Goal: Task Accomplishment & Management: Manage account settings

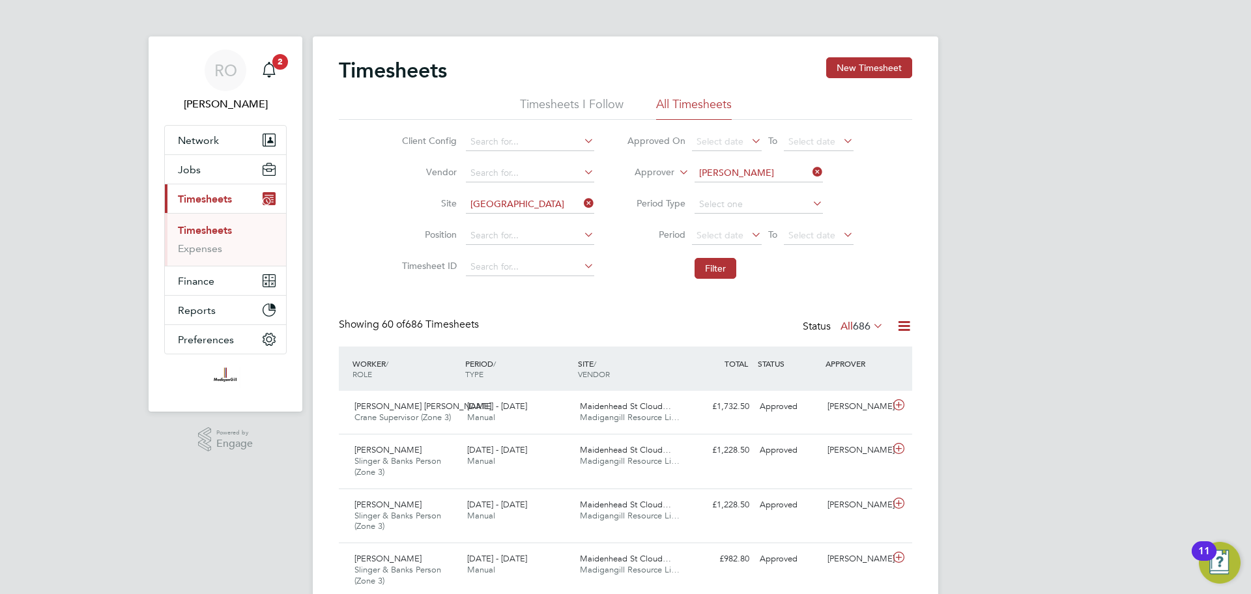
click at [581, 199] on icon at bounding box center [581, 203] width 0 height 18
click at [515, 196] on input at bounding box center [530, 204] width 128 height 18
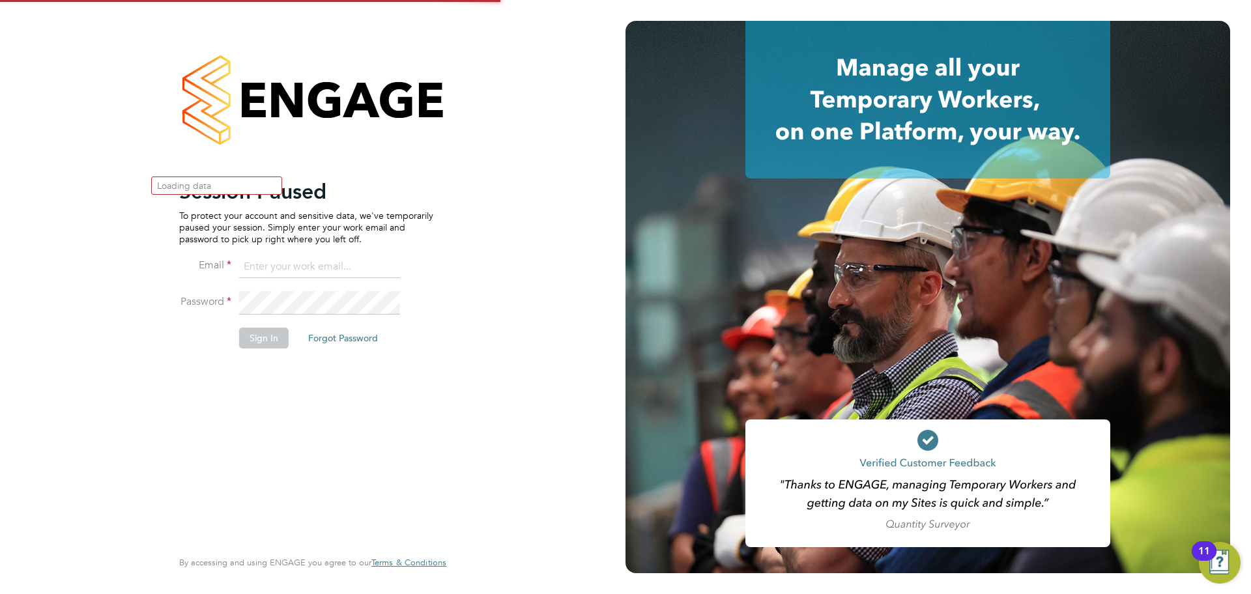
type input "ryan.odonnell@madigangill.co.uk"
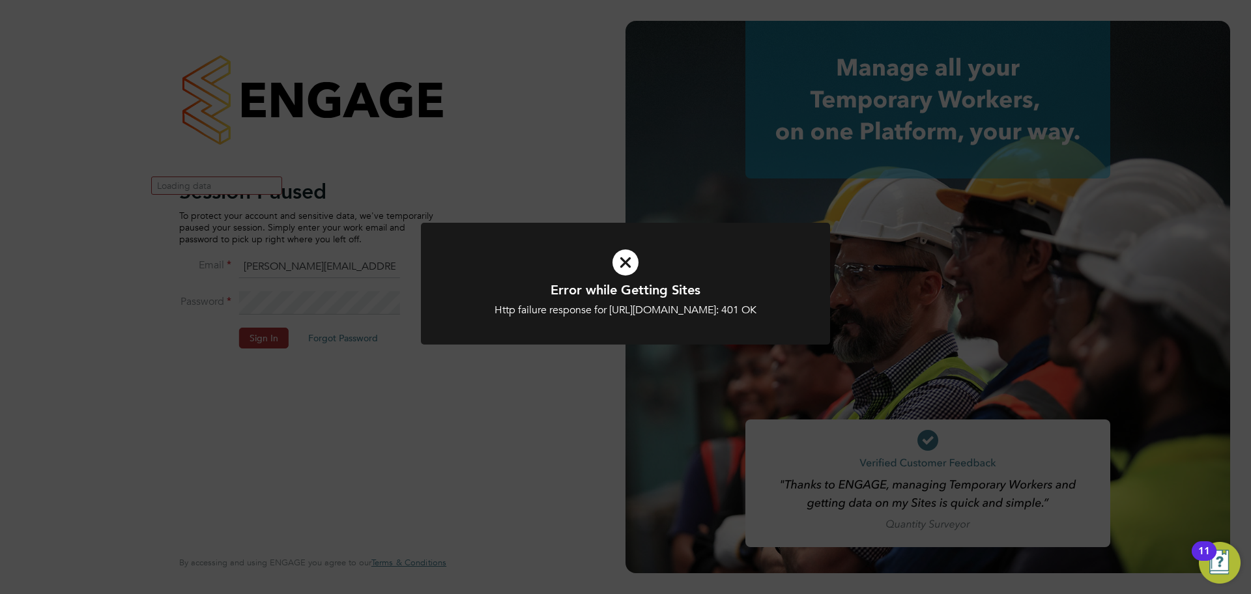
click at [628, 263] on icon at bounding box center [625, 262] width 339 height 51
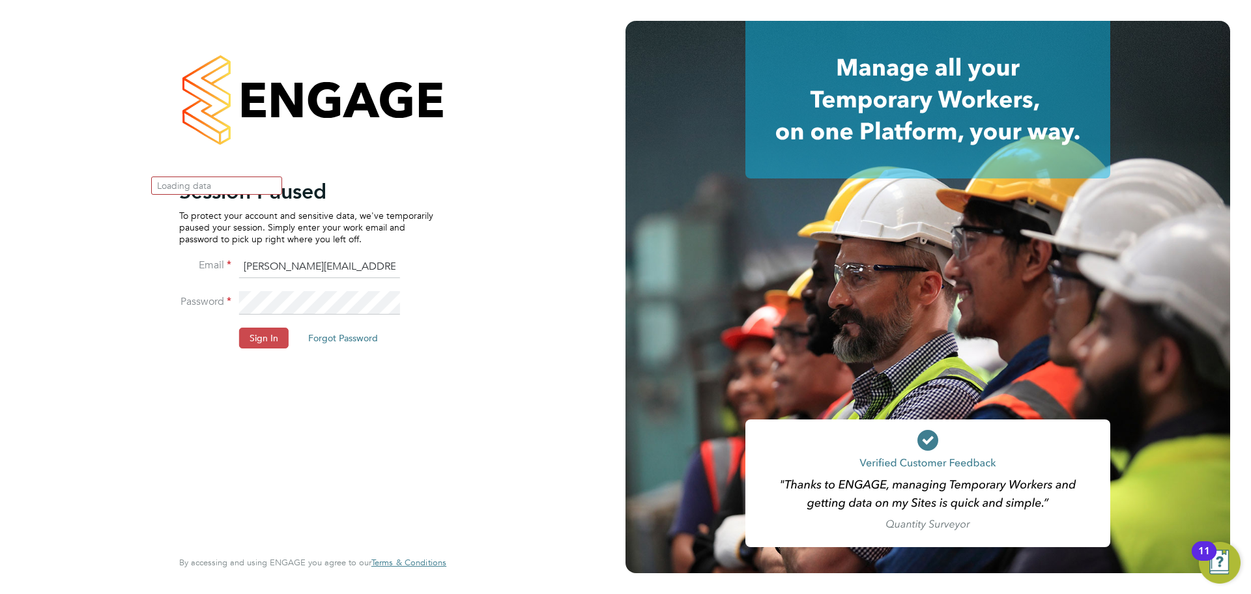
click at [271, 338] on button "Sign In" at bounding box center [264, 338] width 50 height 21
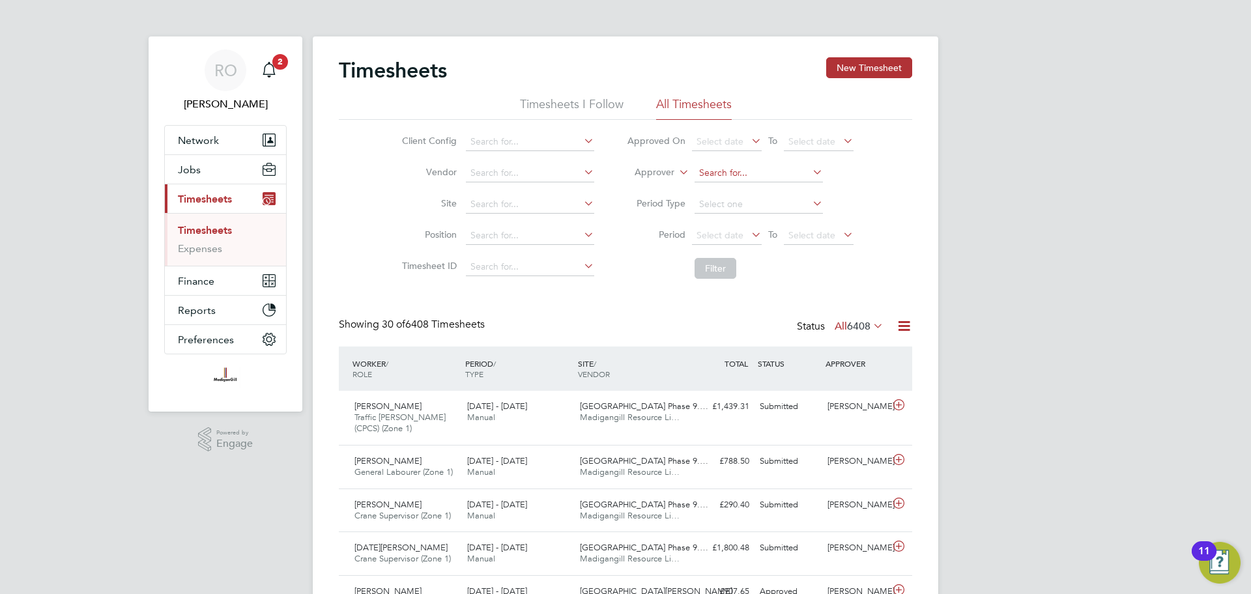
click at [743, 172] on input at bounding box center [759, 173] width 128 height 18
click at [758, 193] on li "Kris toffer Lee" at bounding box center [773, 191] width 161 height 18
type input "[PERSON_NAME]"
click at [712, 266] on button "Filter" at bounding box center [716, 268] width 42 height 21
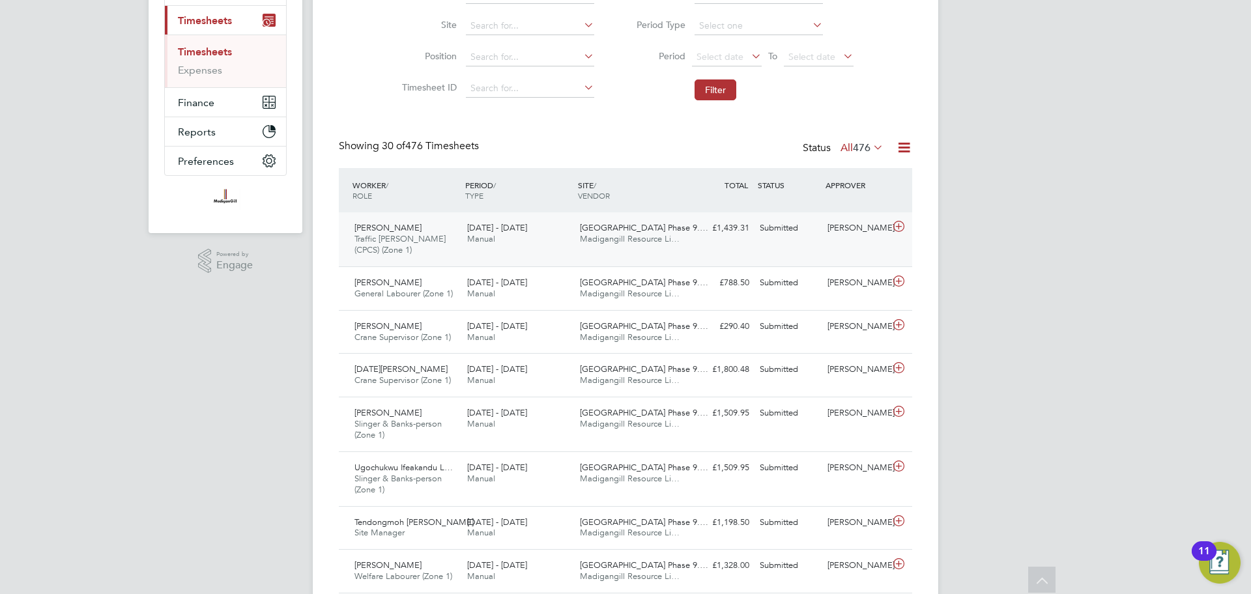
click at [902, 231] on icon at bounding box center [899, 227] width 16 height 10
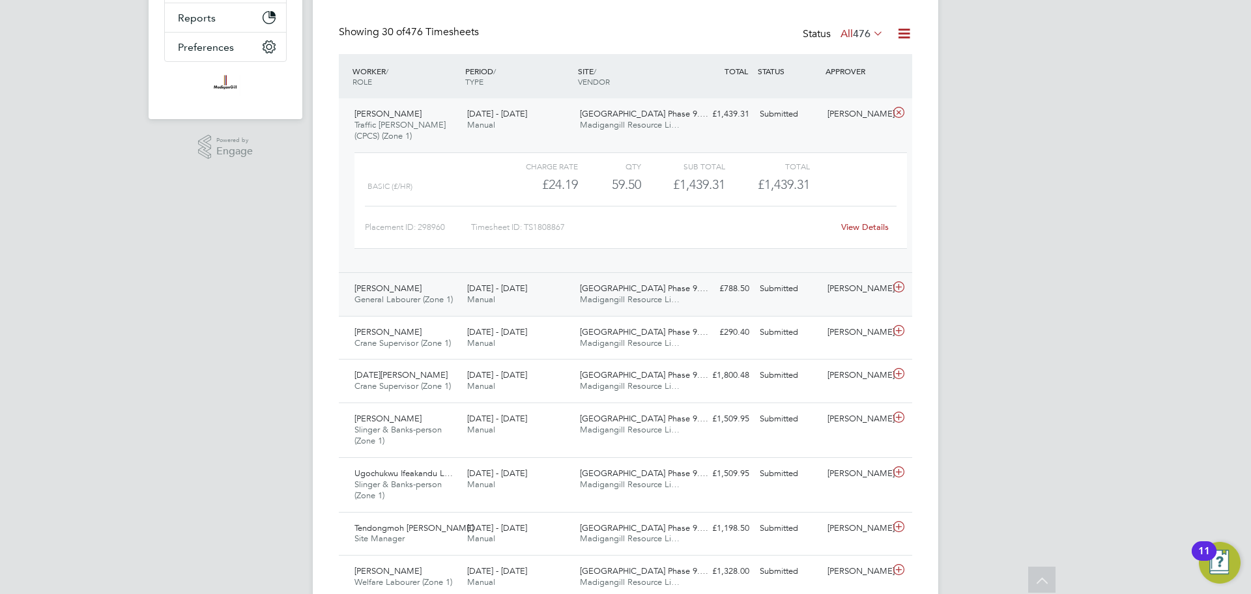
click at [897, 292] on icon at bounding box center [899, 287] width 16 height 10
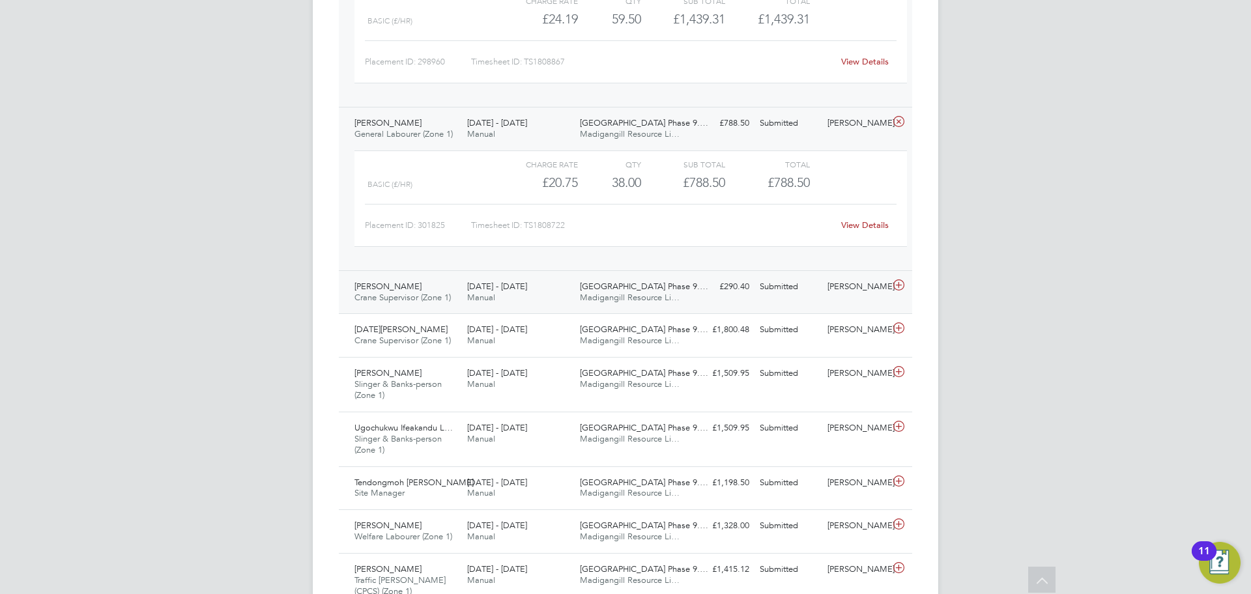
click at [894, 282] on icon at bounding box center [899, 285] width 16 height 10
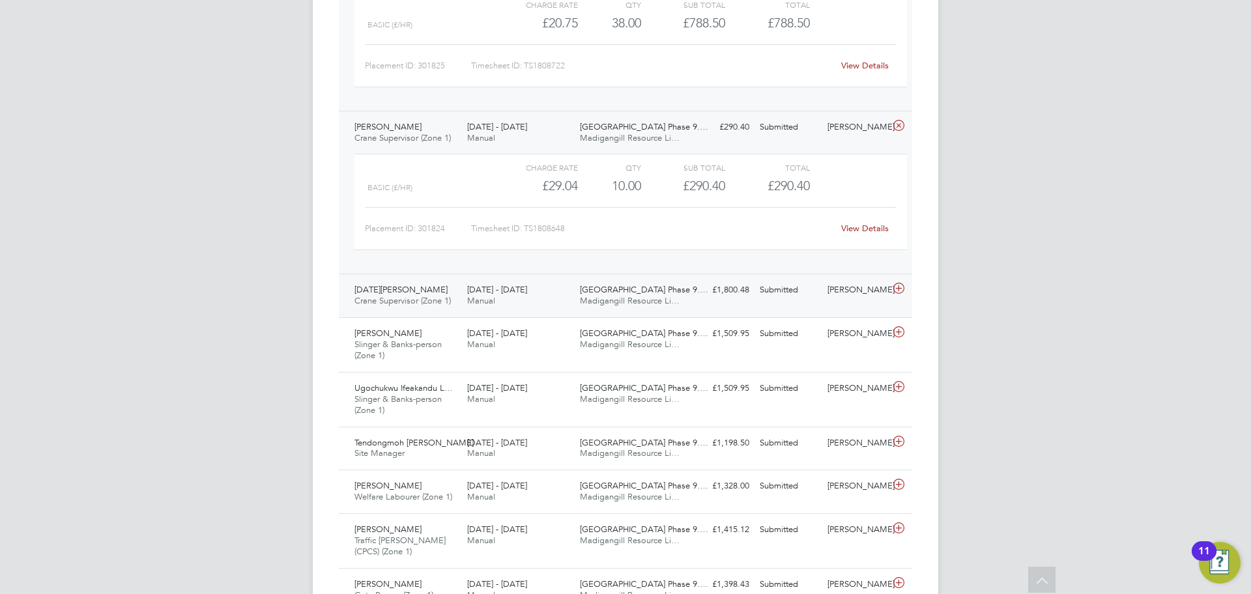
click at [897, 283] on icon at bounding box center [899, 288] width 16 height 10
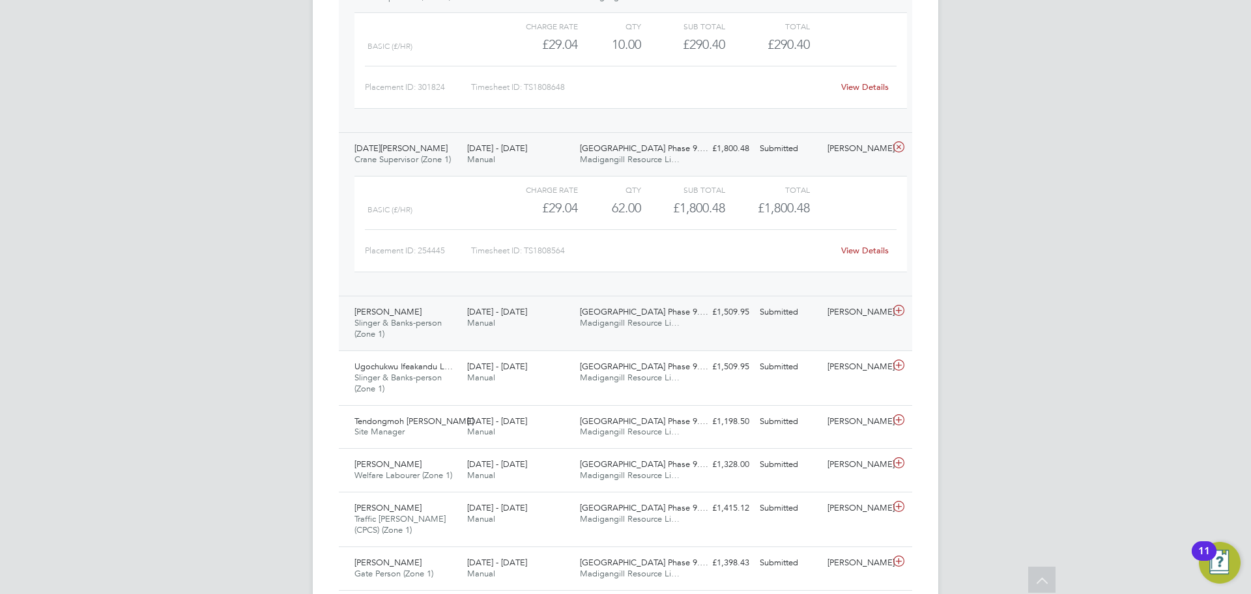
click at [902, 306] on icon at bounding box center [899, 311] width 16 height 10
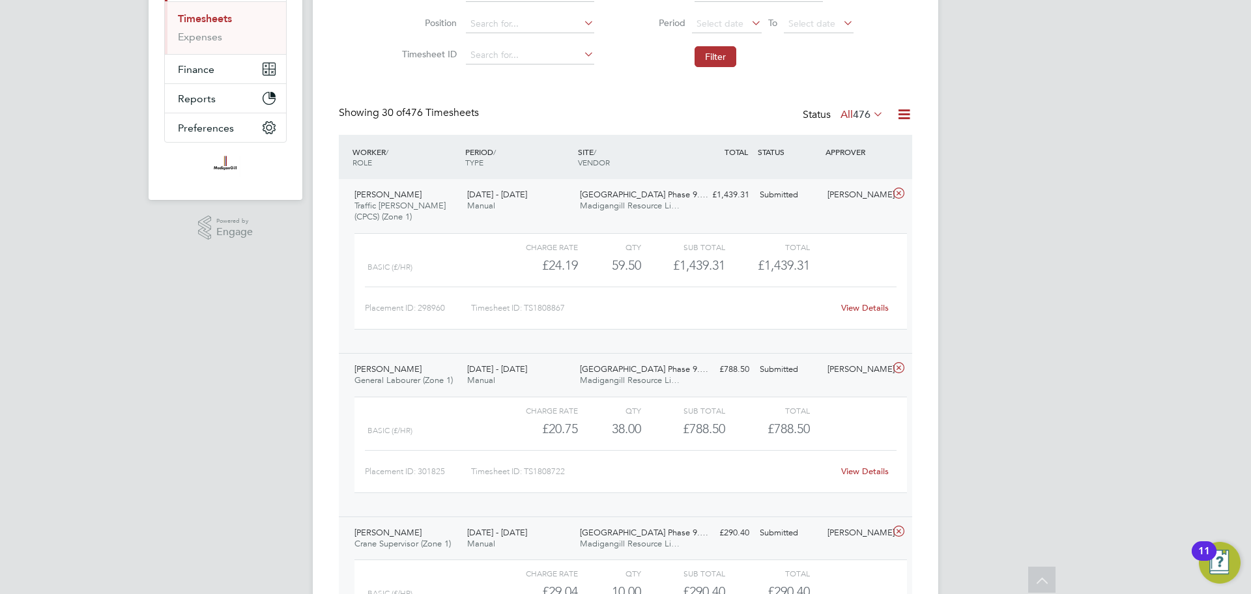
click at [852, 307] on link "View Details" at bounding box center [865, 307] width 48 height 11
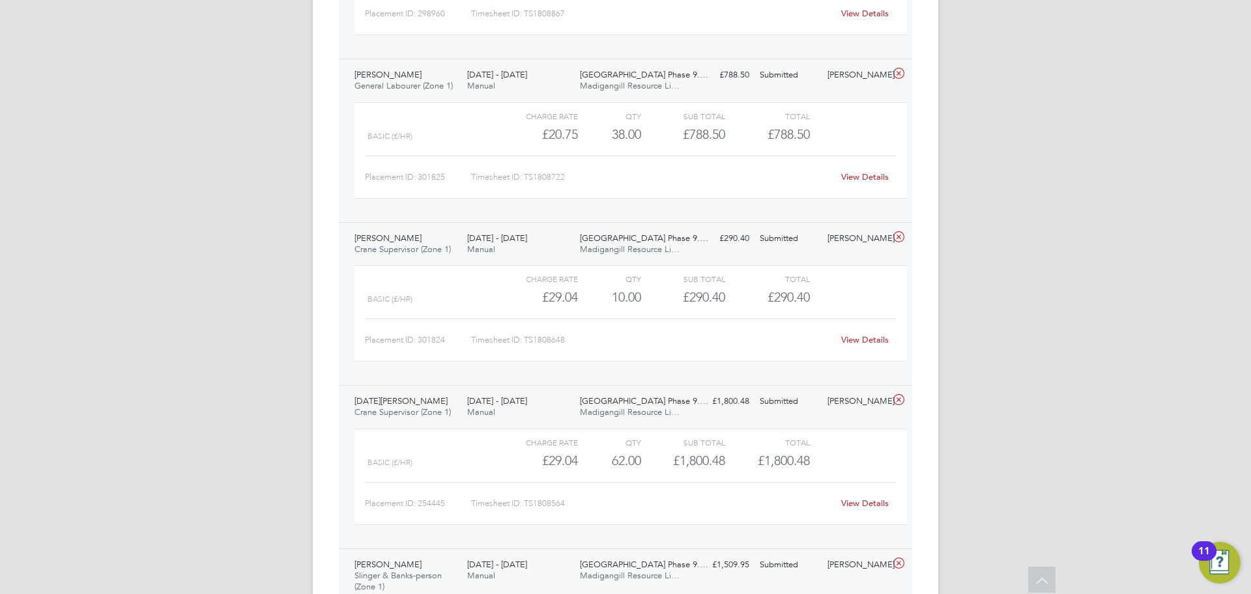
click at [860, 176] on link "View Details" at bounding box center [865, 176] width 48 height 11
click at [874, 337] on link "View Details" at bounding box center [865, 339] width 48 height 11
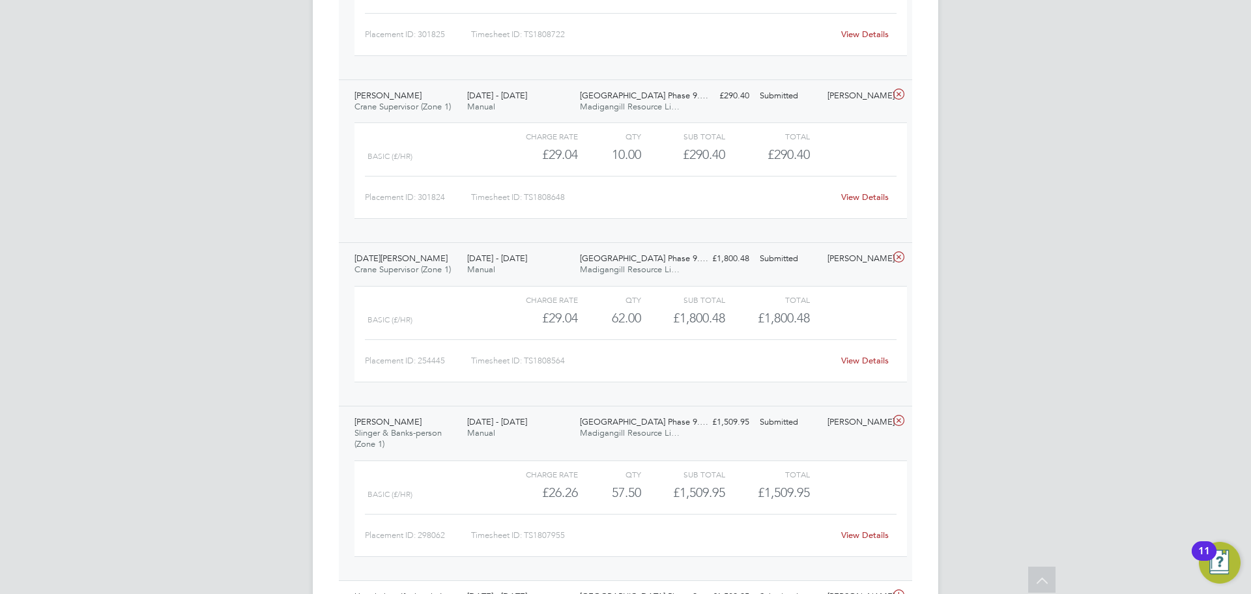
scroll to position [650, 0]
click at [878, 358] on link "View Details" at bounding box center [865, 359] width 48 height 11
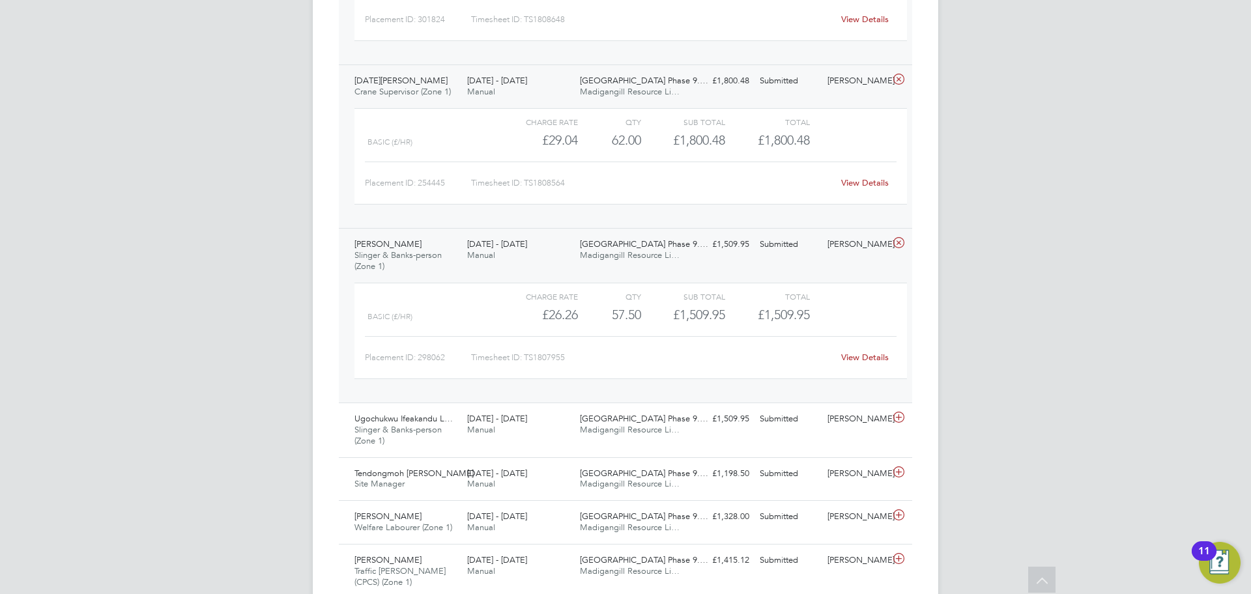
scroll to position [851, 0]
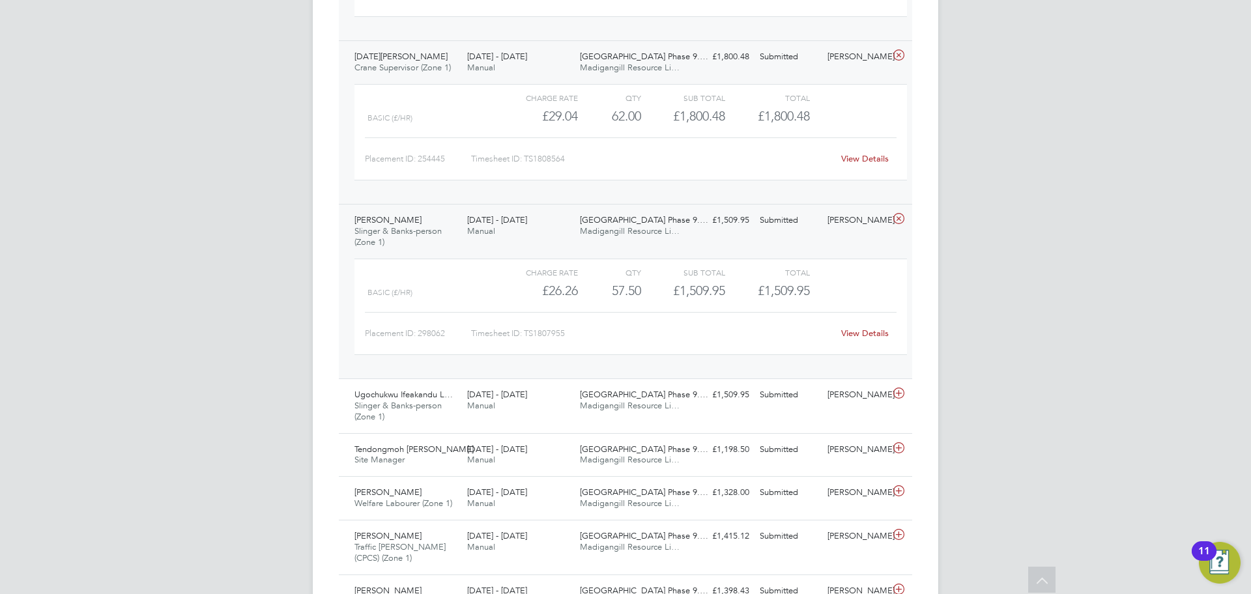
click at [870, 333] on link "View Details" at bounding box center [865, 333] width 48 height 11
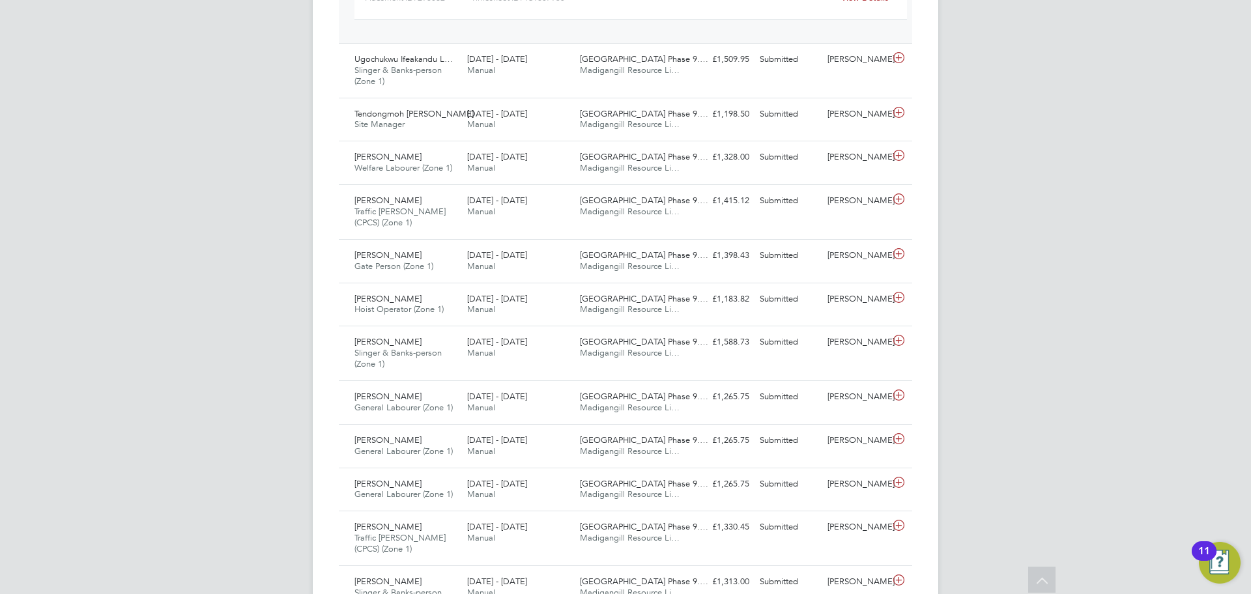
scroll to position [1190, 0]
click at [902, 55] on icon at bounding box center [899, 55] width 16 height 10
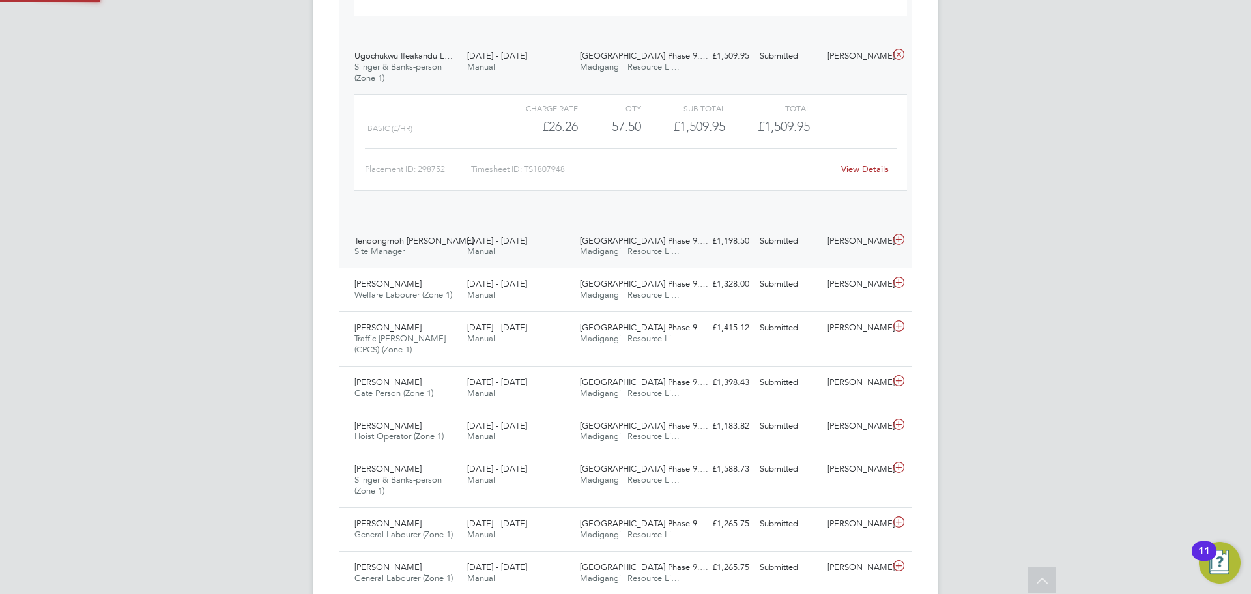
scroll to position [22, 127]
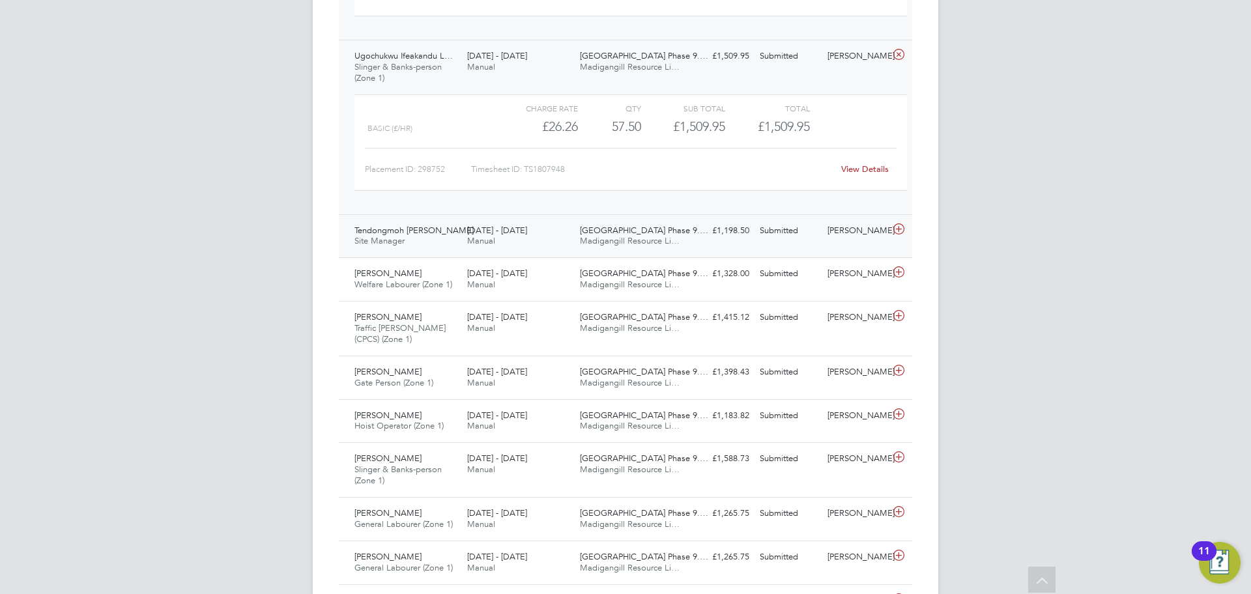
click at [899, 225] on icon at bounding box center [899, 229] width 16 height 10
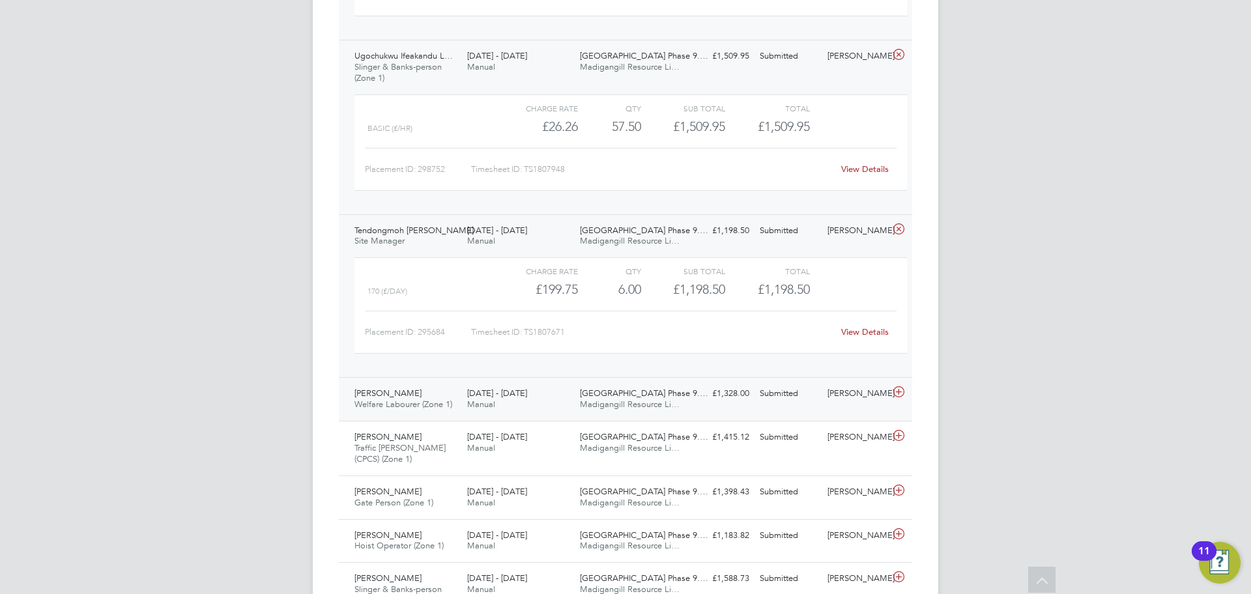
click at [894, 390] on icon at bounding box center [899, 392] width 16 height 10
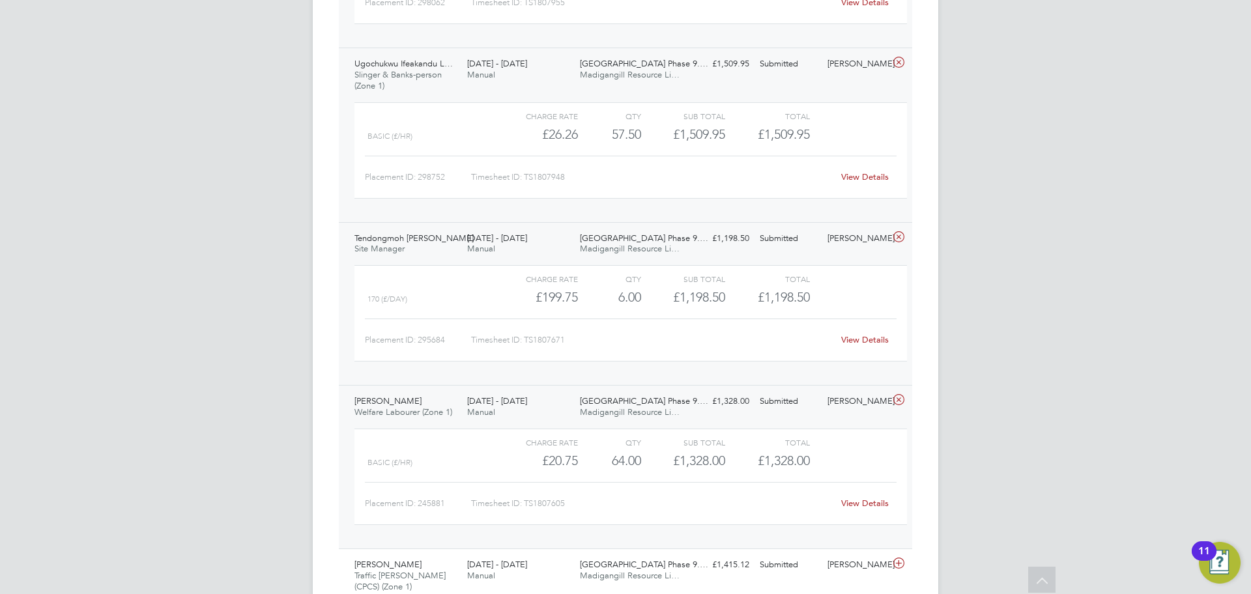
scroll to position [1181, 0]
click at [886, 182] on link "View Details" at bounding box center [865, 177] width 48 height 11
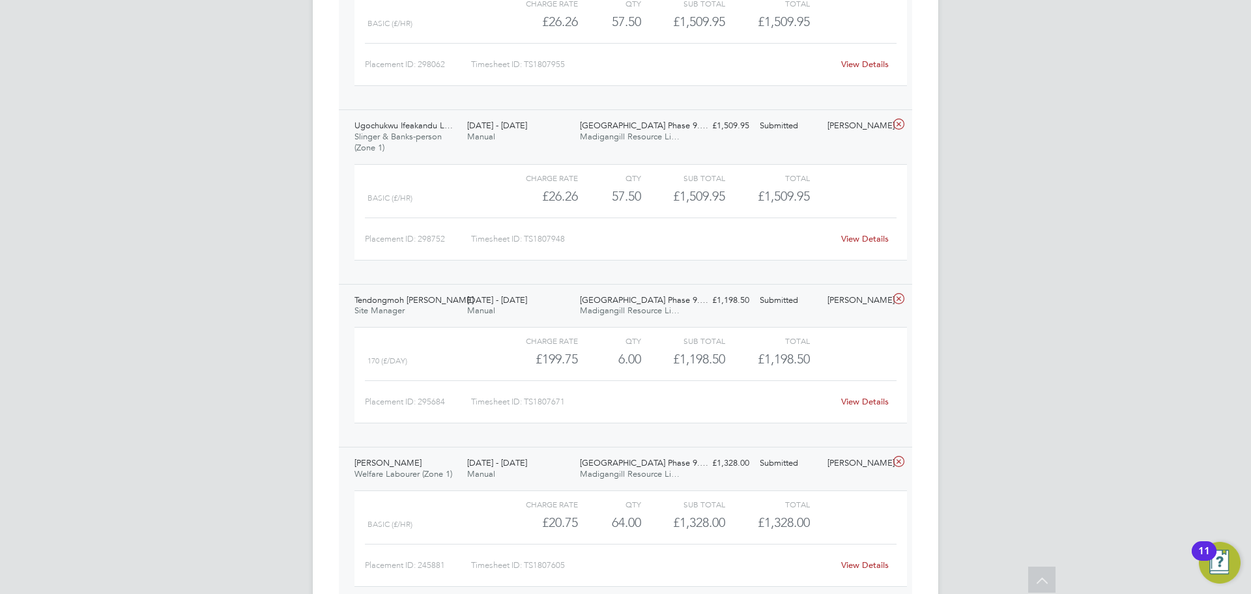
scroll to position [1116, 0]
click at [859, 405] on link "View Details" at bounding box center [865, 405] width 48 height 11
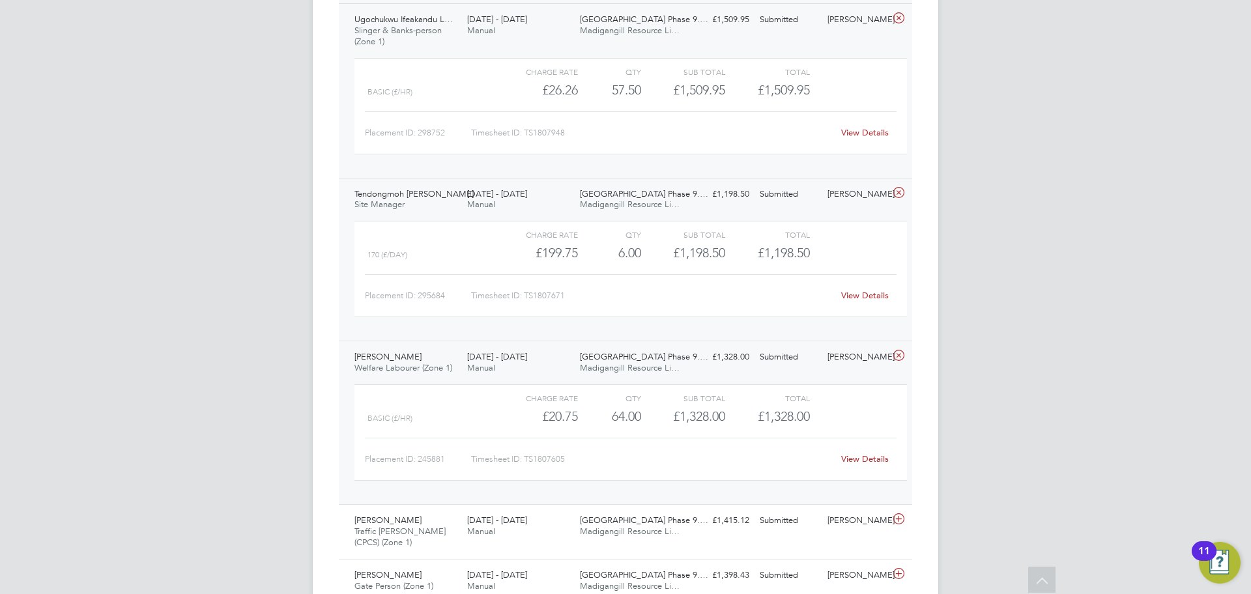
scroll to position [1278, 0]
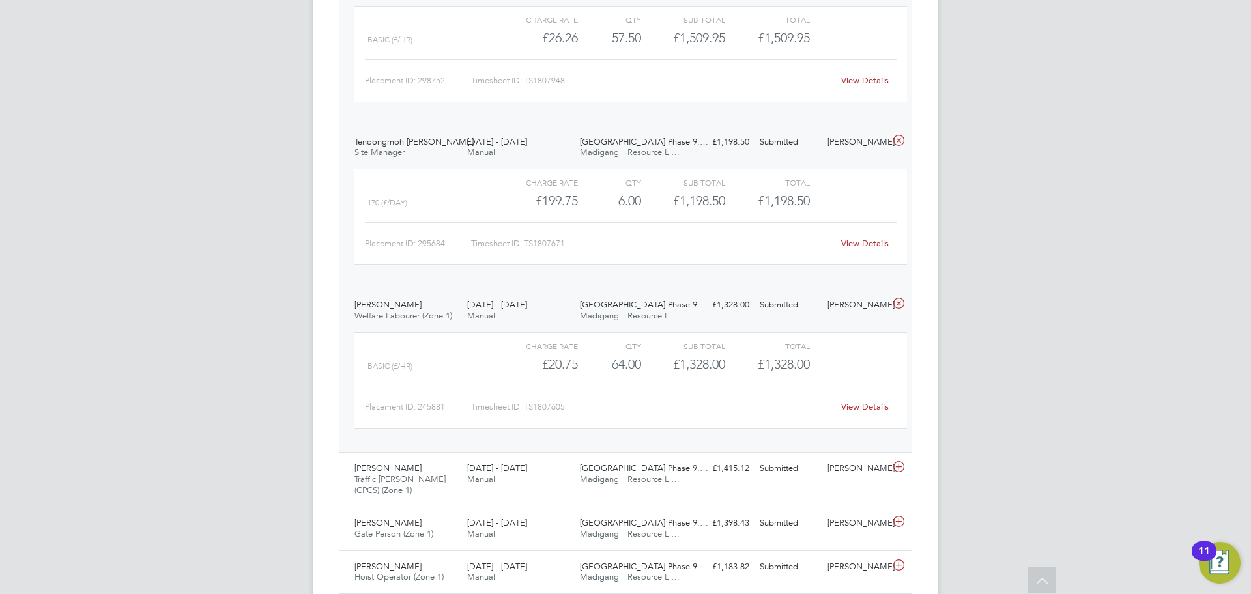
click at [867, 242] on link "View Details" at bounding box center [865, 243] width 48 height 11
click at [864, 405] on link "View Details" at bounding box center [865, 406] width 48 height 11
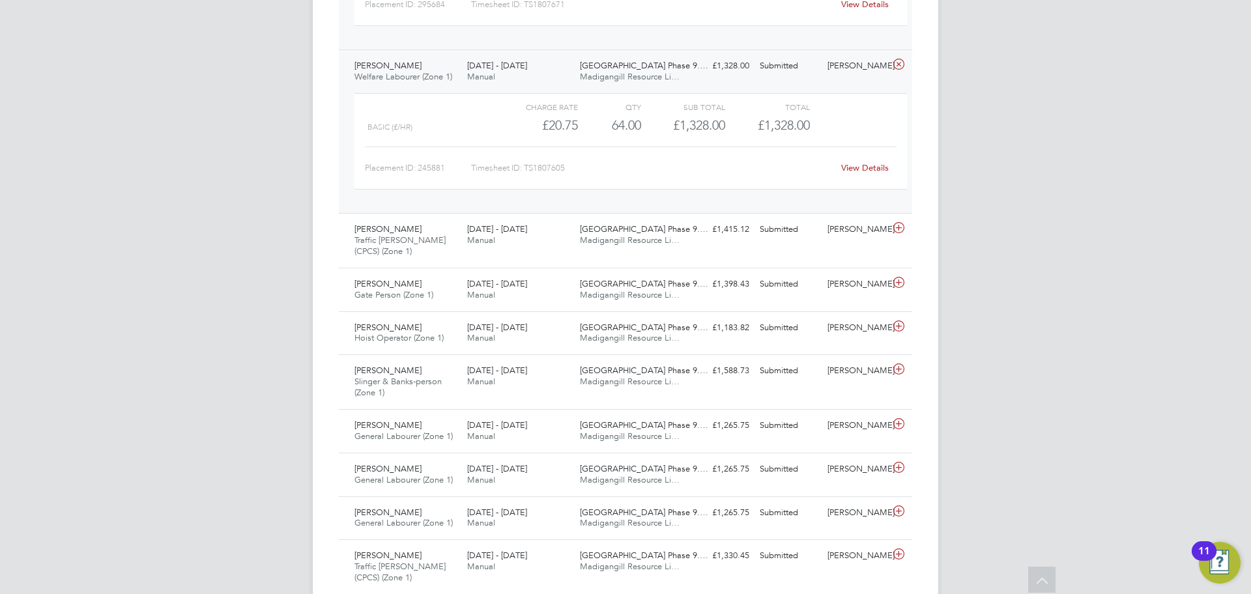
scroll to position [1531, 0]
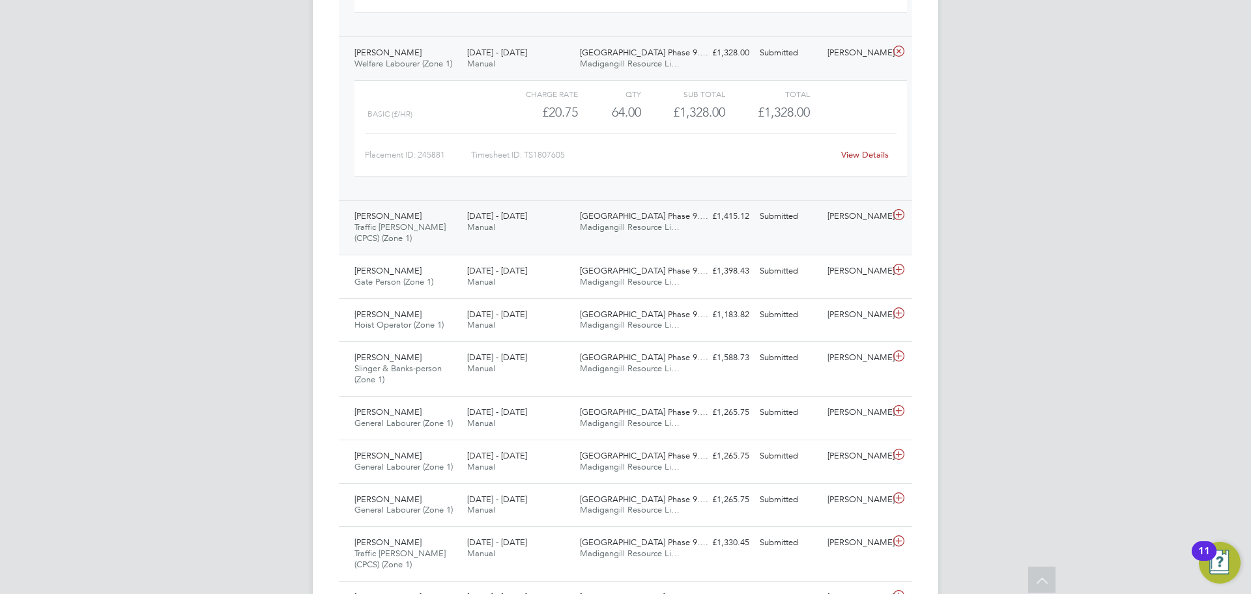
click at [895, 210] on icon at bounding box center [899, 215] width 16 height 10
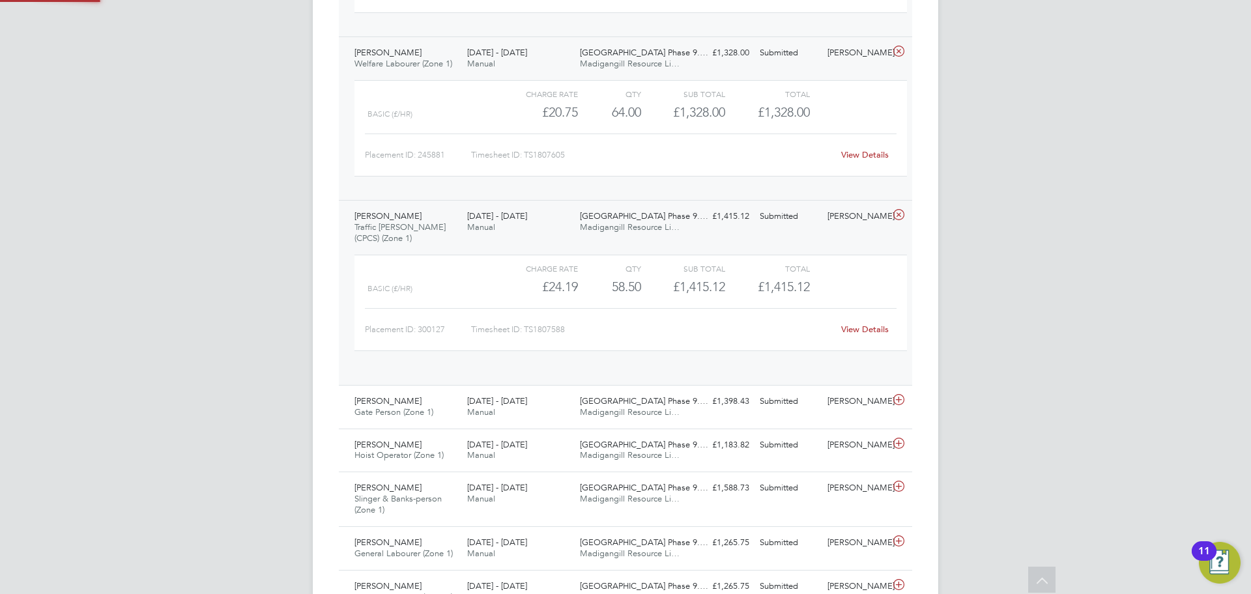
scroll to position [22, 127]
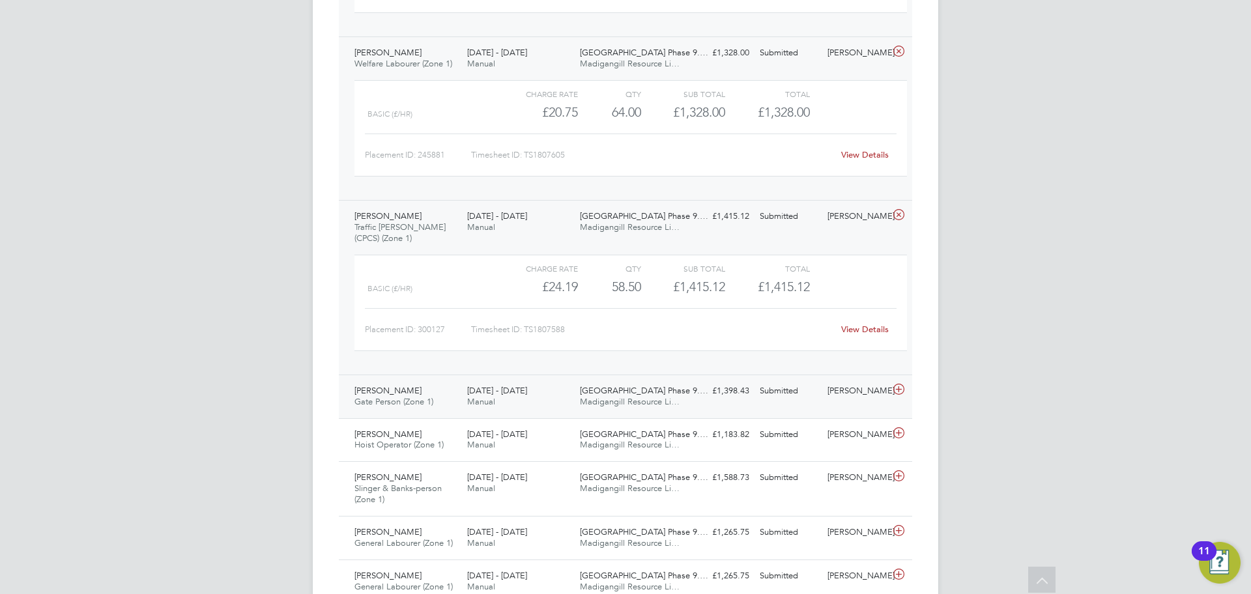
click at [897, 390] on icon at bounding box center [899, 389] width 16 height 10
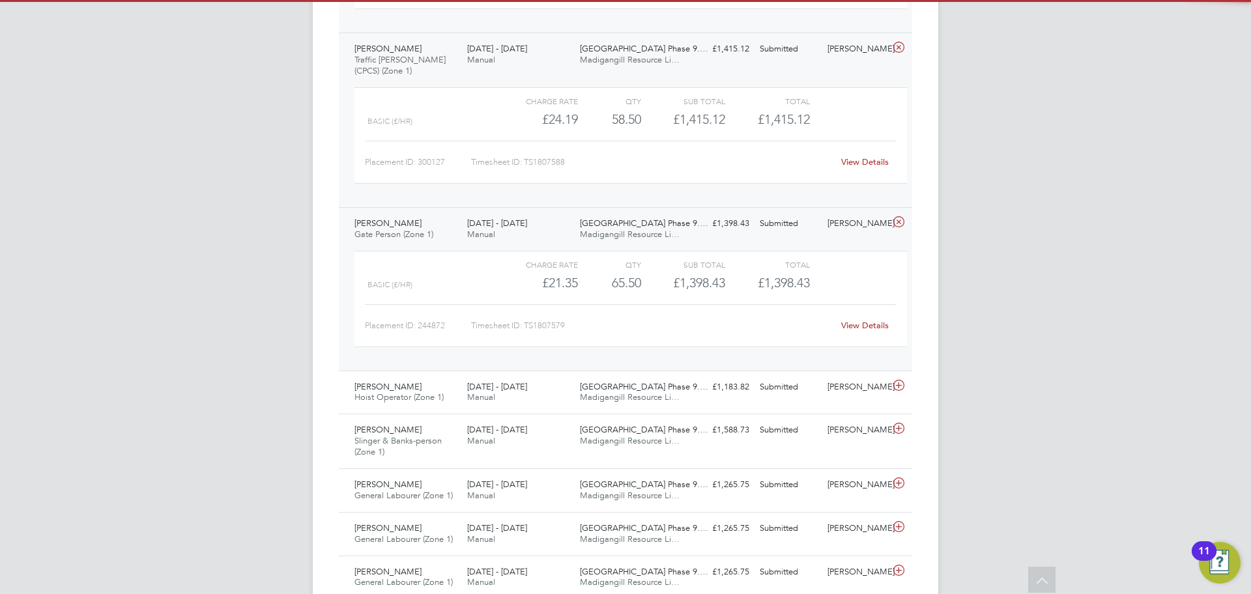
scroll to position [1699, 0]
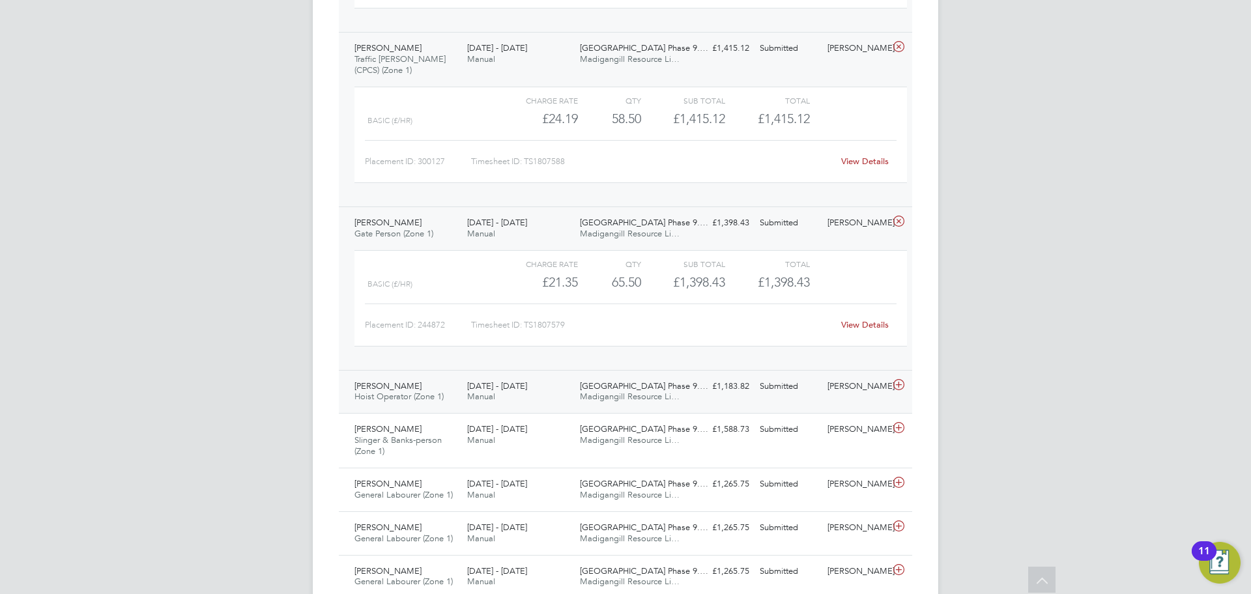
click at [898, 381] on icon at bounding box center [899, 385] width 16 height 10
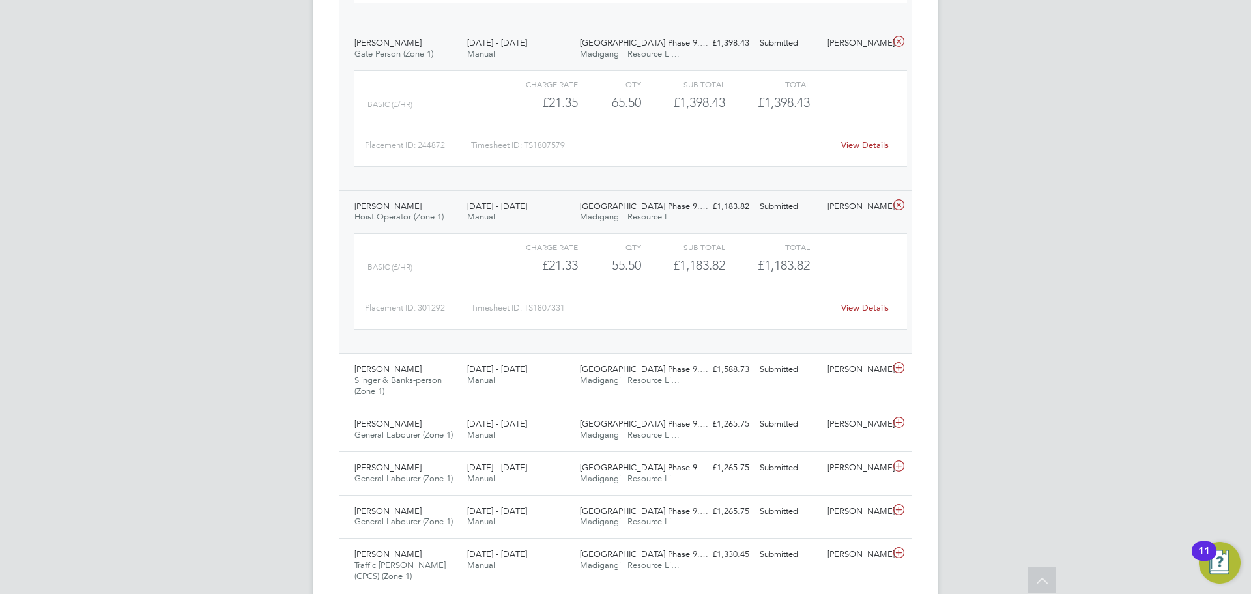
scroll to position [1944, 0]
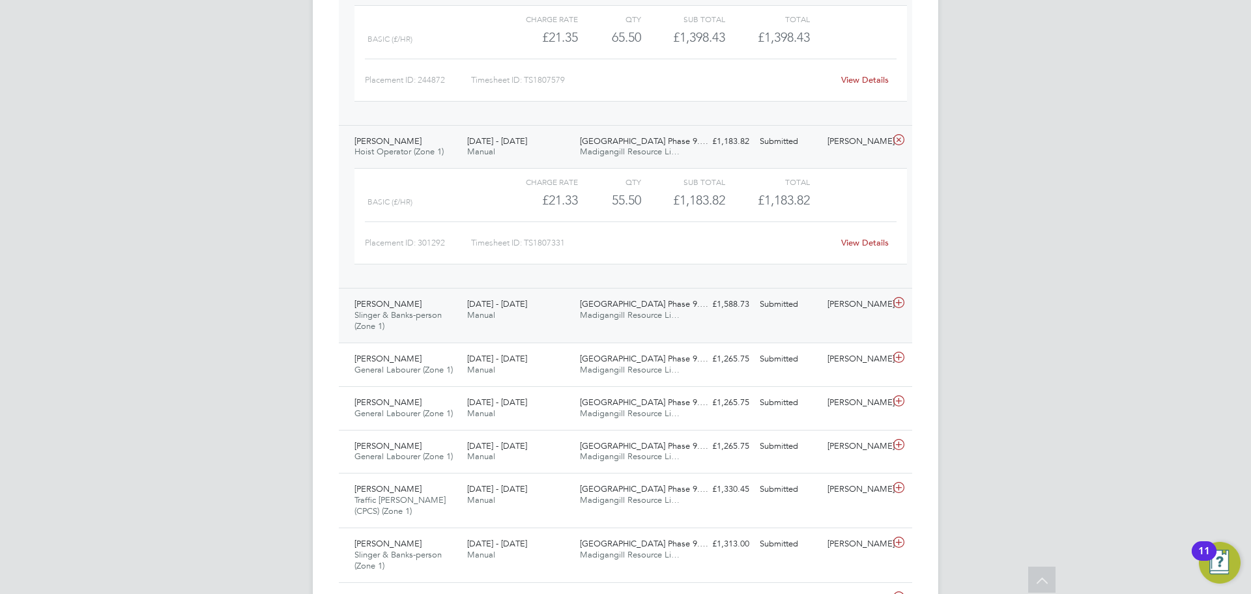
click at [900, 306] on icon at bounding box center [899, 303] width 16 height 10
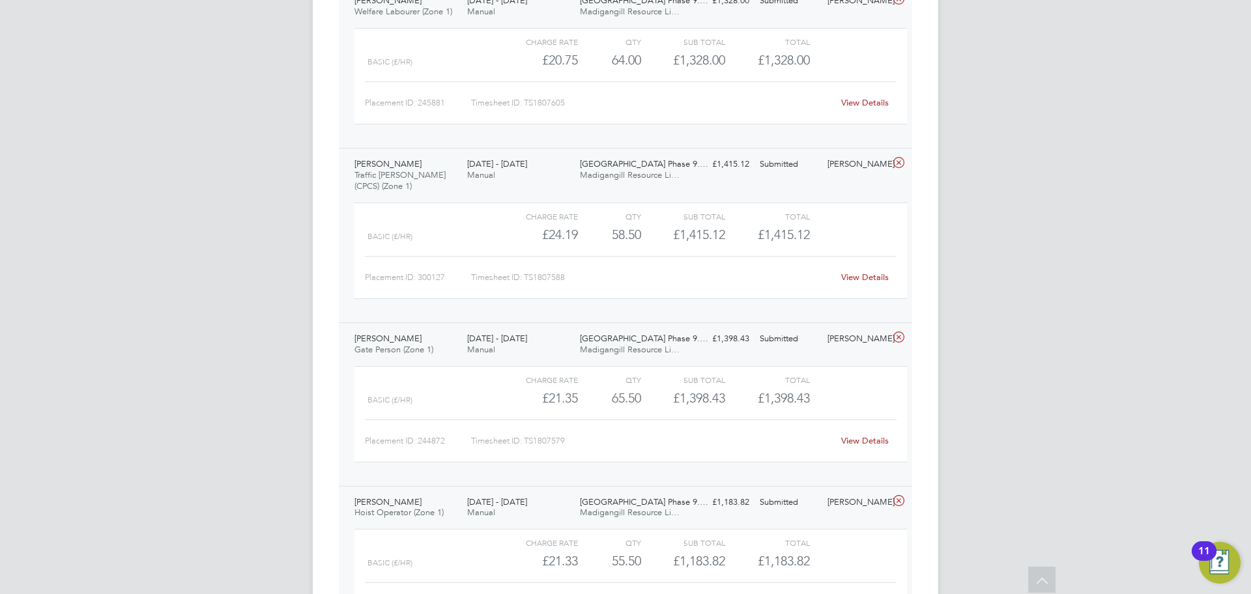
scroll to position [1575, 0]
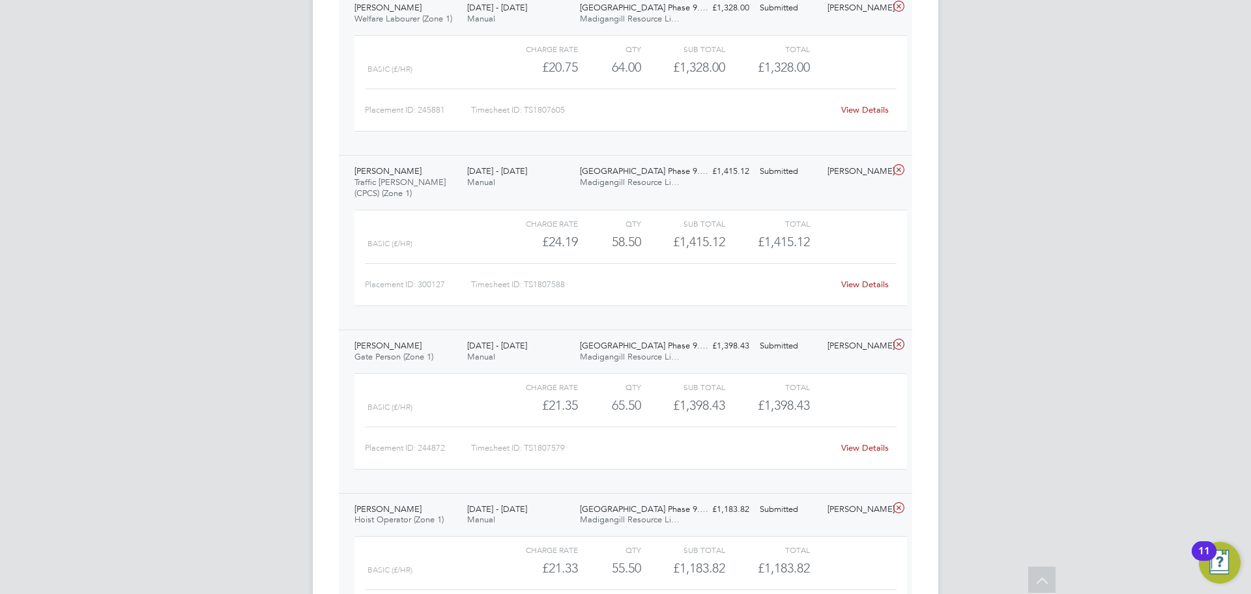
click at [869, 285] on link "View Details" at bounding box center [865, 284] width 48 height 11
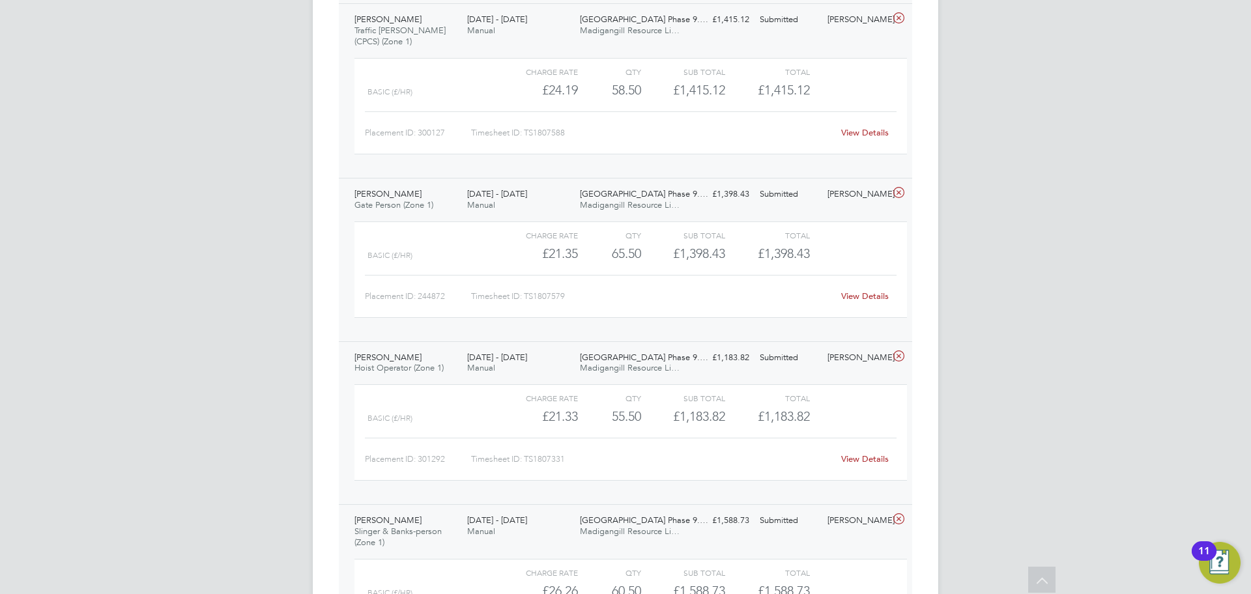
scroll to position [1731, 0]
click at [869, 293] on link "View Details" at bounding box center [865, 292] width 48 height 11
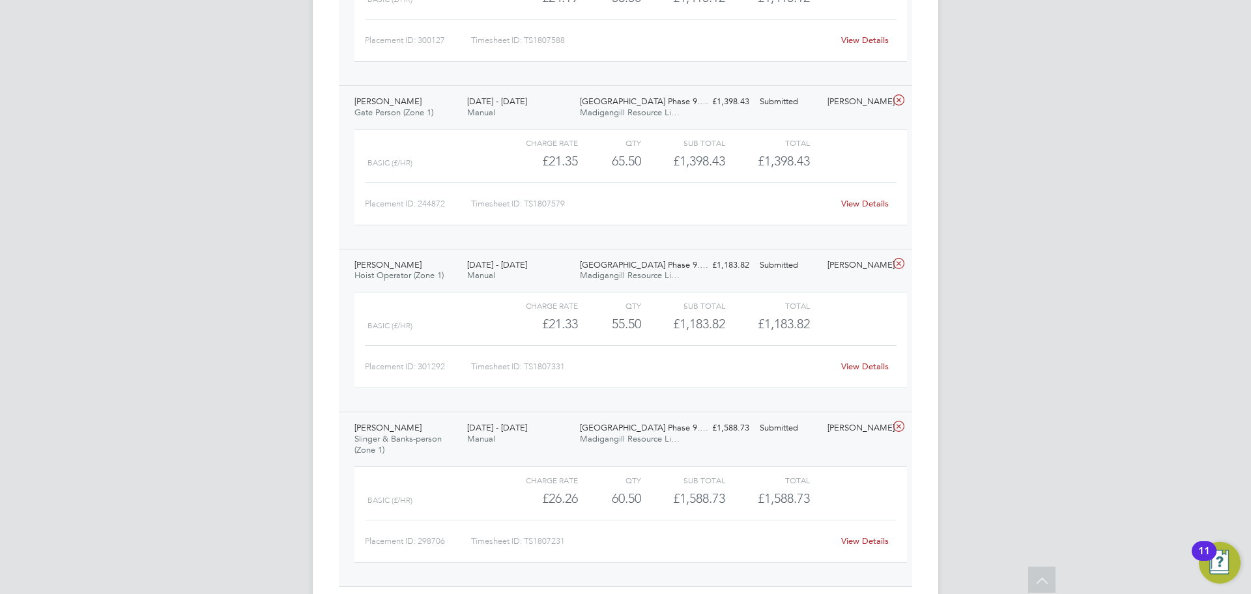
scroll to position [1829, 0]
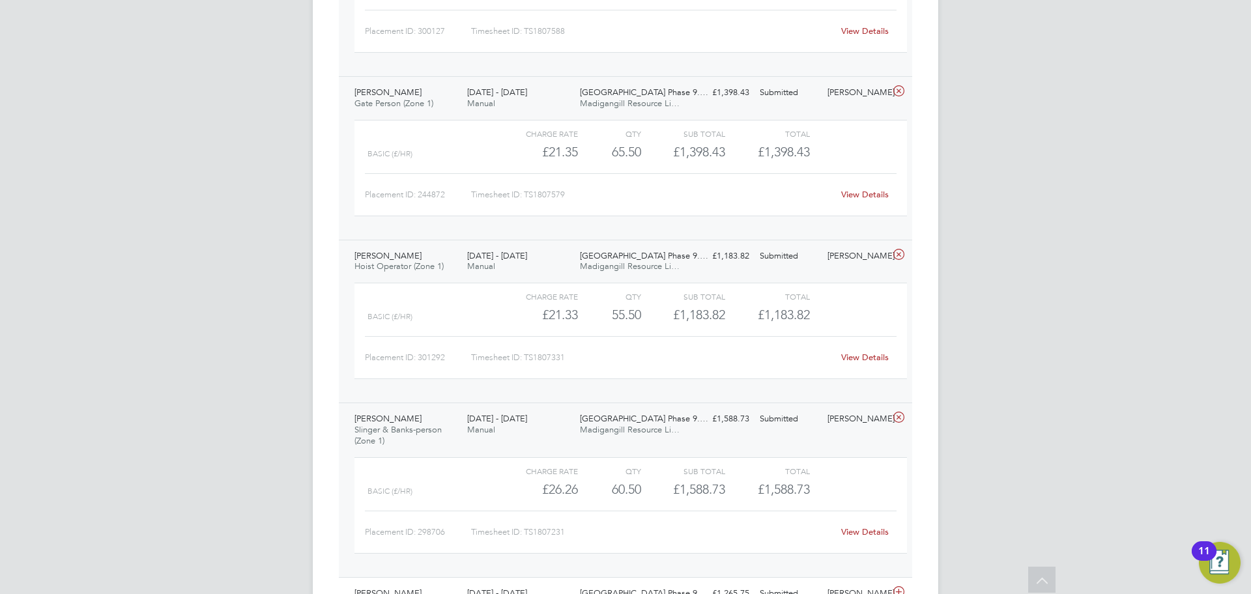
click at [885, 355] on link "View Details" at bounding box center [865, 357] width 48 height 11
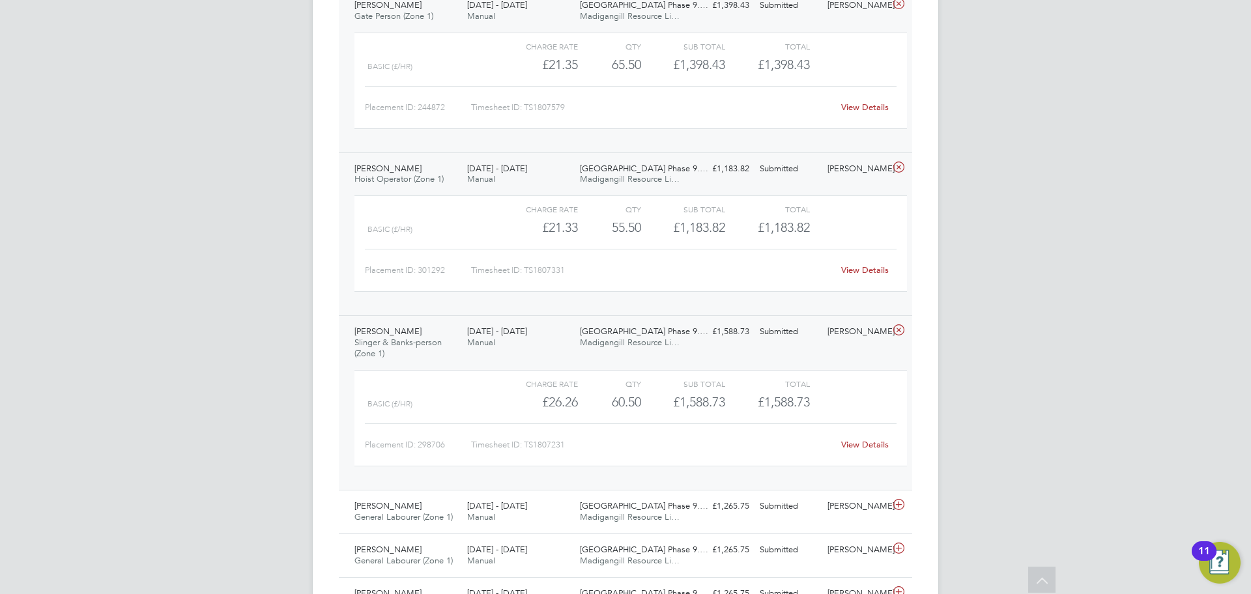
scroll to position [1917, 0]
click at [880, 443] on link "View Details" at bounding box center [865, 444] width 48 height 11
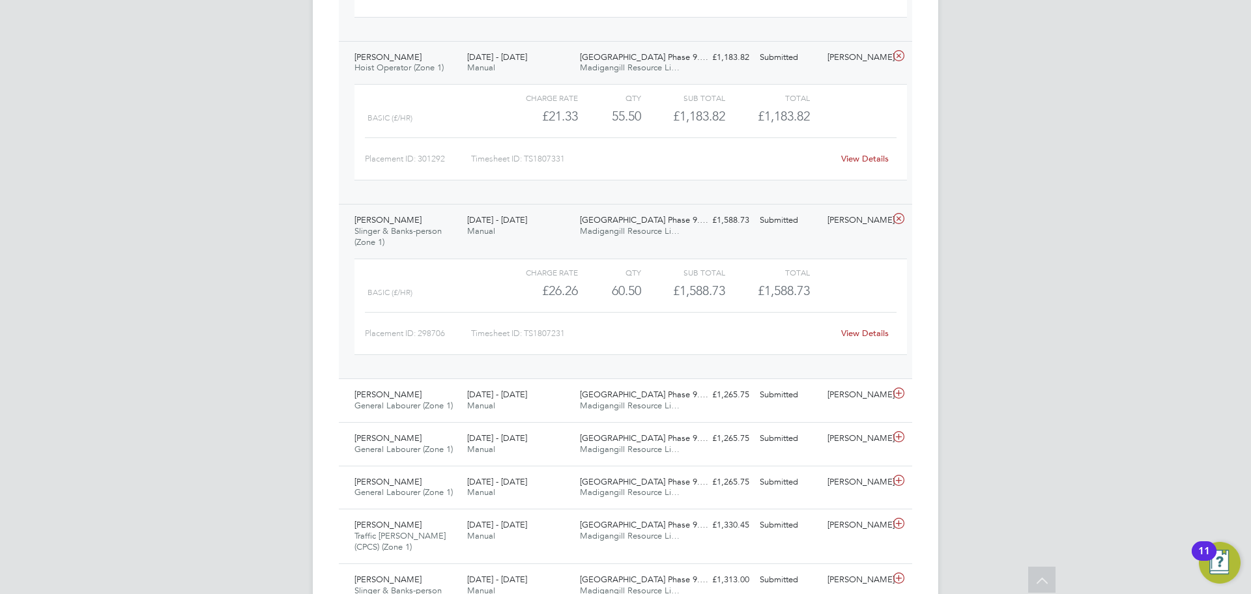
scroll to position [2029, 0]
click at [855, 334] on link "View Details" at bounding box center [865, 331] width 48 height 11
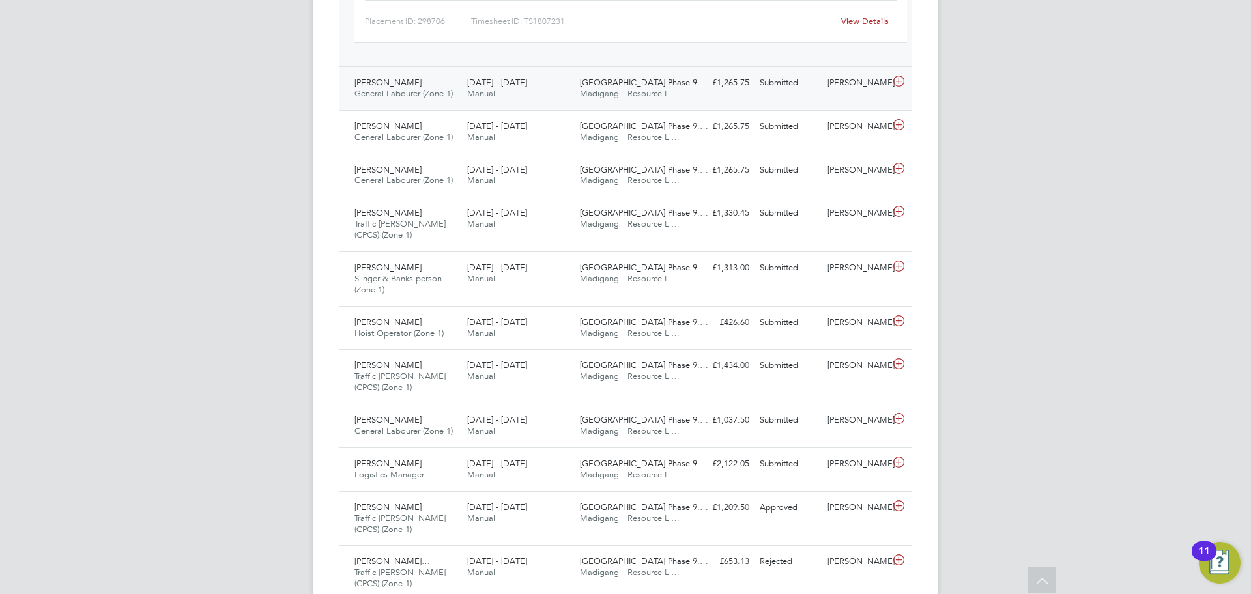
scroll to position [2338, 0]
click at [590, 82] on span "Acton Gardens Phase 9.…" at bounding box center [644, 83] width 128 height 11
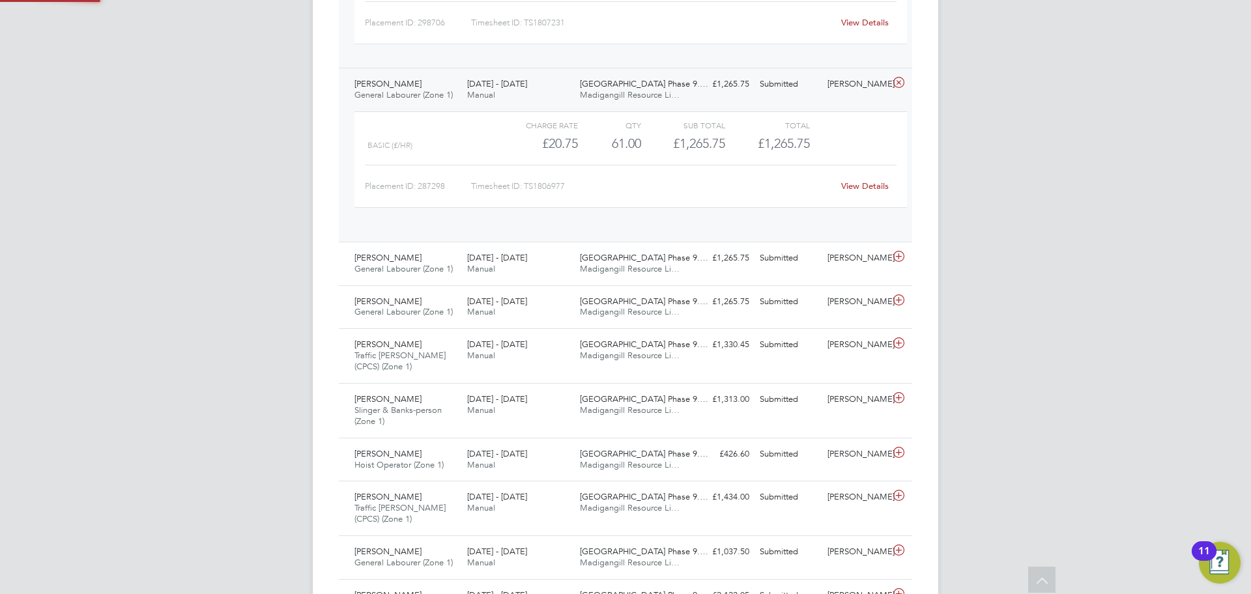
scroll to position [22, 127]
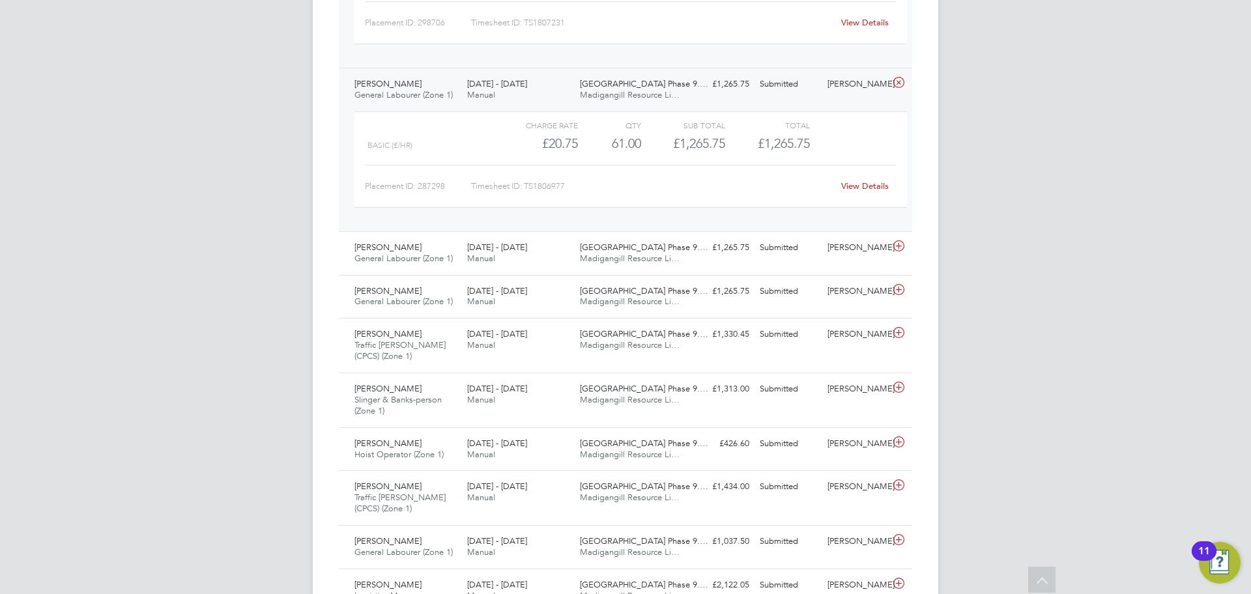
click at [881, 186] on link "View Details" at bounding box center [865, 185] width 48 height 11
click at [562, 256] on div "18 - 24 Aug 2025 Manual" at bounding box center [518, 253] width 113 height 33
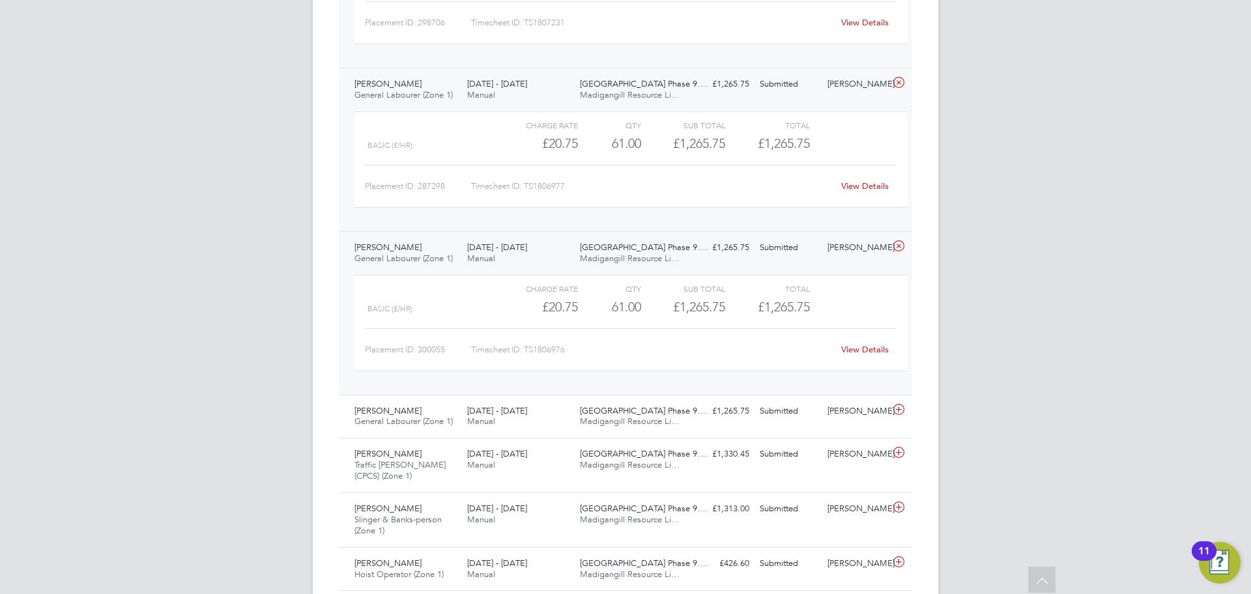
click at [866, 349] on link "View Details" at bounding box center [865, 349] width 48 height 11
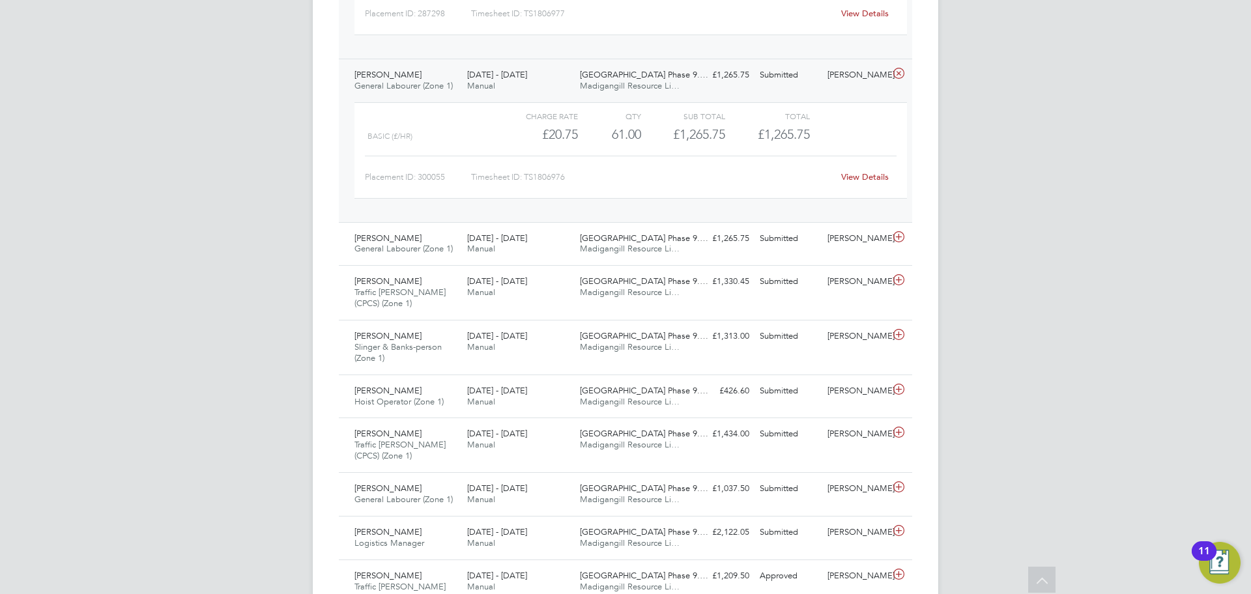
scroll to position [2514, 0]
click at [572, 244] on div "18 - 24 Aug 2025 Manual" at bounding box center [518, 241] width 113 height 33
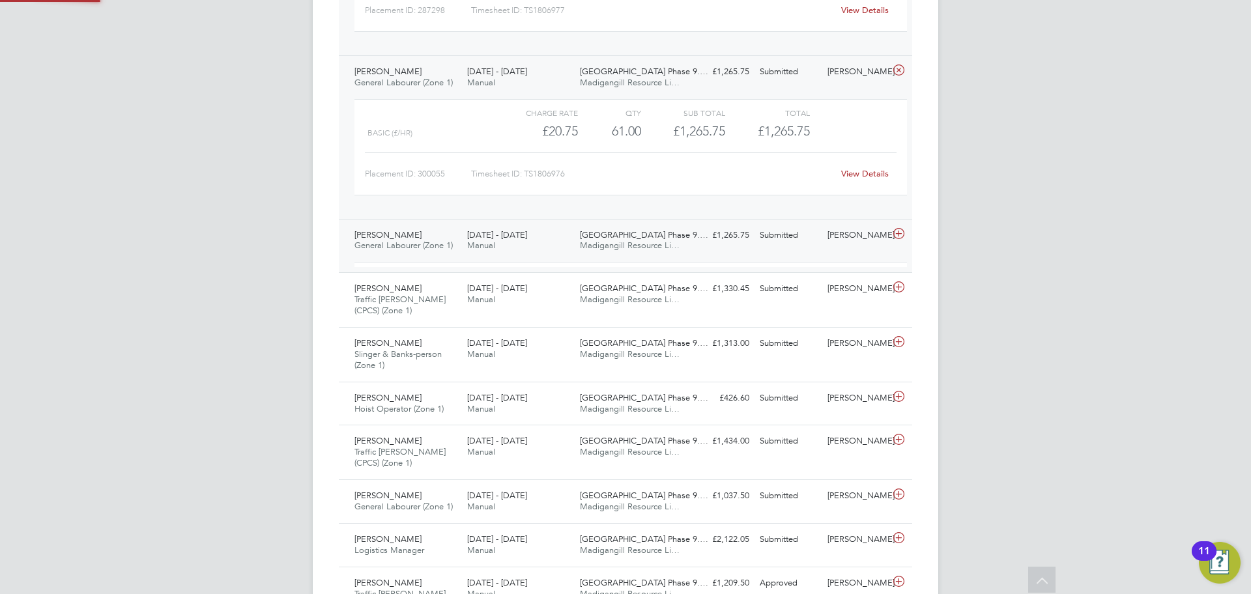
scroll to position [22, 127]
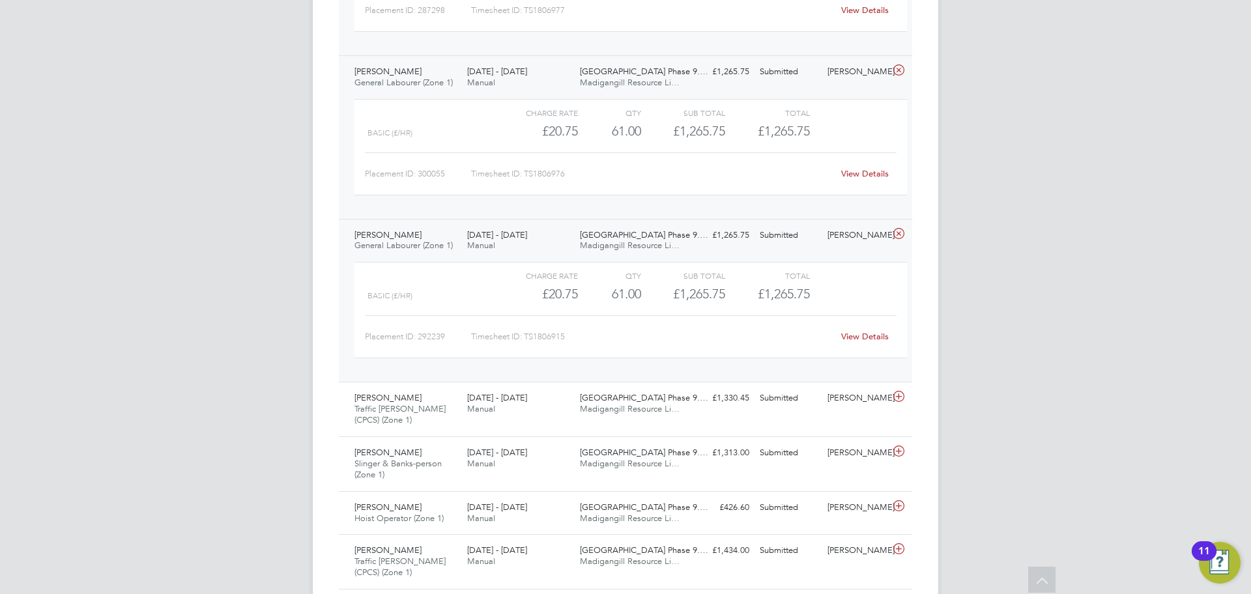
click at [880, 336] on link "View Details" at bounding box center [865, 336] width 48 height 11
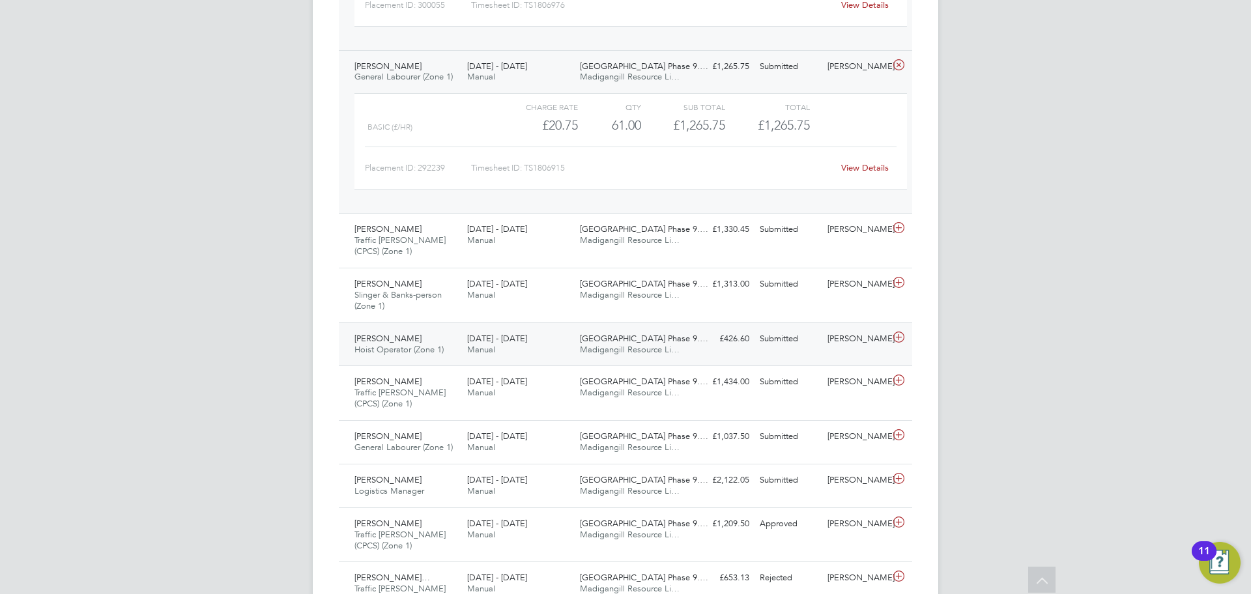
scroll to position [2685, 0]
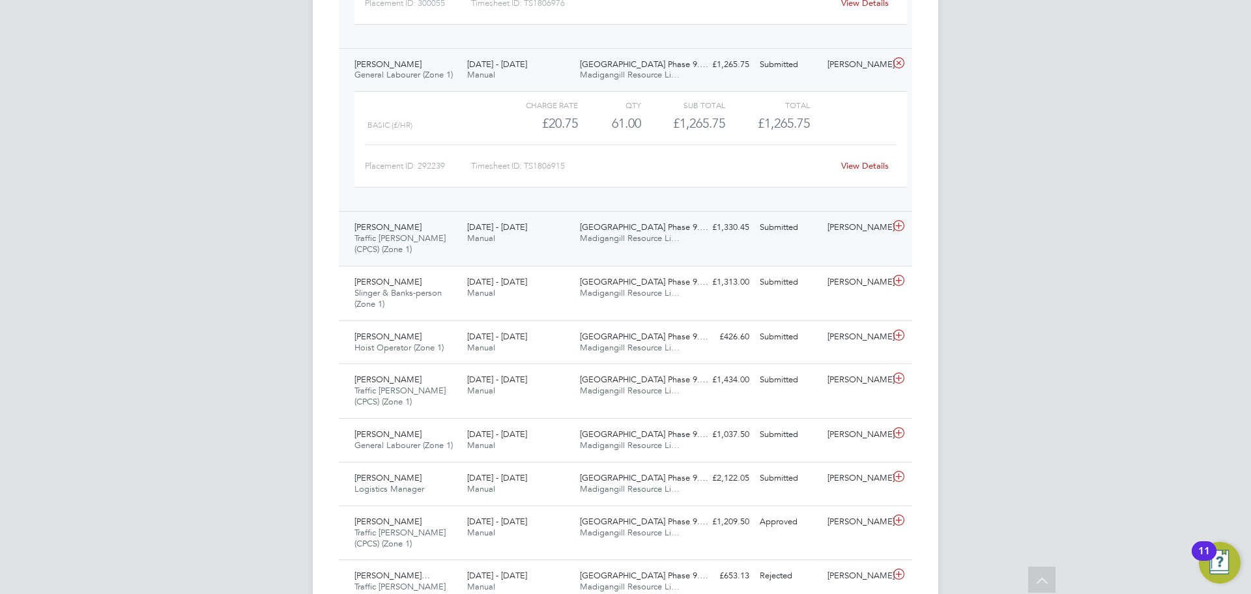
click at [901, 224] on icon at bounding box center [899, 226] width 16 height 10
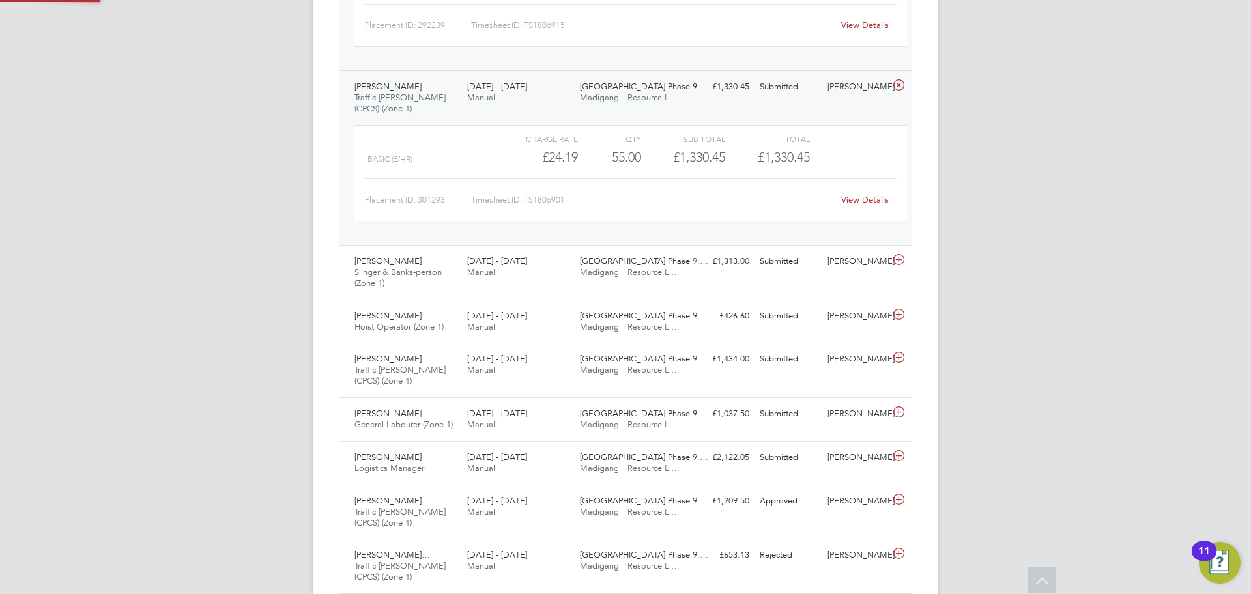
scroll to position [2836, 0]
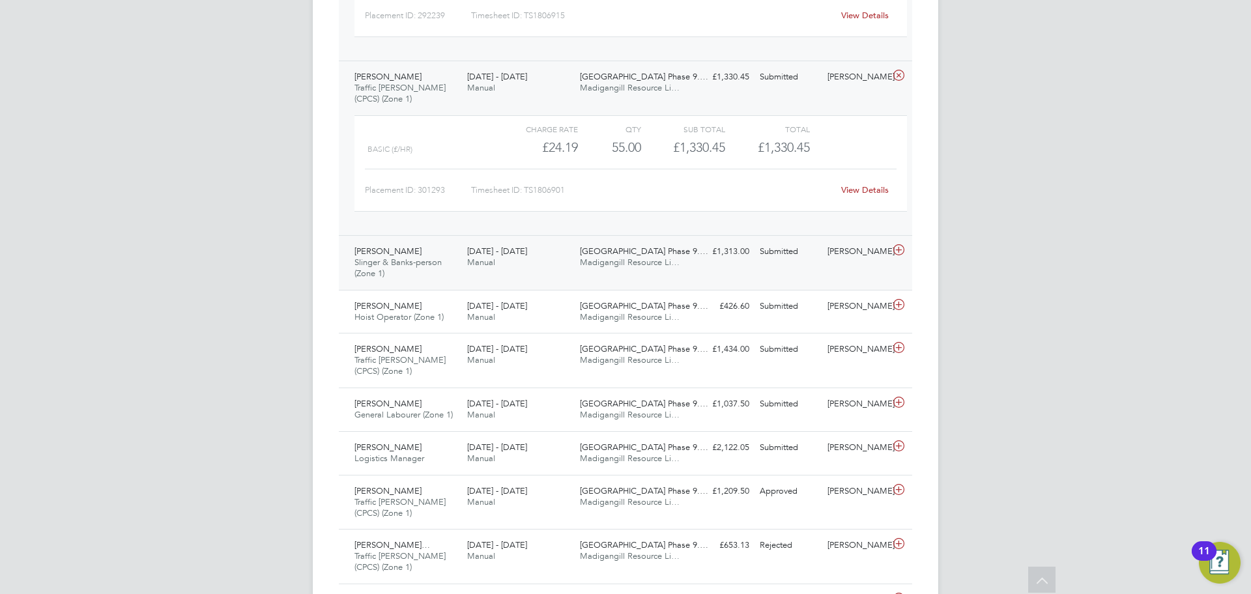
click at [897, 253] on icon at bounding box center [899, 250] width 16 height 10
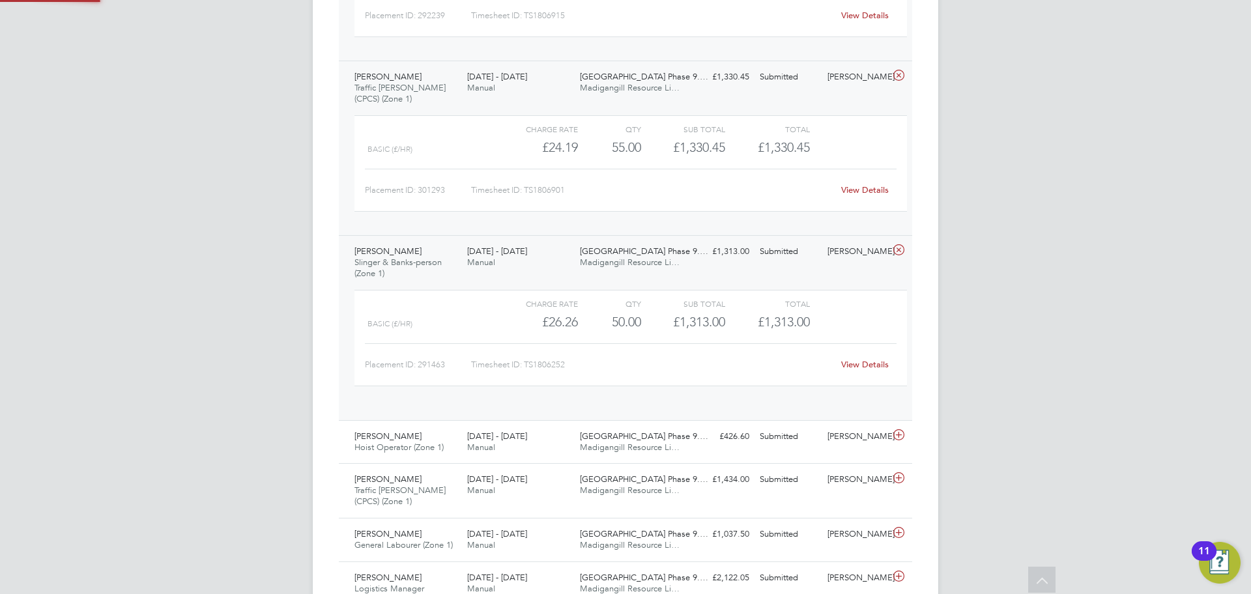
scroll to position [22, 127]
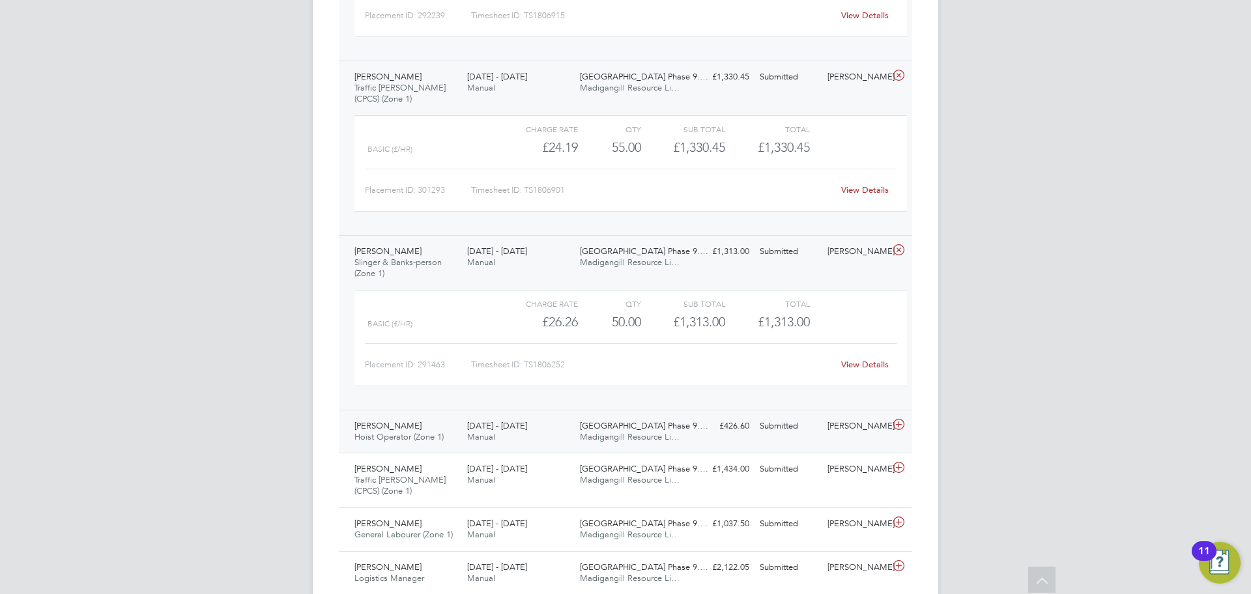
click at [895, 420] on icon at bounding box center [899, 425] width 16 height 10
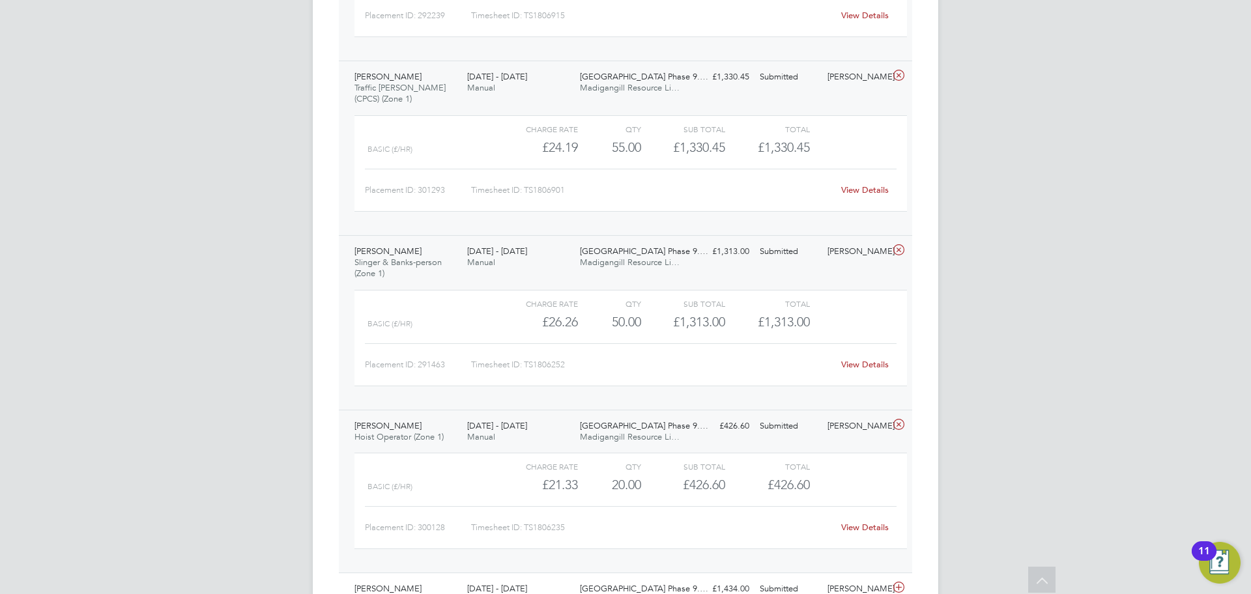
click at [865, 192] on link "View Details" at bounding box center [865, 189] width 48 height 11
click at [872, 364] on link "View Details" at bounding box center [865, 364] width 48 height 11
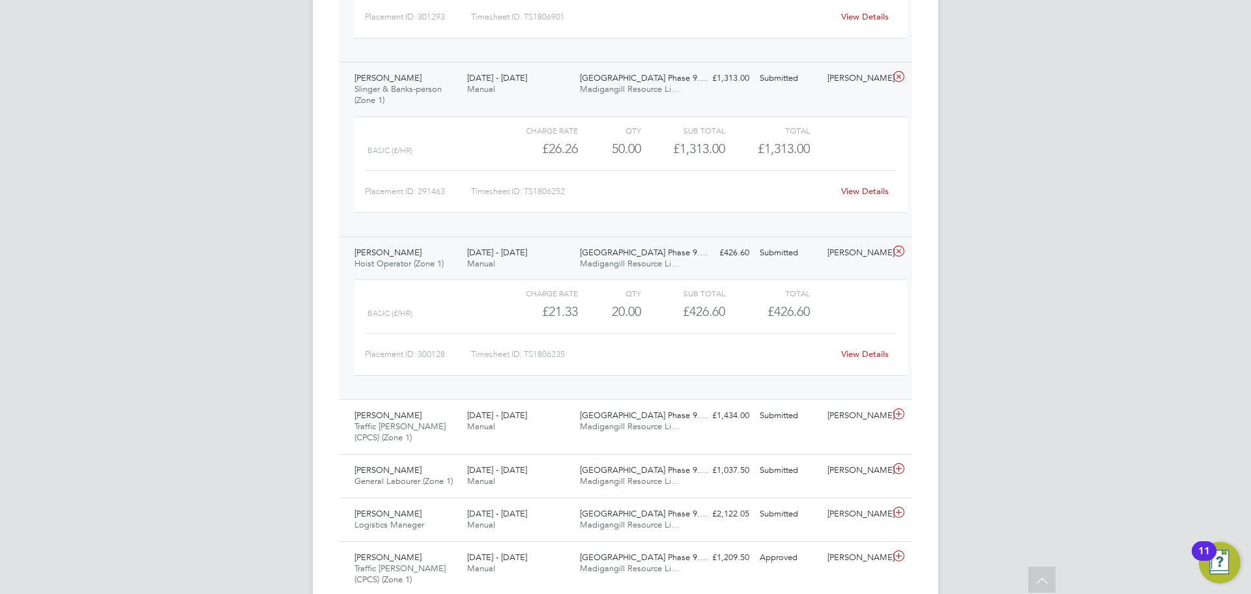
scroll to position [3010, 0]
click at [876, 353] on link "View Details" at bounding box center [865, 353] width 48 height 11
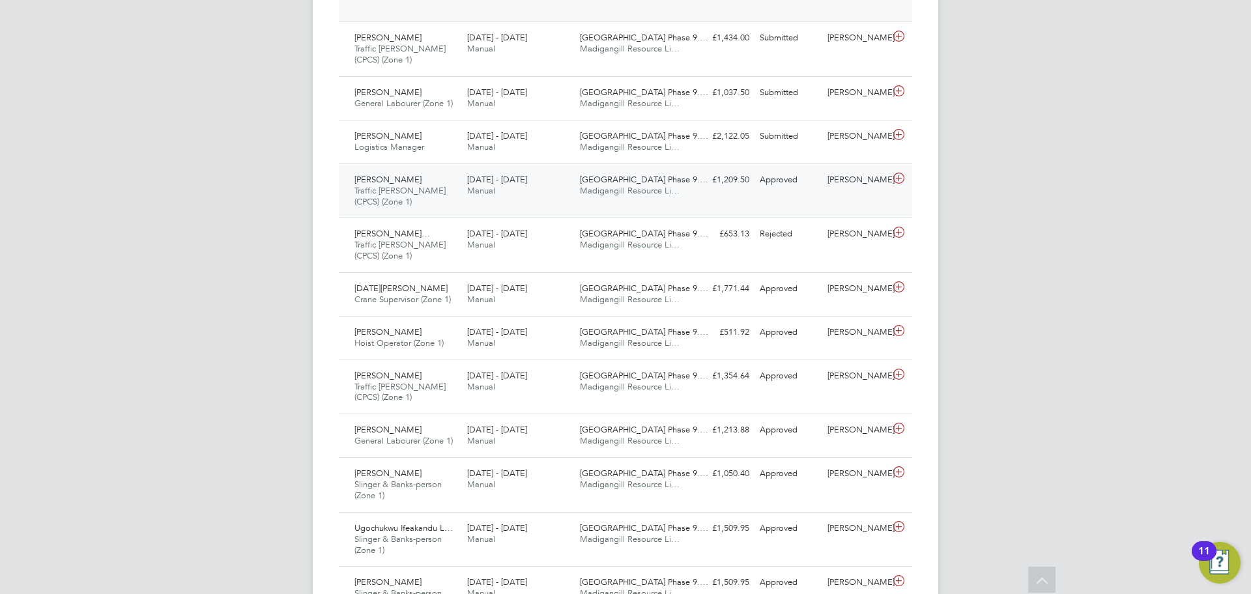
scroll to position [3403, 0]
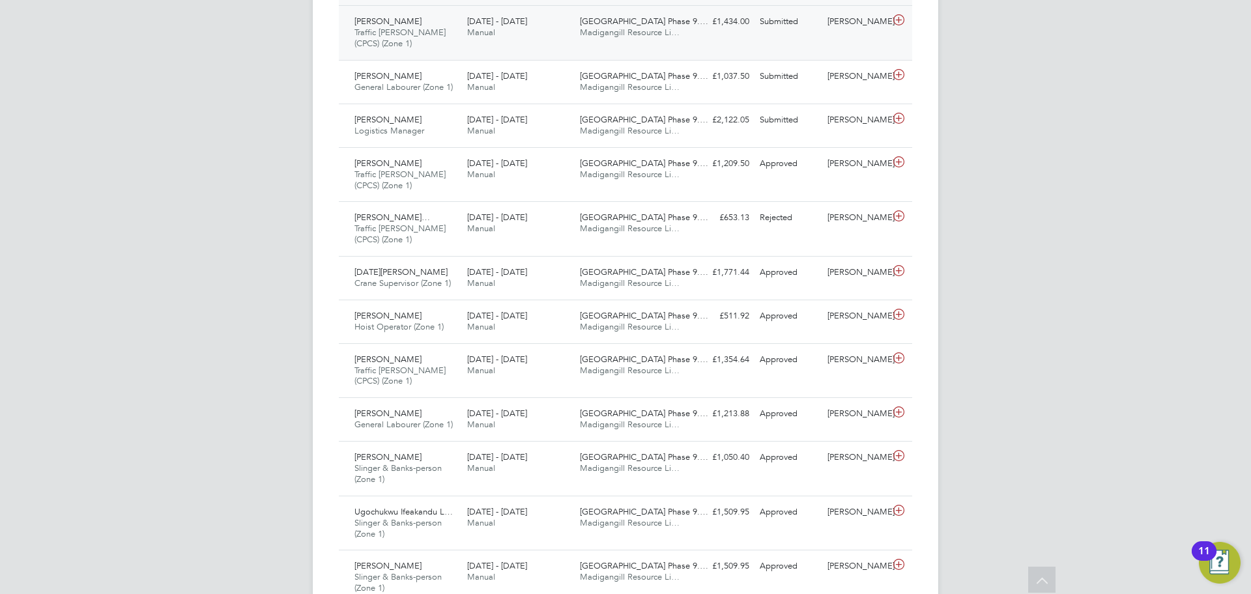
click at [897, 17] on icon at bounding box center [899, 20] width 16 height 10
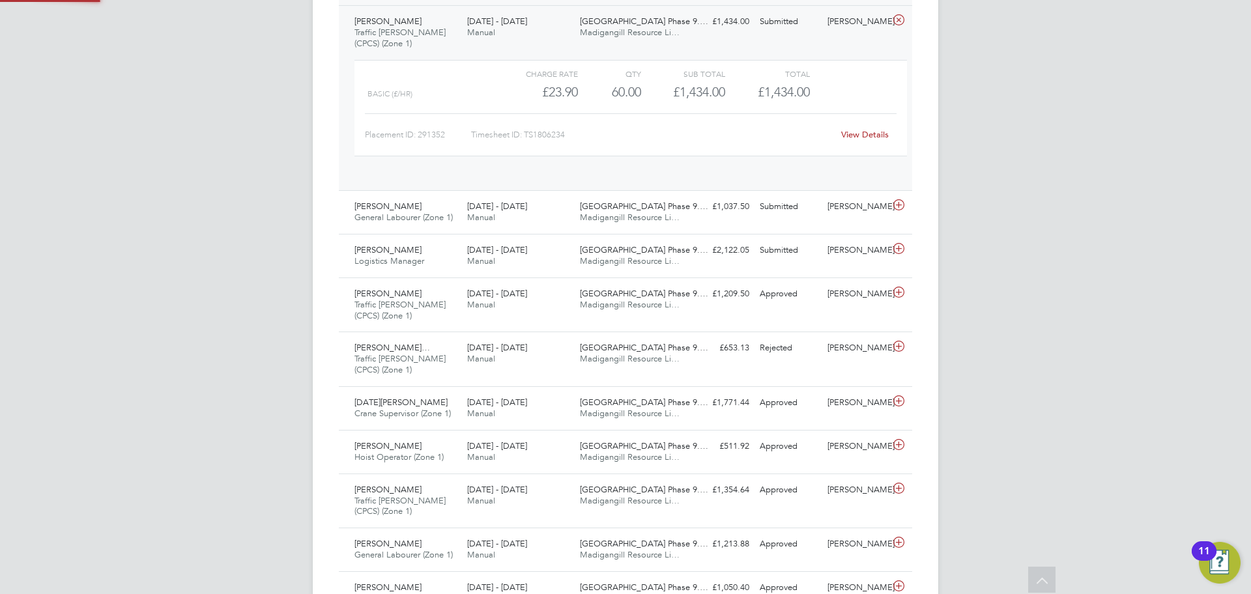
scroll to position [22, 127]
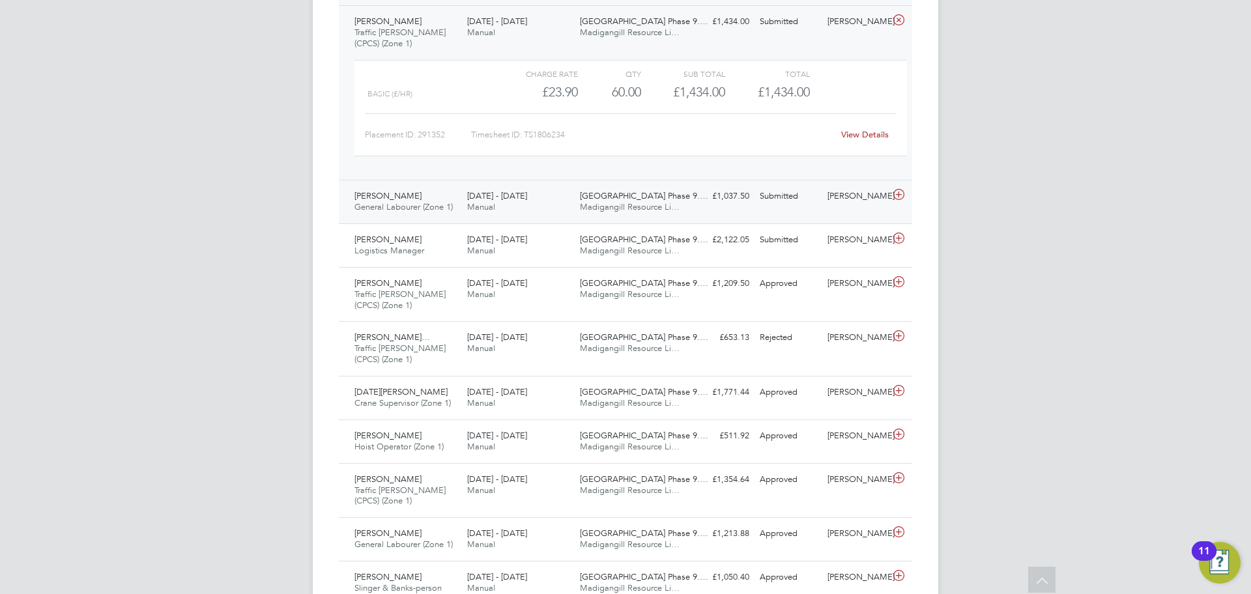
click at [882, 195] on div "[PERSON_NAME]" at bounding box center [856, 197] width 68 height 22
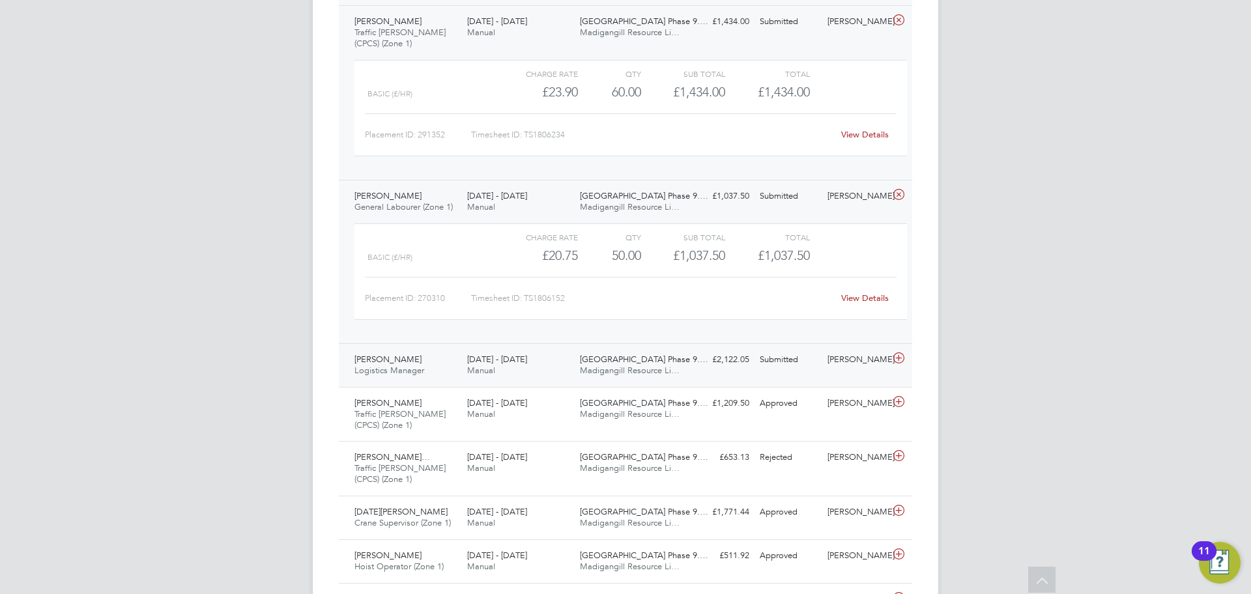
click at [661, 370] on span "Madigangill Resource Li…" at bounding box center [630, 370] width 100 height 11
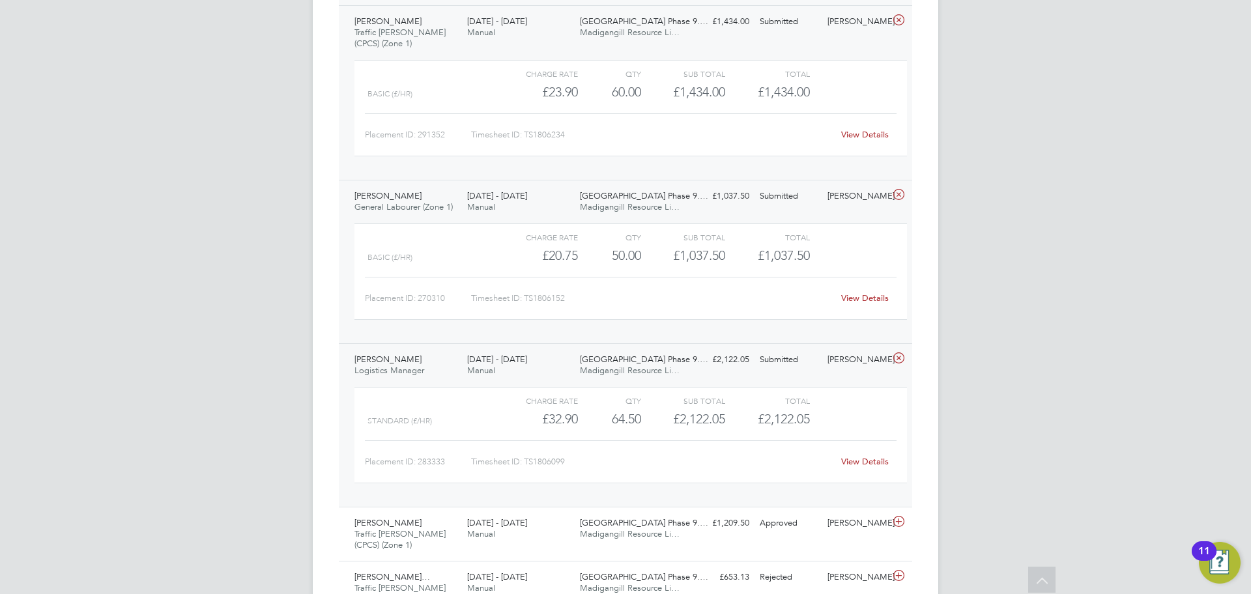
click at [881, 298] on link "View Details" at bounding box center [865, 298] width 48 height 11
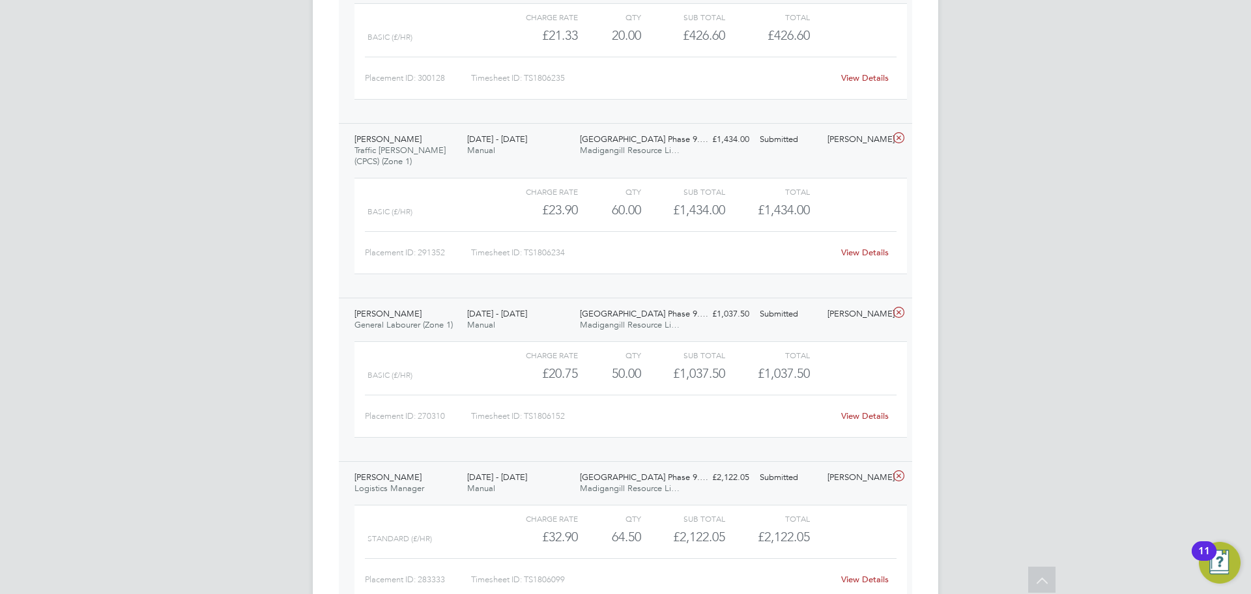
scroll to position [3285, 0]
click at [856, 253] on link "View Details" at bounding box center [865, 253] width 48 height 11
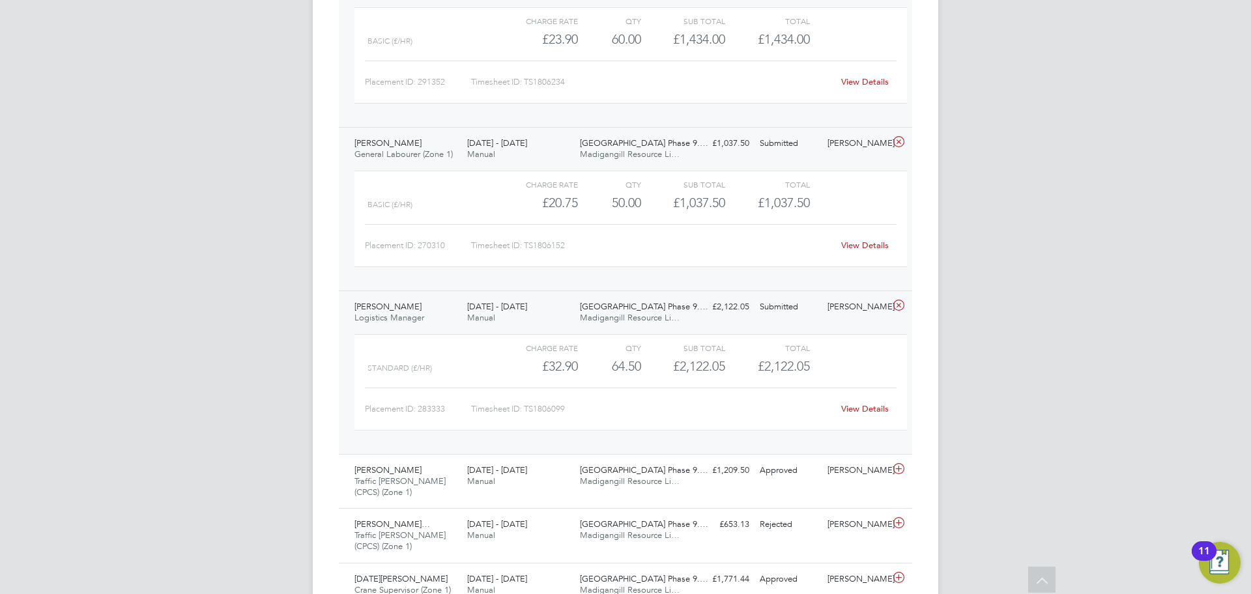
scroll to position [3471, 0]
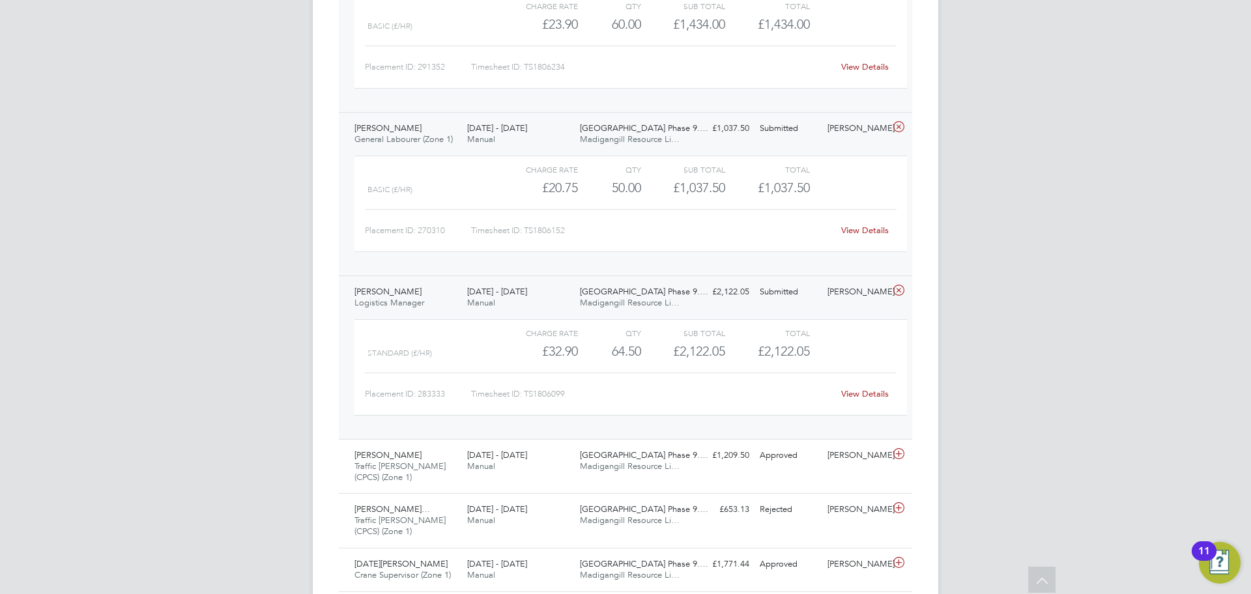
click at [860, 396] on link "View Details" at bounding box center [865, 393] width 48 height 11
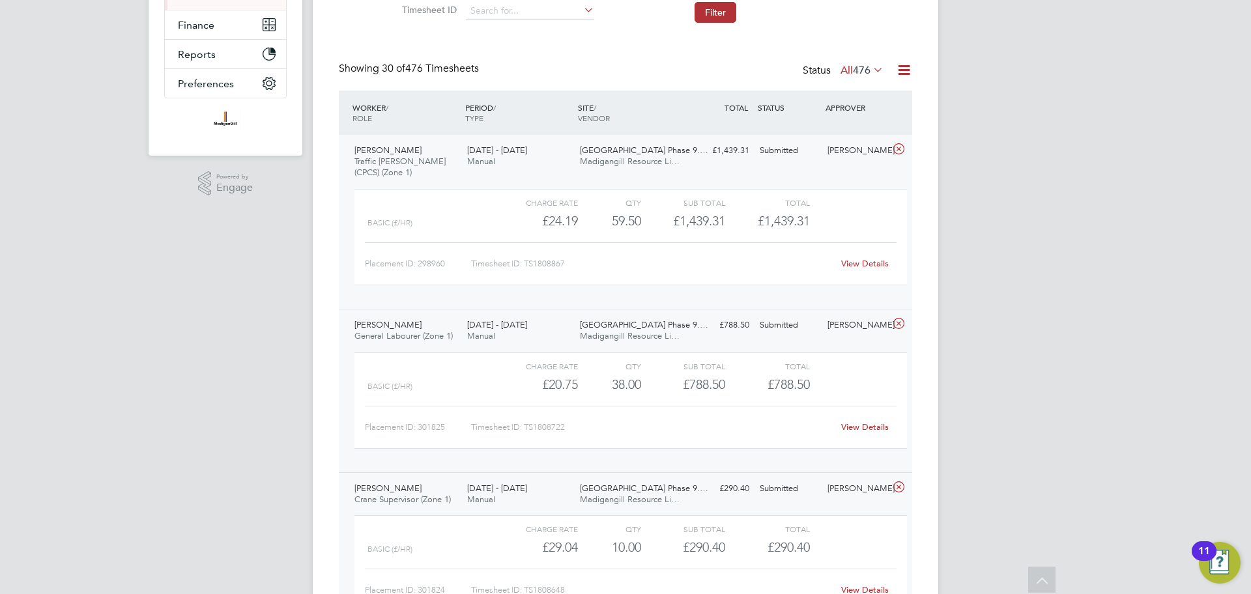
scroll to position [0, 0]
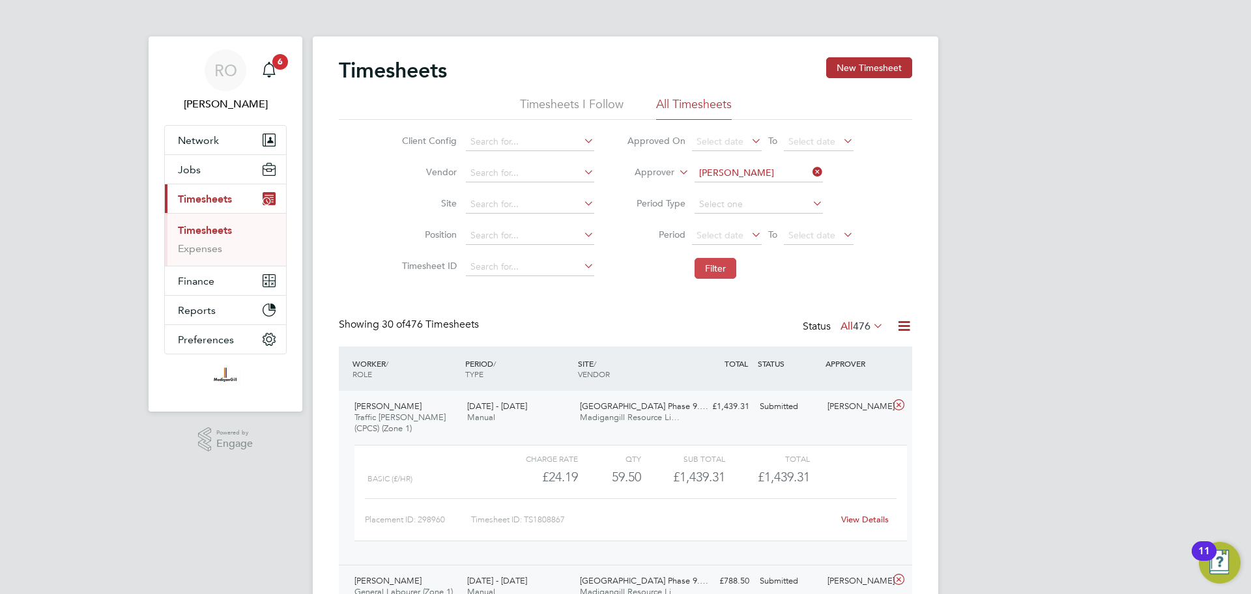
click at [713, 268] on button "Filter" at bounding box center [716, 268] width 42 height 21
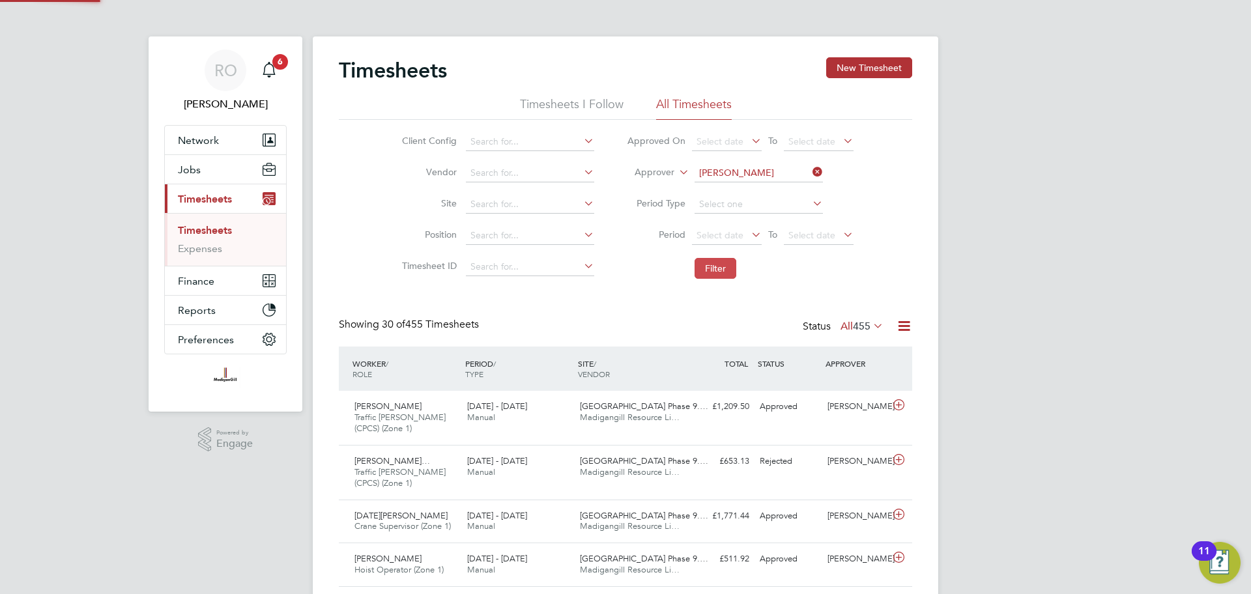
scroll to position [33, 113]
click at [864, 323] on span "455" at bounding box center [862, 326] width 18 height 13
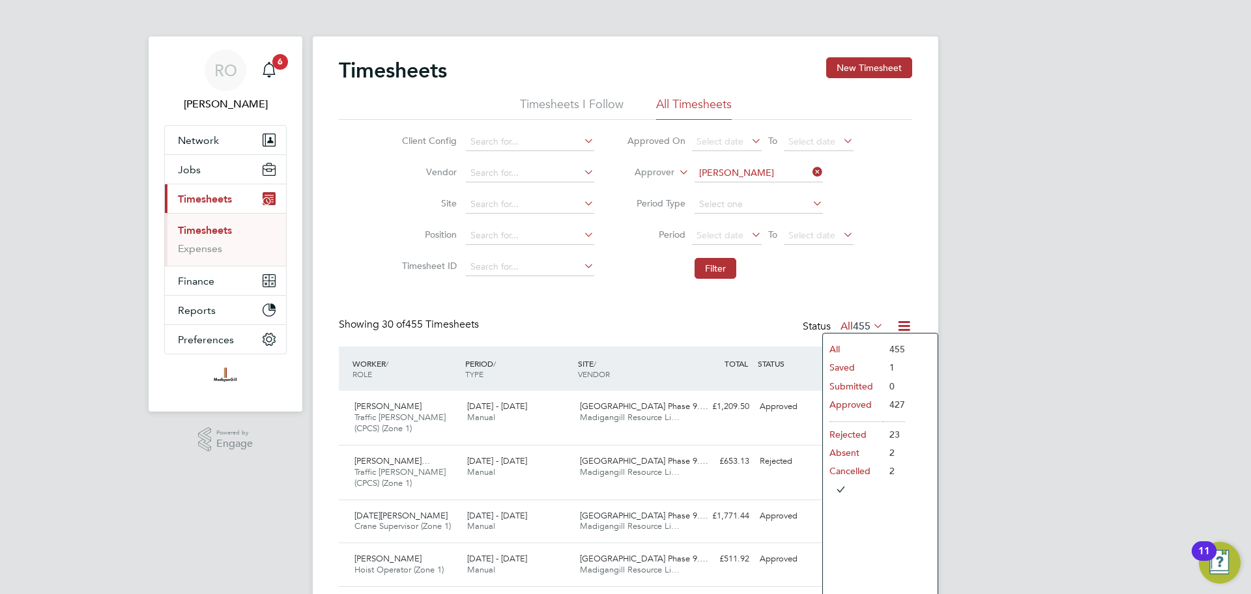
click at [871, 383] on li "Submitted" at bounding box center [853, 386] width 60 height 18
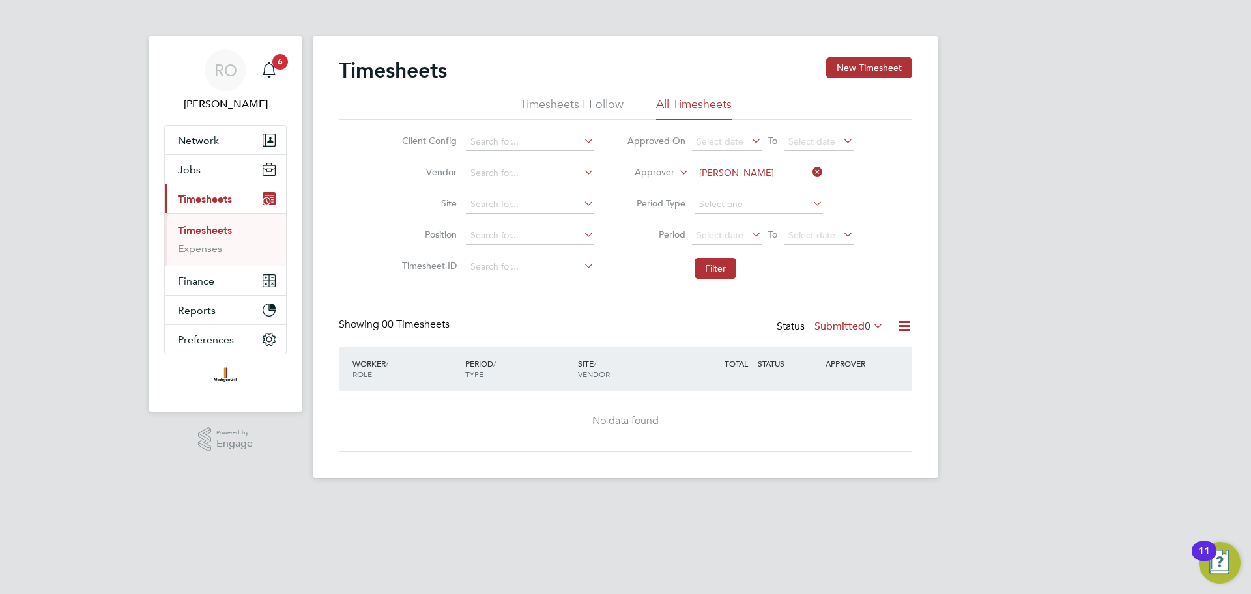
click at [810, 167] on icon at bounding box center [810, 172] width 0 height 18
click at [713, 268] on button "Filter" at bounding box center [716, 268] width 42 height 21
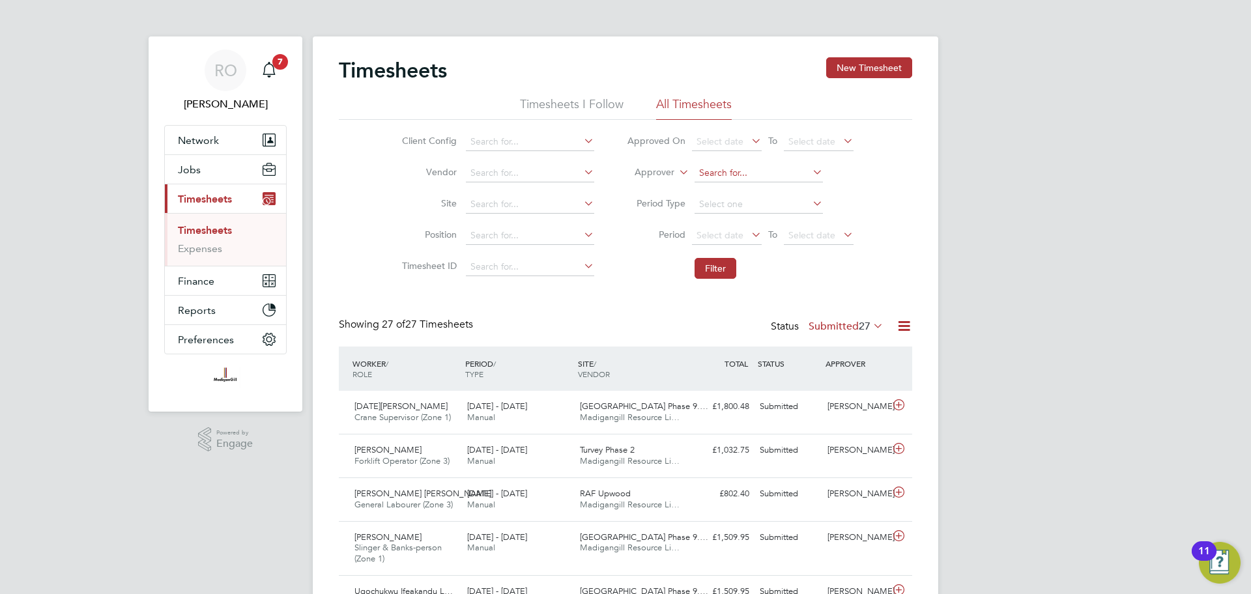
click at [758, 180] on input at bounding box center [759, 173] width 128 height 18
click at [720, 184] on li "Kri stoffer Lee" at bounding box center [758, 191] width 130 height 18
type input "[PERSON_NAME]"
click at [718, 266] on button "Filter" at bounding box center [716, 268] width 42 height 21
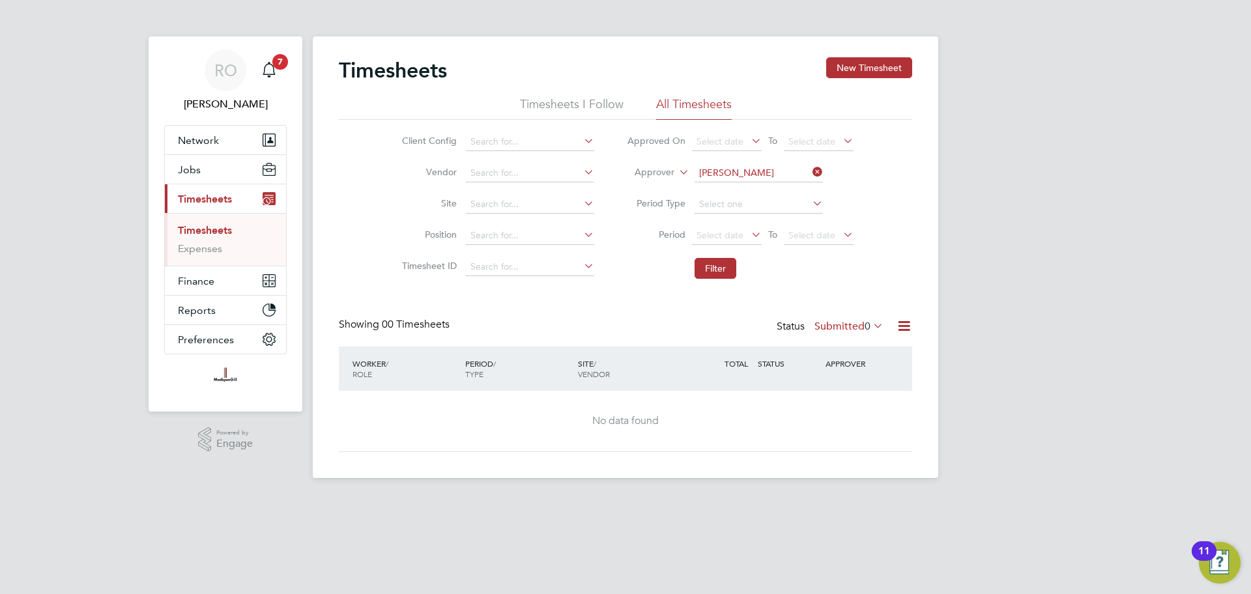
click at [867, 327] on span "0" at bounding box center [868, 326] width 6 height 13
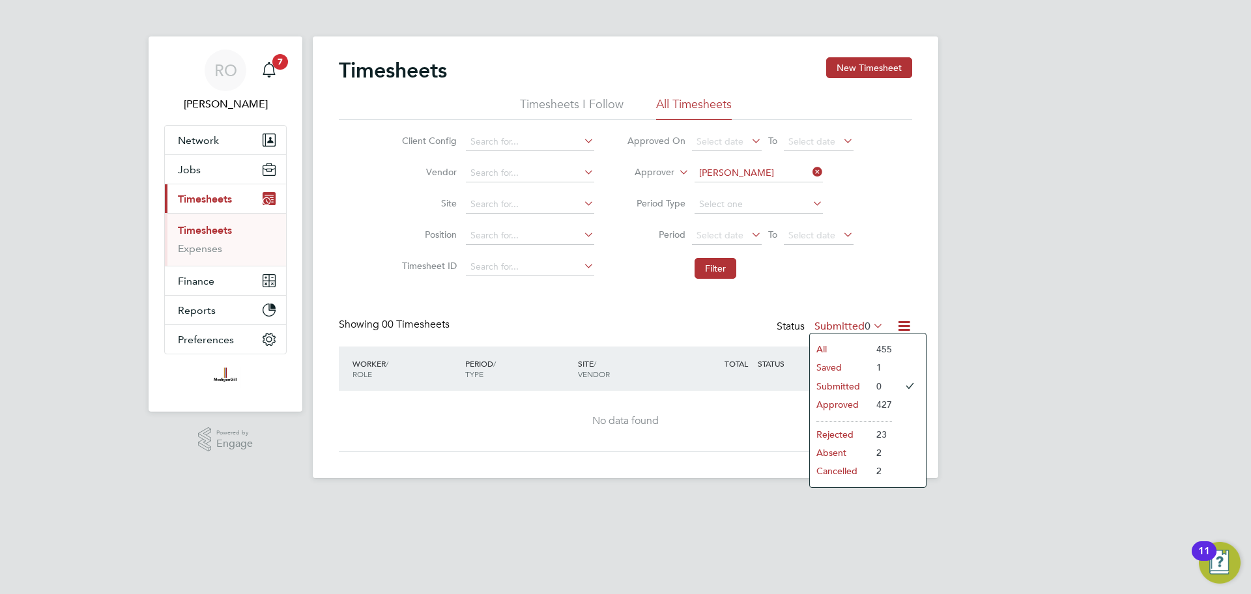
click at [848, 360] on li "Saved" at bounding box center [840, 367] width 60 height 18
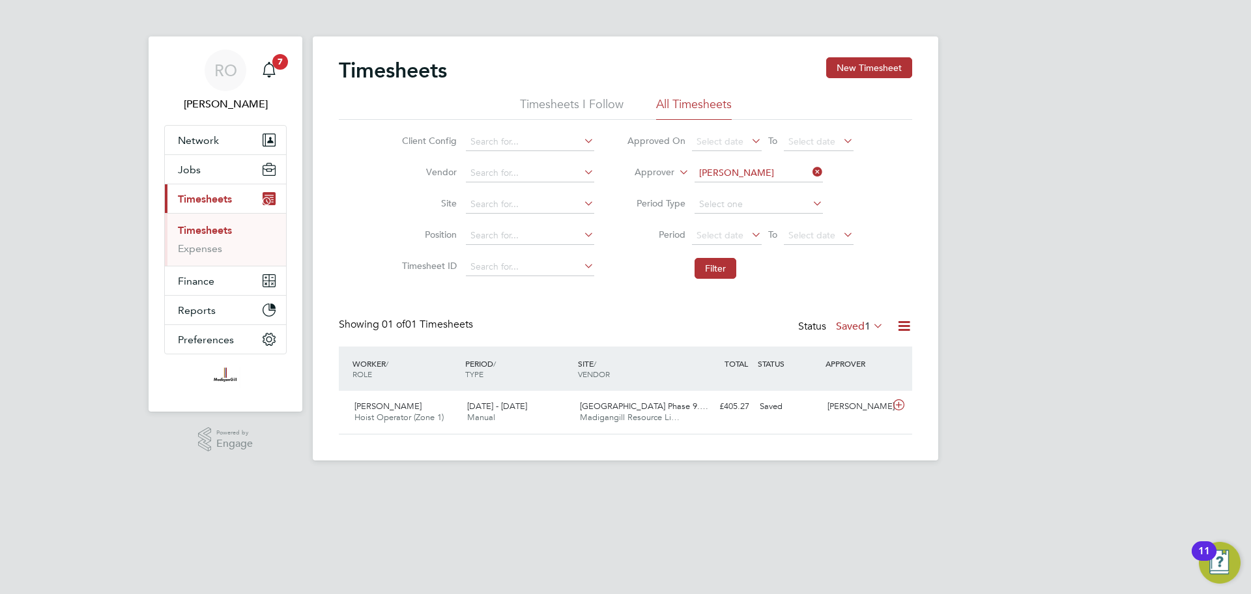
click at [852, 323] on label "Saved 1" at bounding box center [860, 326] width 48 height 13
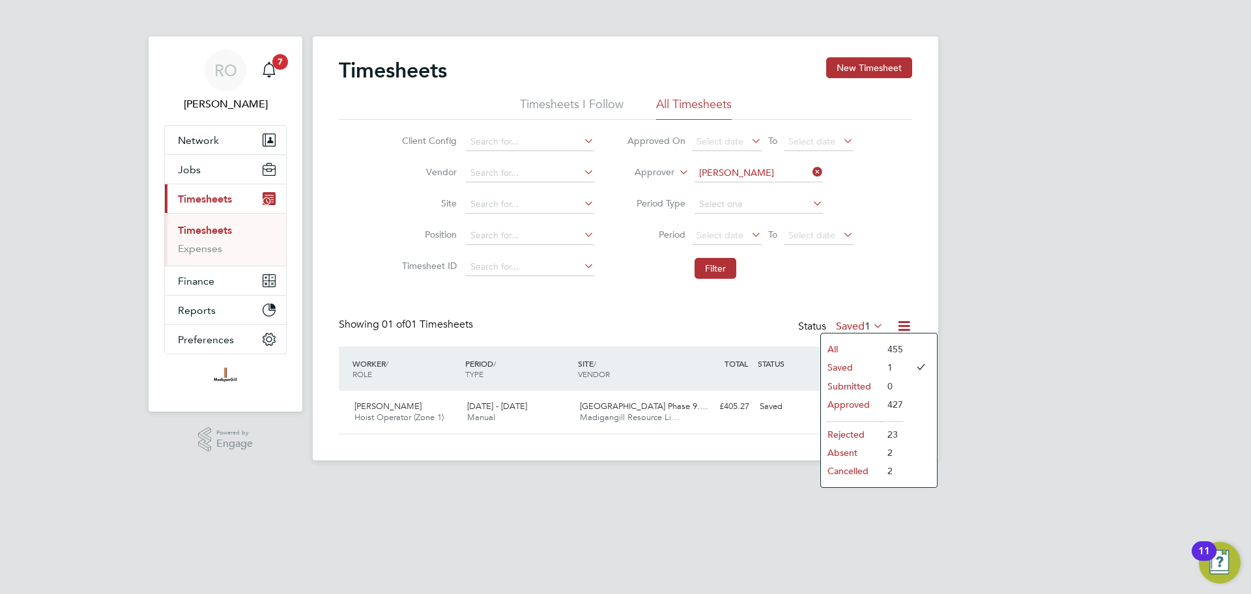
click at [852, 351] on li "All" at bounding box center [851, 349] width 60 height 18
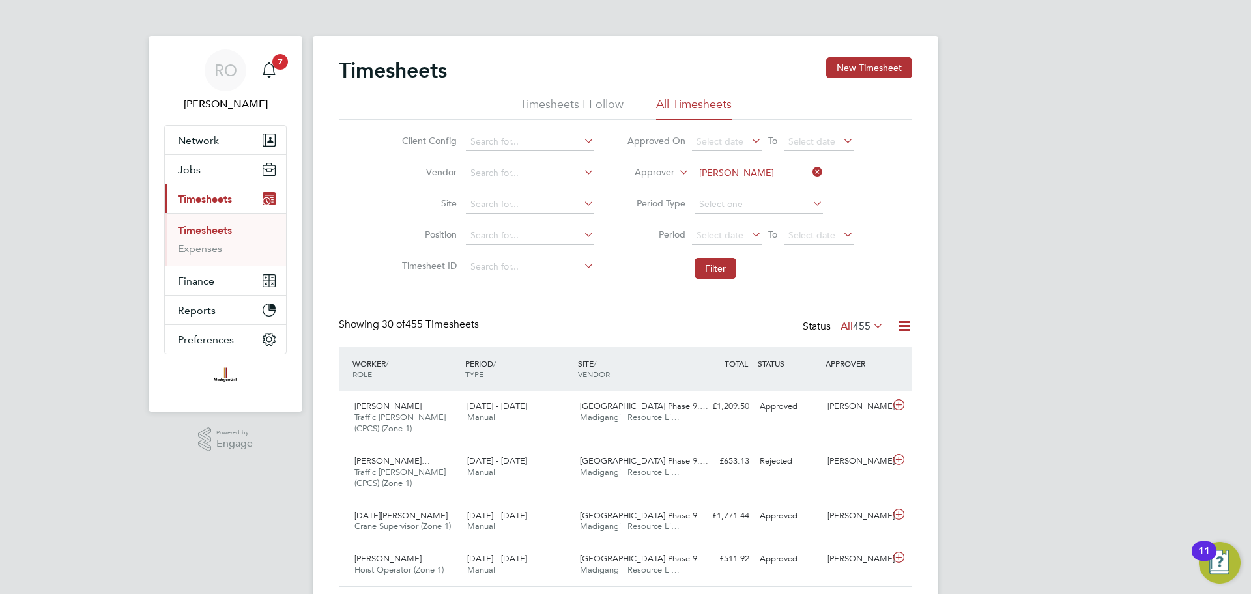
click at [859, 319] on div "Status All 455" at bounding box center [844, 327] width 83 height 18
click at [810, 171] on icon at bounding box center [810, 172] width 0 height 18
click at [718, 268] on button "Filter" at bounding box center [716, 268] width 42 height 21
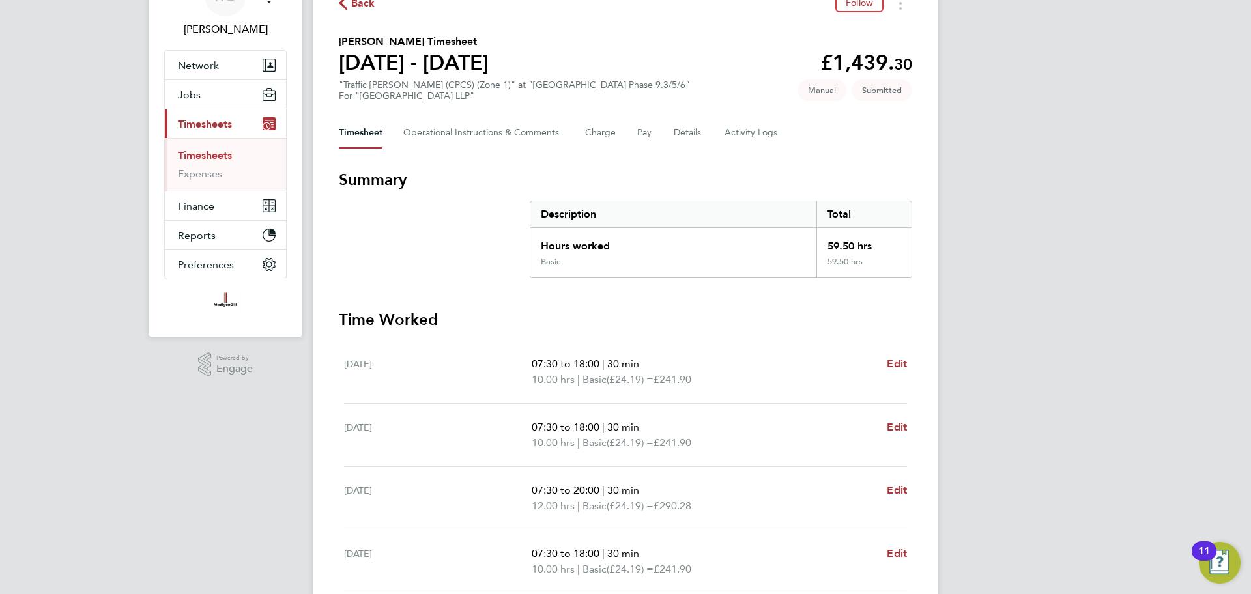
scroll to position [46, 0]
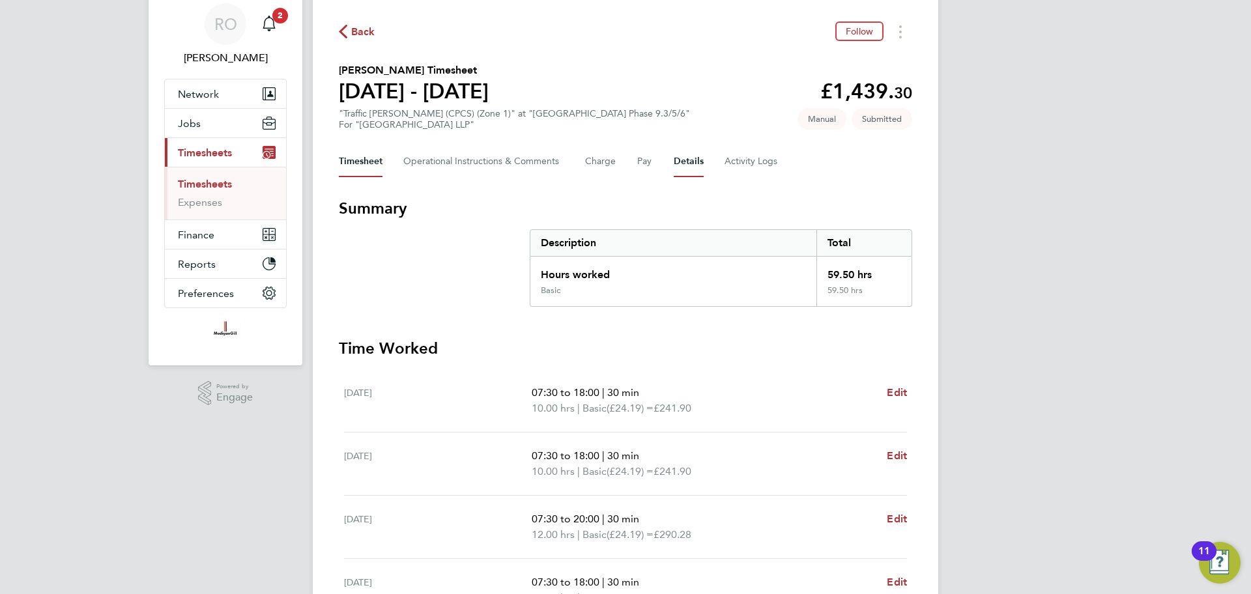
click at [697, 165] on button "Details" at bounding box center [689, 161] width 30 height 31
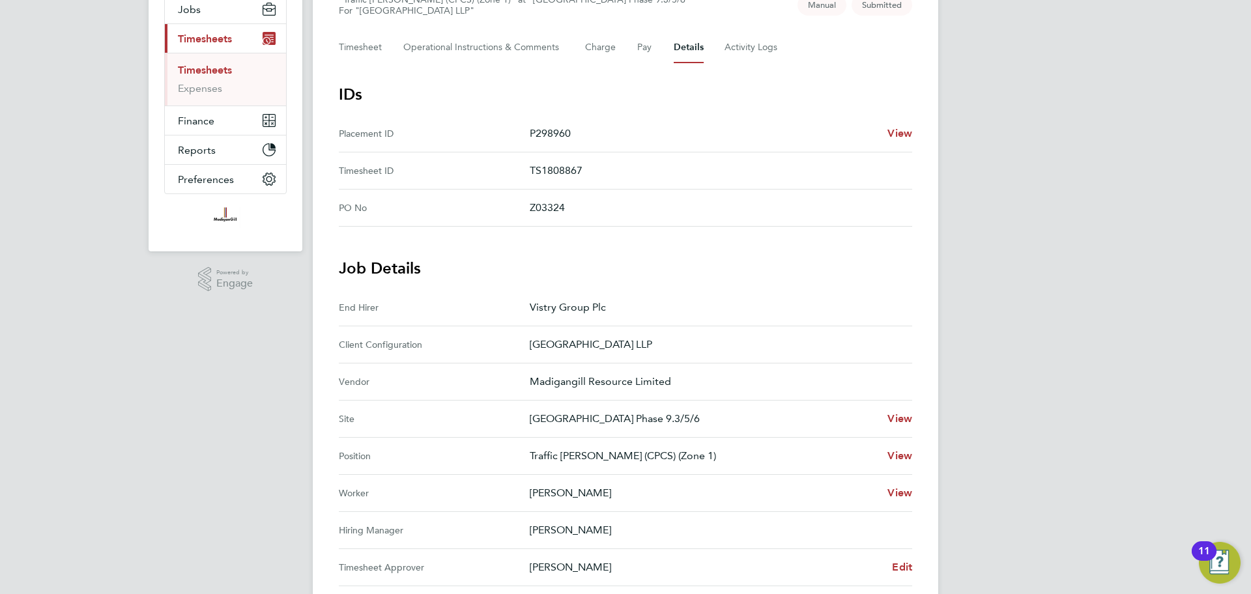
scroll to position [167, 0]
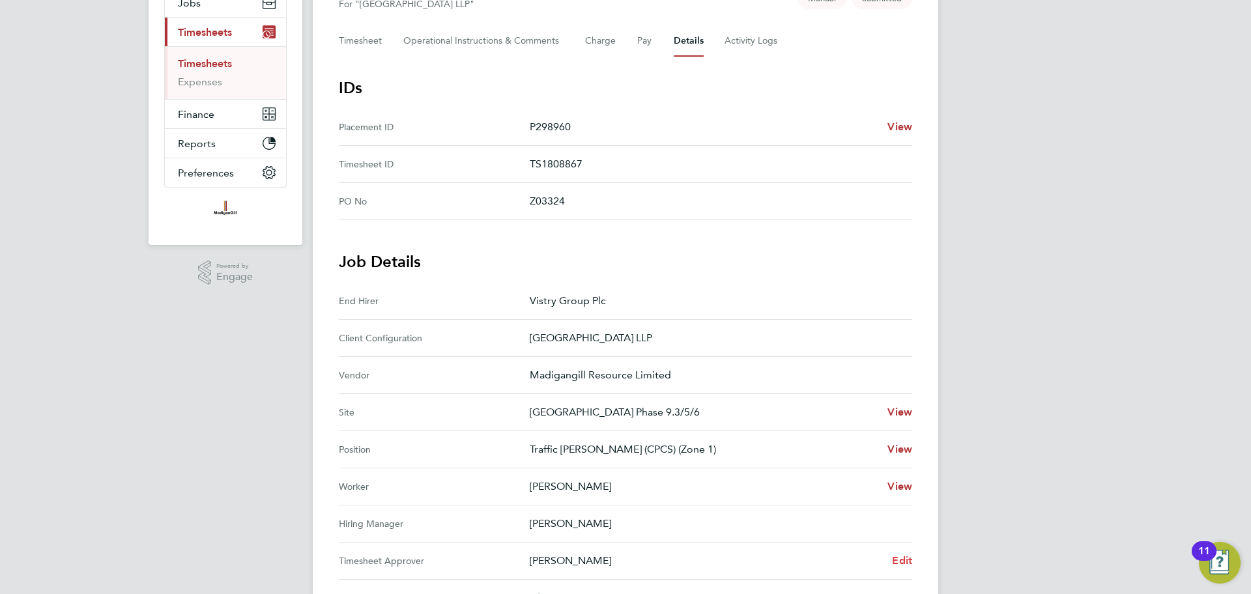
click at [899, 558] on span "Edit" at bounding box center [902, 560] width 20 height 12
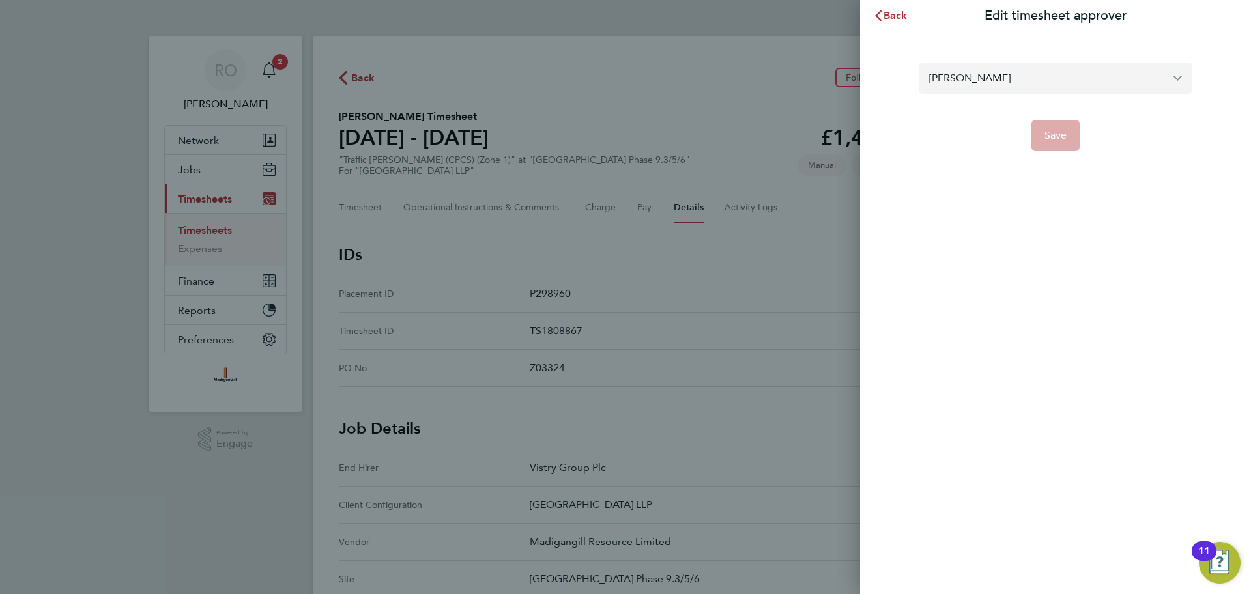
click at [1009, 79] on input "[PERSON_NAME]" at bounding box center [1056, 78] width 274 height 31
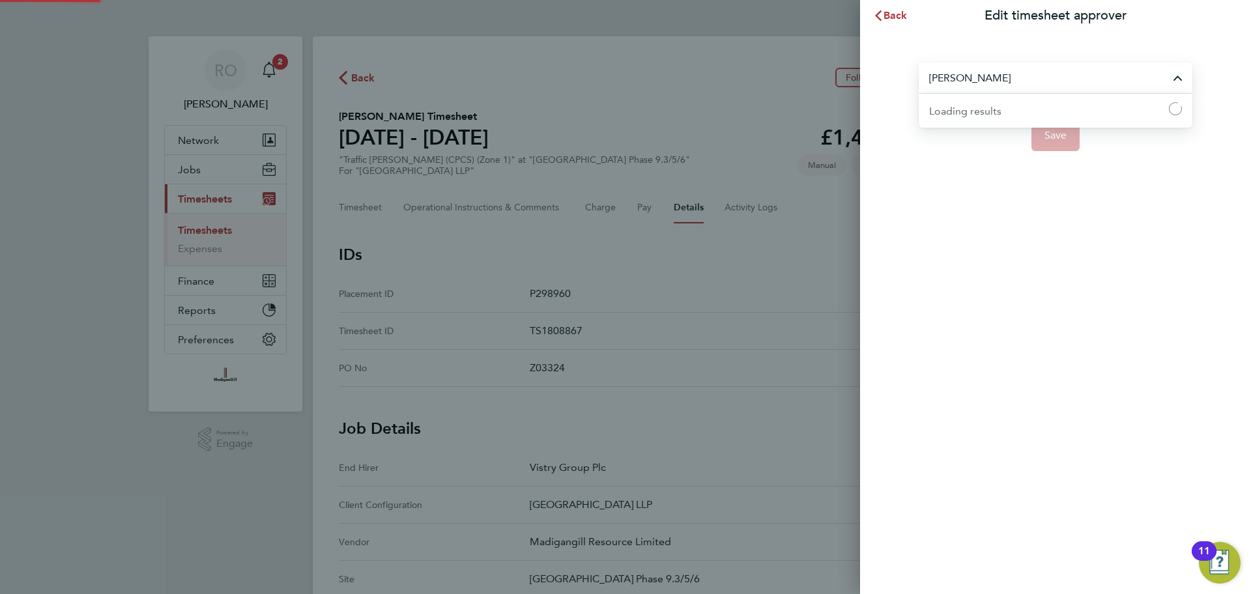
click at [1009, 79] on input "[PERSON_NAME]" at bounding box center [1056, 78] width 274 height 31
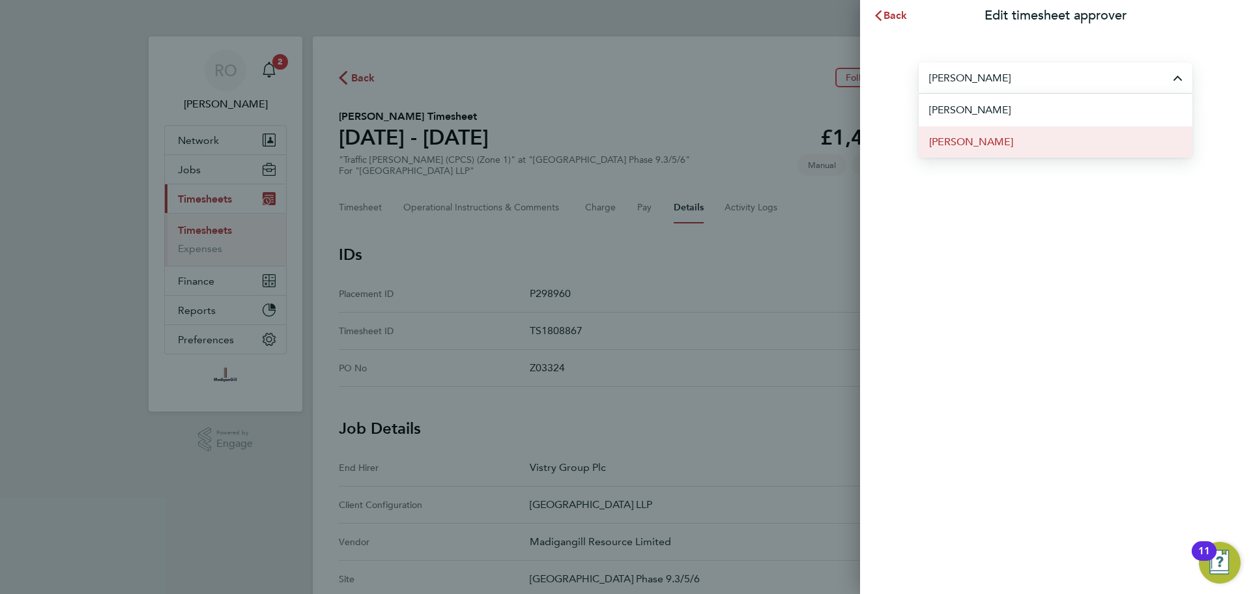
click at [1014, 145] on li "[PERSON_NAME]" at bounding box center [1056, 142] width 274 height 32
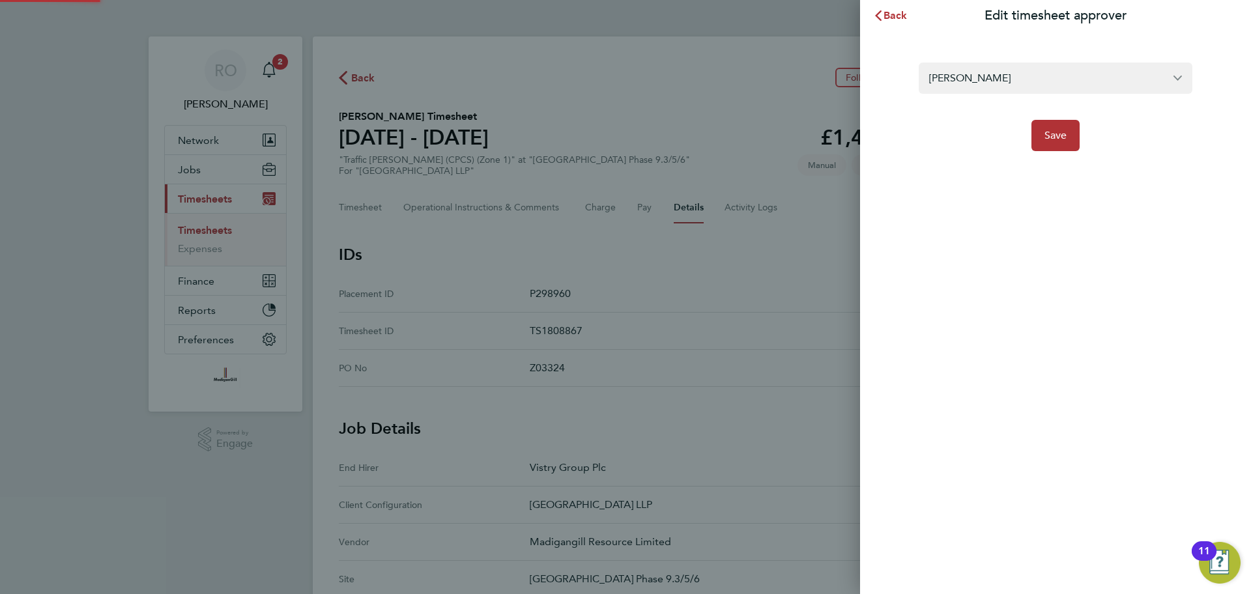
type input "[PERSON_NAME]"
click at [1054, 135] on span "Save" at bounding box center [1055, 135] width 23 height 13
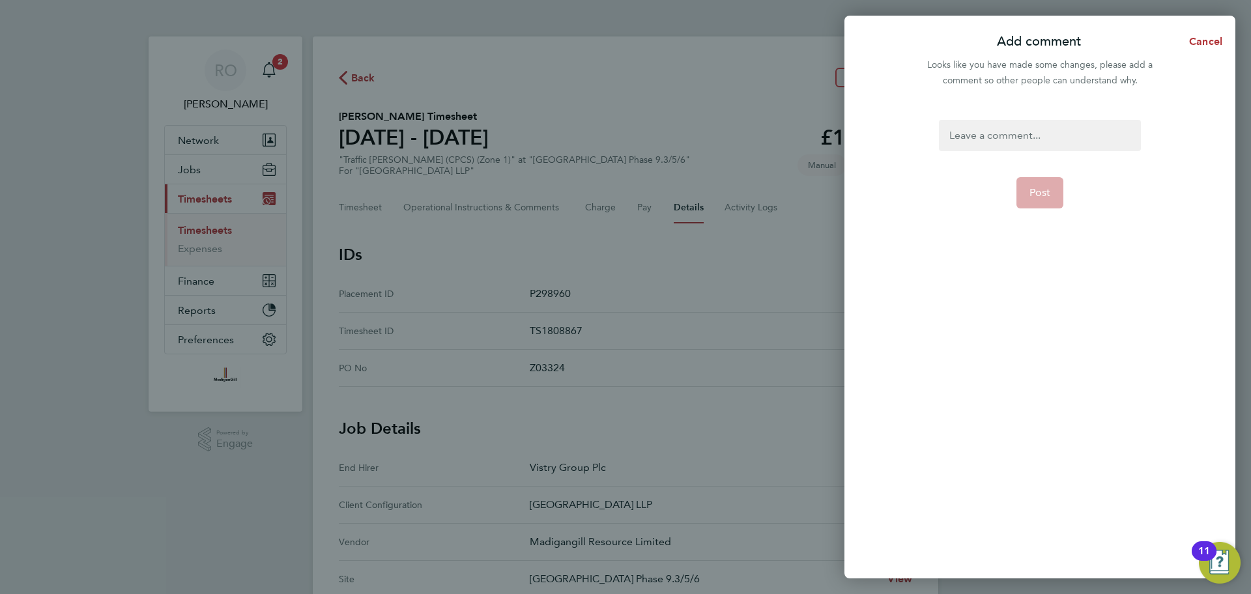
click at [988, 135] on div at bounding box center [1039, 135] width 201 height 31
click at [1026, 136] on div "Instead of [PERSON_NAME]" at bounding box center [1039, 135] width 201 height 31
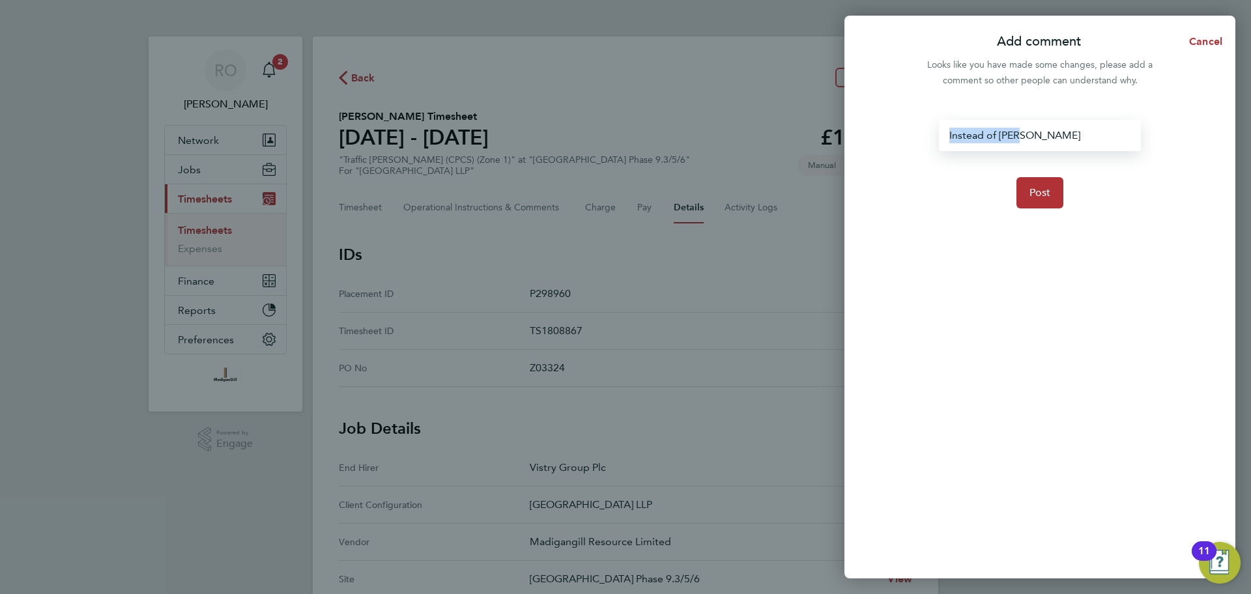
click at [1026, 136] on div "Instead of [PERSON_NAME]" at bounding box center [1039, 135] width 201 height 31
copy div "Instead of [PERSON_NAME]"
click at [1041, 198] on span "Post" at bounding box center [1040, 192] width 22 height 13
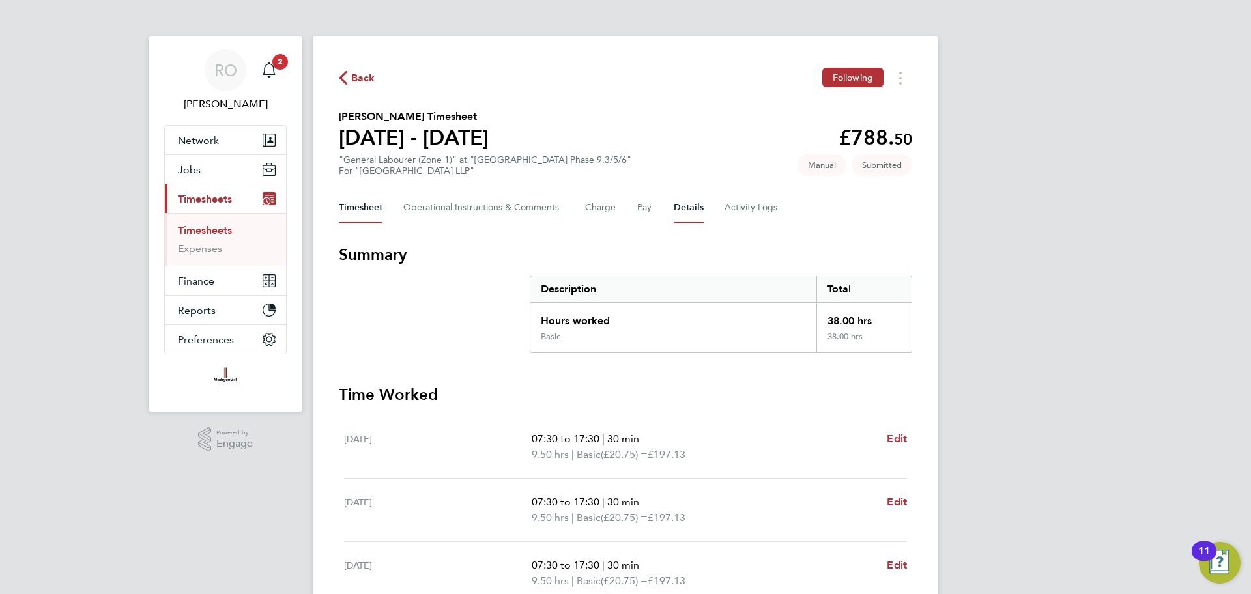
click at [687, 207] on button "Details" at bounding box center [689, 207] width 30 height 31
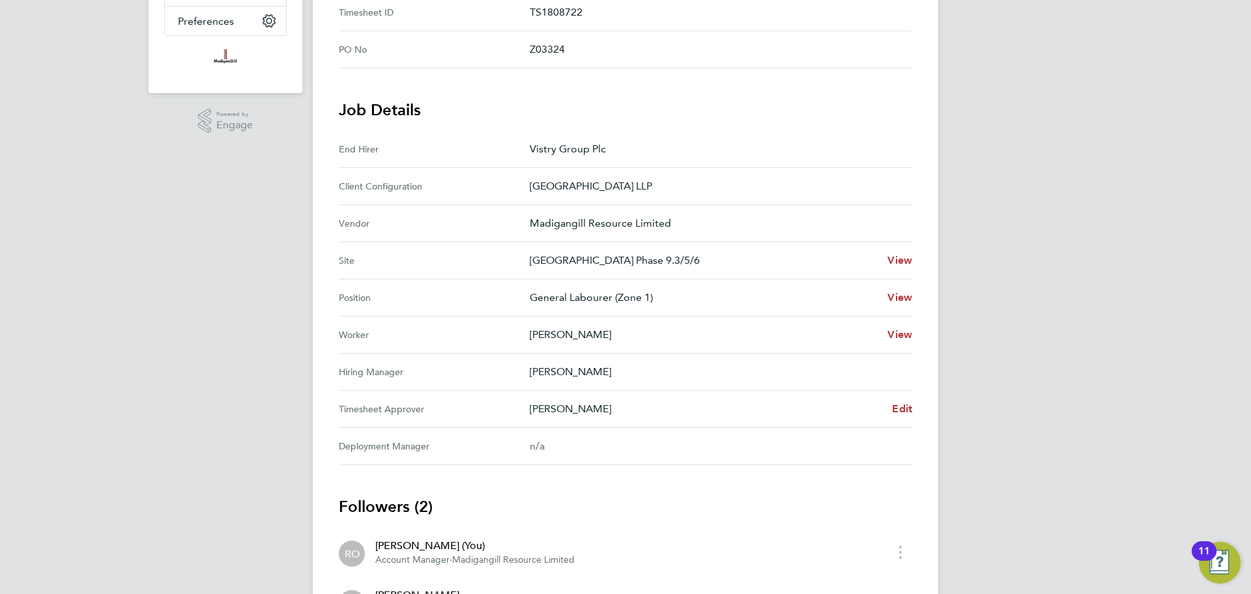
scroll to position [319, 0]
click at [904, 402] on span "Edit" at bounding box center [902, 408] width 20 height 12
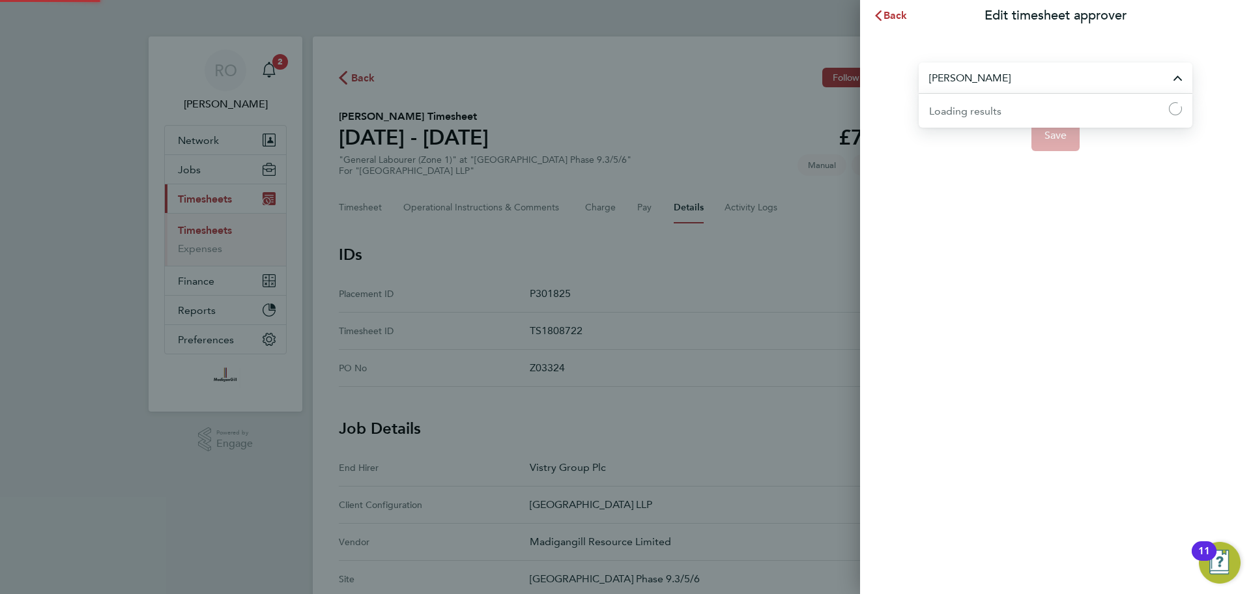
click at [1030, 76] on input "[PERSON_NAME]" at bounding box center [1056, 78] width 274 height 31
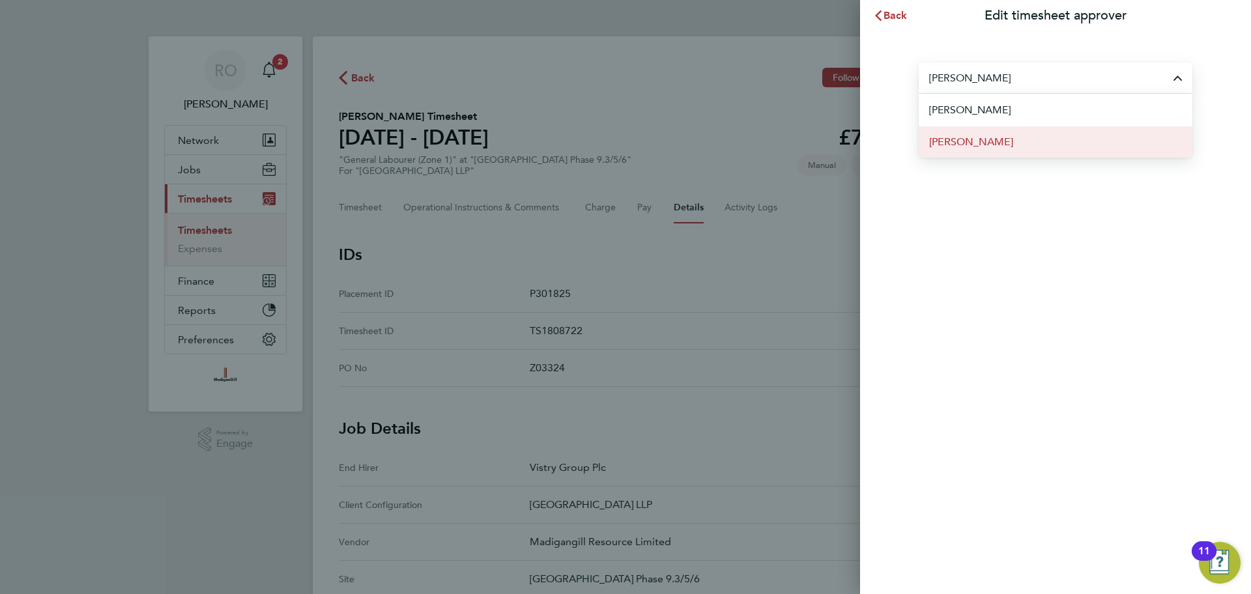
click at [1014, 147] on li "[PERSON_NAME]" at bounding box center [1056, 142] width 274 height 32
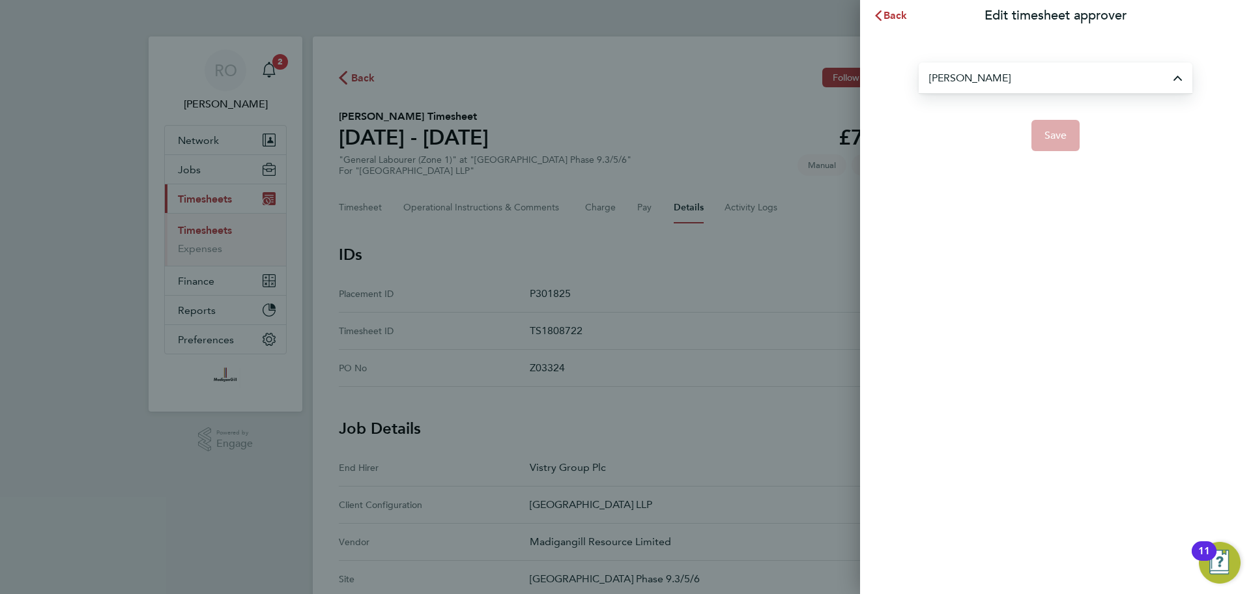
type input "[PERSON_NAME]"
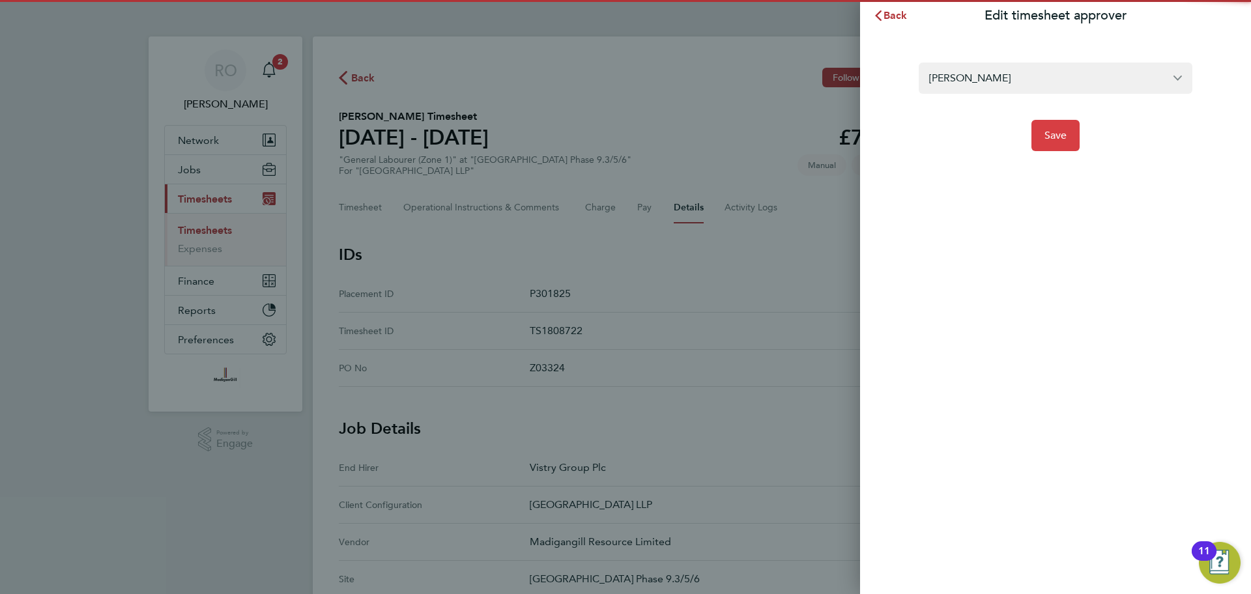
click at [1069, 133] on button "Save" at bounding box center [1055, 135] width 49 height 31
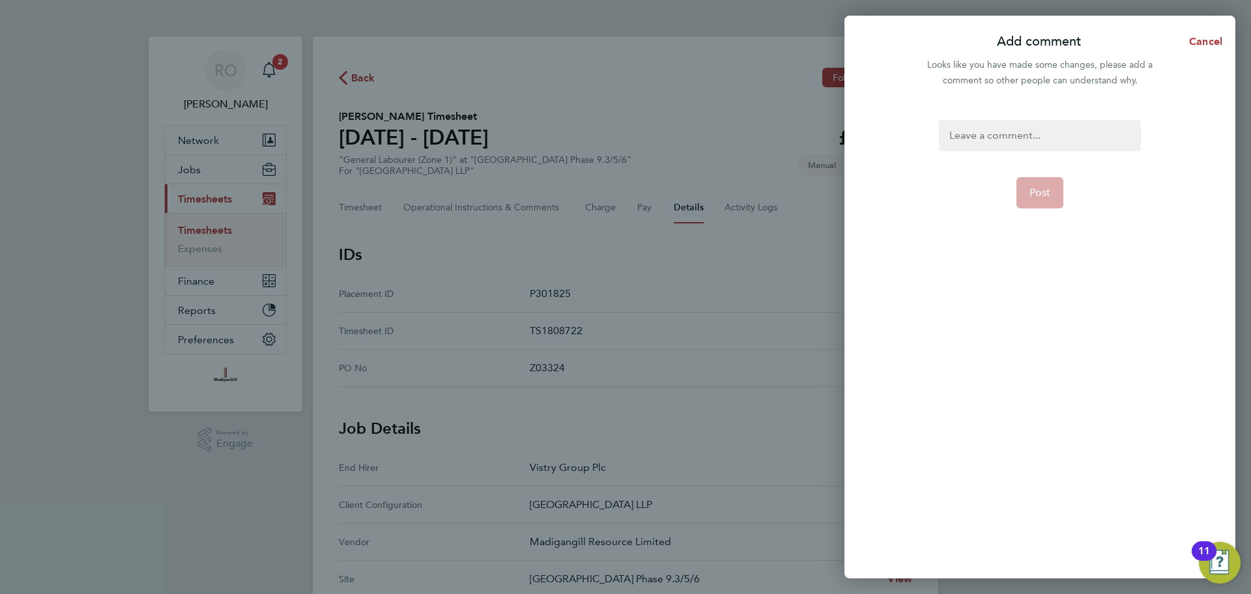
click at [1023, 139] on div at bounding box center [1039, 135] width 201 height 31
paste div
click at [1044, 195] on span "Post" at bounding box center [1040, 192] width 22 height 13
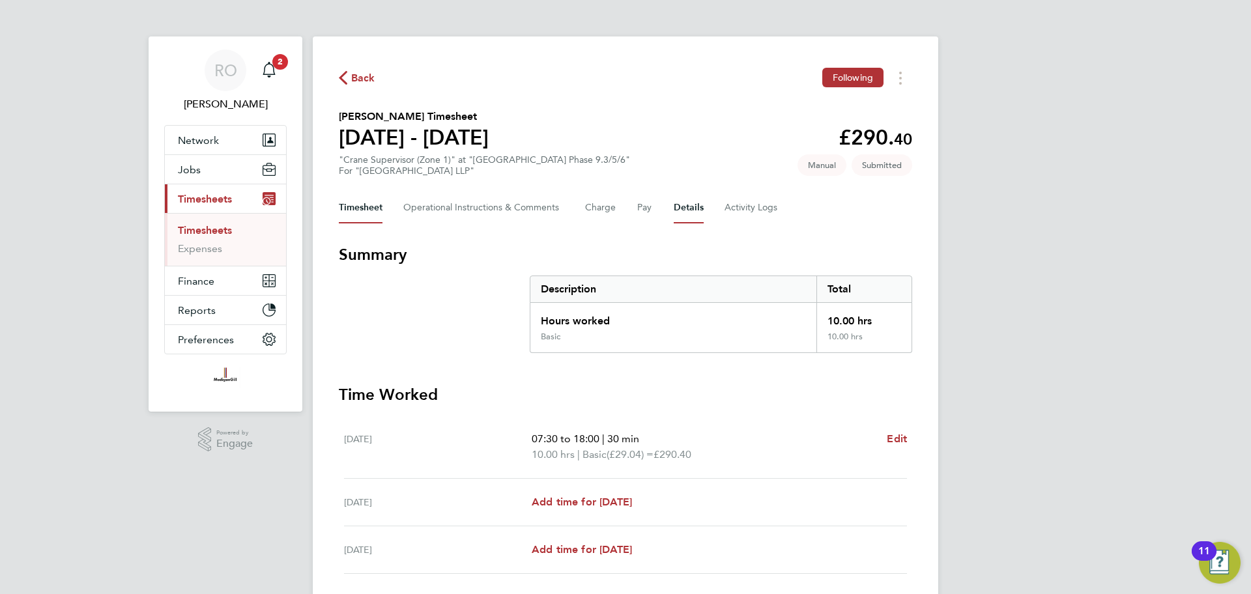
click at [692, 201] on button "Details" at bounding box center [689, 207] width 30 height 31
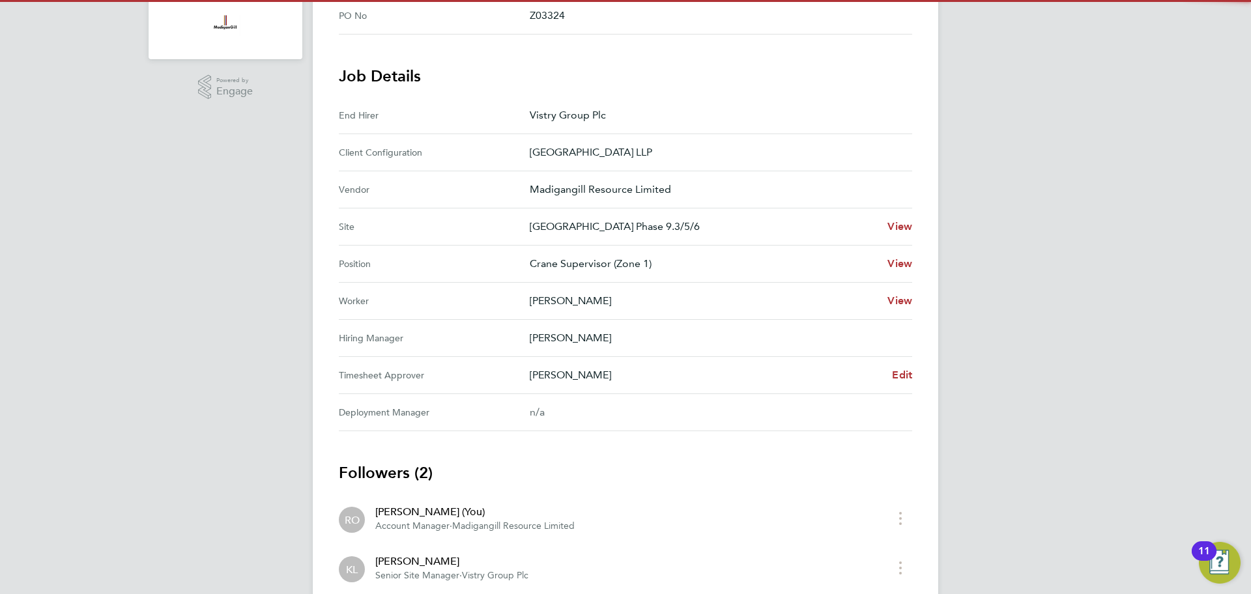
scroll to position [357, 0]
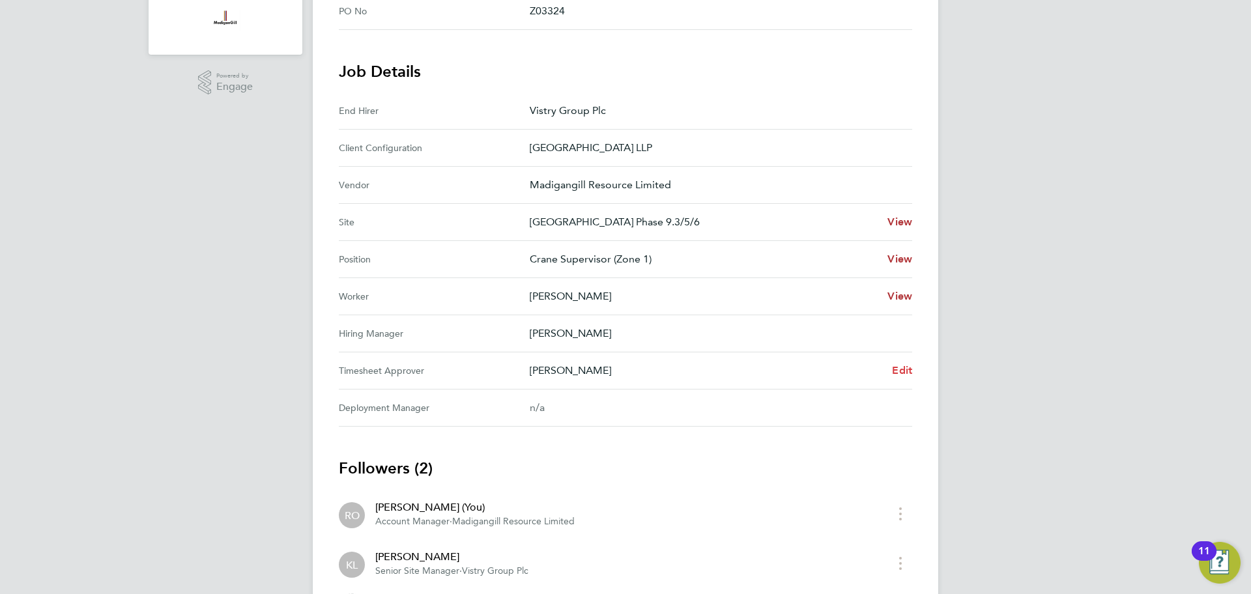
click at [904, 367] on span "Edit" at bounding box center [902, 370] width 20 height 12
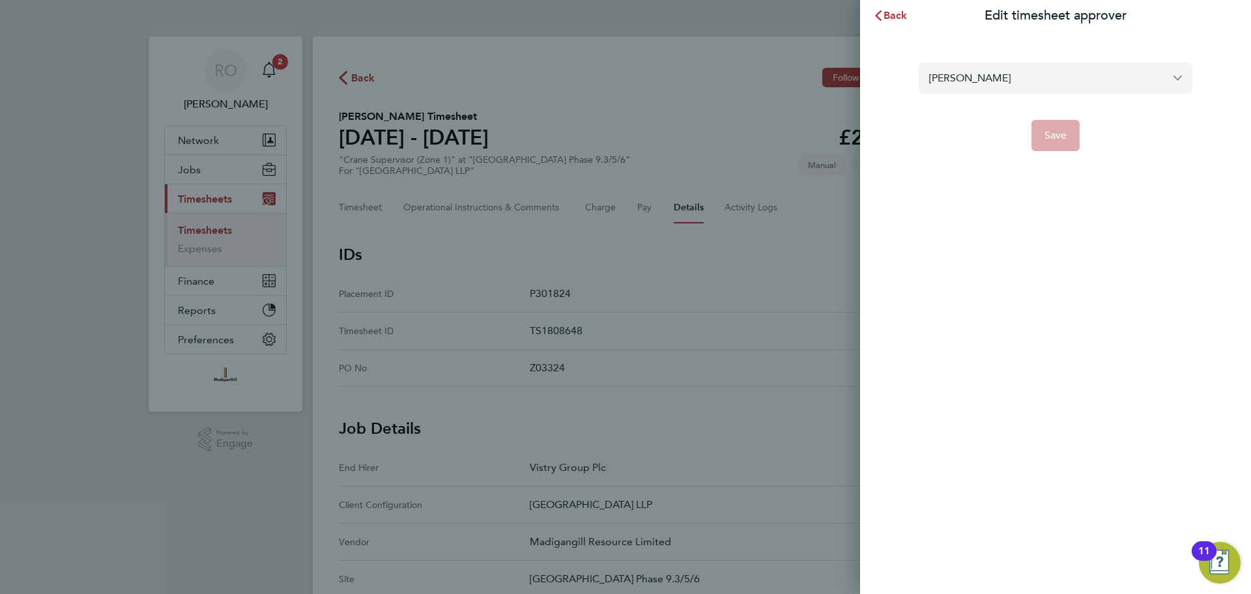
click at [1072, 81] on input "[PERSON_NAME]" at bounding box center [1056, 78] width 274 height 31
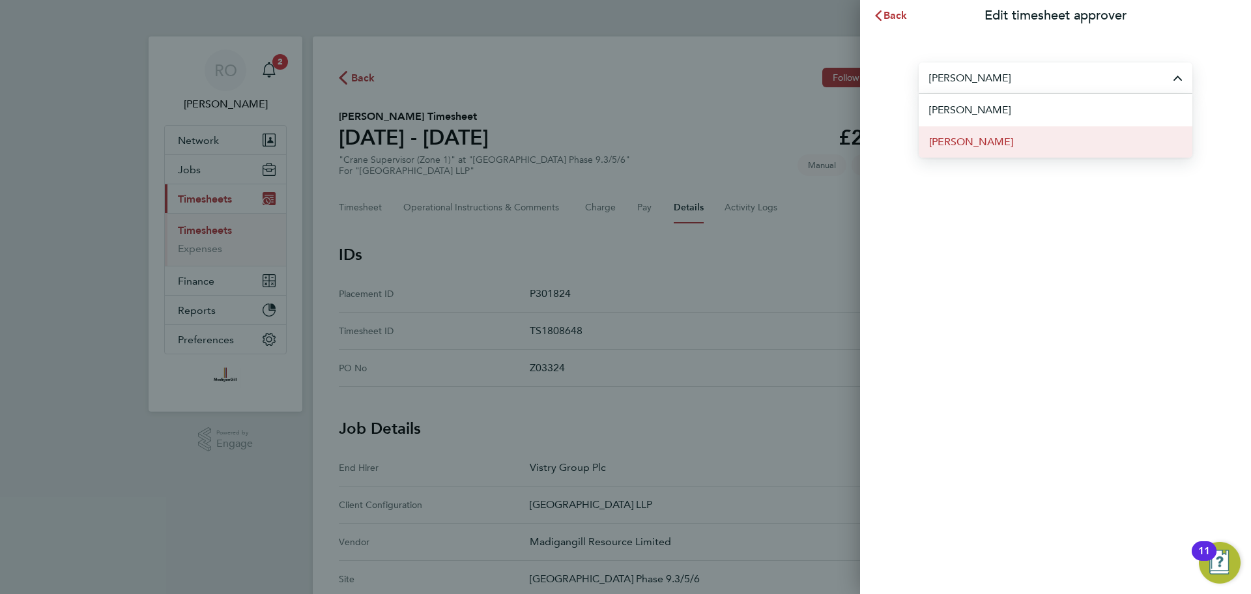
click at [1007, 147] on li "[PERSON_NAME]" at bounding box center [1056, 142] width 274 height 32
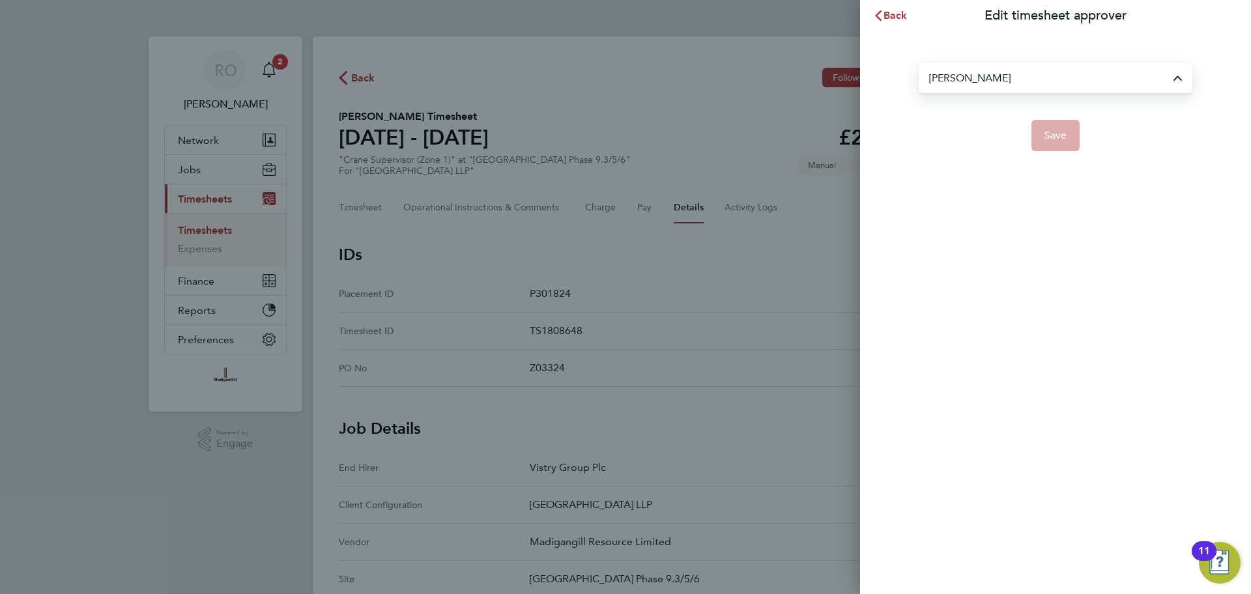
type input "[PERSON_NAME]"
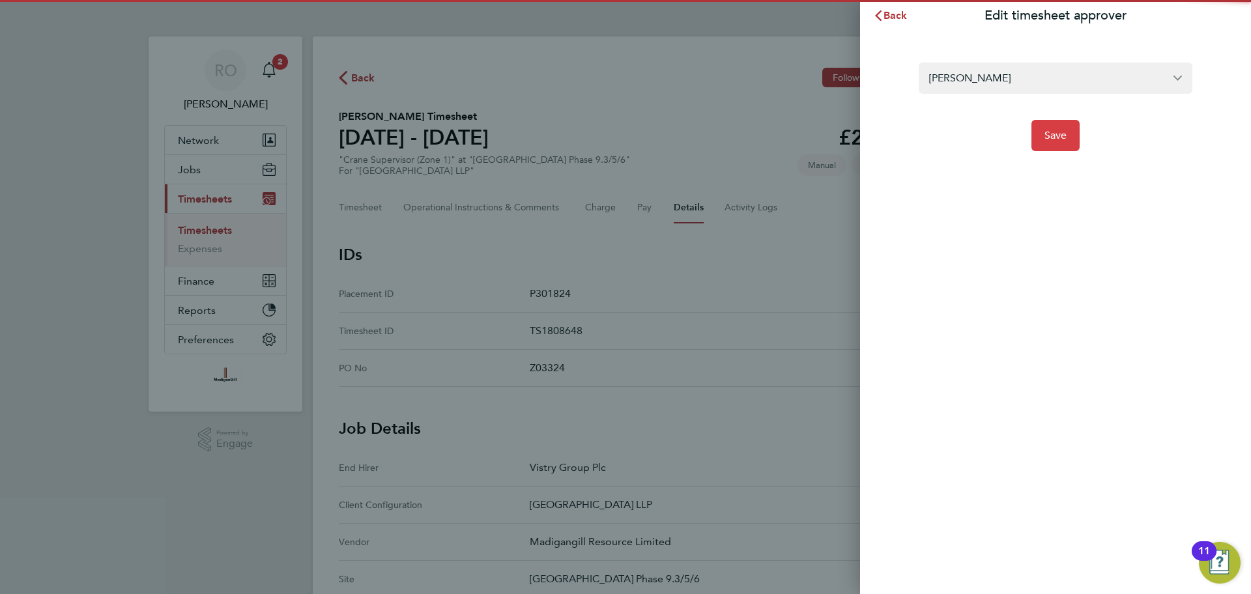
click at [1058, 137] on span "Save" at bounding box center [1055, 135] width 23 height 13
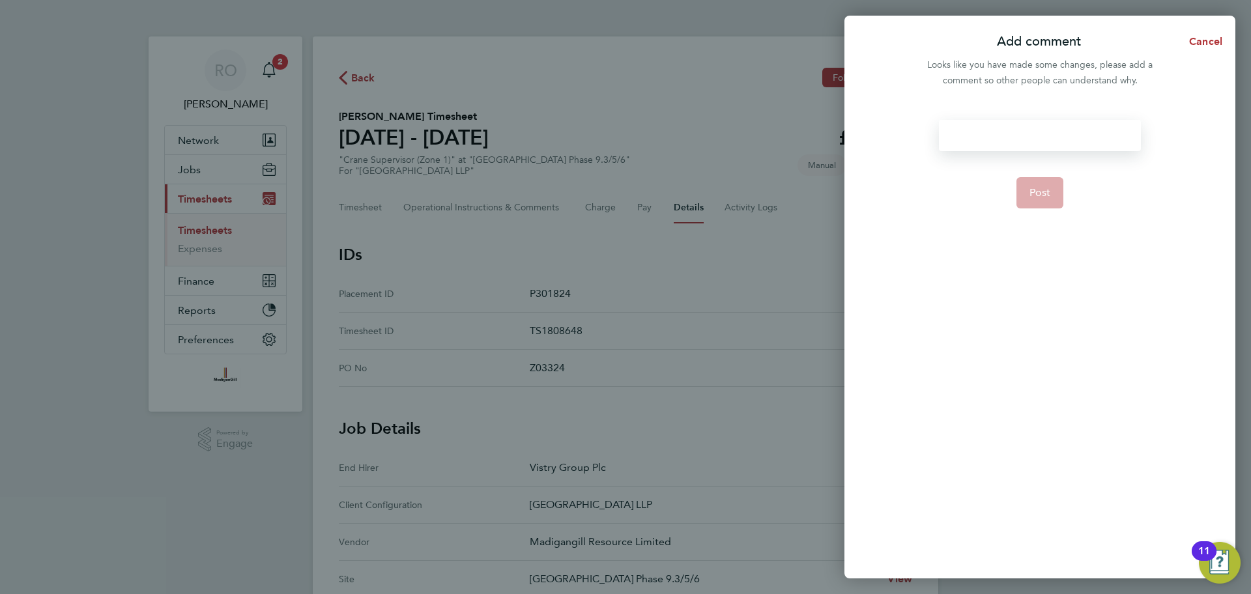
click at [992, 134] on div at bounding box center [1039, 135] width 201 height 31
paste div
click at [1053, 199] on button "Post" at bounding box center [1040, 192] width 48 height 31
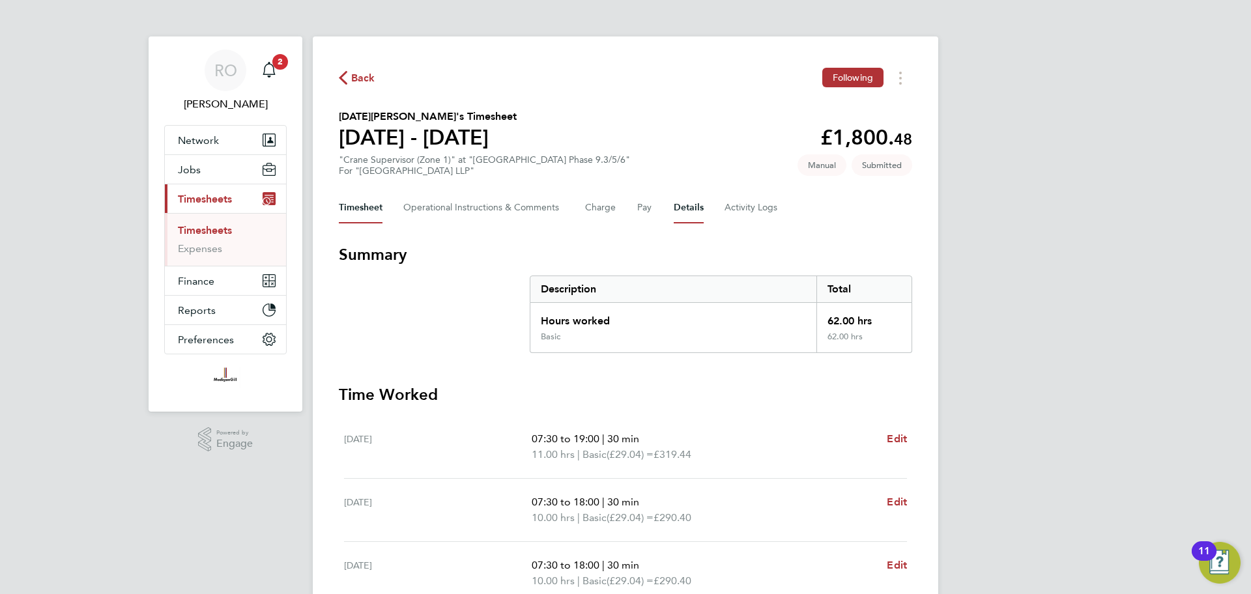
click at [691, 208] on button "Details" at bounding box center [689, 207] width 30 height 31
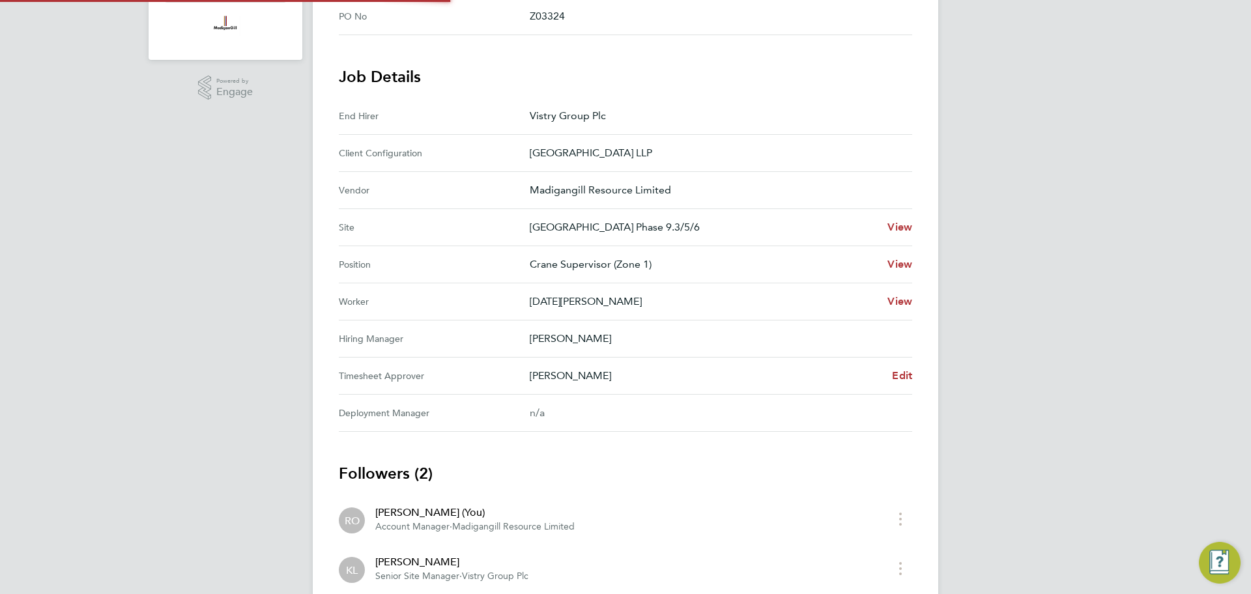
scroll to position [440, 0]
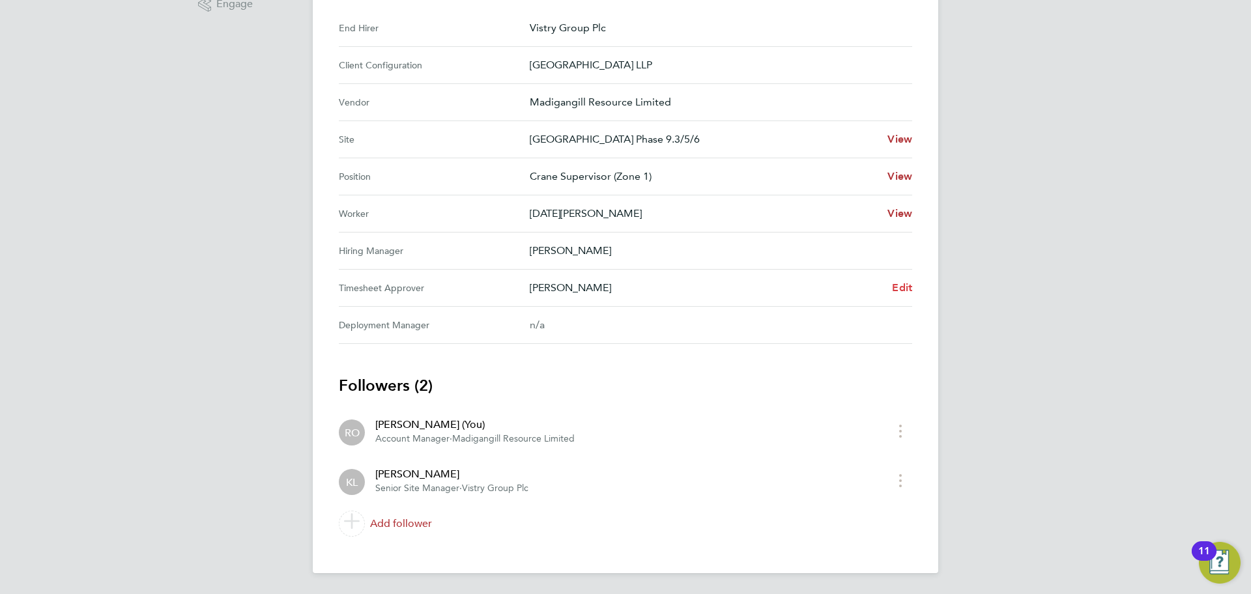
click at [906, 290] on span "Edit" at bounding box center [902, 287] width 20 height 12
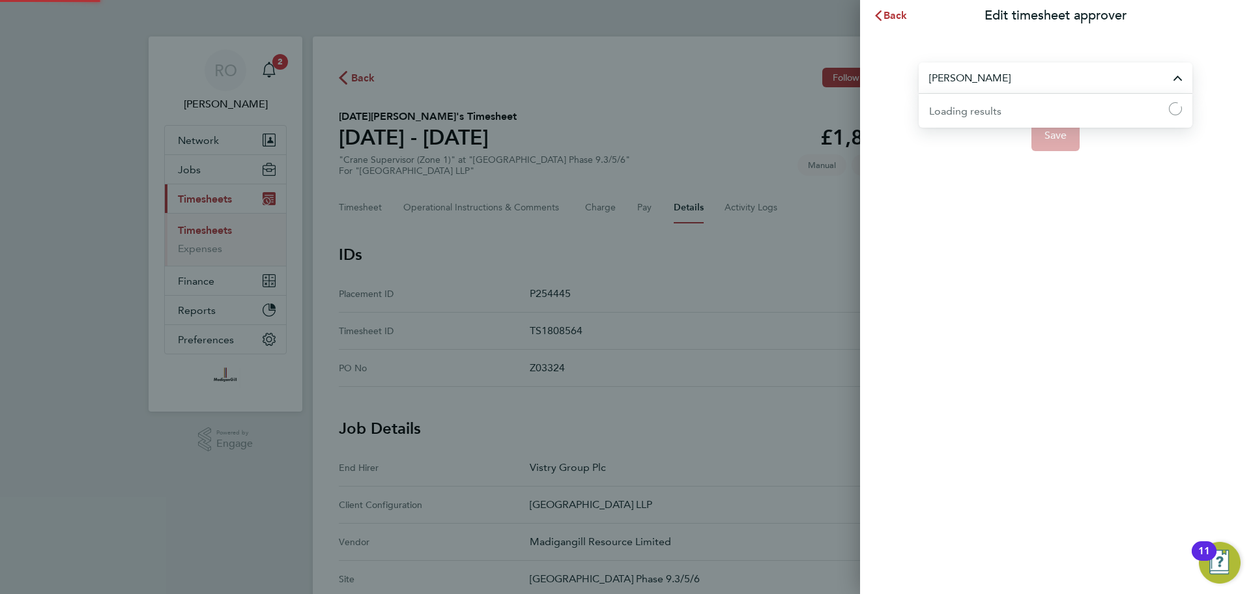
click at [997, 81] on input "[PERSON_NAME]" at bounding box center [1056, 78] width 274 height 31
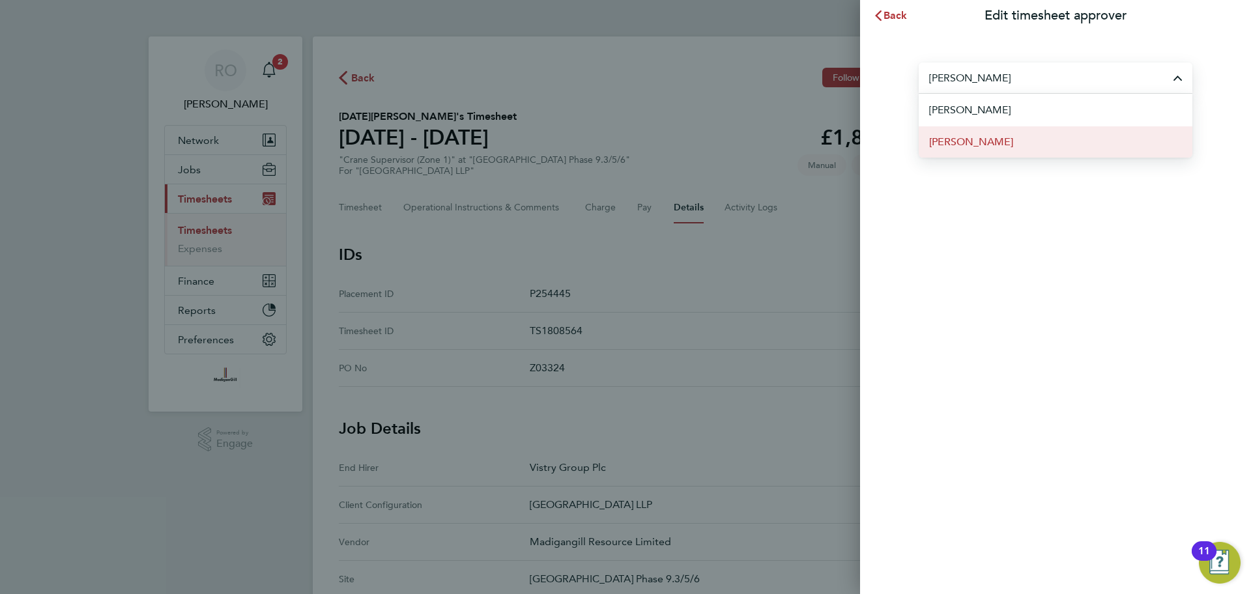
click at [1001, 137] on li "[PERSON_NAME]" at bounding box center [1056, 142] width 274 height 32
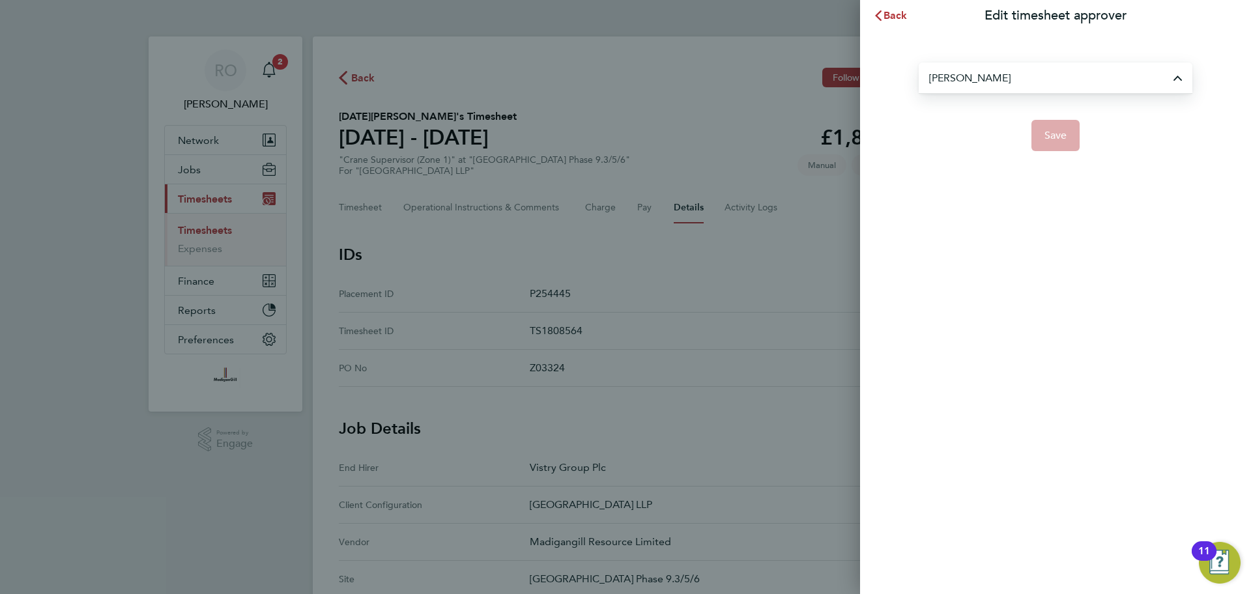
type input "[PERSON_NAME]"
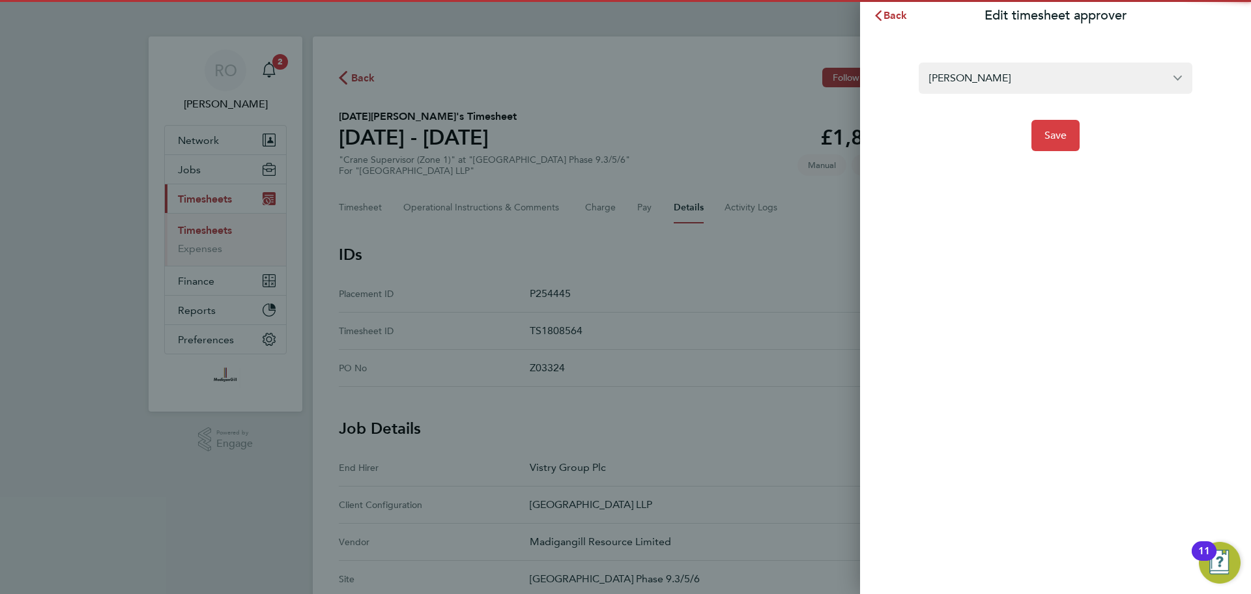
click at [1065, 137] on span "Save" at bounding box center [1055, 135] width 23 height 13
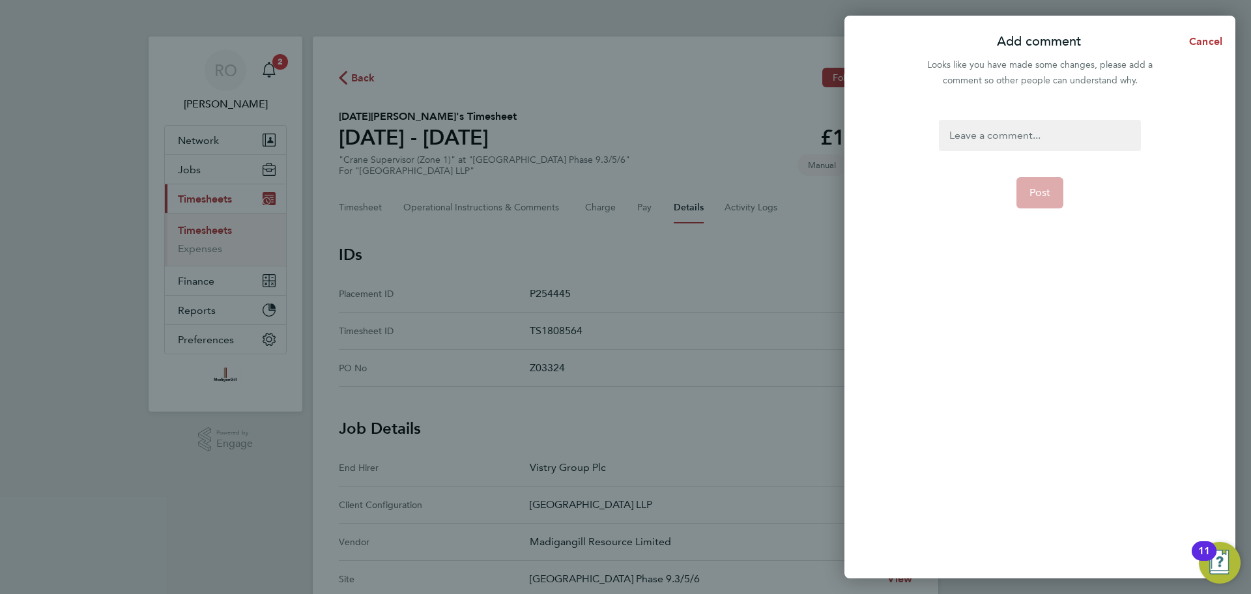
click at [1018, 137] on div at bounding box center [1039, 135] width 201 height 31
paste div
click at [1044, 188] on span "Post" at bounding box center [1040, 192] width 22 height 13
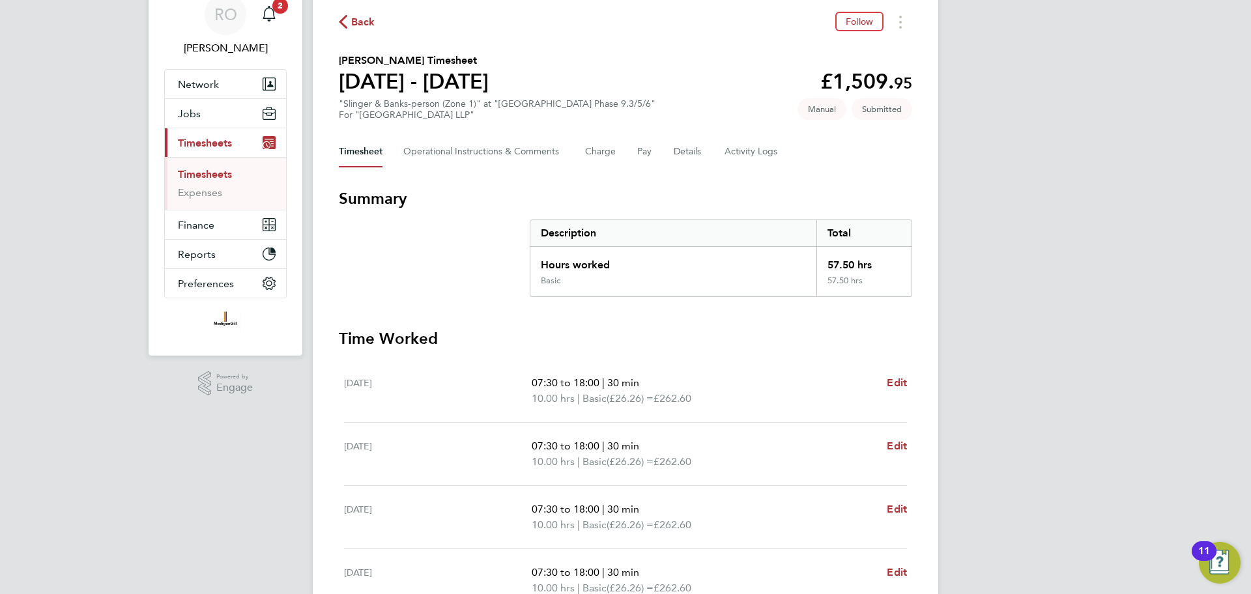
scroll to position [55, 0]
click at [692, 154] on button "Details" at bounding box center [689, 152] width 30 height 31
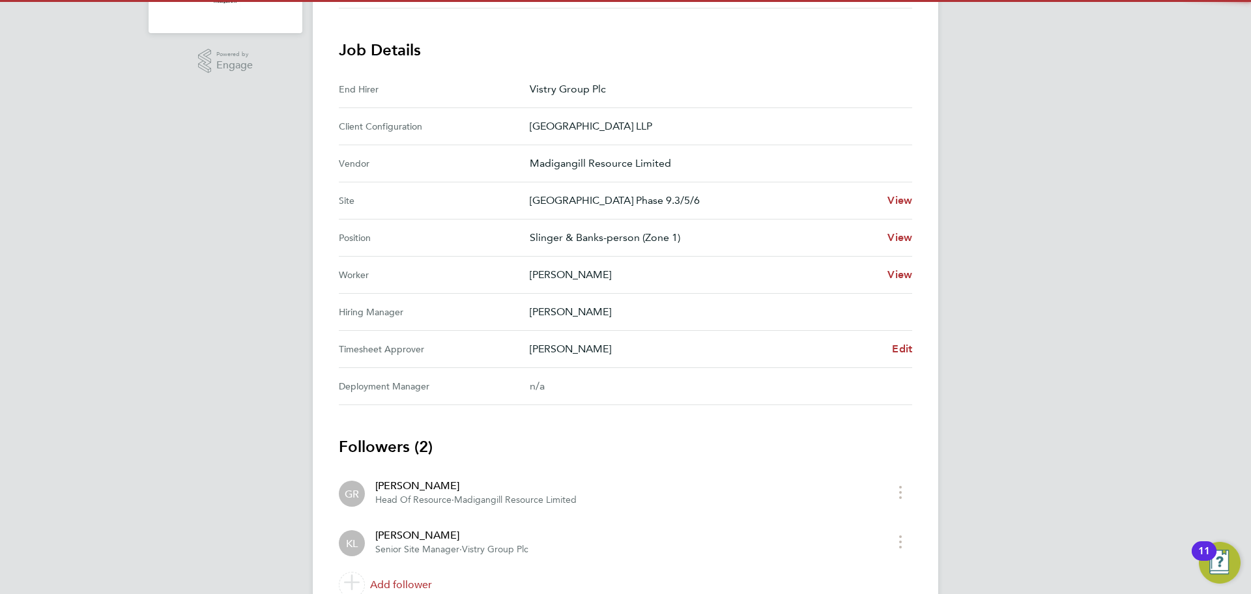
scroll to position [407, 0]
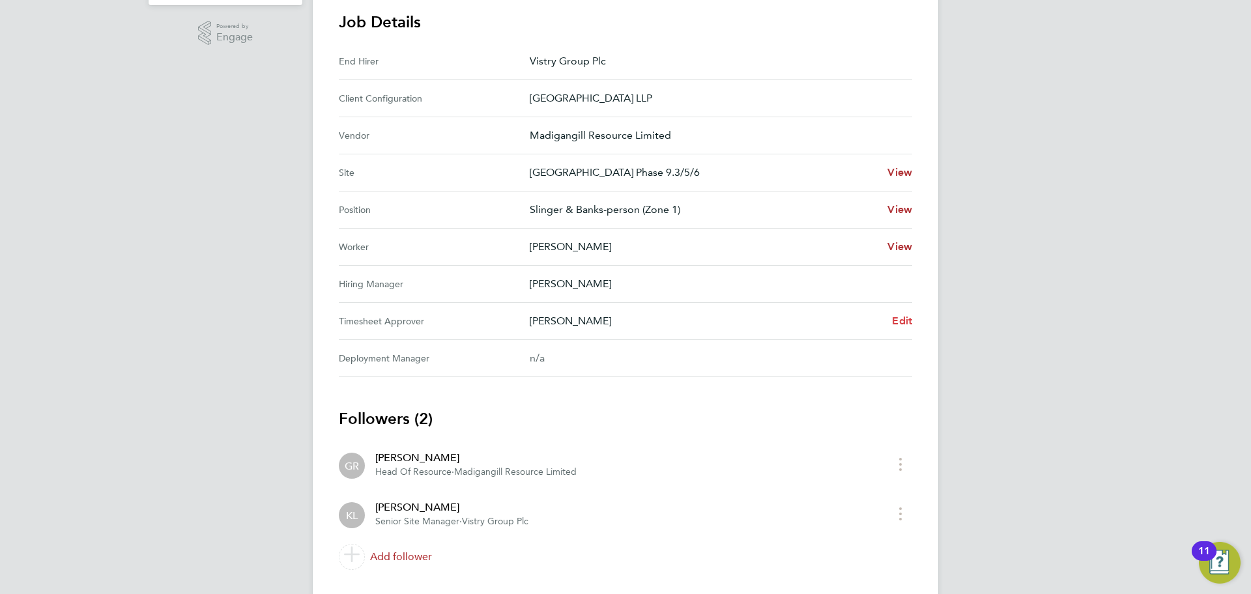
click at [908, 318] on span "Edit" at bounding box center [902, 321] width 20 height 12
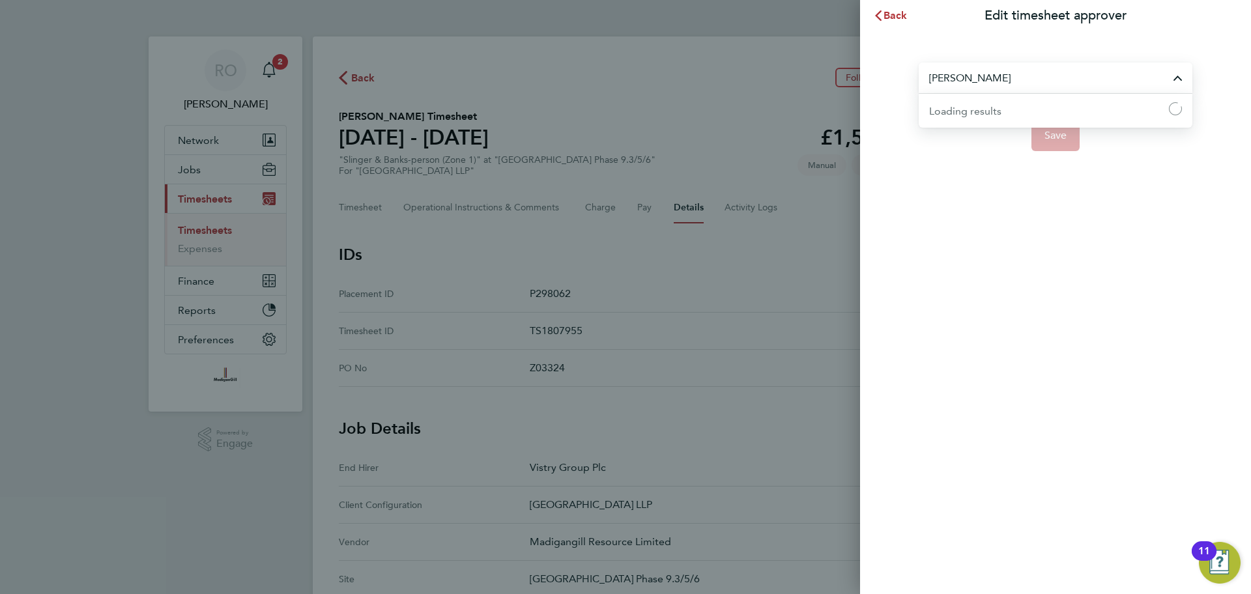
click at [1030, 73] on input "[PERSON_NAME]" at bounding box center [1056, 78] width 274 height 31
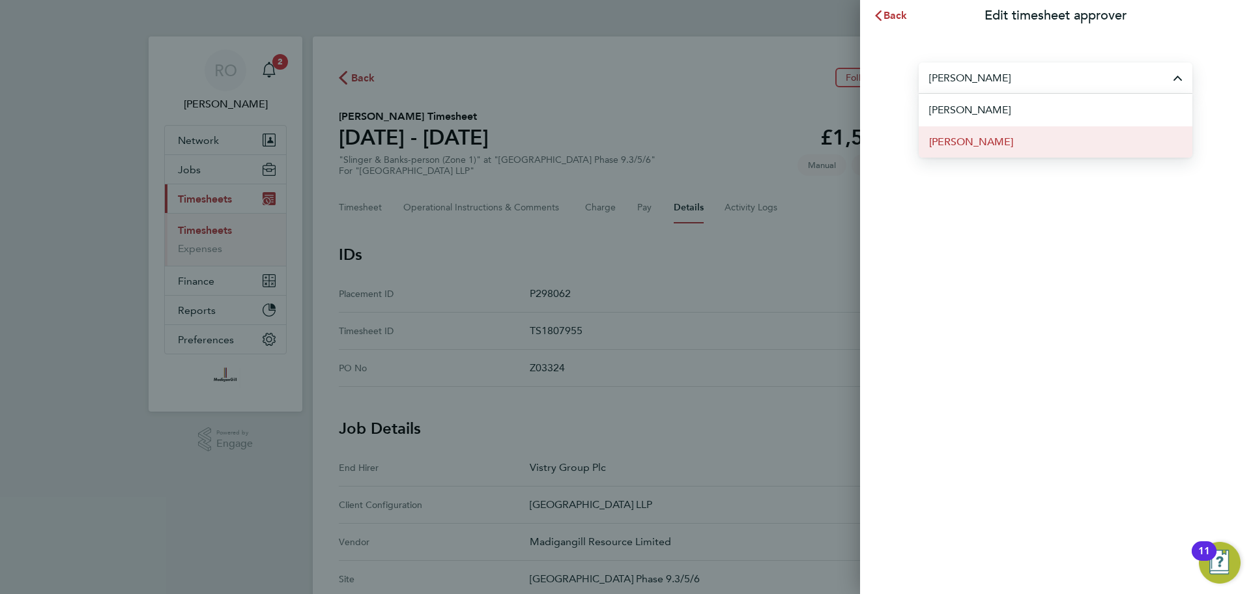
click at [1016, 141] on li "[PERSON_NAME]" at bounding box center [1056, 142] width 274 height 32
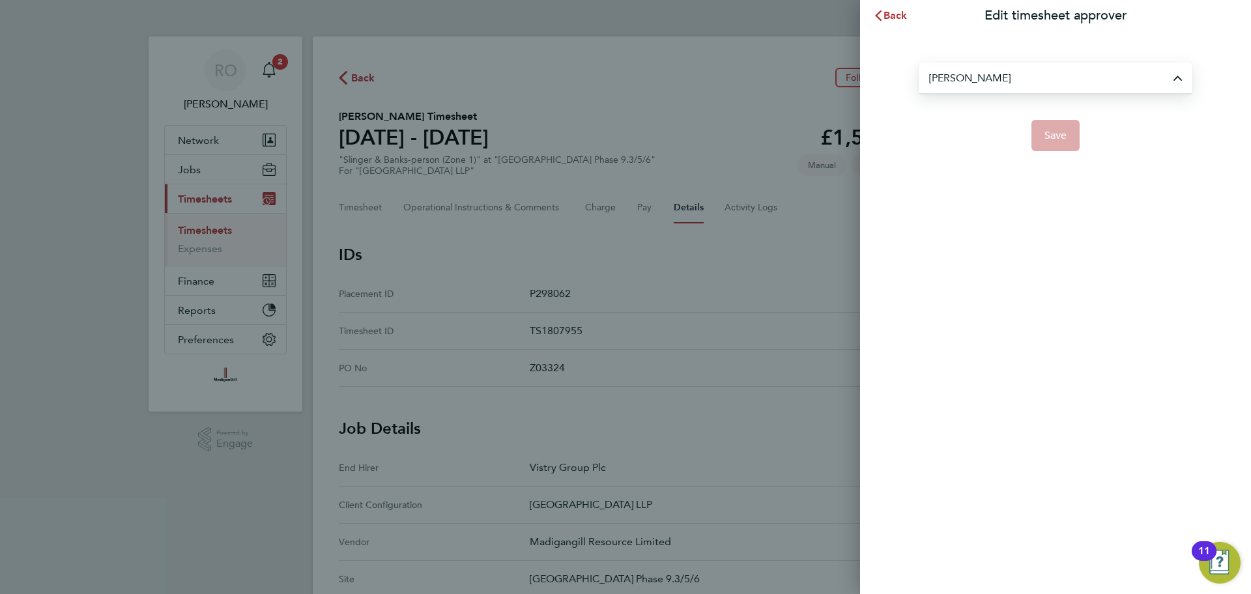
type input "[PERSON_NAME]"
click at [1056, 135] on span "Save" at bounding box center [1055, 135] width 23 height 13
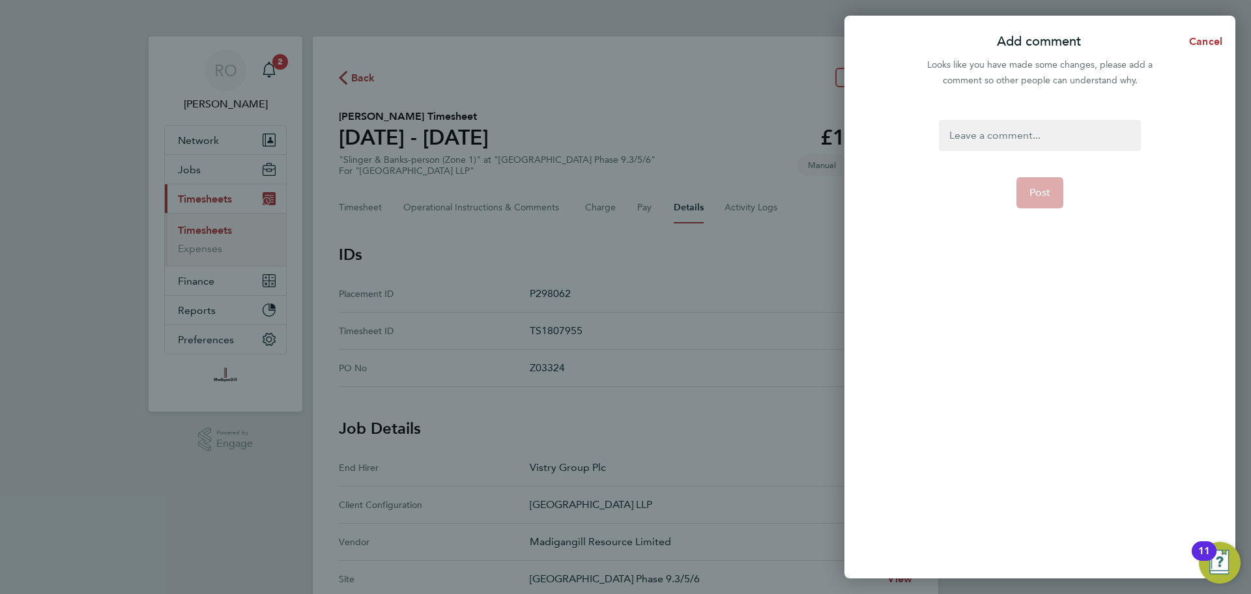
click at [1002, 137] on div at bounding box center [1039, 135] width 201 height 31
paste div
click at [1036, 186] on span "Post" at bounding box center [1040, 192] width 22 height 13
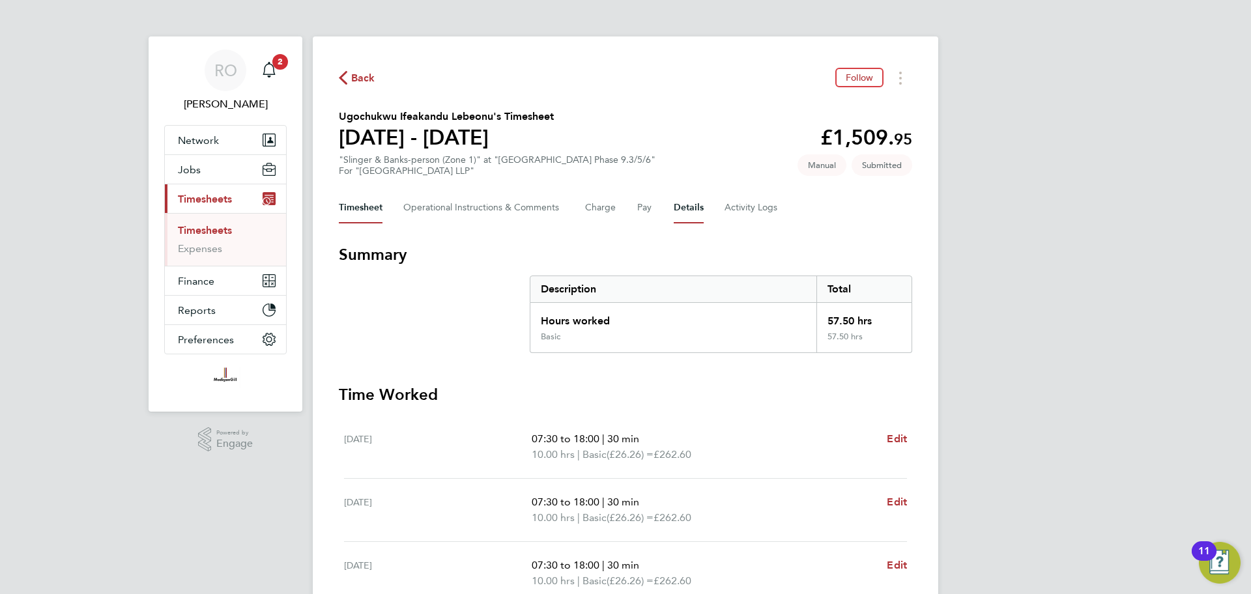
click at [683, 201] on button "Details" at bounding box center [689, 207] width 30 height 31
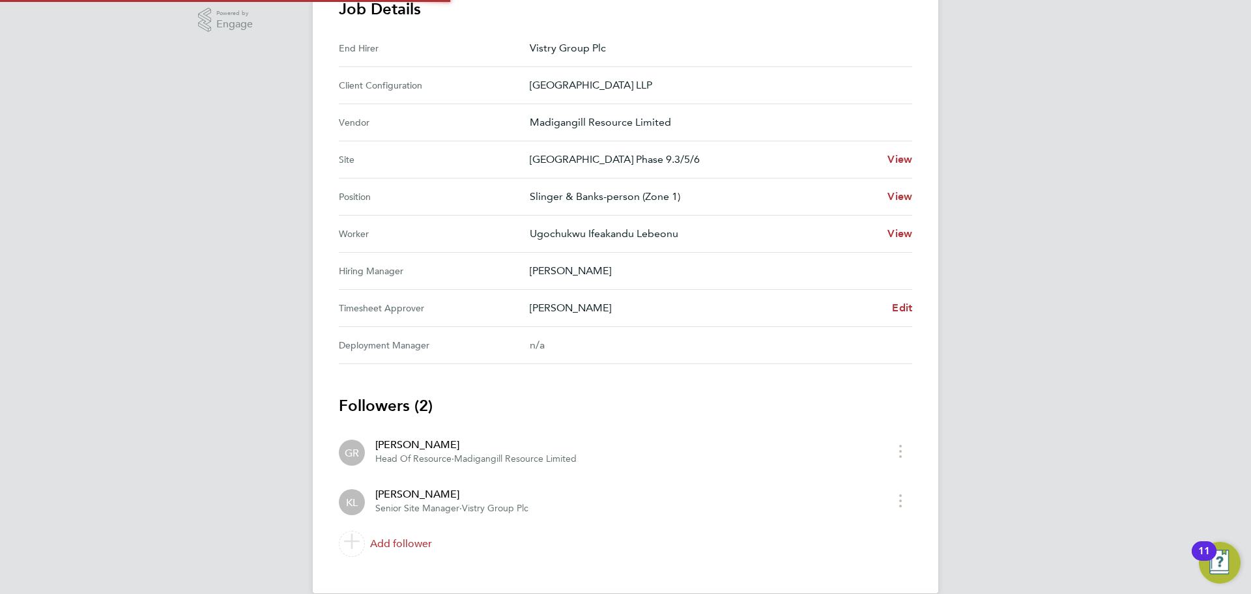
scroll to position [440, 0]
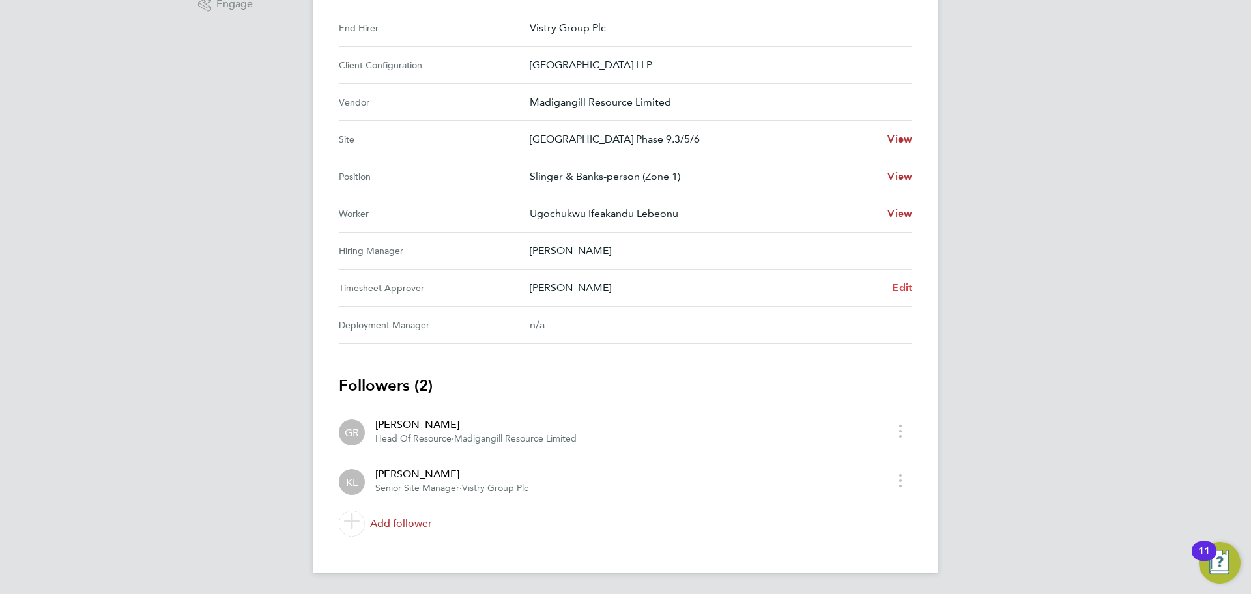
click at [910, 284] on span "Edit" at bounding box center [902, 287] width 20 height 12
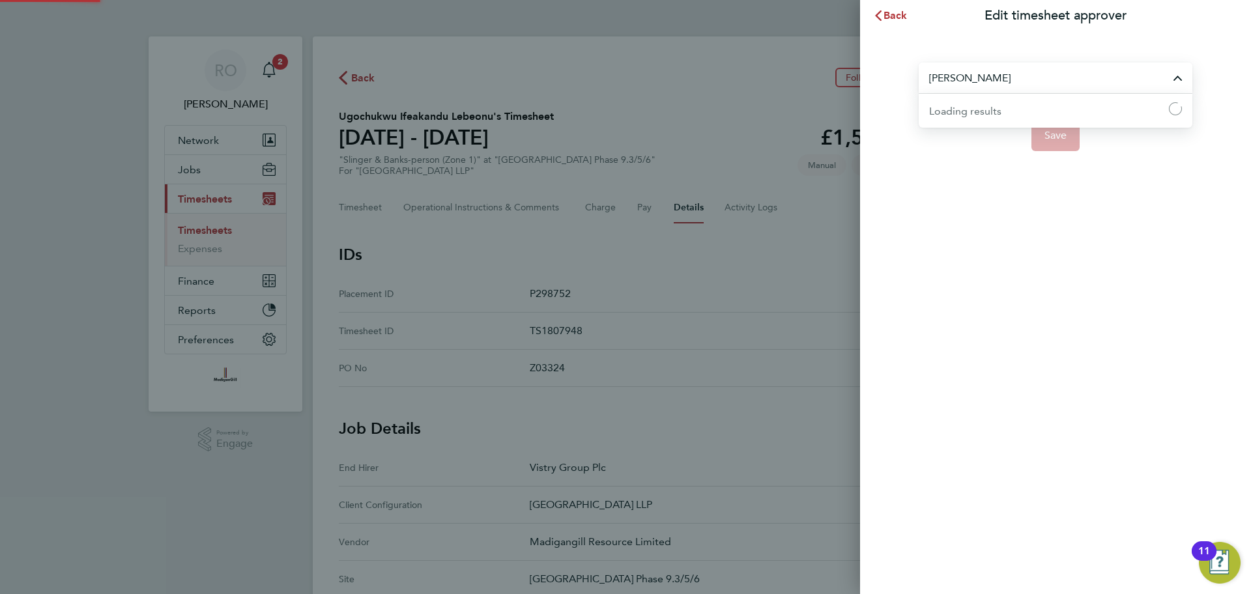
click at [1025, 83] on input "[PERSON_NAME]" at bounding box center [1056, 78] width 274 height 31
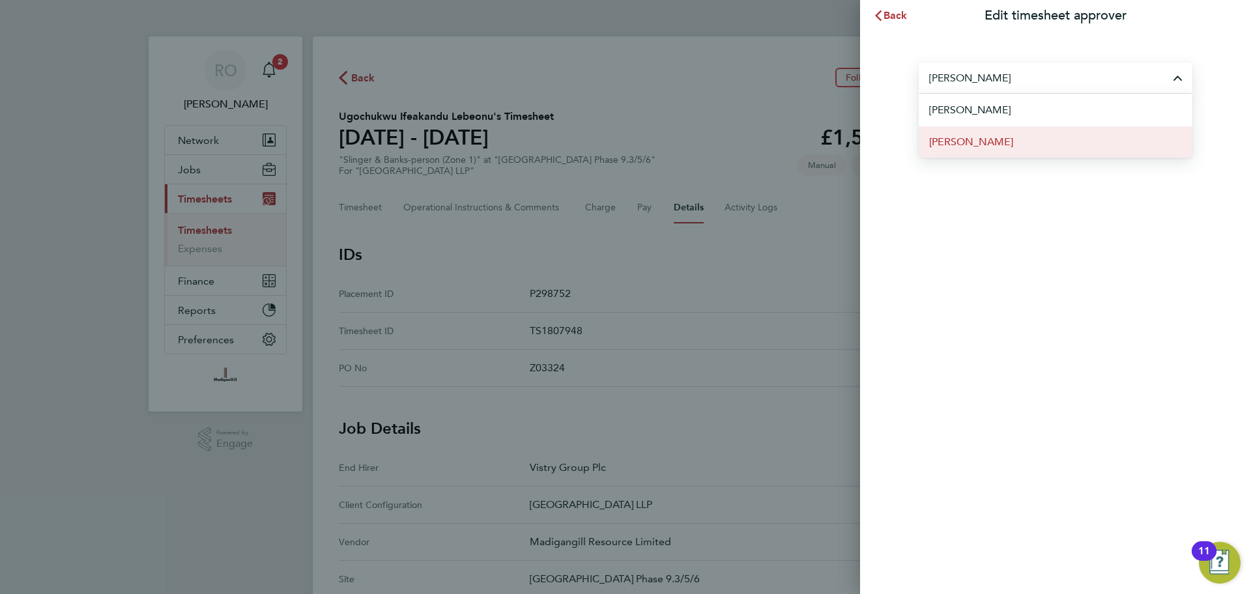
click at [1003, 143] on li "[PERSON_NAME]" at bounding box center [1056, 142] width 274 height 32
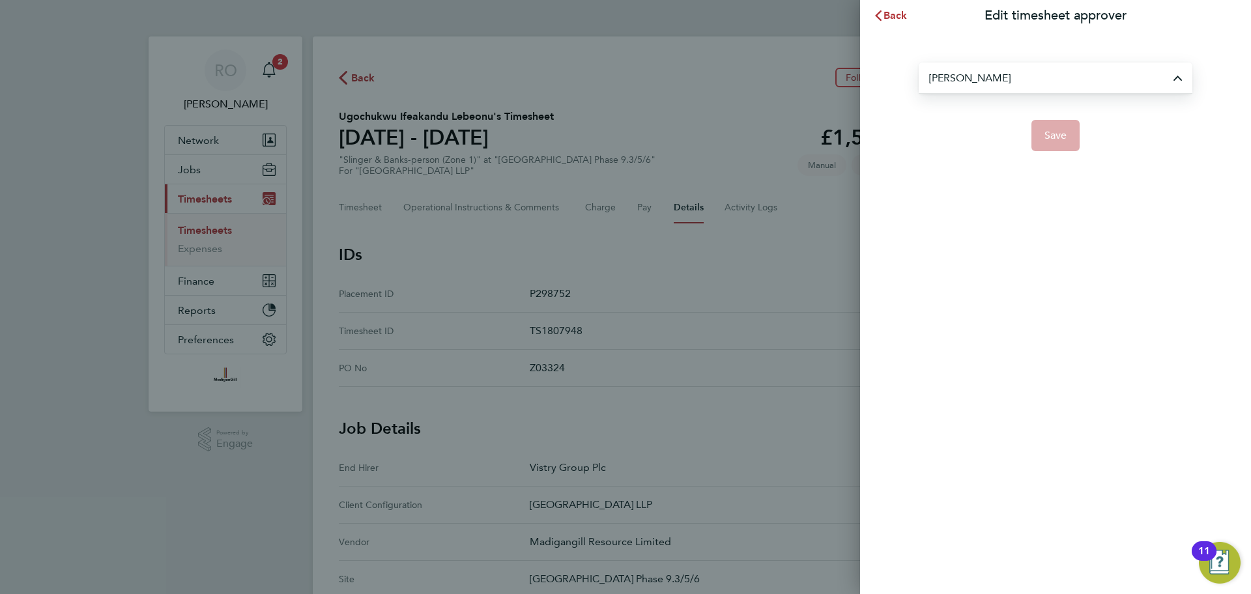
type input "[PERSON_NAME]"
click at [1063, 134] on span "Save" at bounding box center [1055, 135] width 23 height 13
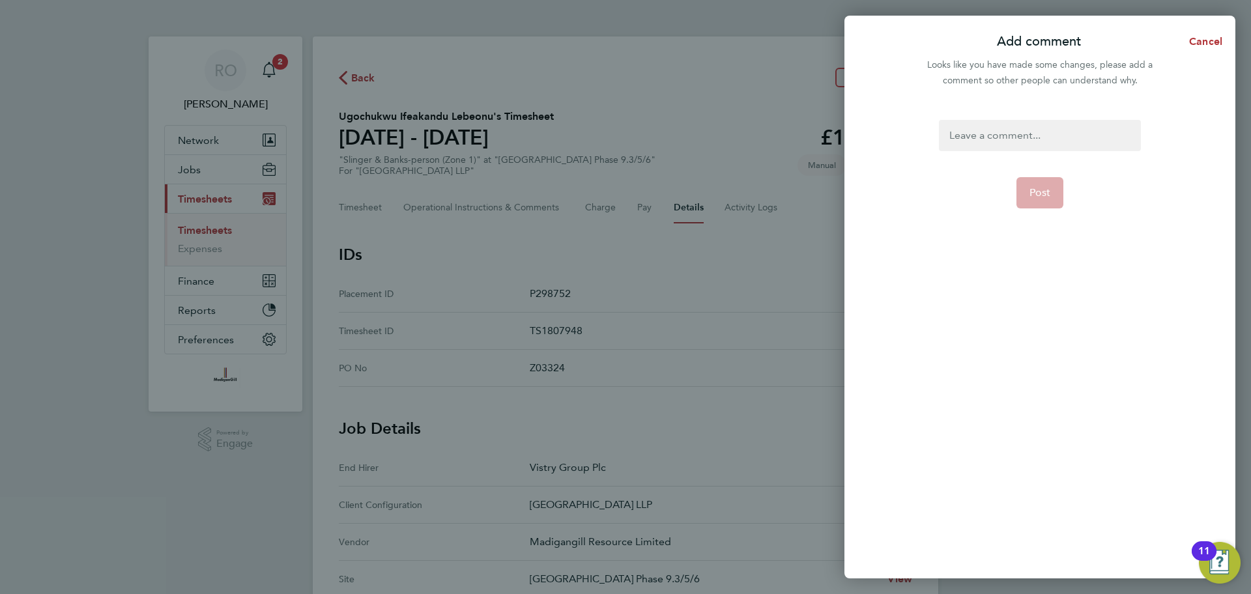
click at [1039, 136] on div at bounding box center [1039, 135] width 201 height 31
paste div
click at [1046, 195] on span "Post" at bounding box center [1040, 192] width 22 height 13
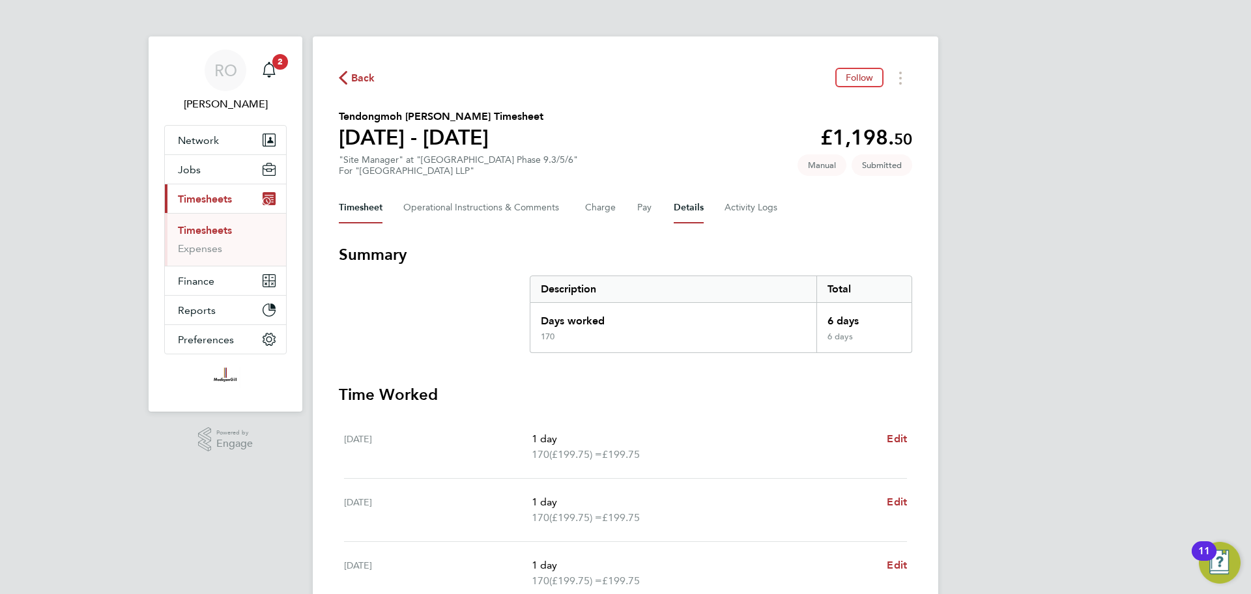
click at [687, 210] on button "Details" at bounding box center [689, 207] width 30 height 31
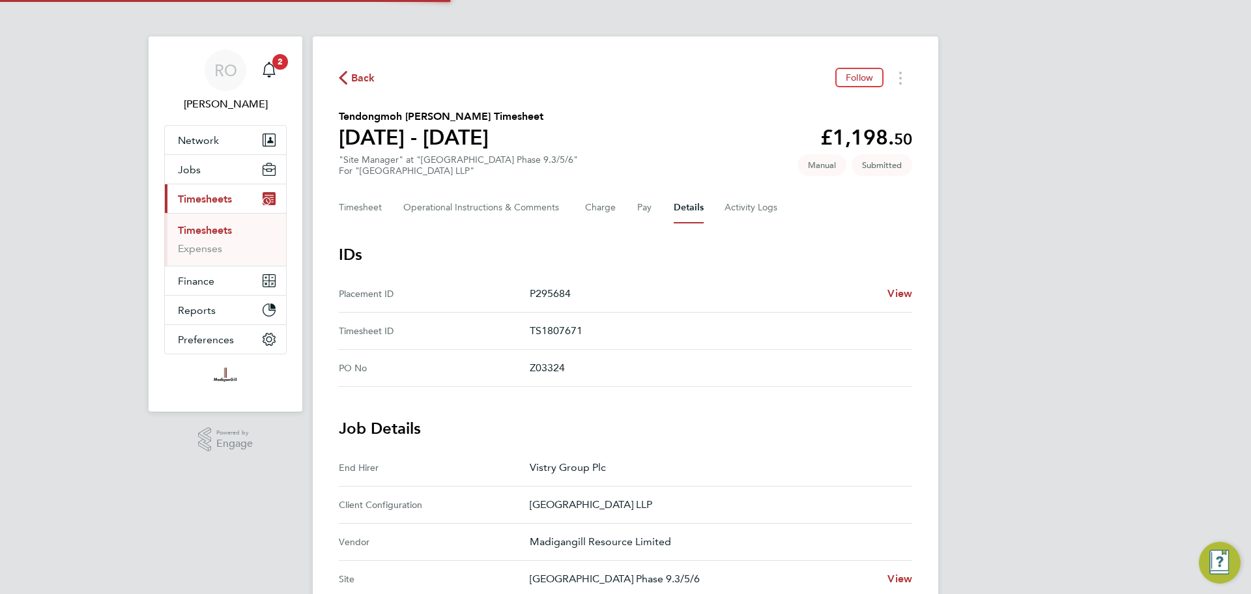
scroll to position [390, 0]
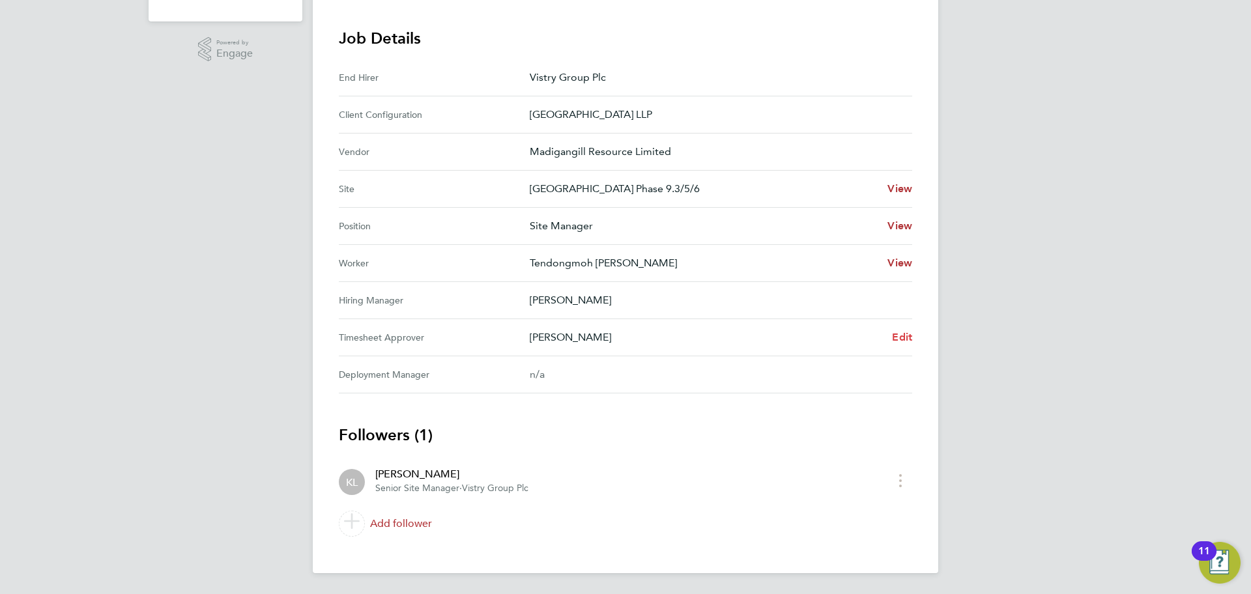
click at [906, 335] on span "Edit" at bounding box center [902, 337] width 20 height 12
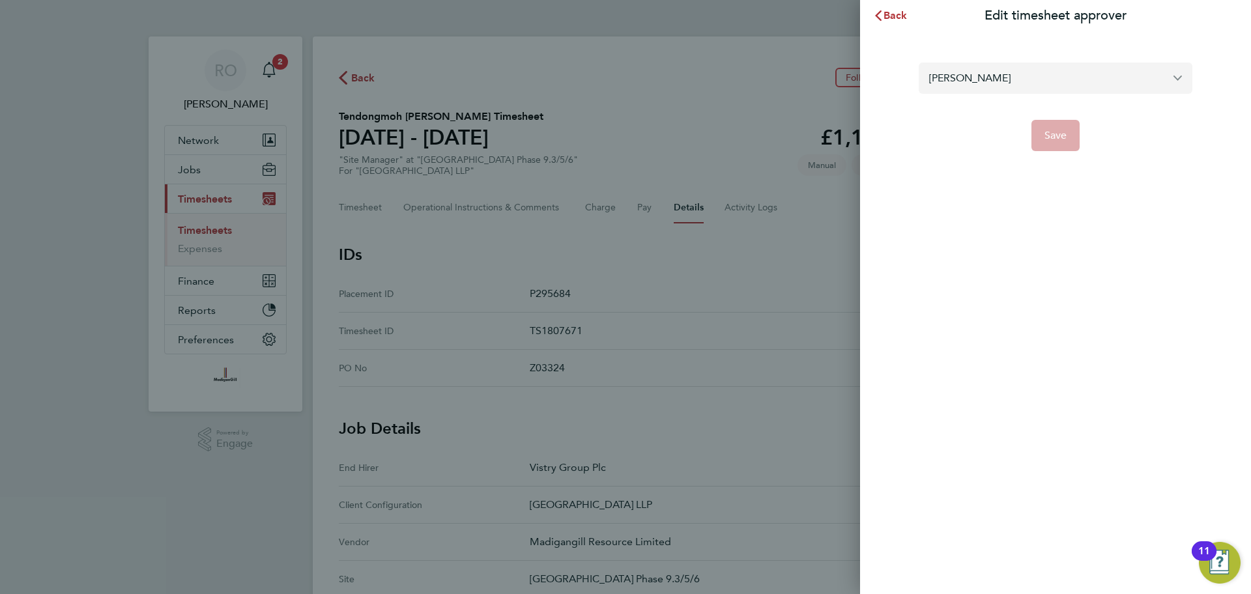
click at [1022, 80] on input "[PERSON_NAME]" at bounding box center [1056, 78] width 274 height 31
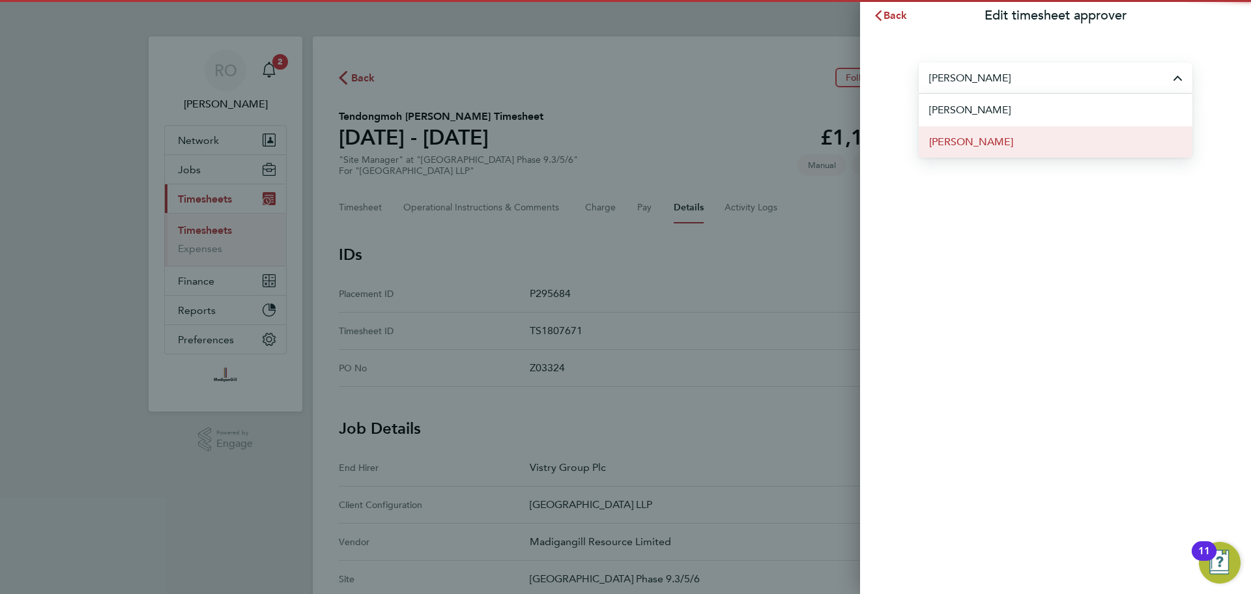
click at [1033, 144] on li "[PERSON_NAME]" at bounding box center [1056, 142] width 274 height 32
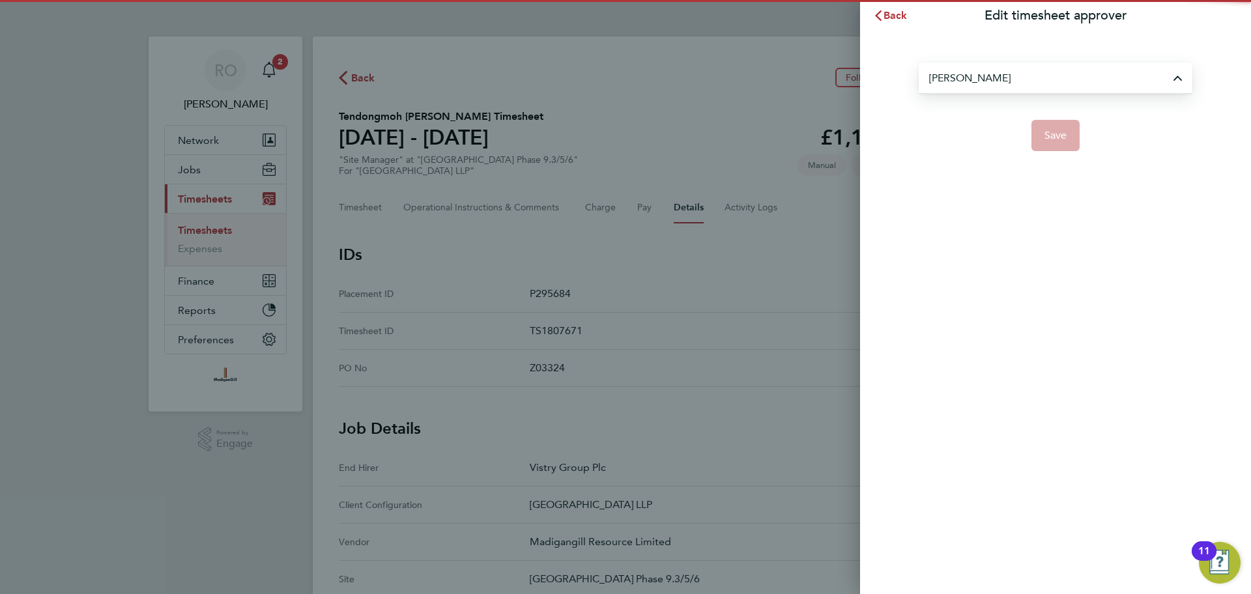
type input "[PERSON_NAME]"
click at [1060, 140] on span "Save" at bounding box center [1055, 135] width 23 height 13
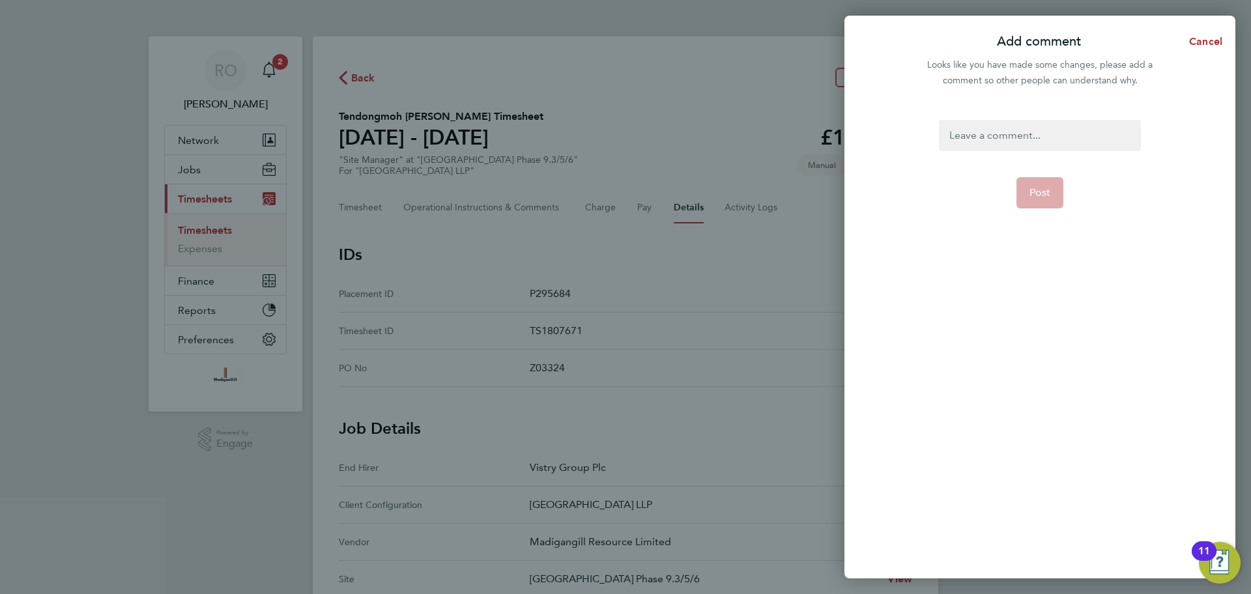
click at [998, 128] on div at bounding box center [1039, 135] width 201 height 31
paste div
click at [1052, 197] on button "Post" at bounding box center [1040, 192] width 48 height 31
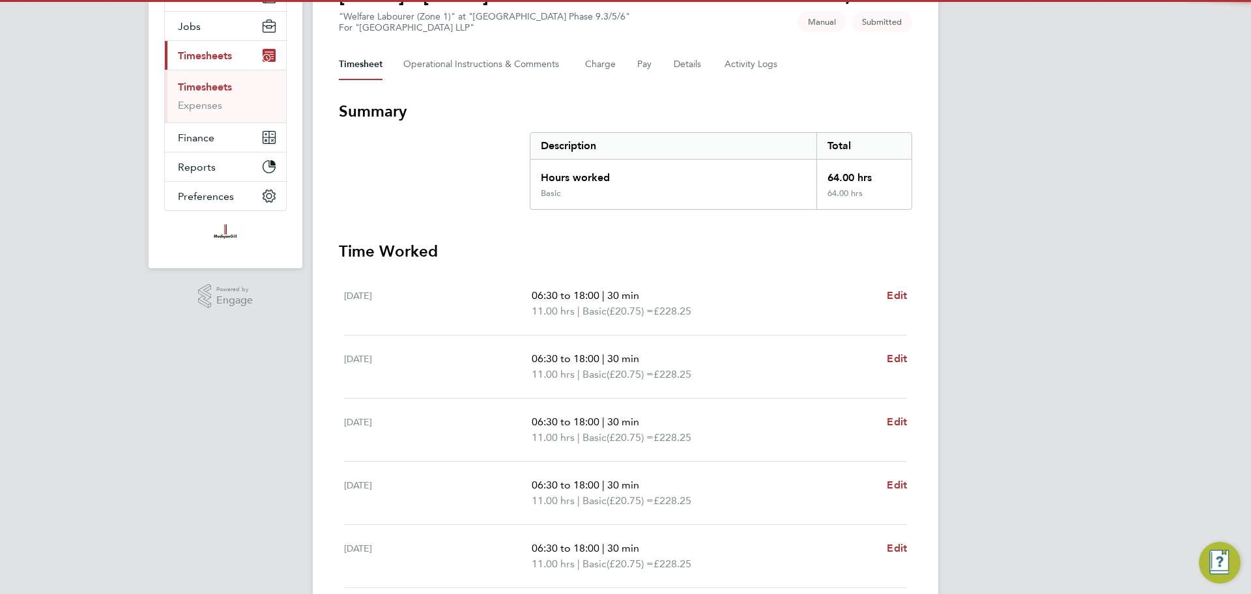
scroll to position [147, 0]
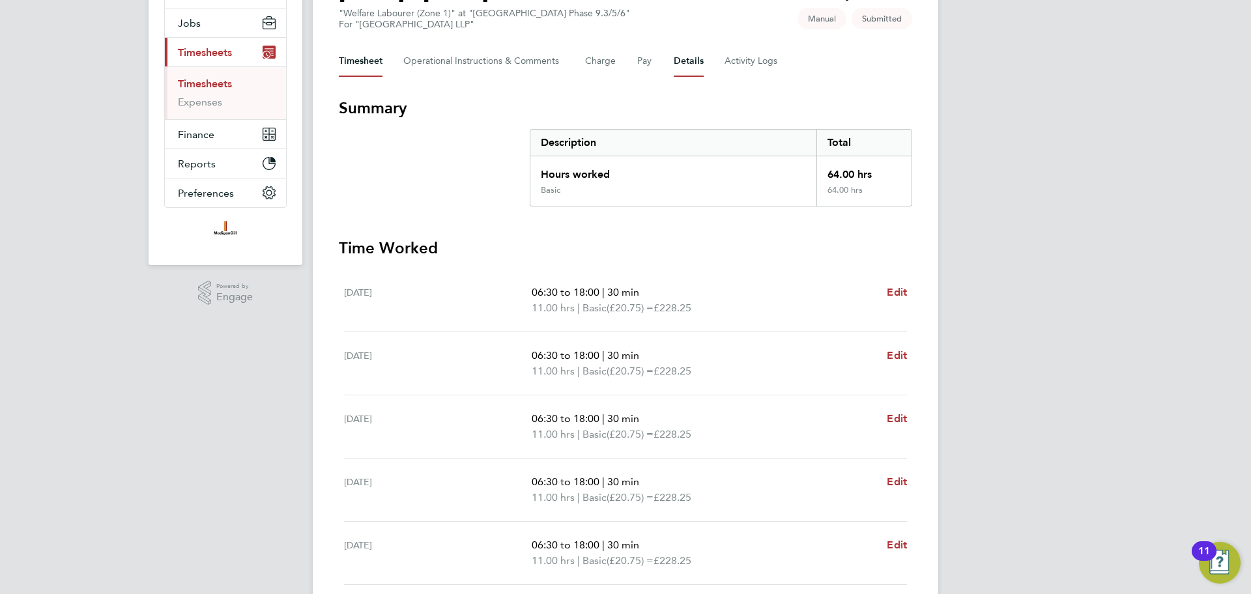
click at [694, 63] on button "Details" at bounding box center [689, 61] width 30 height 31
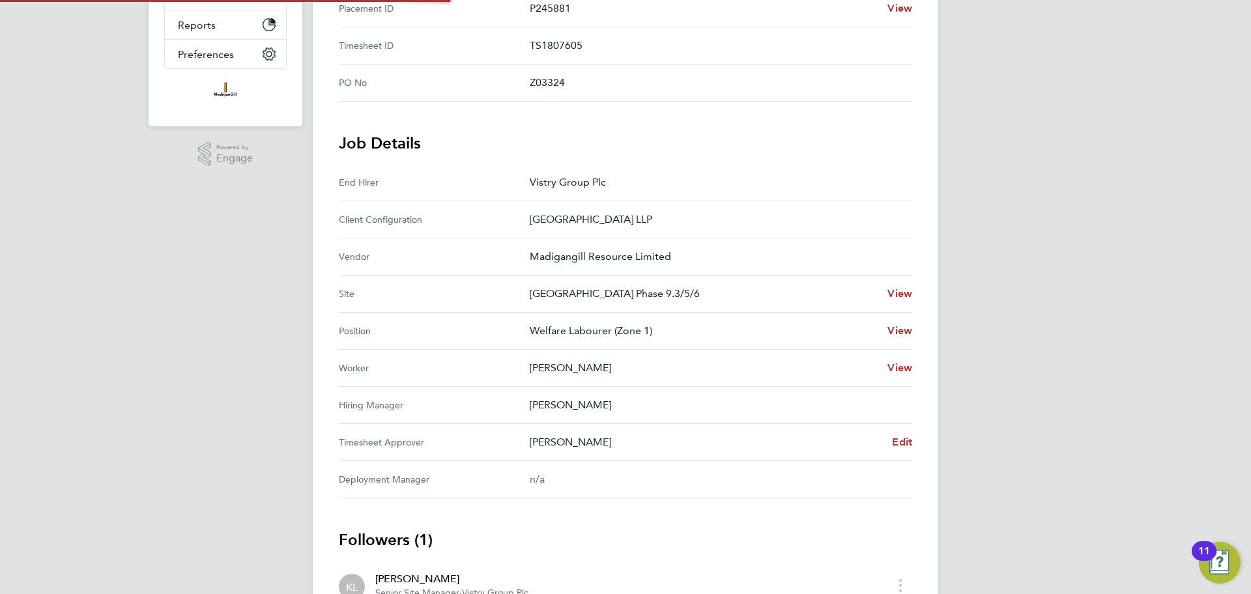
scroll to position [367, 0]
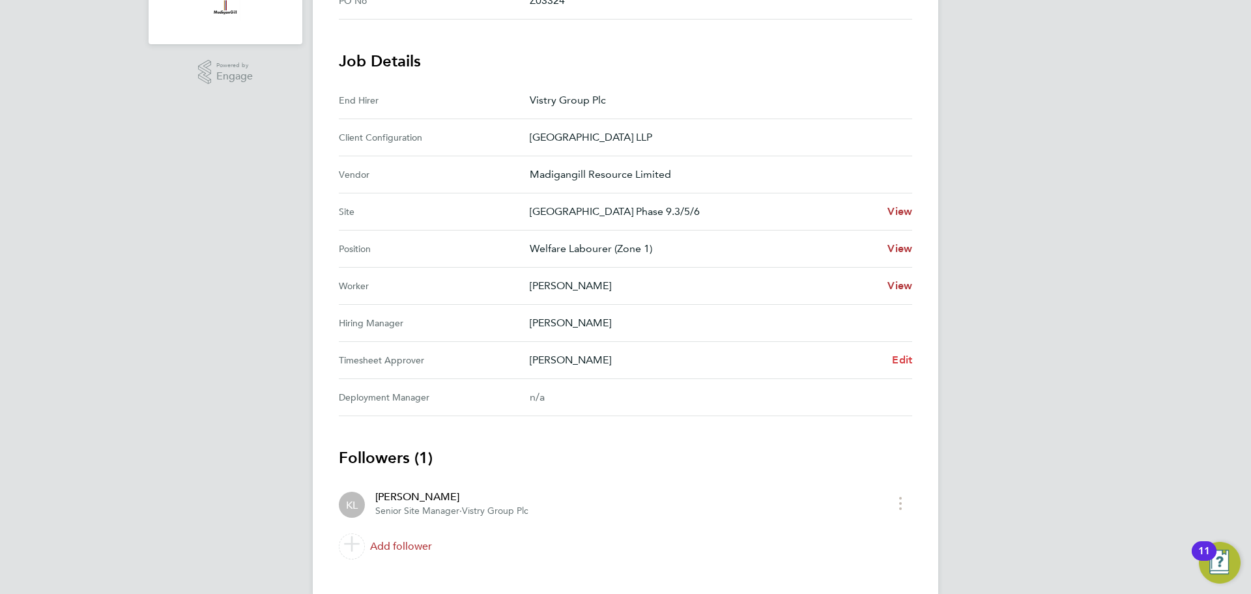
click at [900, 360] on span "Edit" at bounding box center [902, 360] width 20 height 12
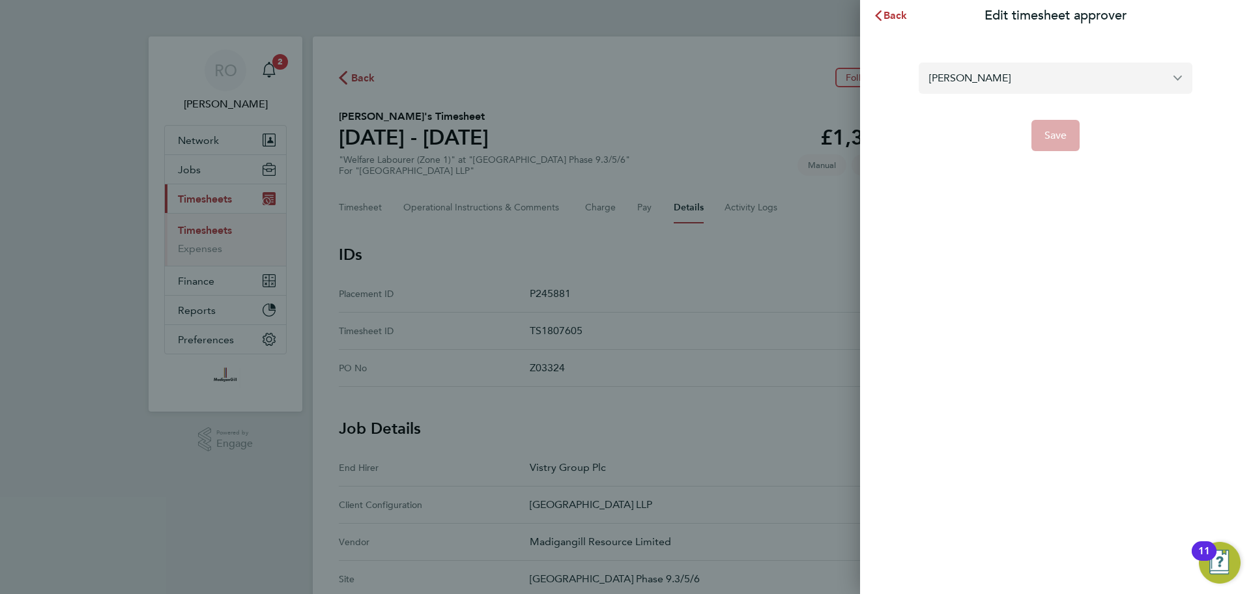
click at [1051, 91] on input "[PERSON_NAME]" at bounding box center [1056, 78] width 274 height 31
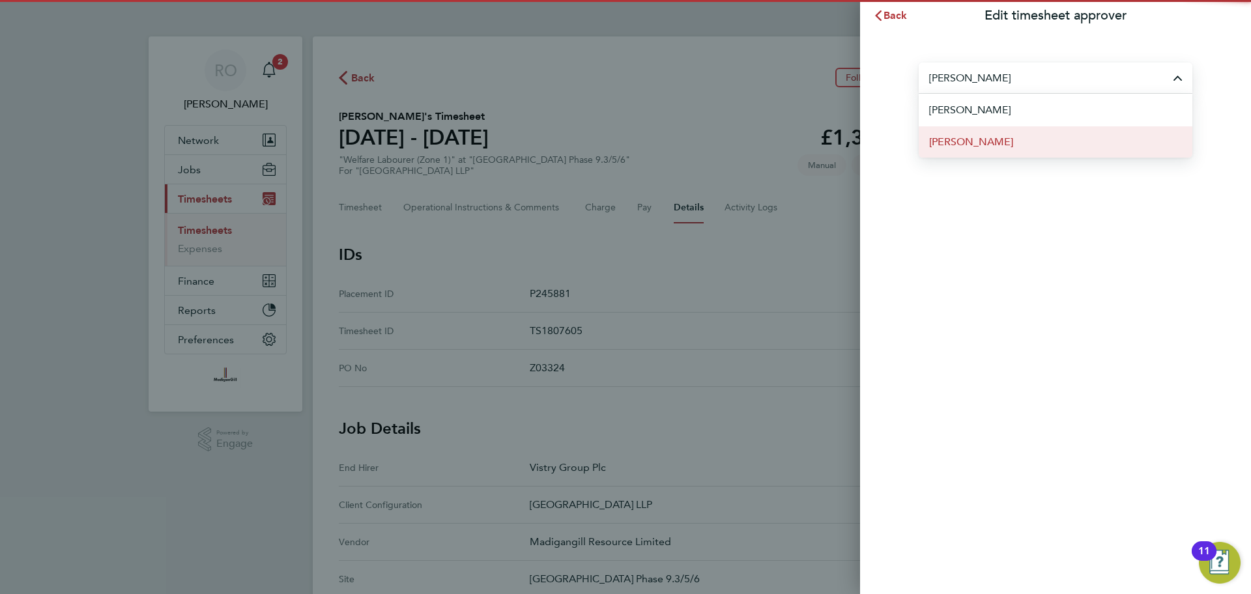
click at [997, 147] on li "[PERSON_NAME]" at bounding box center [1056, 142] width 274 height 32
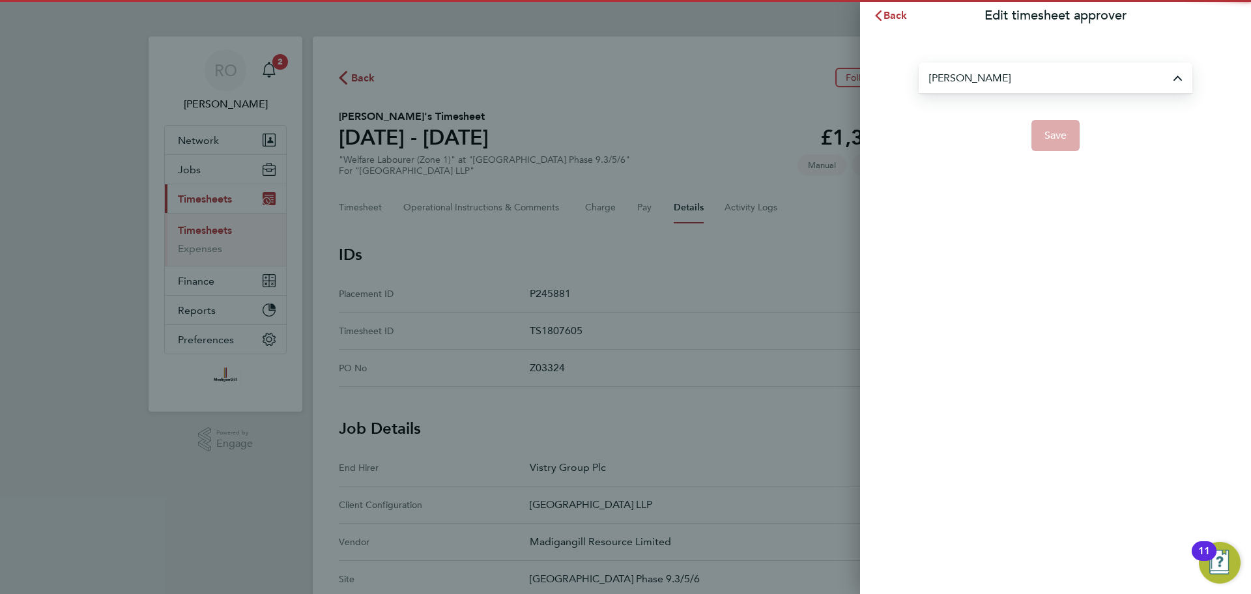
type input "[PERSON_NAME]"
click at [1058, 131] on span "Save" at bounding box center [1055, 135] width 23 height 13
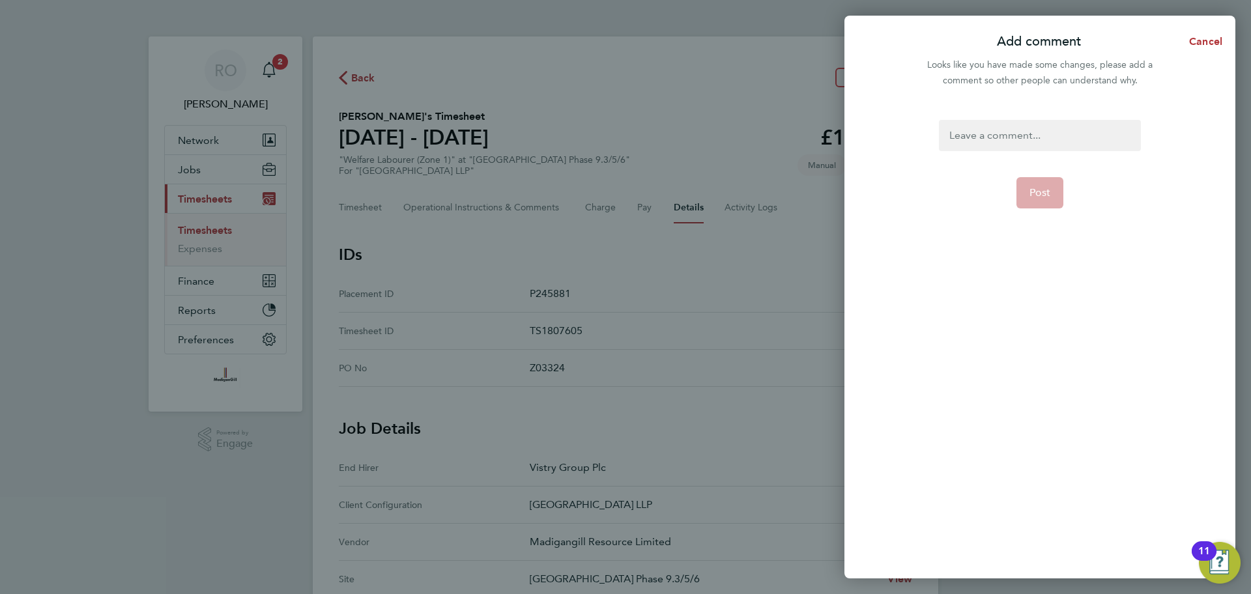
click at [1039, 136] on div at bounding box center [1039, 135] width 201 height 31
paste div
click at [1044, 191] on span "Post" at bounding box center [1040, 192] width 22 height 13
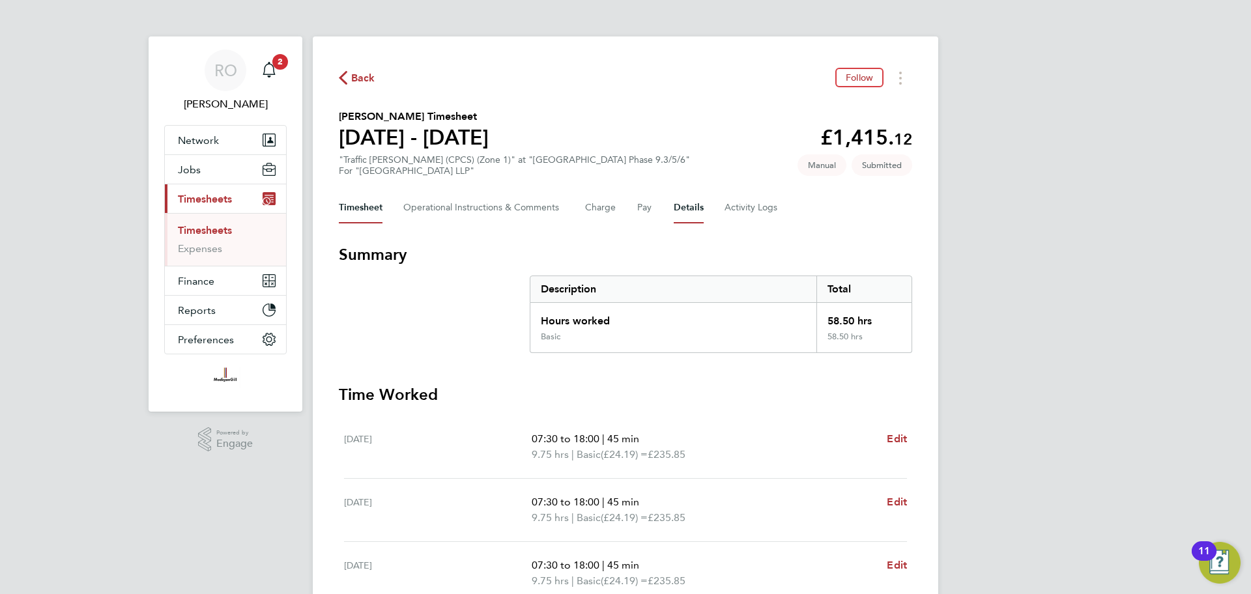
click at [700, 205] on button "Details" at bounding box center [689, 207] width 30 height 31
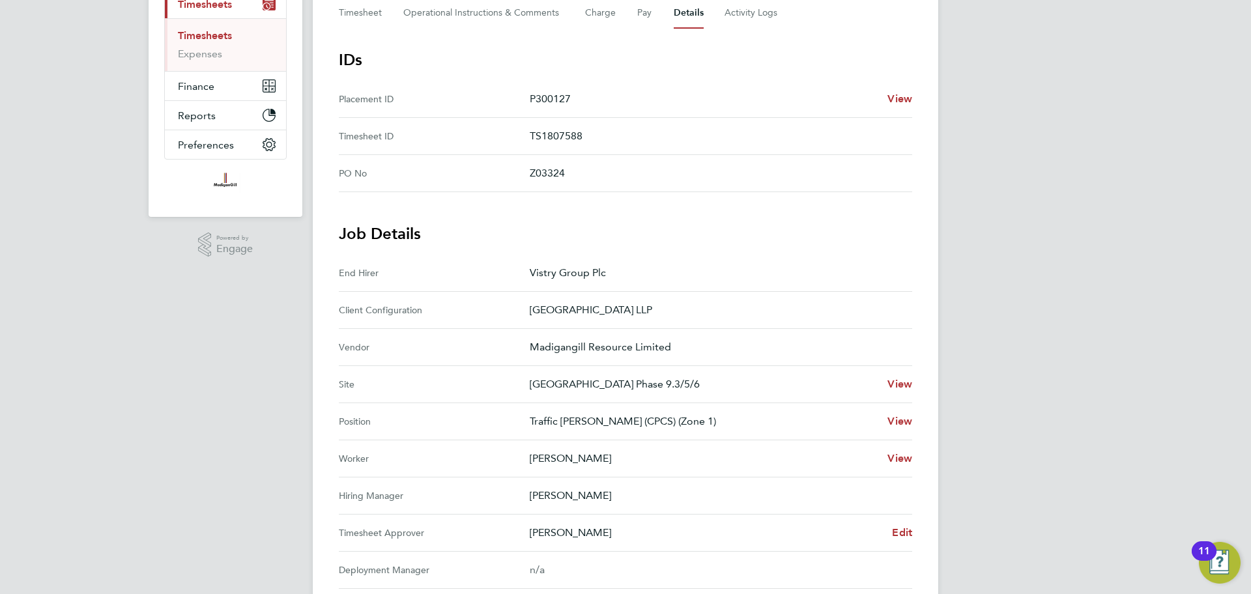
scroll to position [238, 0]
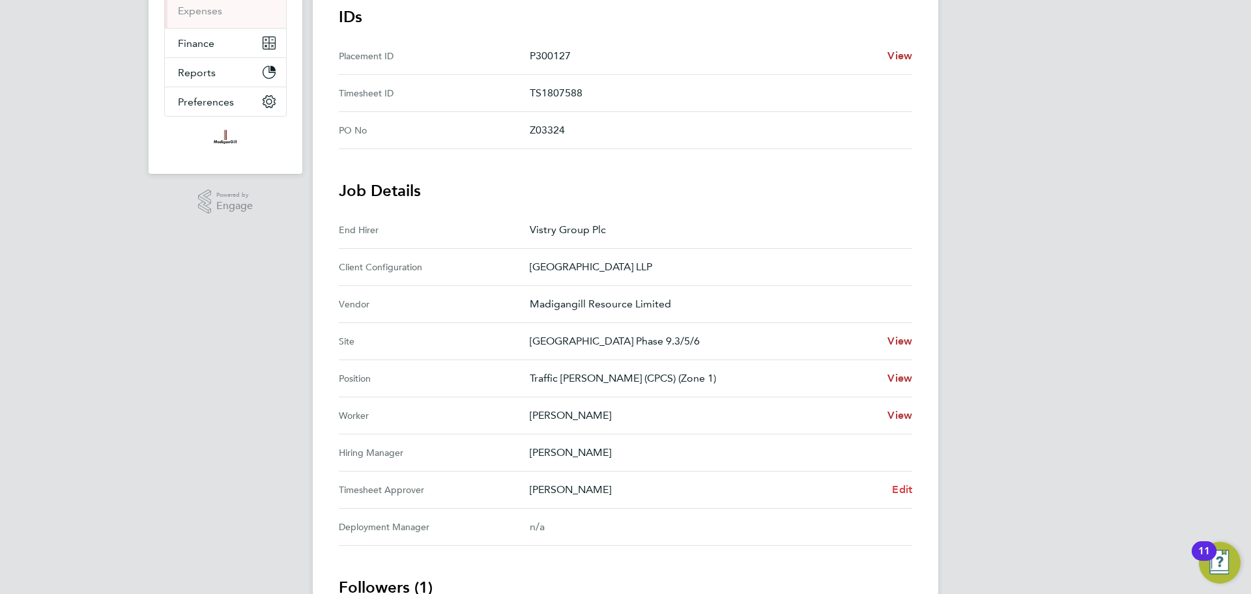
click at [908, 491] on span "Edit" at bounding box center [902, 489] width 20 height 12
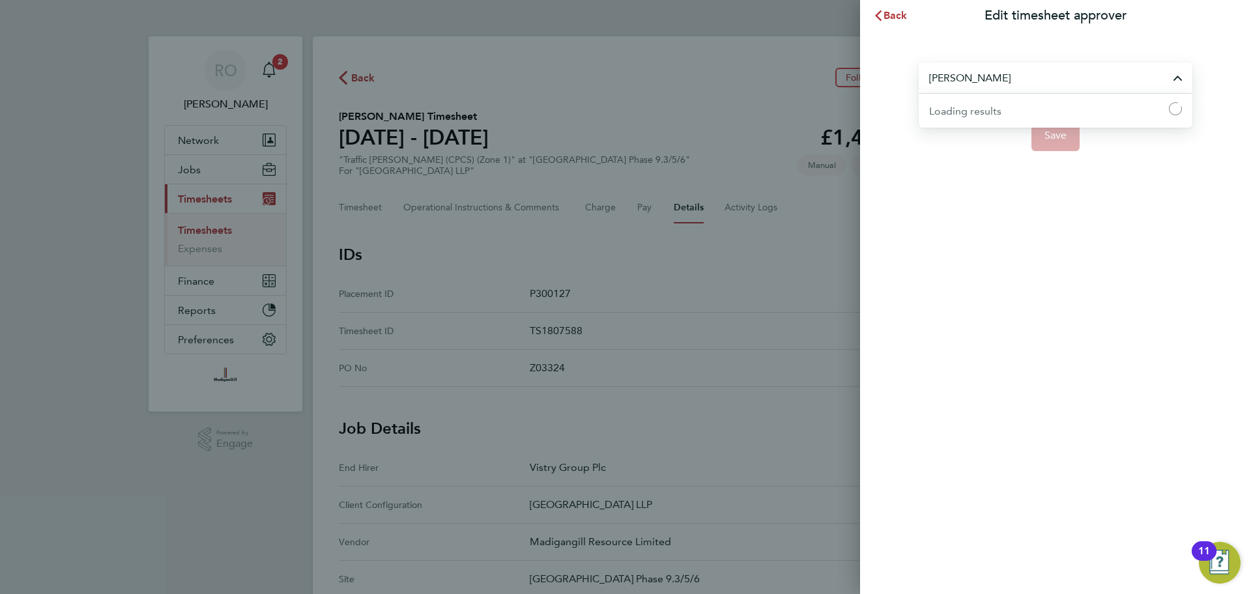
click at [998, 68] on input "[PERSON_NAME]" at bounding box center [1056, 78] width 274 height 31
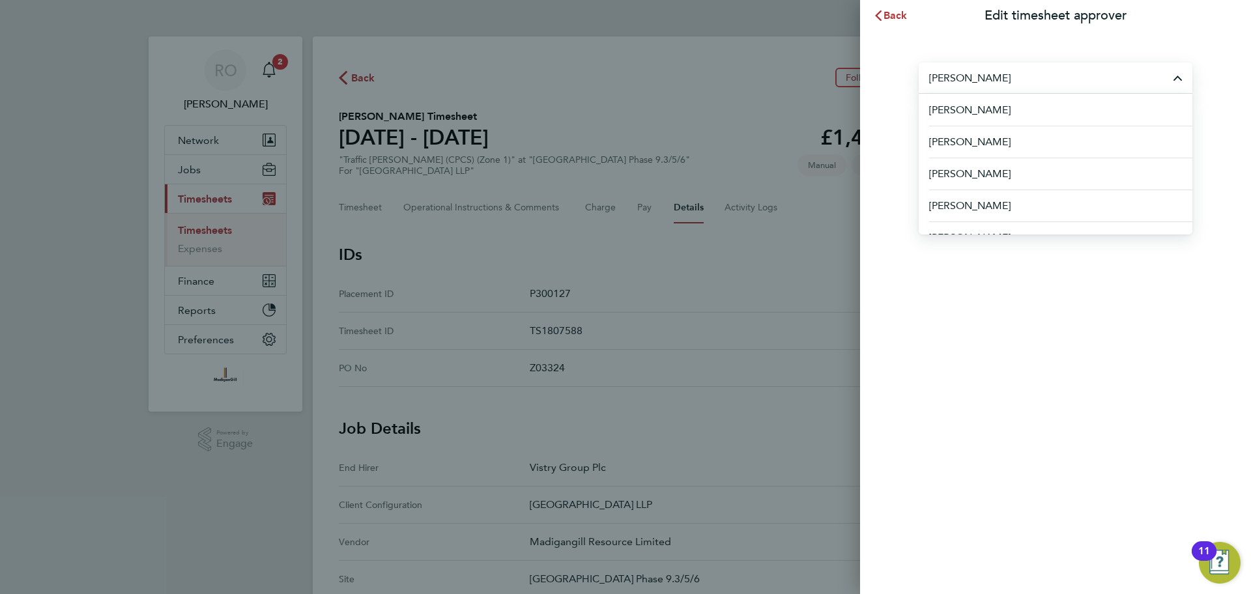
type input "H"
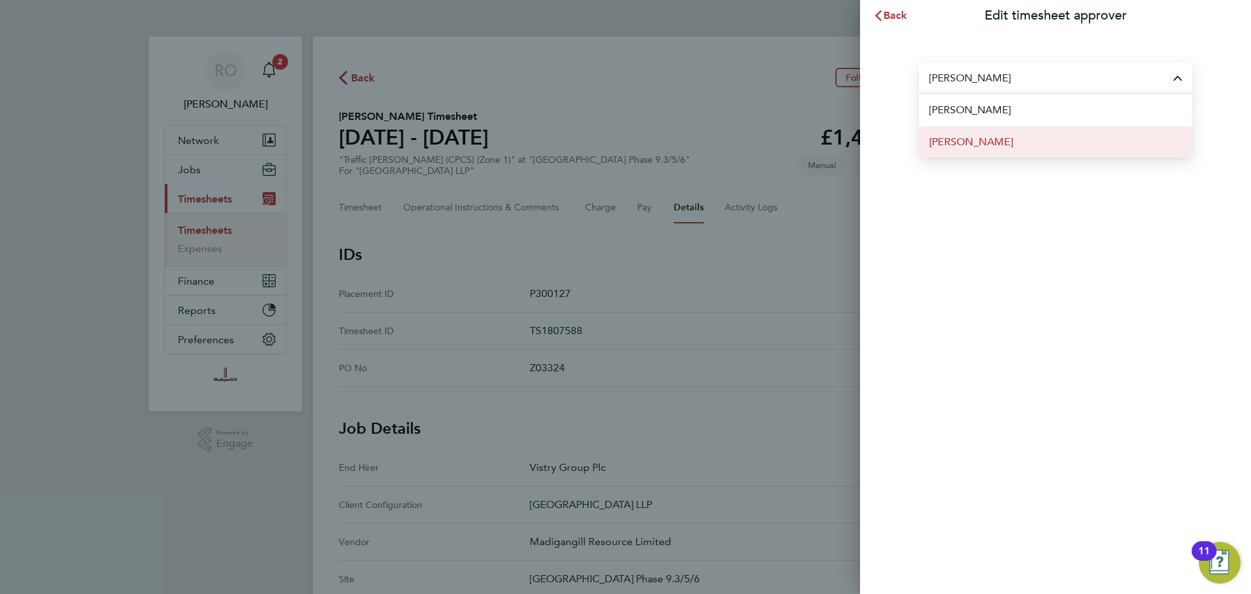
click at [1003, 141] on li "[PERSON_NAME]" at bounding box center [1056, 142] width 274 height 32
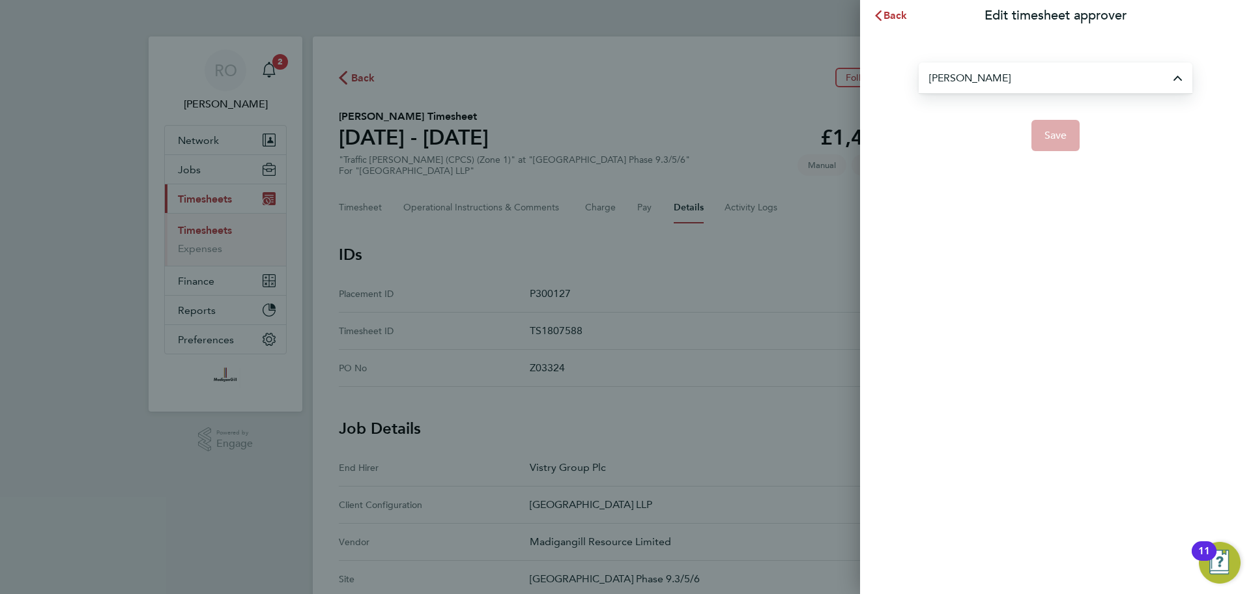
type input "[PERSON_NAME]"
click at [1069, 136] on button "Save" at bounding box center [1055, 135] width 49 height 31
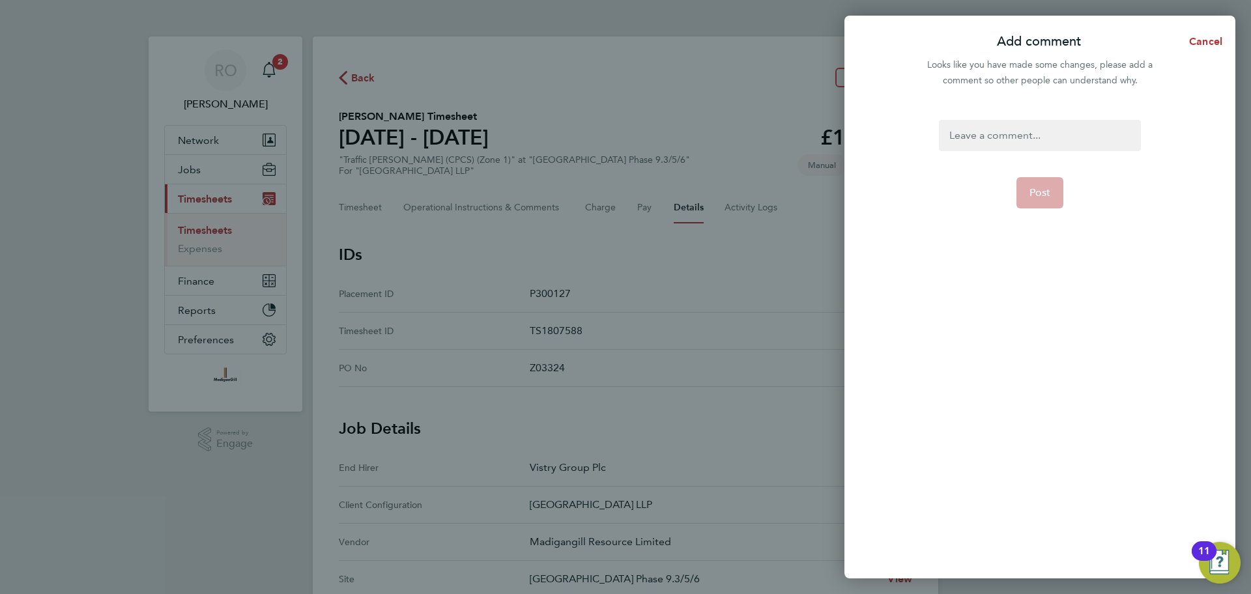
click at [994, 134] on div at bounding box center [1039, 135] width 201 height 31
paste div
click at [1042, 190] on span "Post" at bounding box center [1040, 192] width 22 height 13
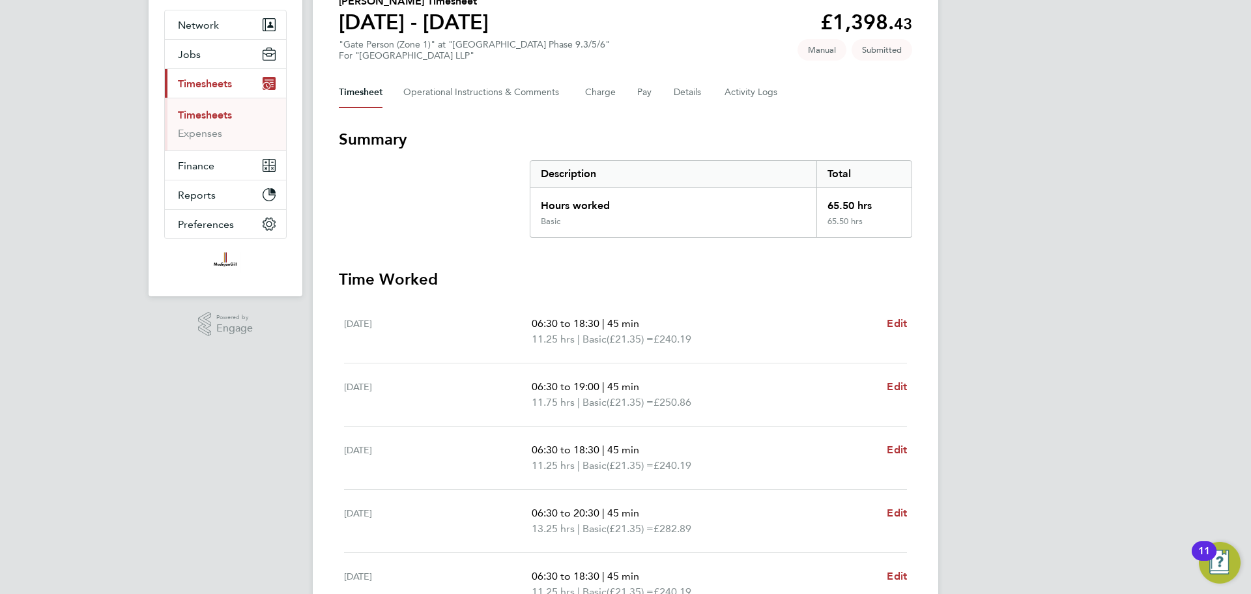
scroll to position [111, 0]
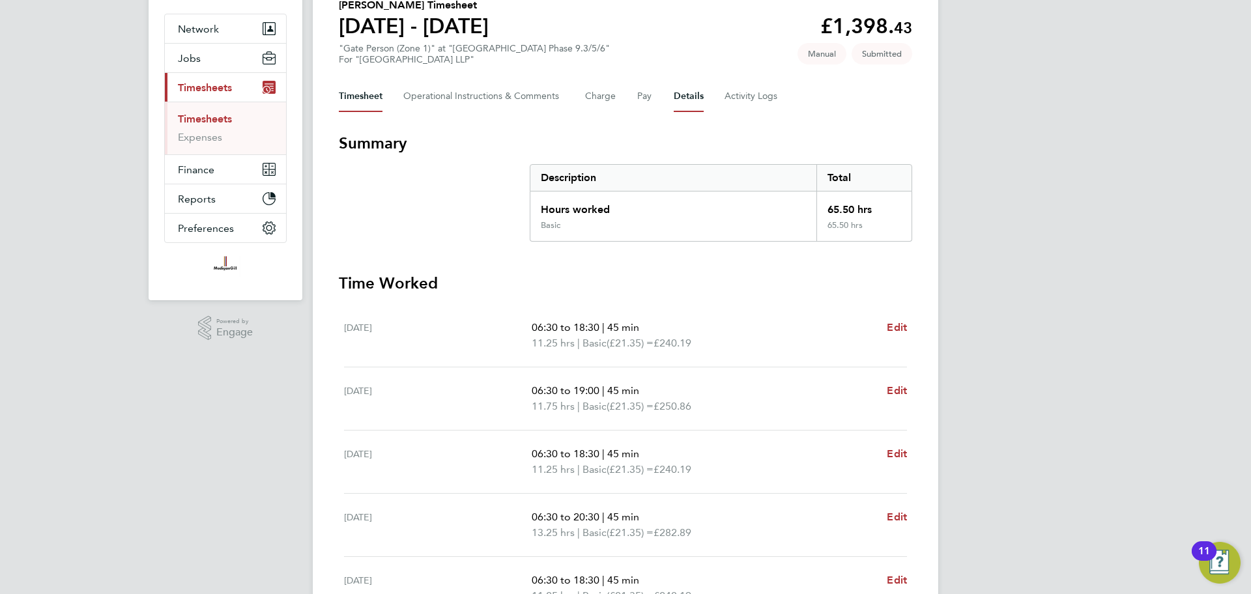
click at [691, 91] on button "Details" at bounding box center [689, 96] width 30 height 31
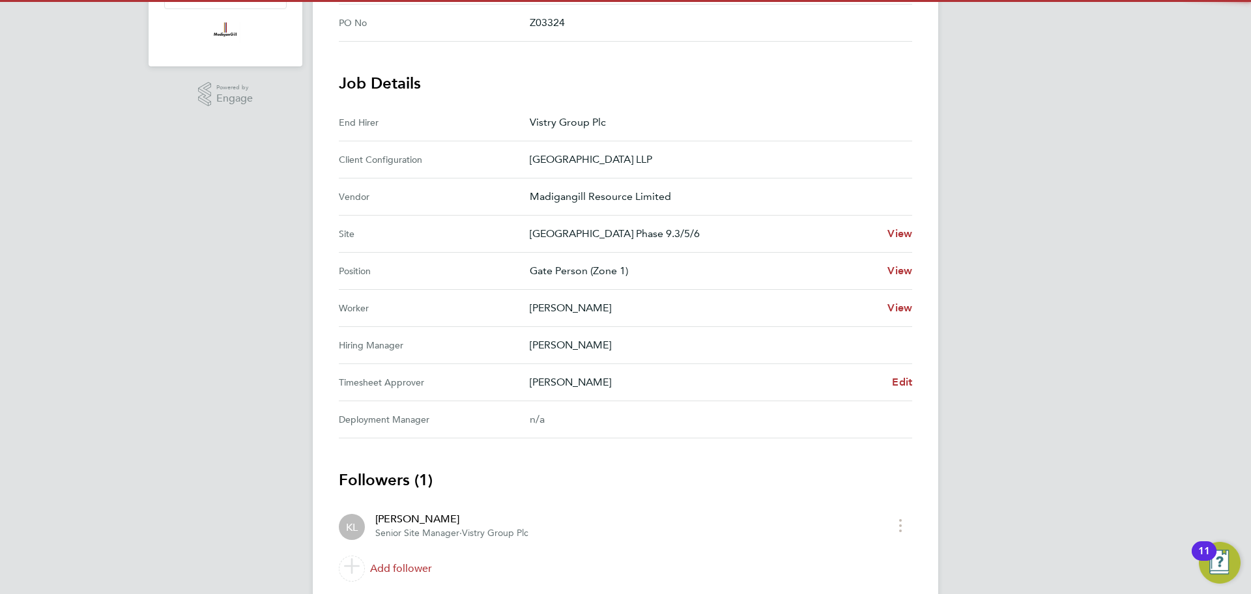
scroll to position [390, 0]
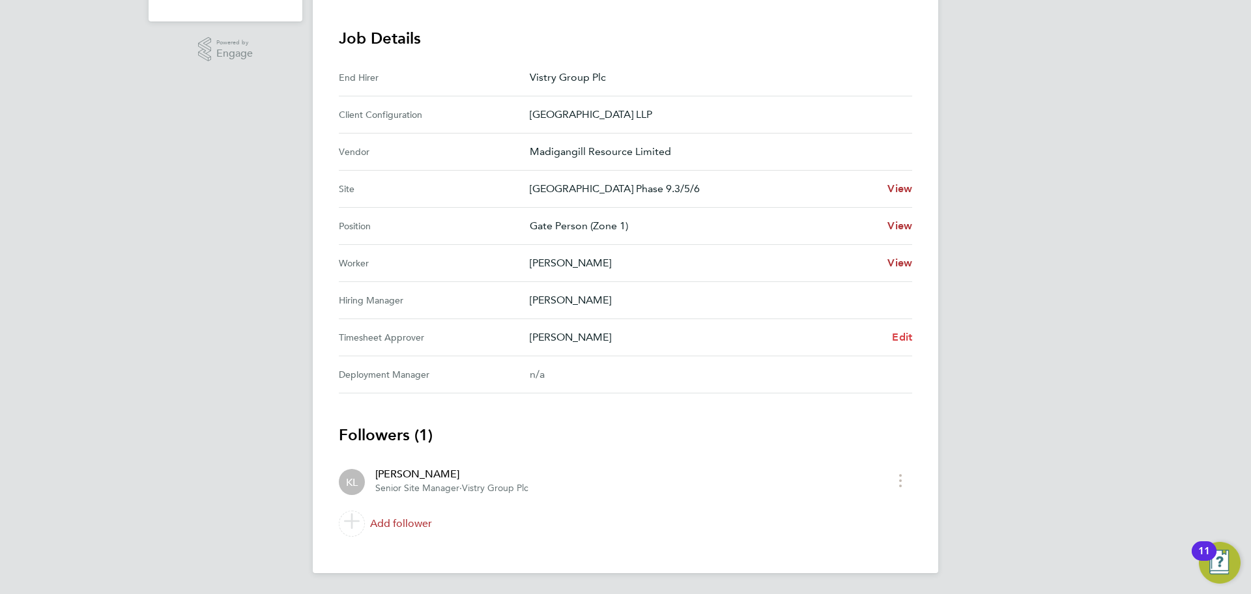
click at [904, 334] on span "Edit" at bounding box center [902, 337] width 20 height 12
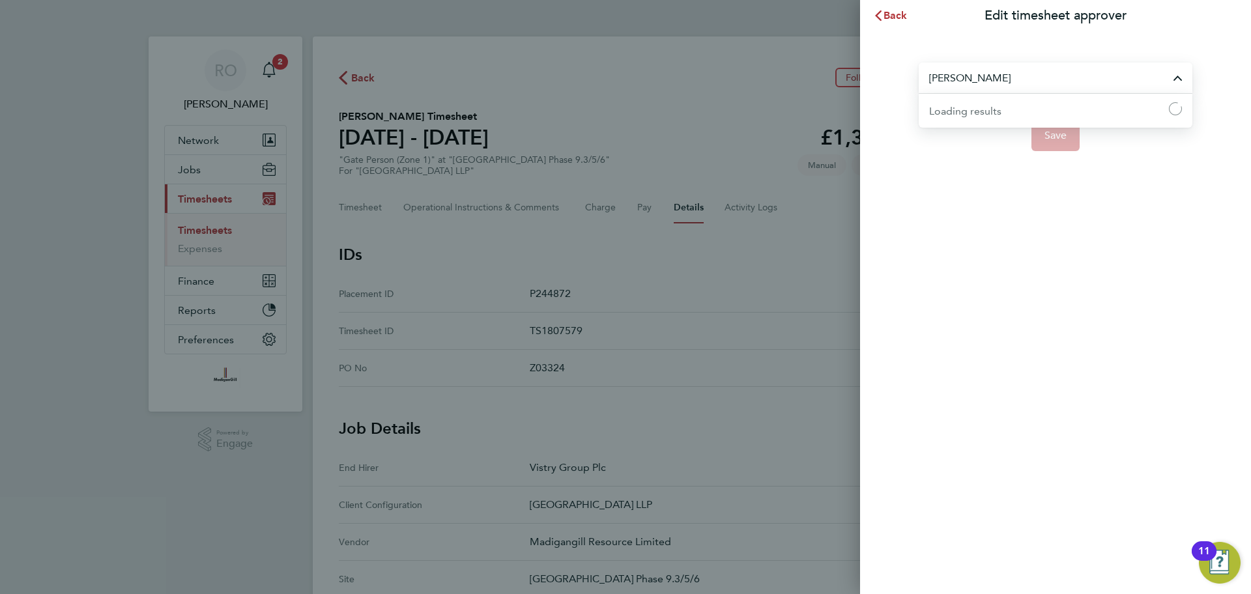
click at [1065, 75] on input "[PERSON_NAME]" at bounding box center [1056, 78] width 274 height 31
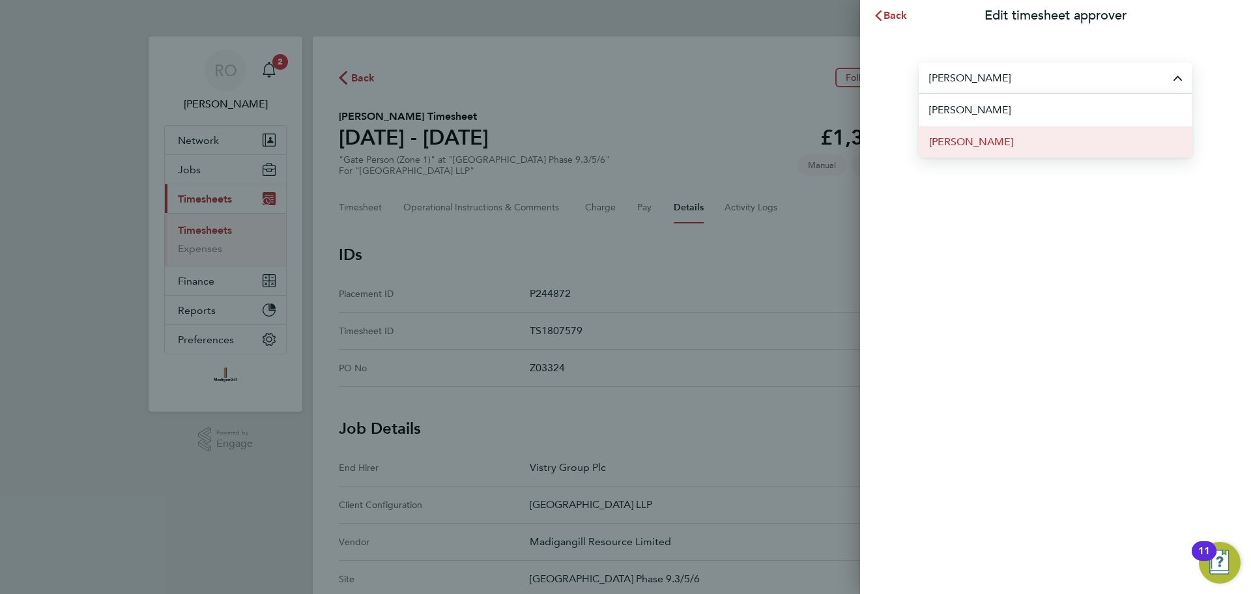
click at [1024, 141] on li "[PERSON_NAME]" at bounding box center [1056, 142] width 274 height 32
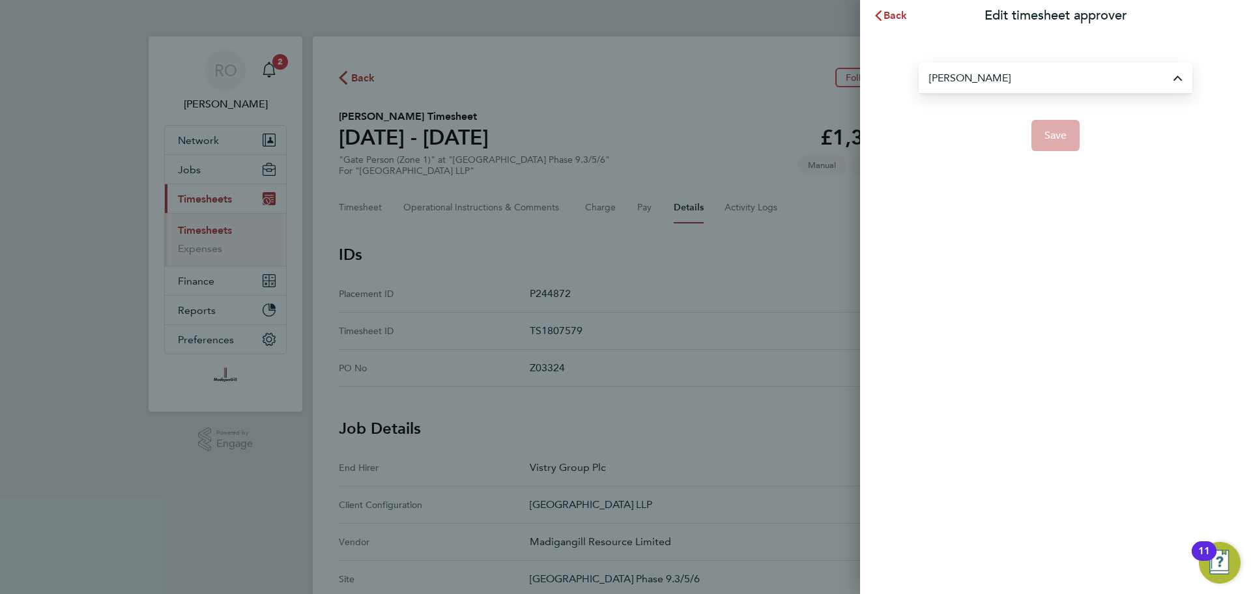
type input "[PERSON_NAME]"
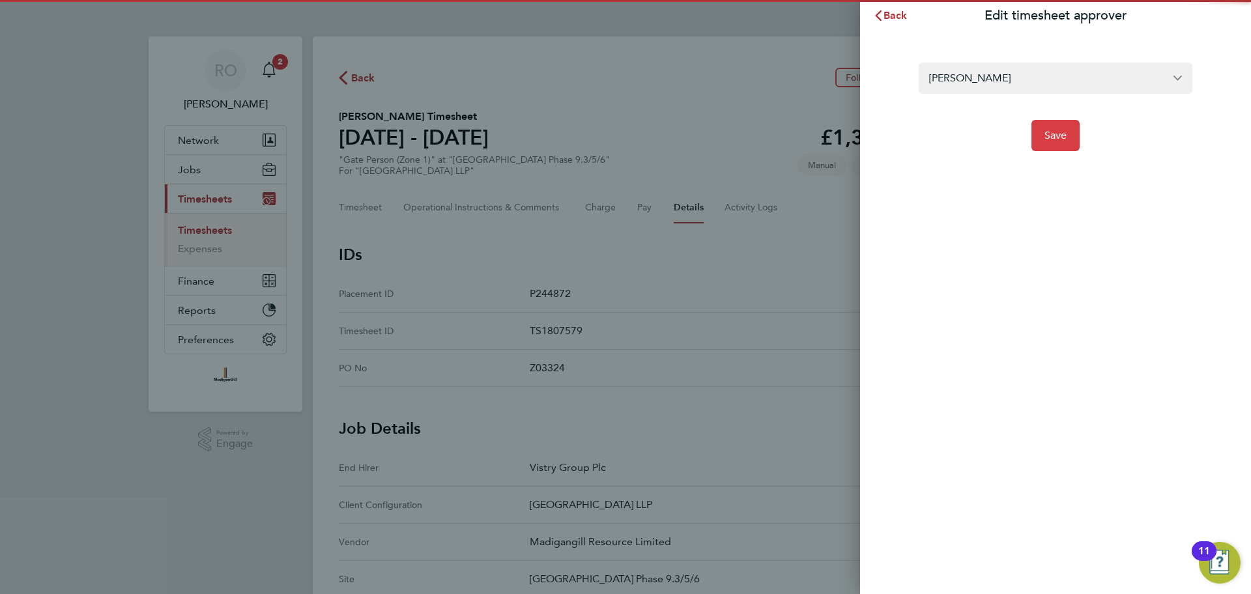
click at [1065, 140] on span "Save" at bounding box center [1055, 135] width 23 height 13
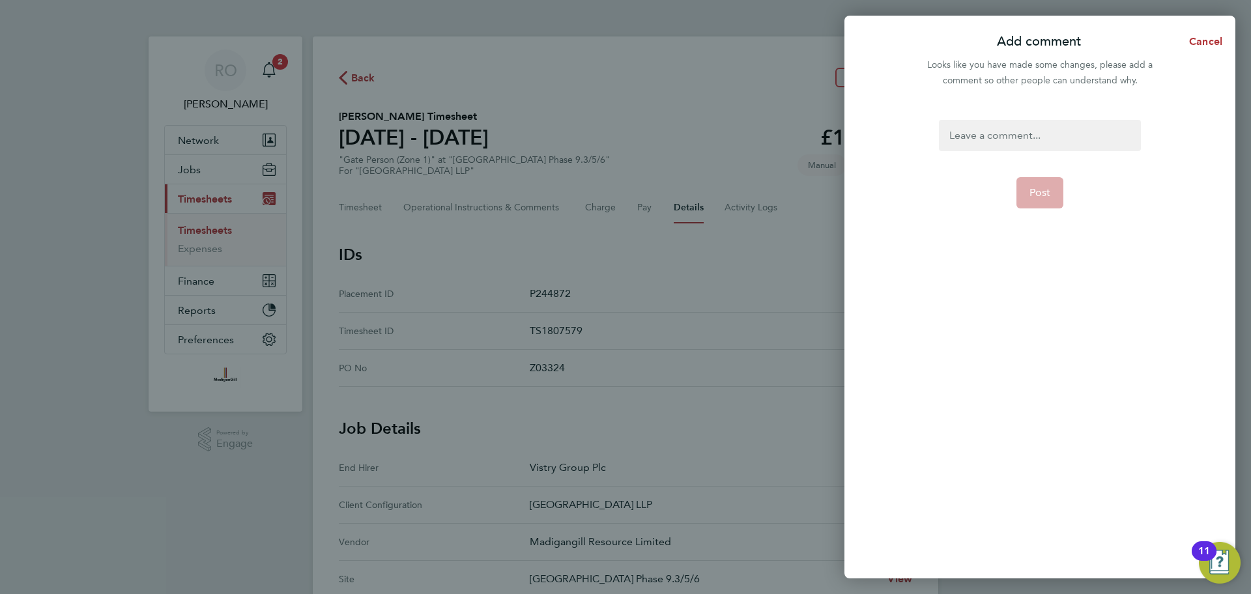
click at [1019, 140] on div at bounding box center [1039, 135] width 201 height 31
paste div
click at [1042, 194] on span "Post" at bounding box center [1040, 192] width 22 height 13
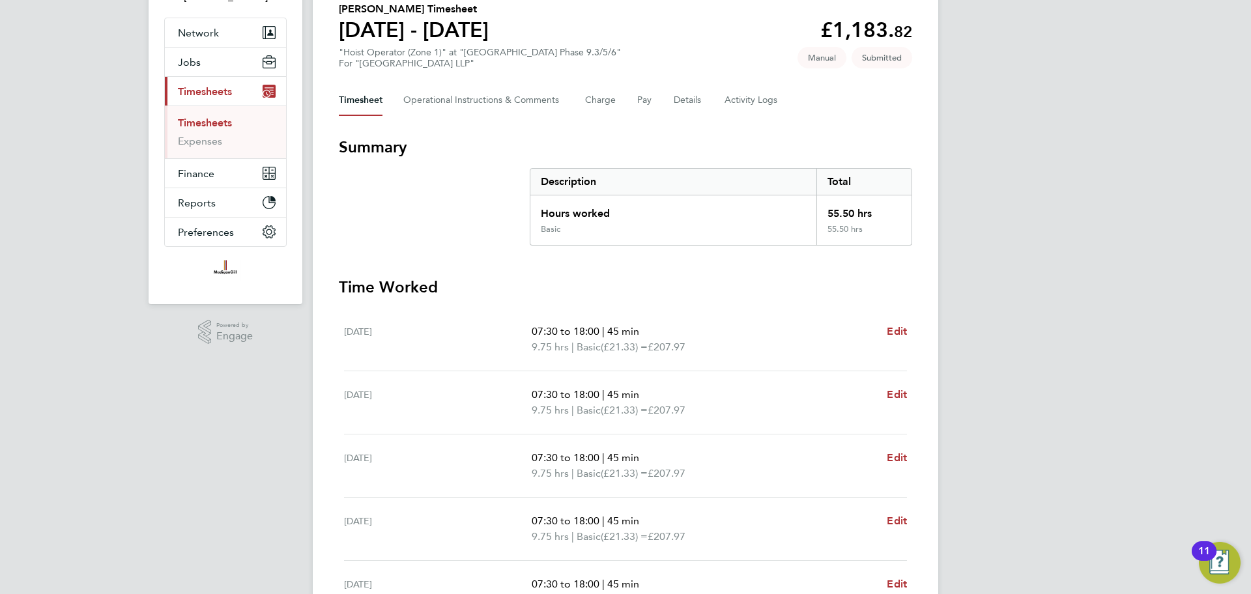
scroll to position [111, 0]
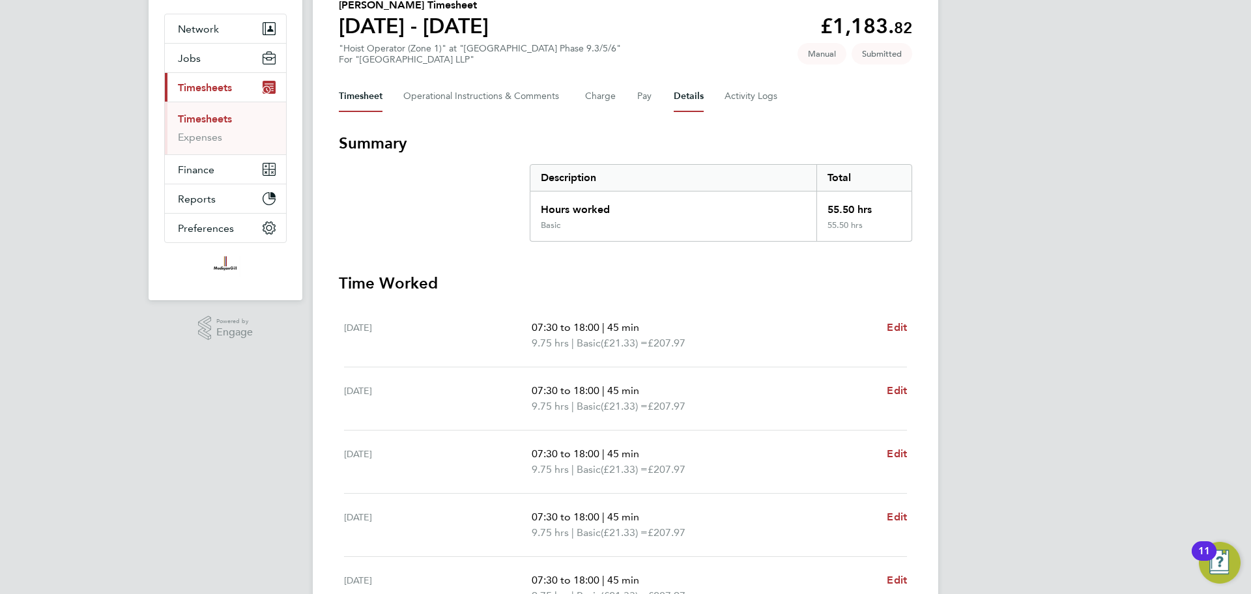
click at [695, 94] on button "Details" at bounding box center [689, 96] width 30 height 31
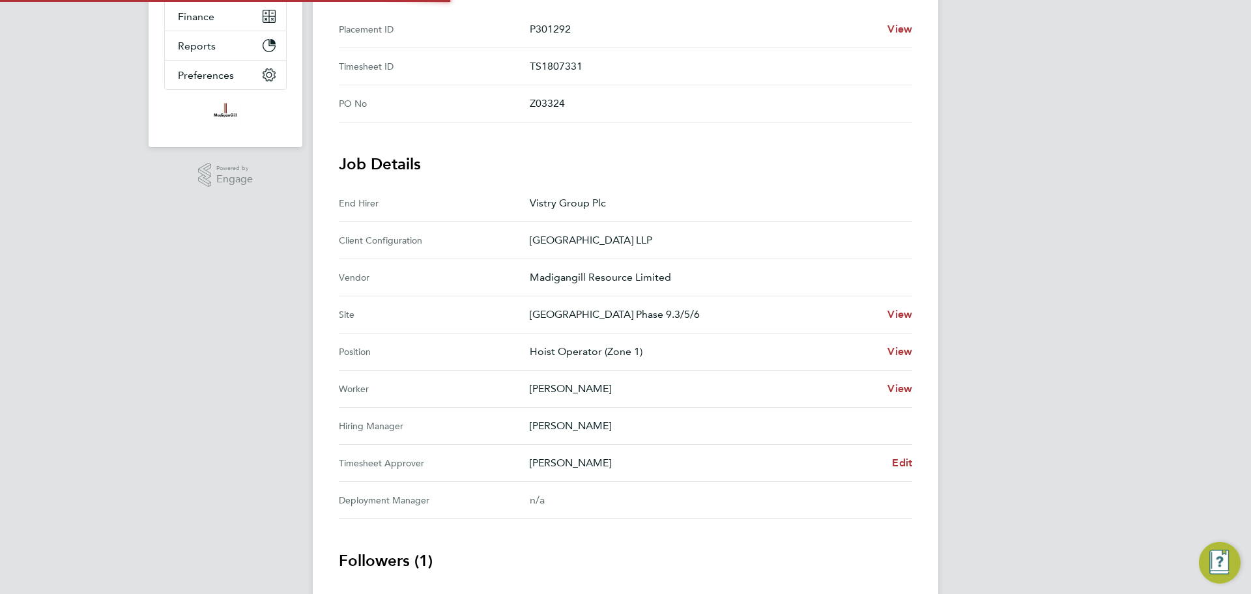
scroll to position [390, 0]
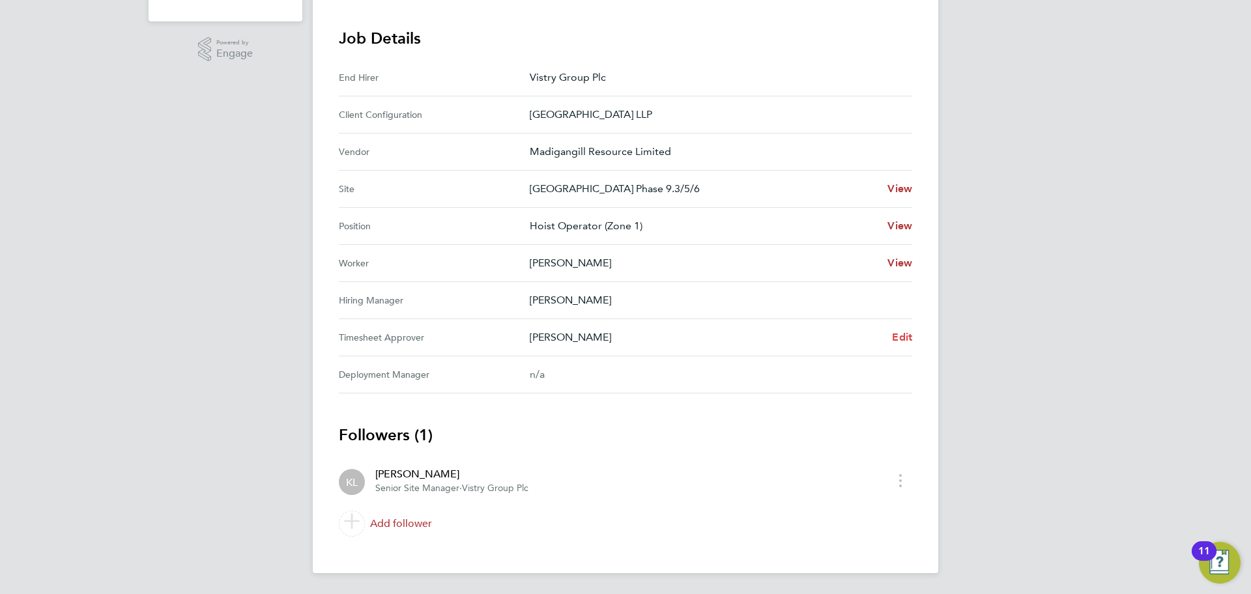
click at [905, 334] on span "Edit" at bounding box center [902, 337] width 20 height 12
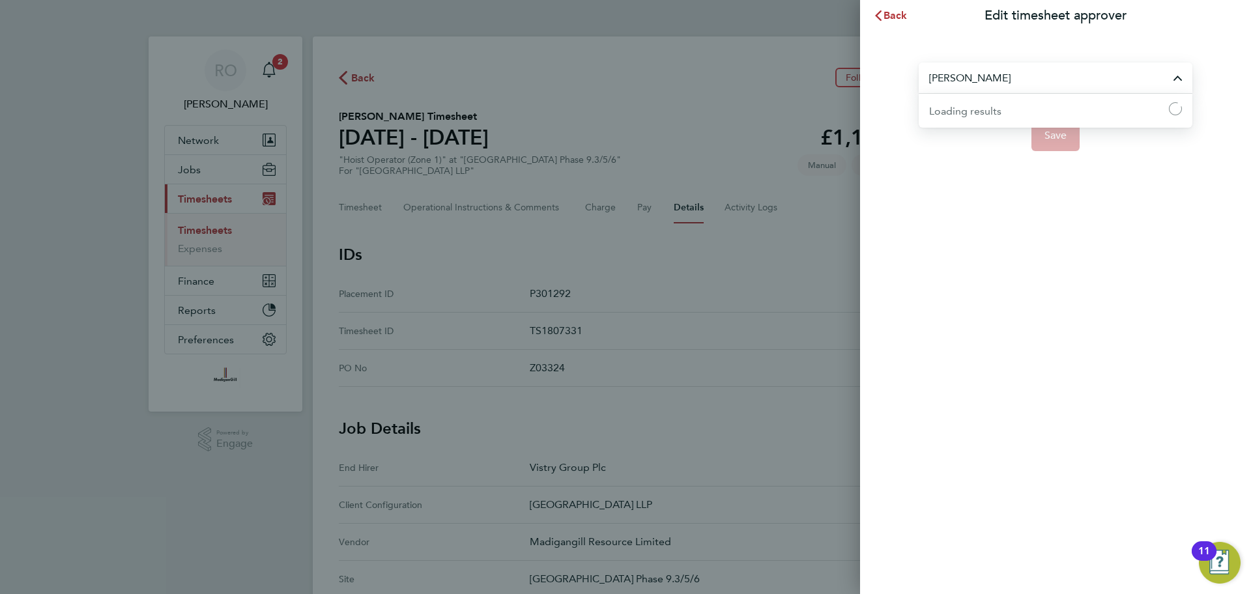
click at [999, 77] on input "[PERSON_NAME]" at bounding box center [1056, 78] width 274 height 31
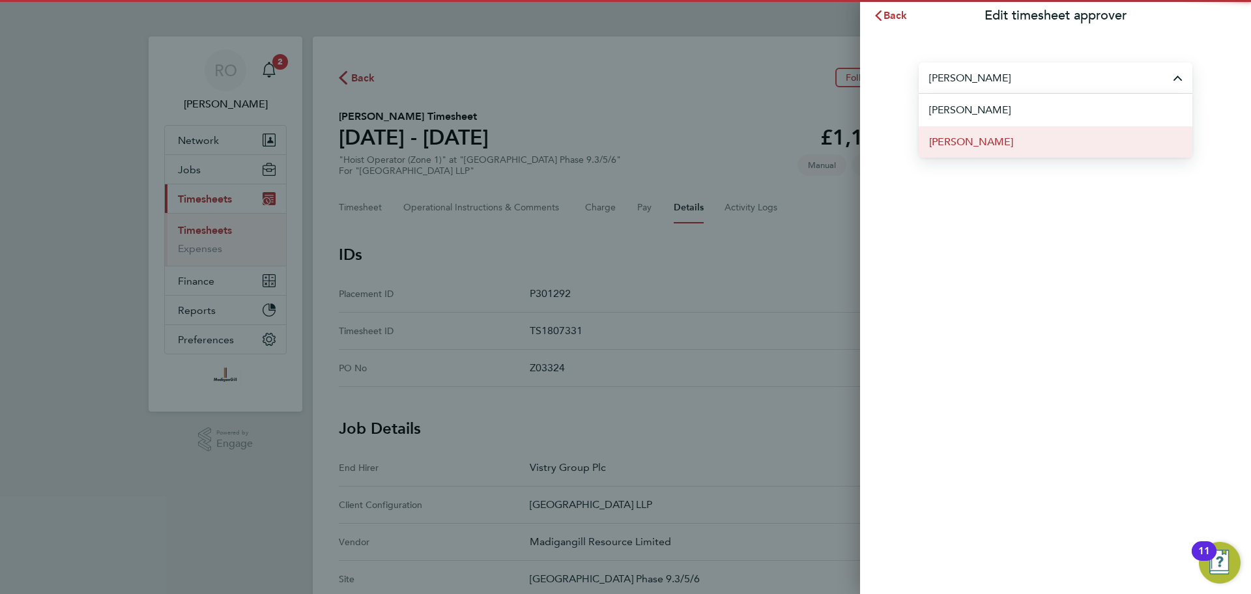
click at [994, 139] on li "[PERSON_NAME]" at bounding box center [1056, 142] width 274 height 32
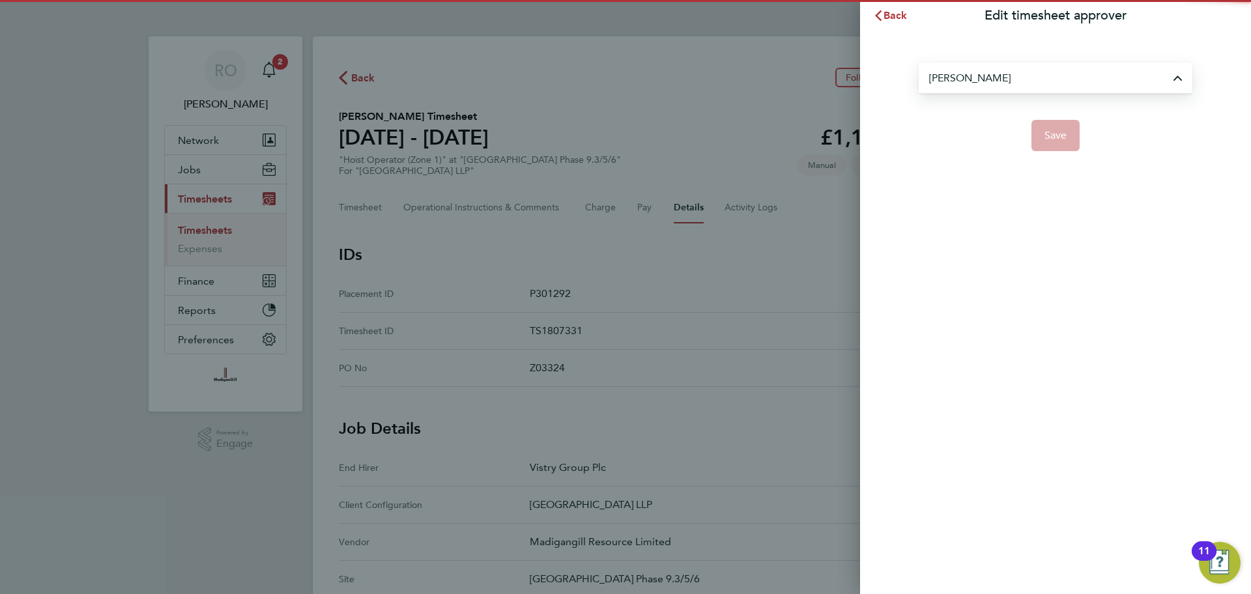
type input "[PERSON_NAME]"
click at [1057, 139] on span "Save" at bounding box center [1055, 135] width 23 height 13
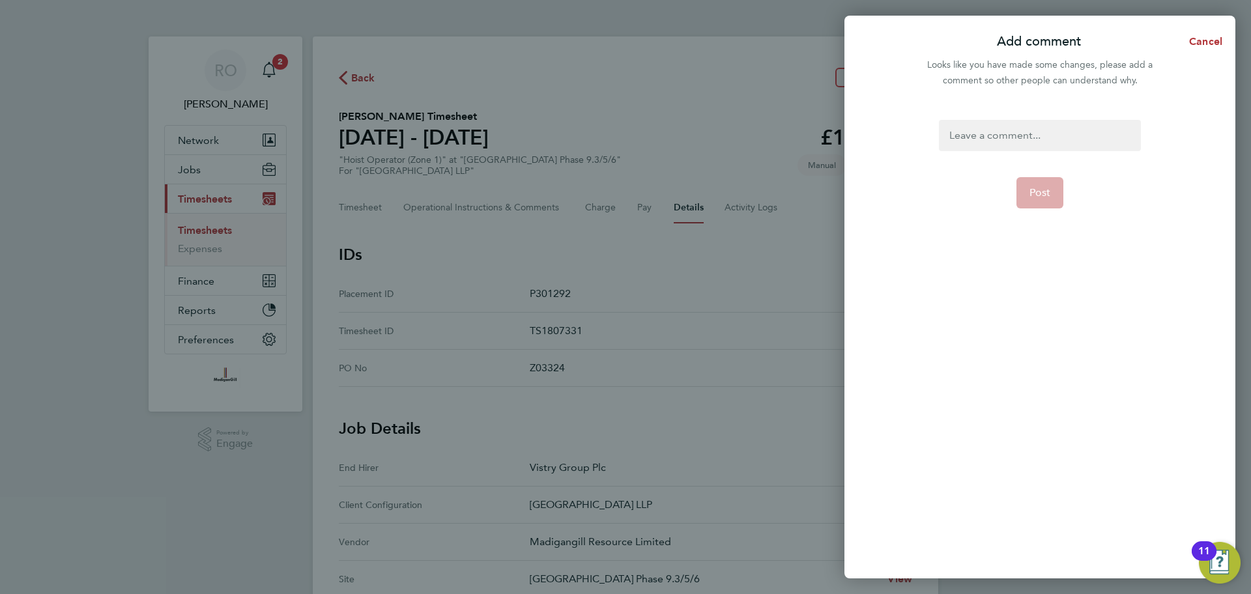
click at [1032, 140] on div at bounding box center [1039, 135] width 201 height 31
paste div
click at [1057, 201] on button "Post" at bounding box center [1040, 192] width 48 height 31
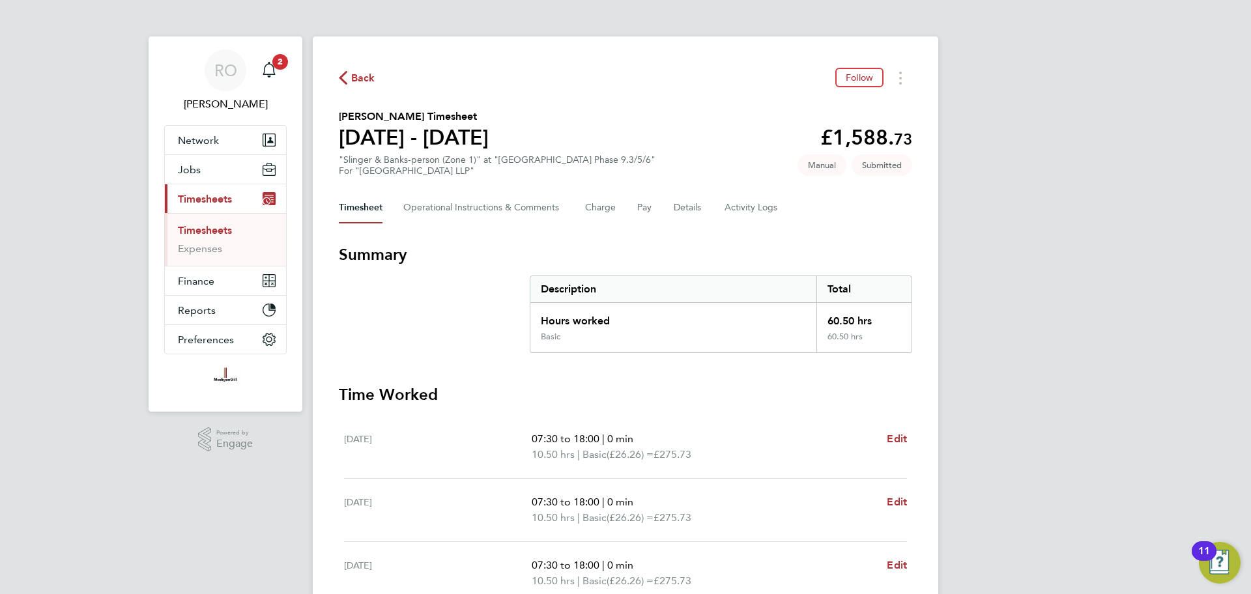
click at [670, 203] on div "Timesheet Operational Instructions & Comments Charge Pay Details Activity Logs" at bounding box center [625, 207] width 573 height 31
click at [680, 212] on button "Details" at bounding box center [689, 207] width 30 height 31
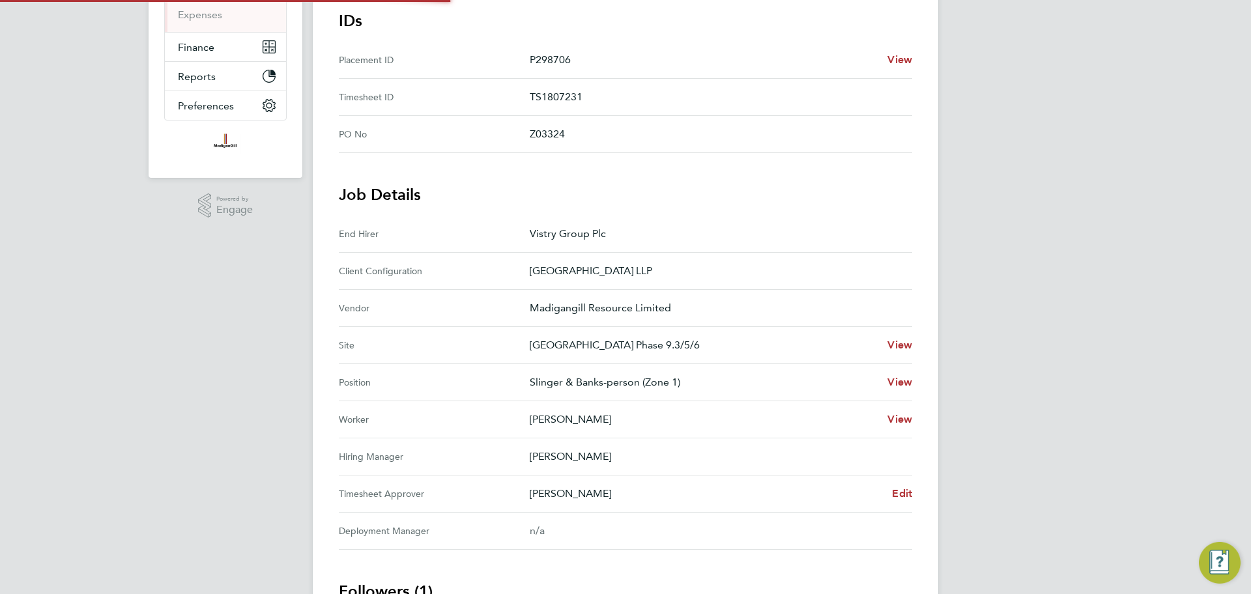
scroll to position [339, 0]
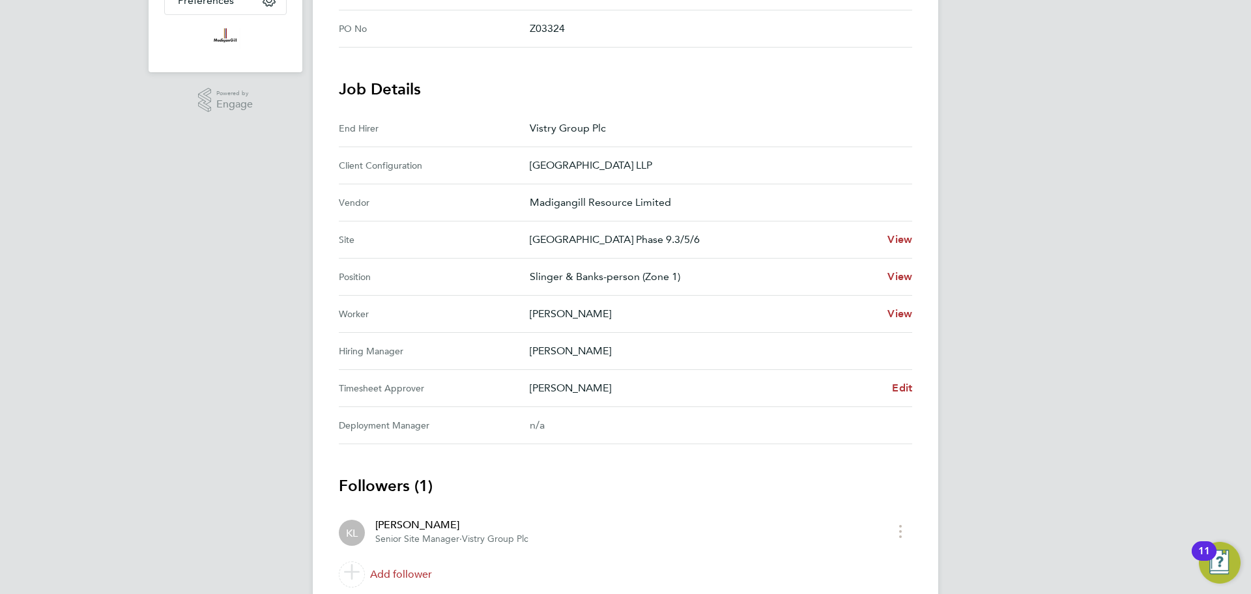
click at [913, 390] on div "Back Follow [PERSON_NAME] Timesheet [DATE] - [DATE] £1,588. 73 "Slinger & Banks…" at bounding box center [626, 160] width 626 height 927
click at [897, 386] on span "Edit" at bounding box center [902, 388] width 20 height 12
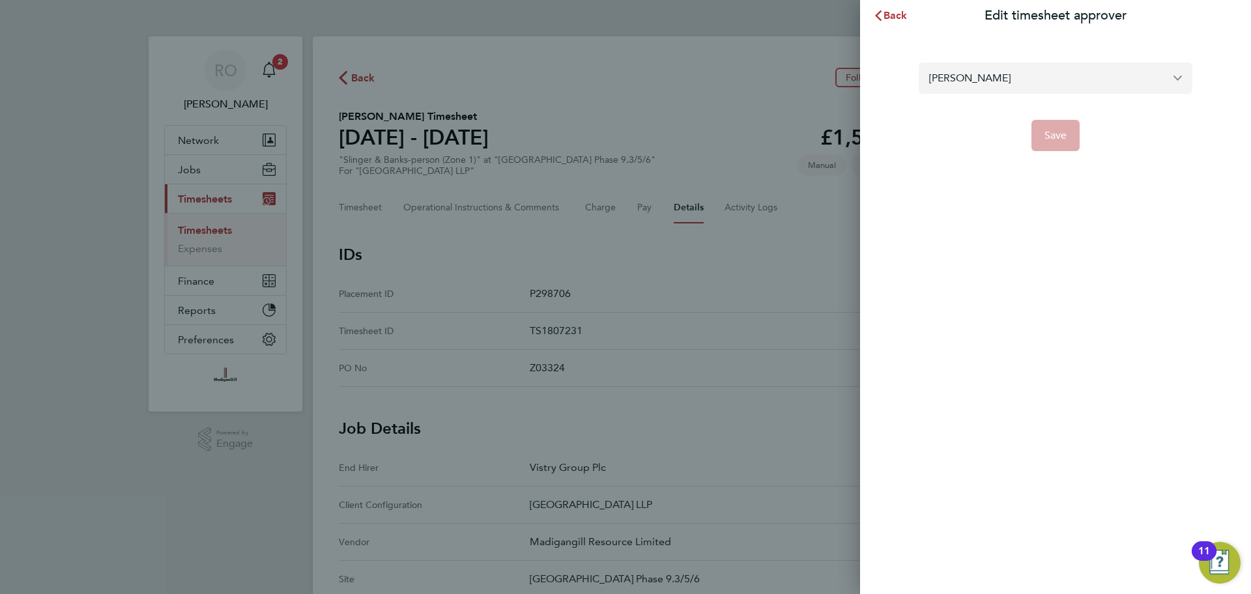
click at [996, 70] on input "[PERSON_NAME]" at bounding box center [1056, 78] width 274 height 31
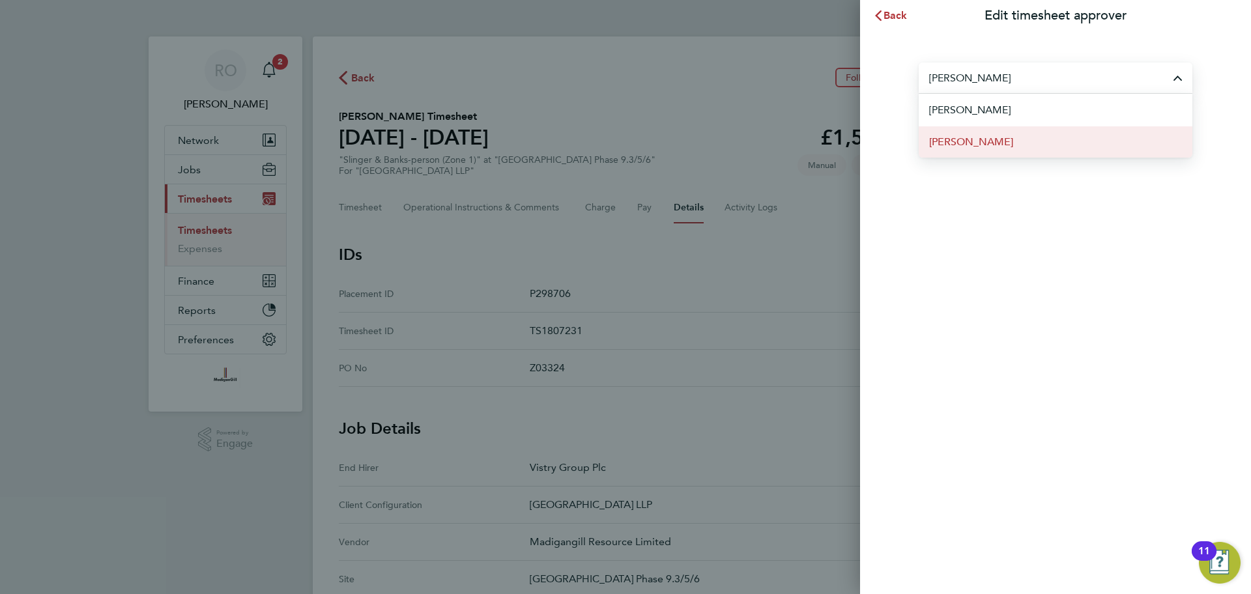
click at [999, 149] on li "[PERSON_NAME]" at bounding box center [1056, 142] width 274 height 32
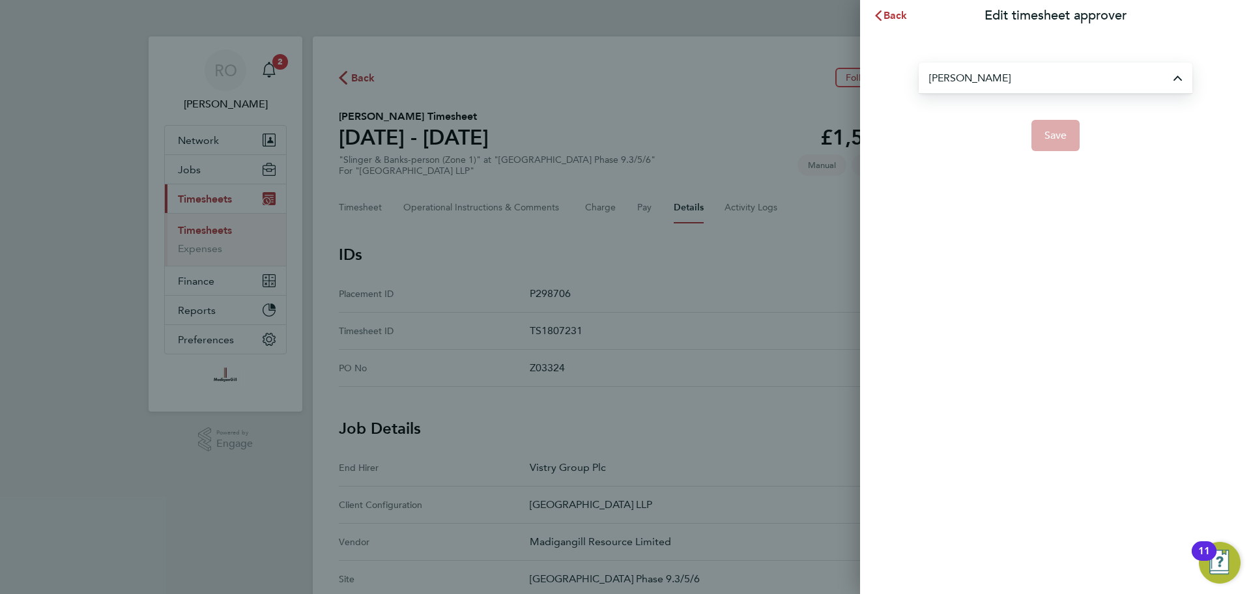
type input "[PERSON_NAME]"
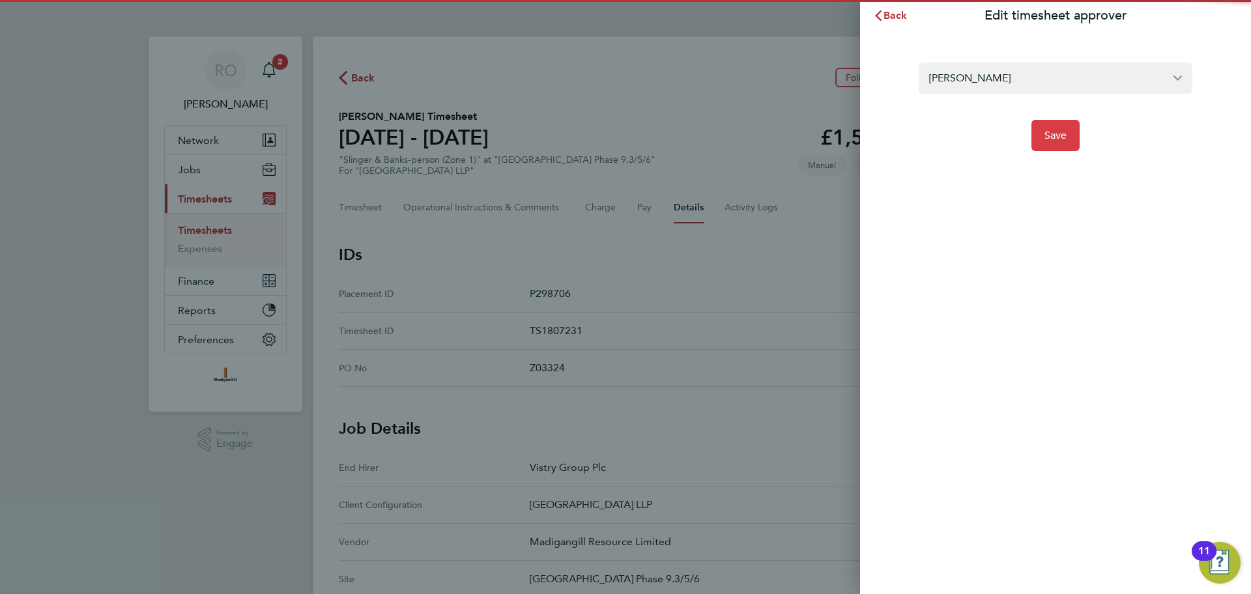
click at [1057, 135] on span "Save" at bounding box center [1055, 135] width 23 height 13
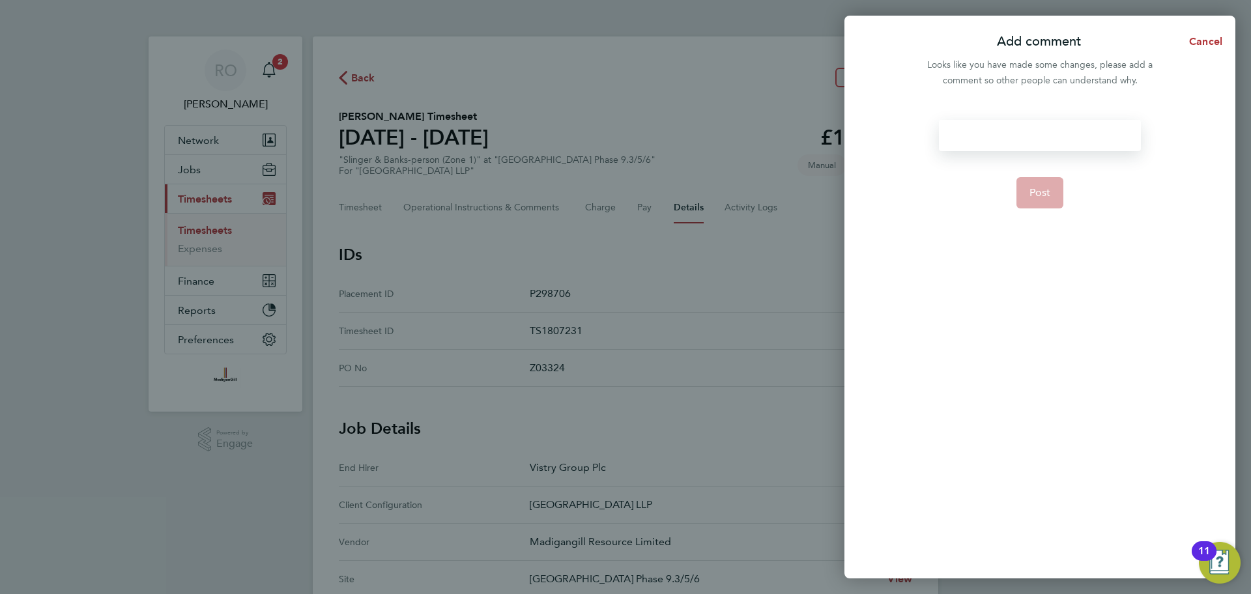
click at [1026, 145] on div at bounding box center [1039, 135] width 201 height 31
paste div
click at [1053, 193] on button "Post" at bounding box center [1040, 192] width 48 height 31
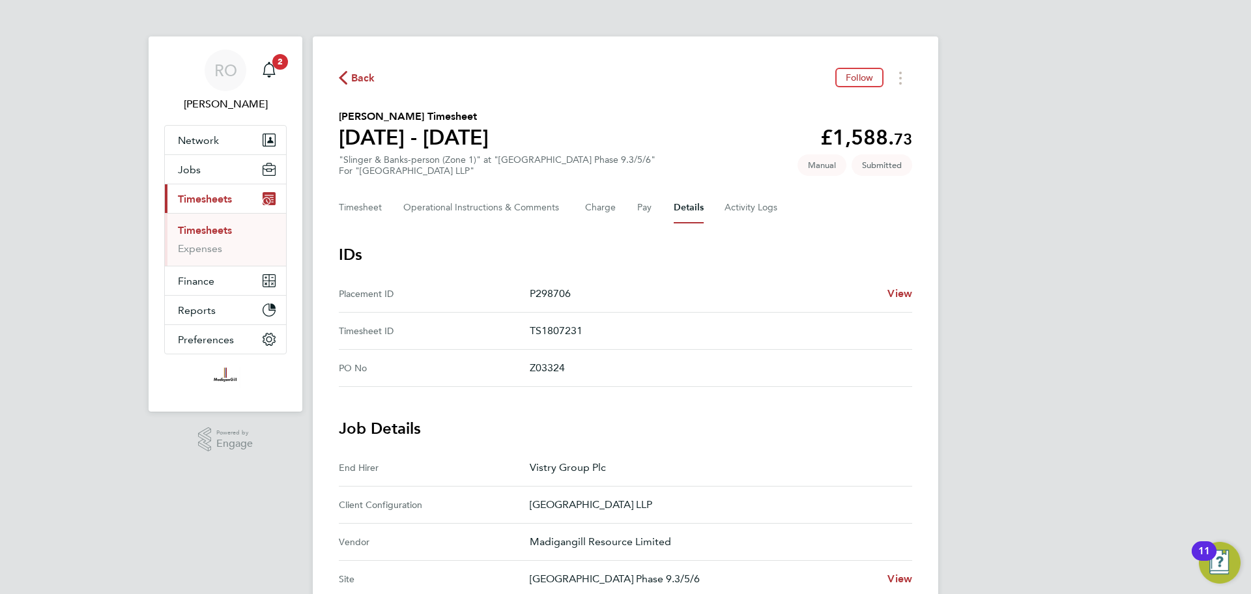
click at [358, 73] on span "Back" at bounding box center [363, 78] width 24 height 16
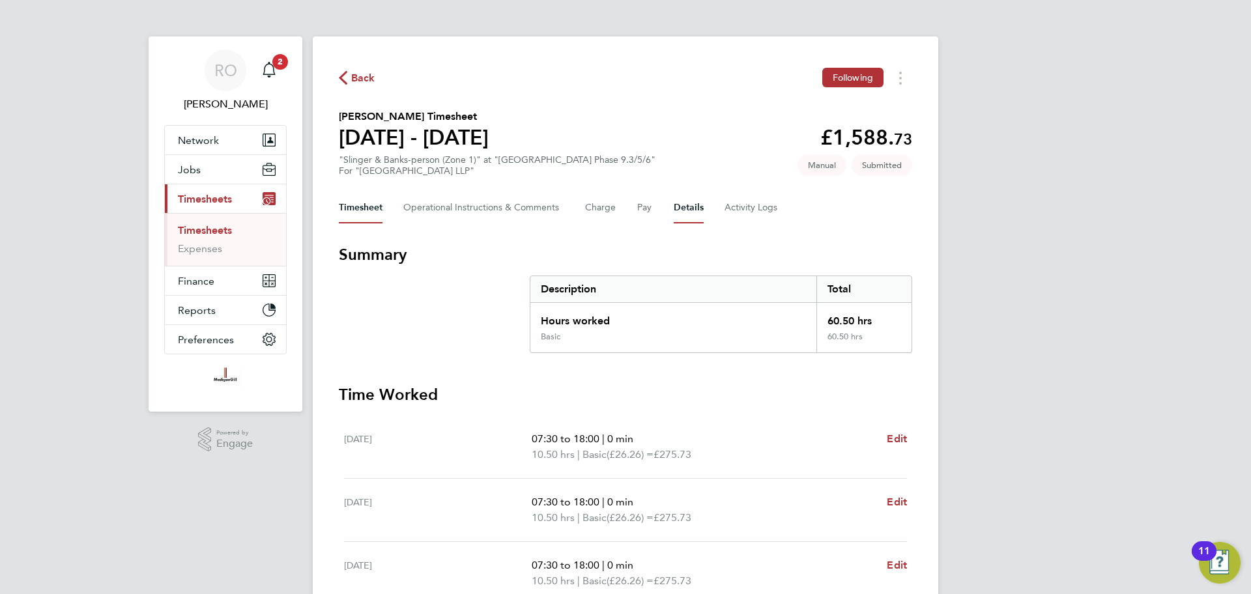
click at [689, 215] on button "Details" at bounding box center [689, 207] width 30 height 31
click at [686, 201] on button "Details" at bounding box center [689, 207] width 30 height 31
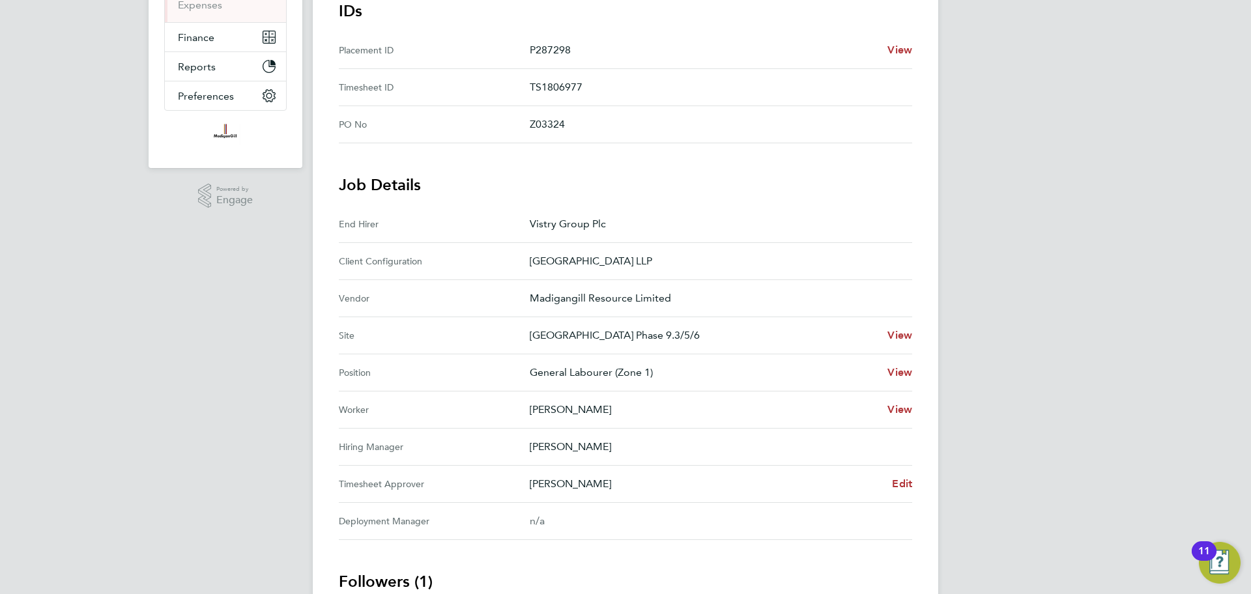
scroll to position [245, 0]
click at [904, 480] on span "Edit" at bounding box center [902, 482] width 20 height 12
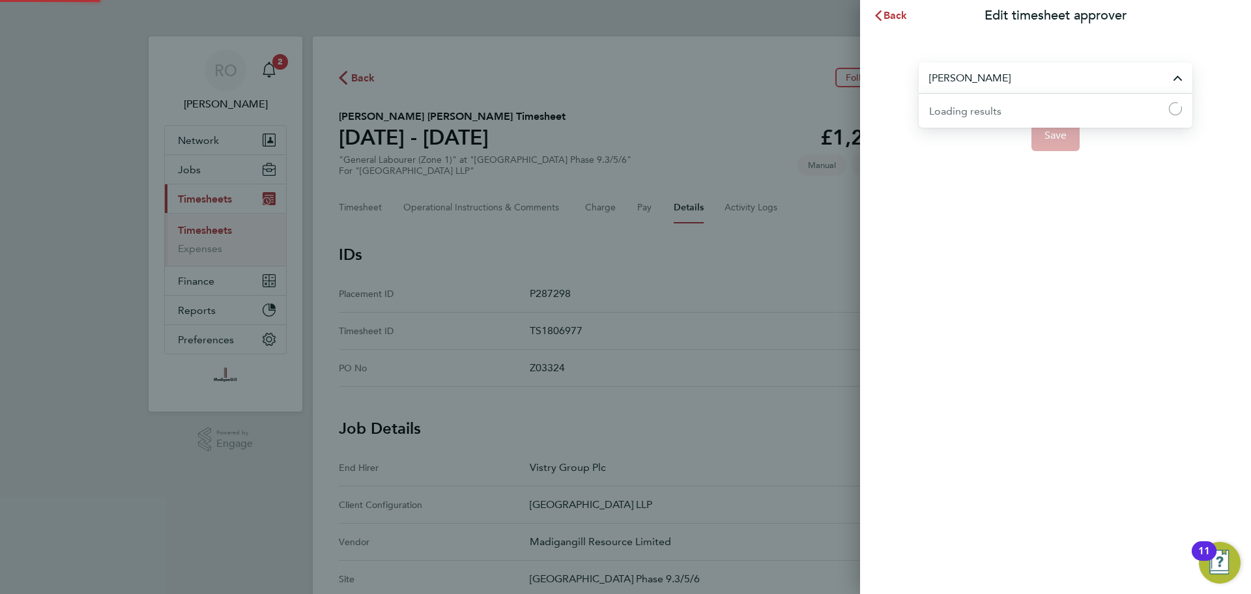
click at [1006, 76] on input "[PERSON_NAME]" at bounding box center [1056, 78] width 274 height 31
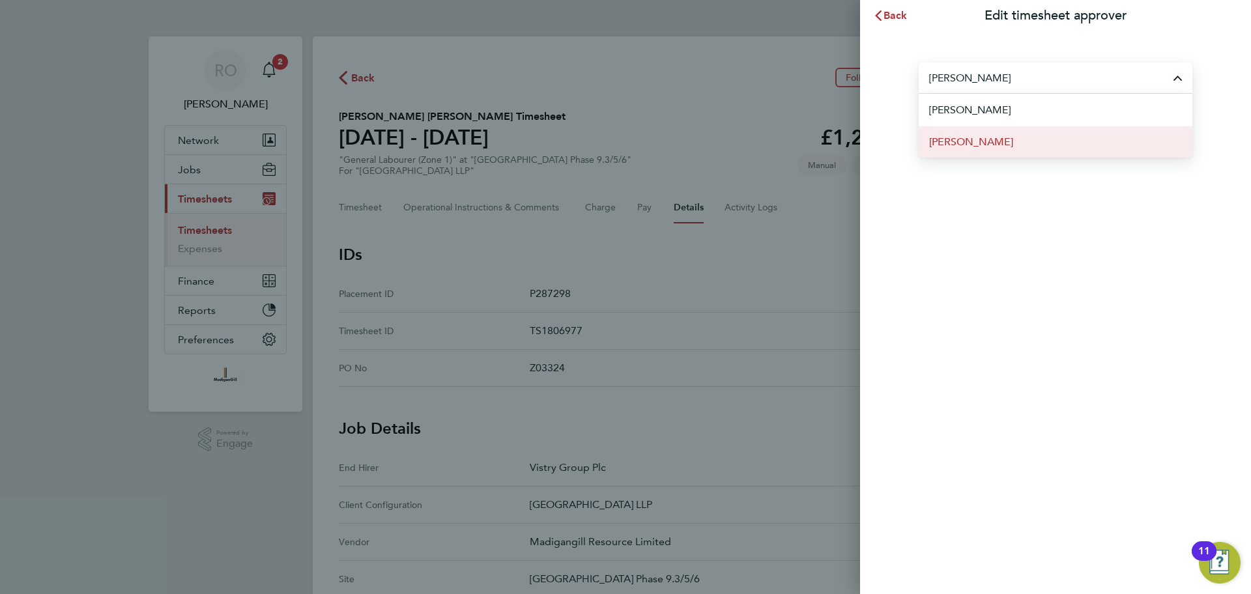
click at [1003, 151] on li "[PERSON_NAME]" at bounding box center [1056, 142] width 274 height 32
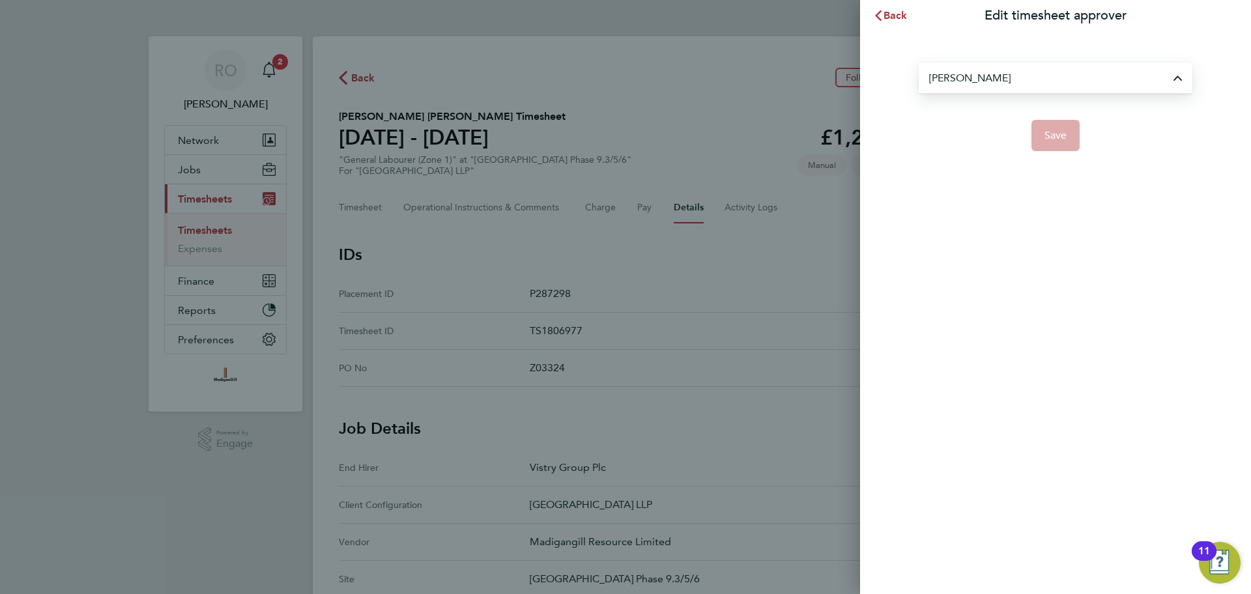
type input "[PERSON_NAME]"
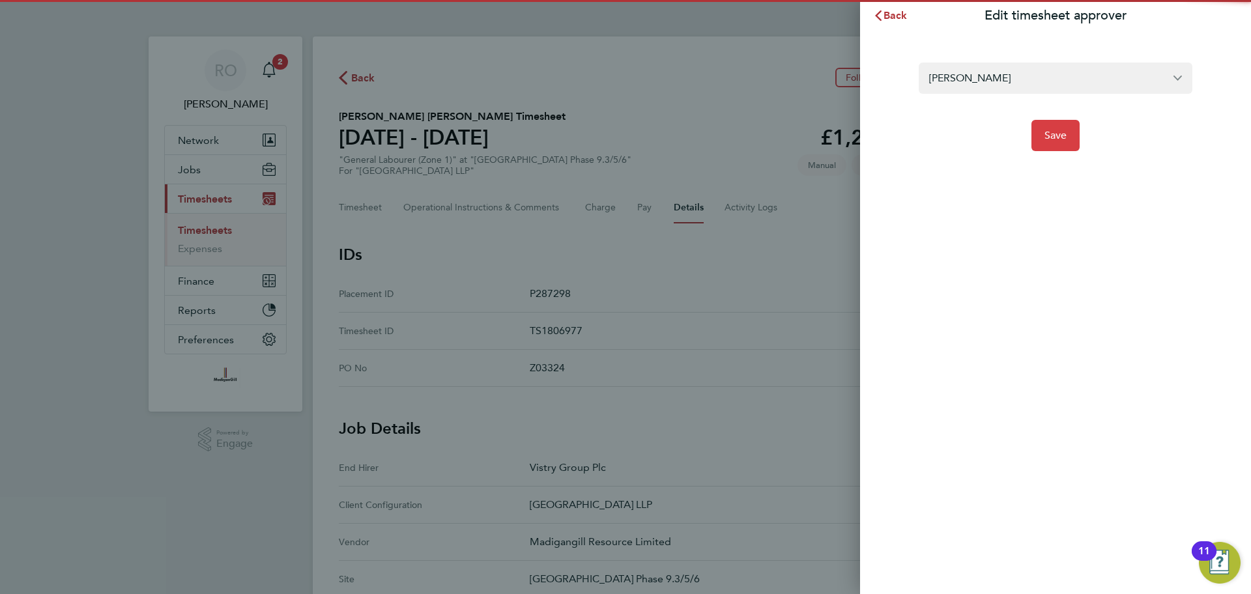
click at [1063, 139] on span "Save" at bounding box center [1055, 135] width 23 height 13
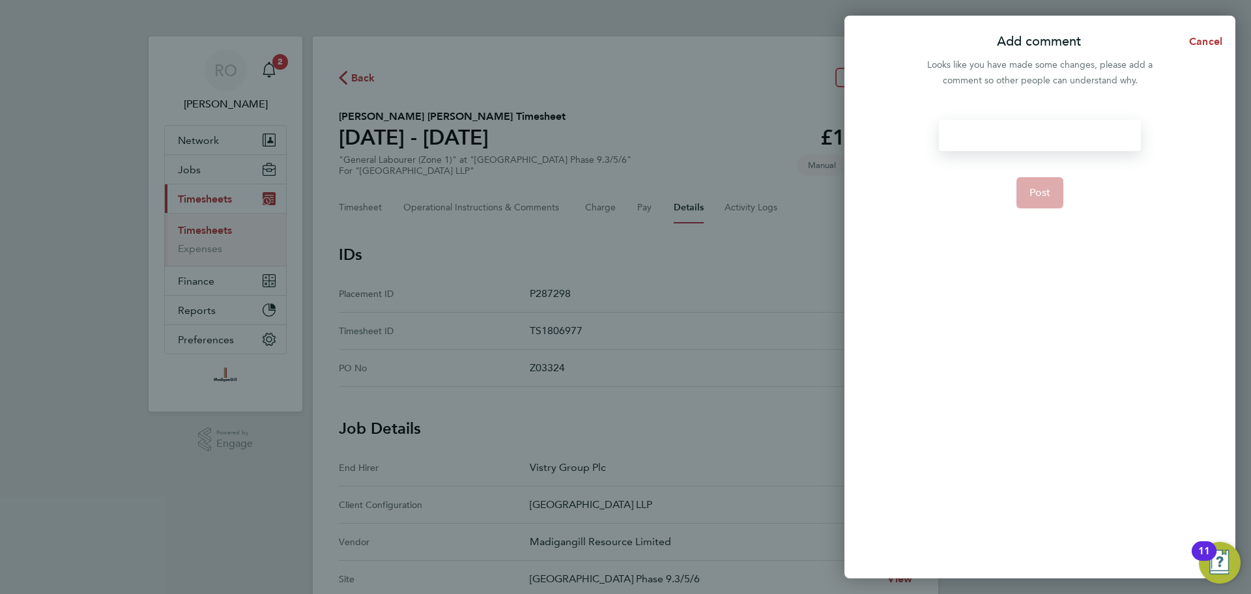
click at [1007, 137] on div at bounding box center [1039, 135] width 201 height 31
paste div
click at [1039, 192] on span "Post" at bounding box center [1040, 192] width 22 height 13
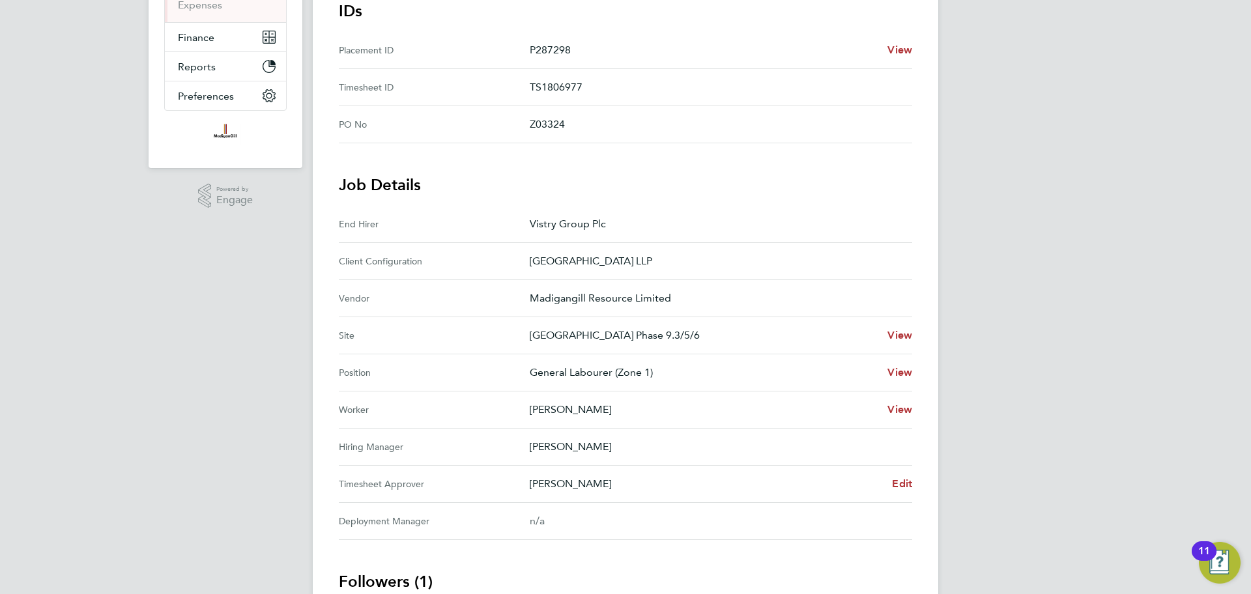
scroll to position [244, 0]
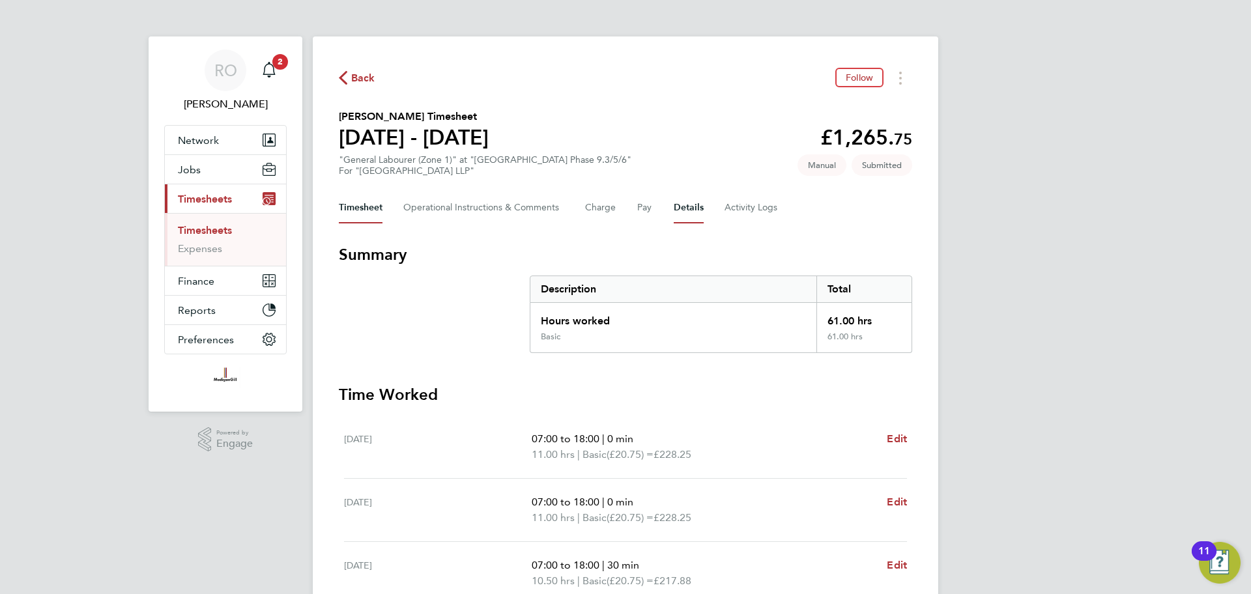
click at [684, 205] on button "Details" at bounding box center [689, 207] width 30 height 31
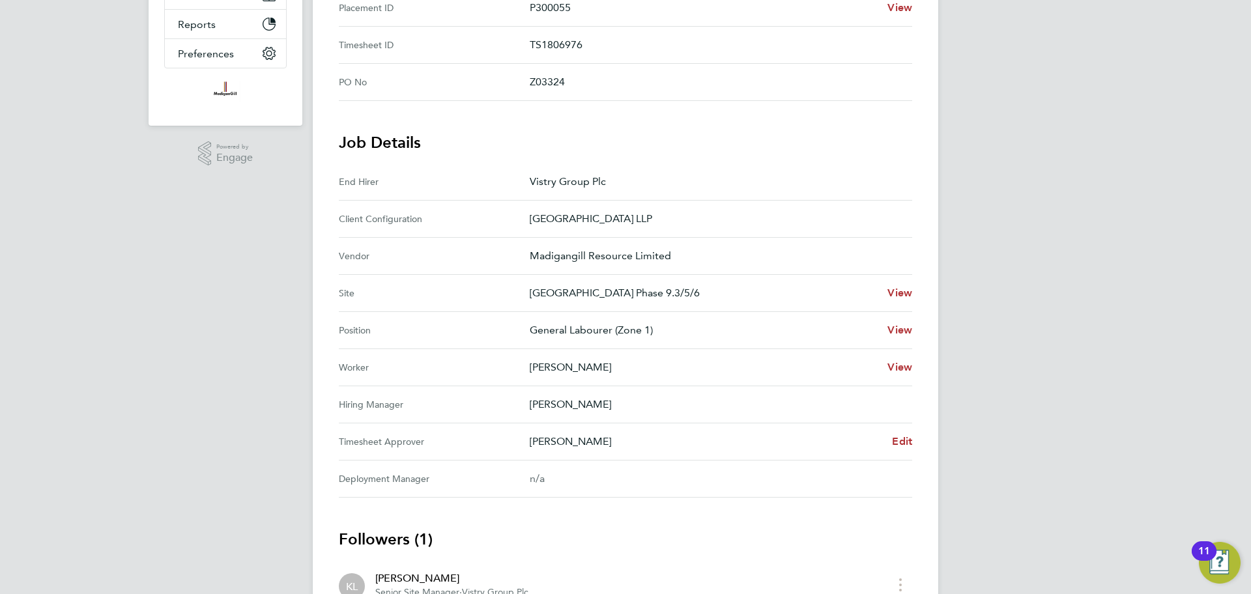
scroll to position [310, 0]
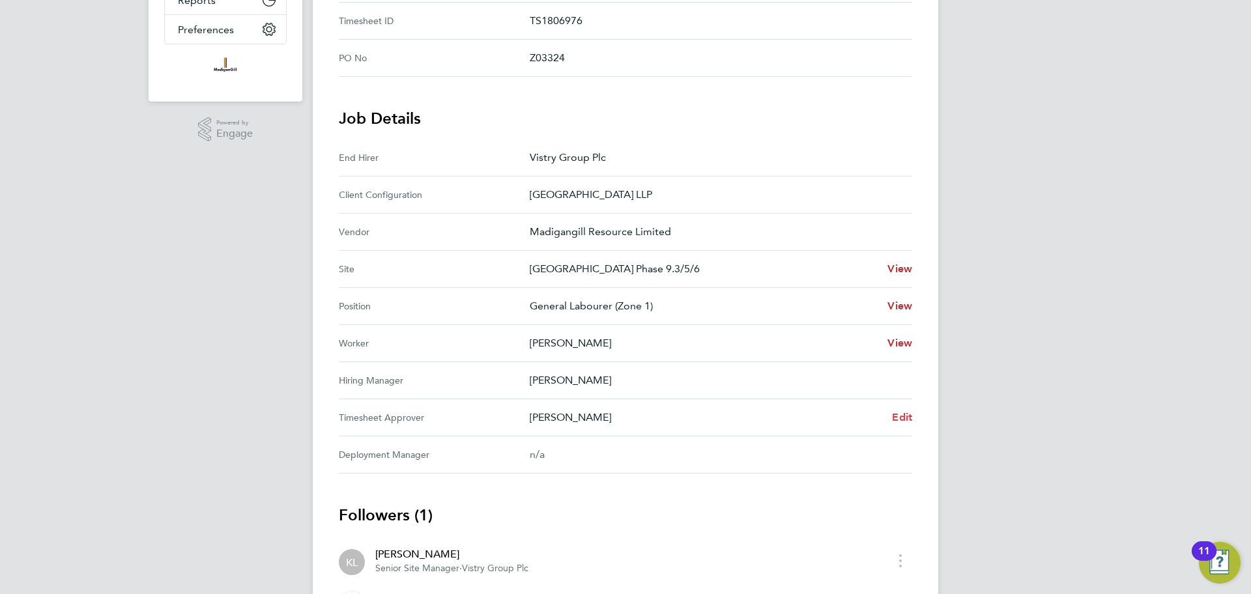
click at [906, 414] on span "Edit" at bounding box center [902, 417] width 20 height 12
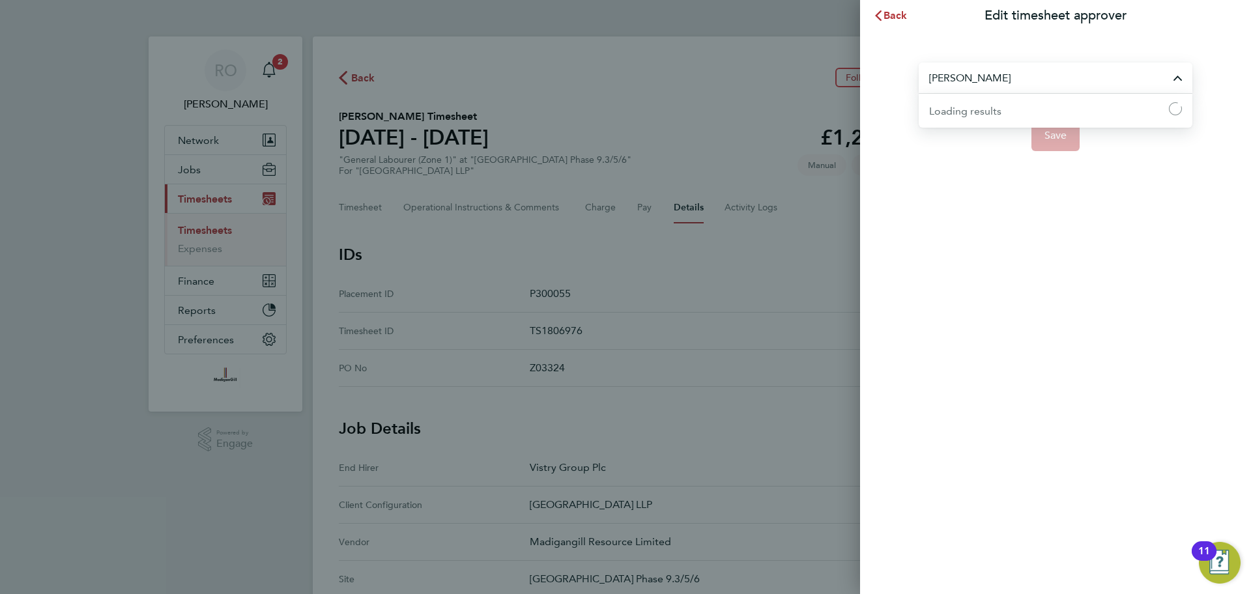
click at [1018, 72] on input "[PERSON_NAME]" at bounding box center [1056, 78] width 274 height 31
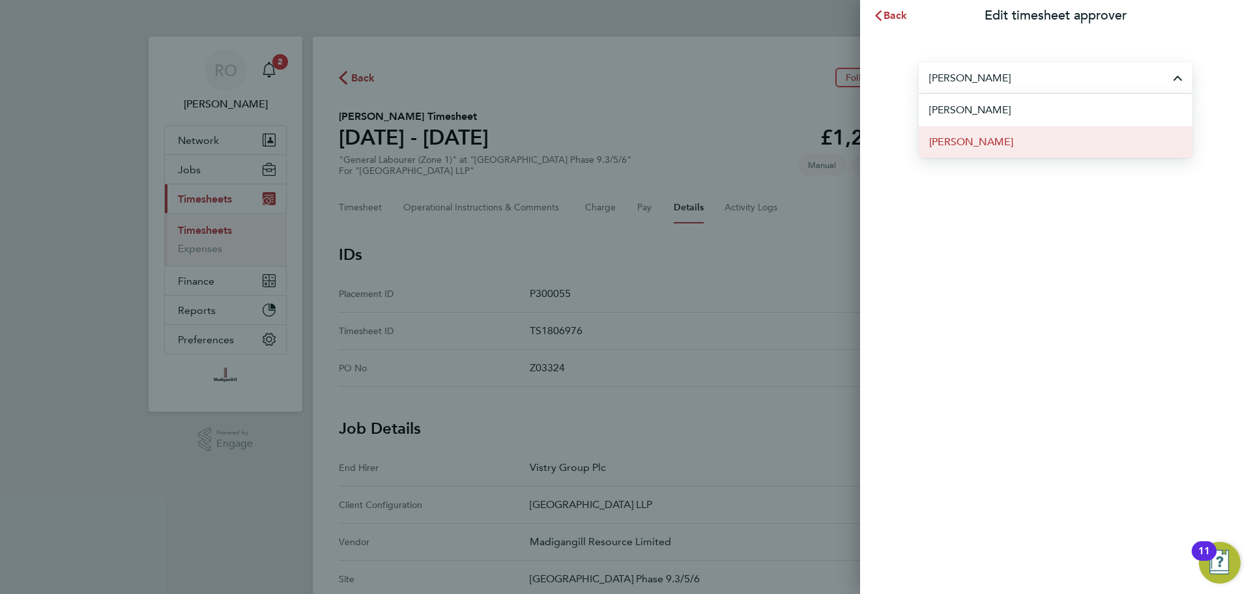
click at [1018, 143] on li "[PERSON_NAME]" at bounding box center [1056, 142] width 274 height 32
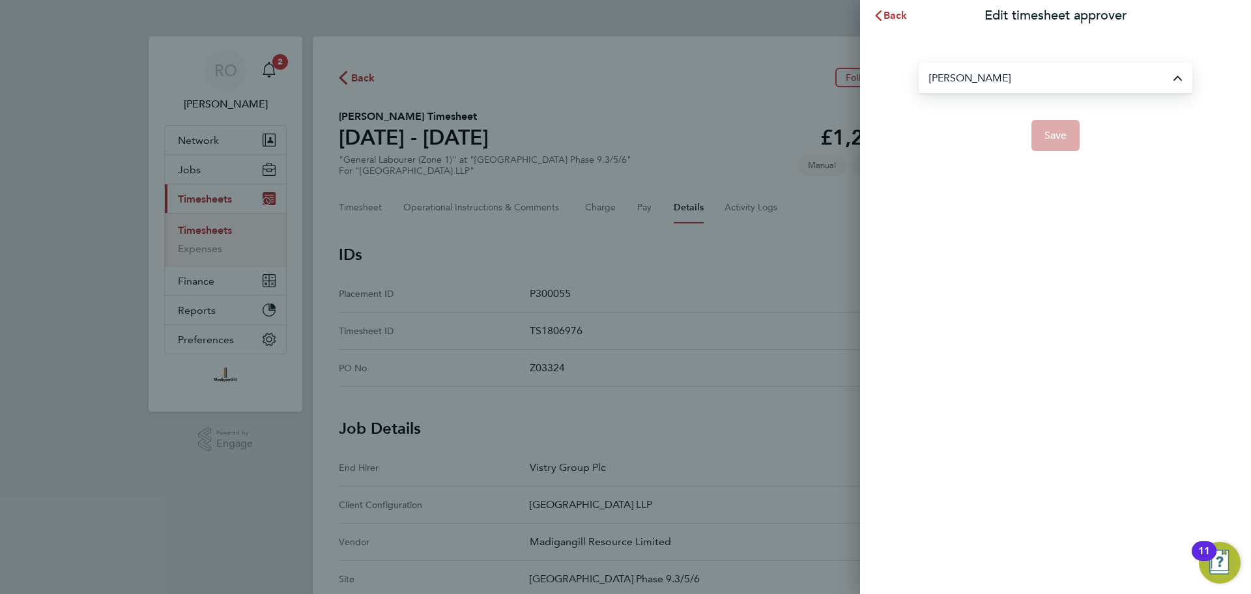
type input "[PERSON_NAME]"
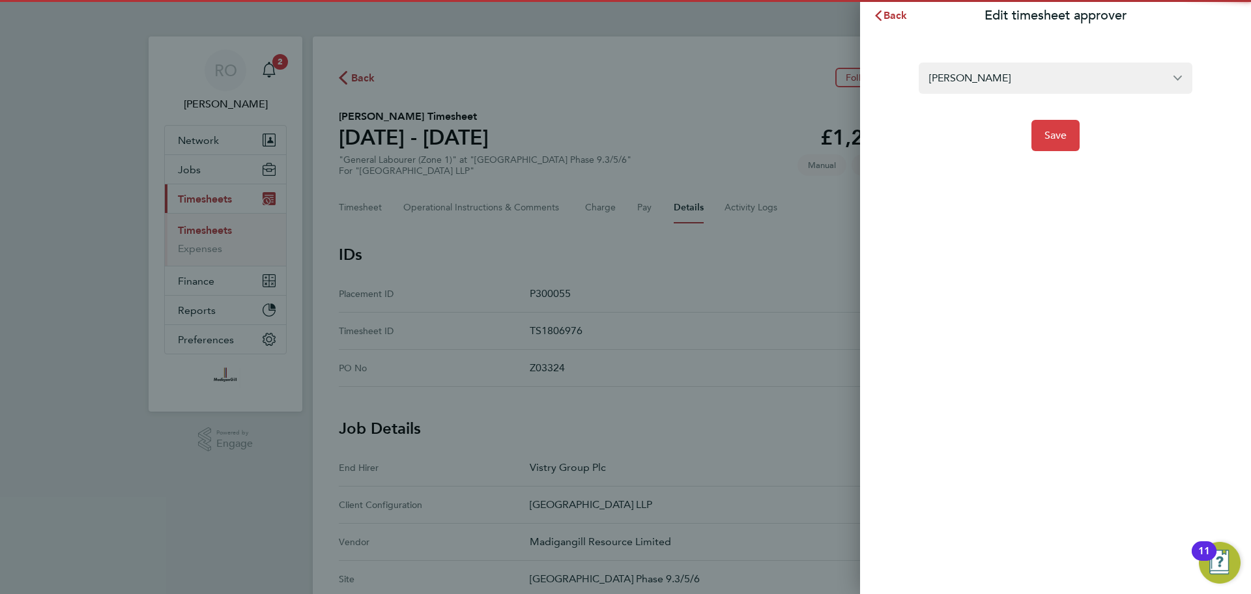
click at [1054, 143] on button "Save" at bounding box center [1055, 135] width 49 height 31
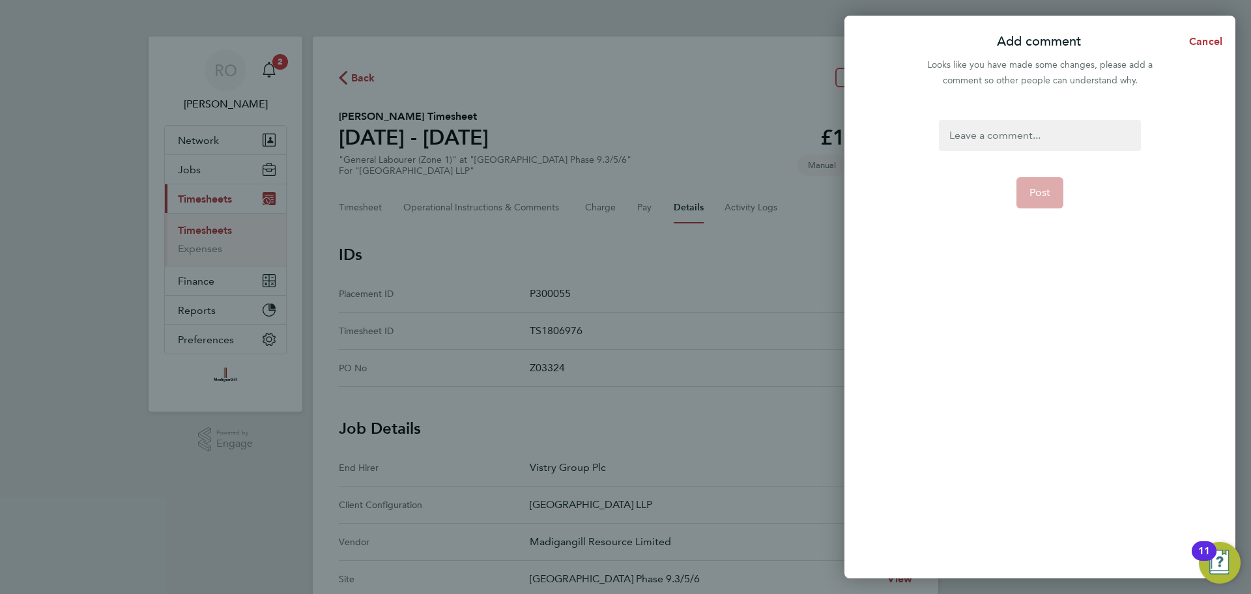
click at [1001, 139] on div at bounding box center [1039, 135] width 201 height 31
paste div
click at [1048, 187] on span "Post" at bounding box center [1040, 192] width 22 height 13
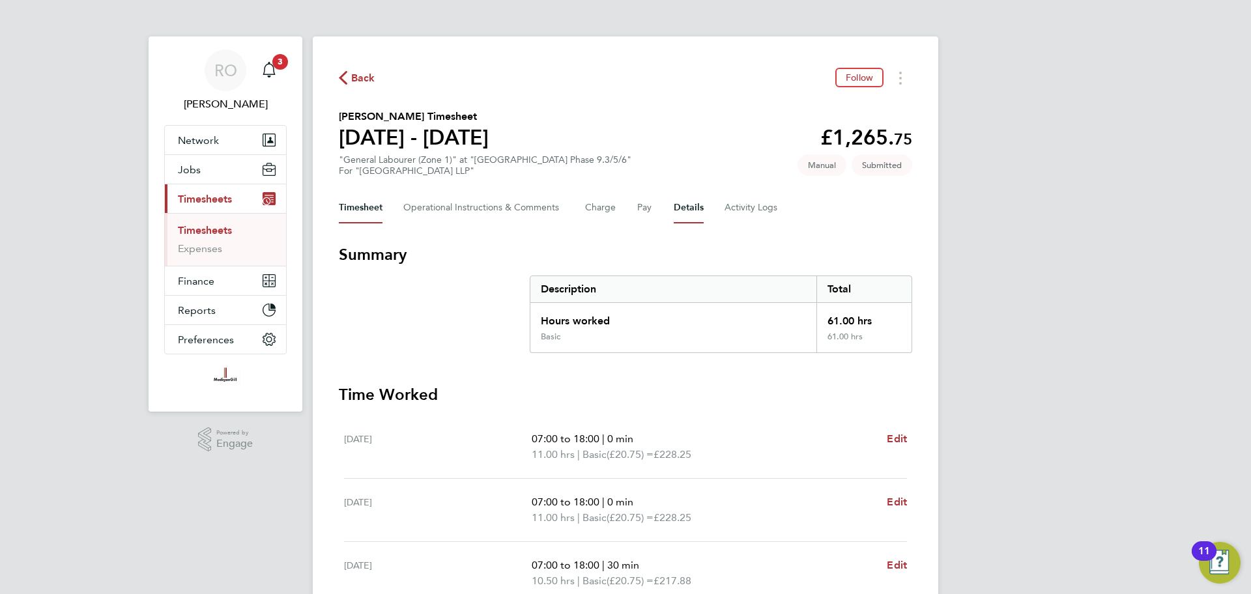
click at [689, 212] on button "Details" at bounding box center [689, 207] width 30 height 31
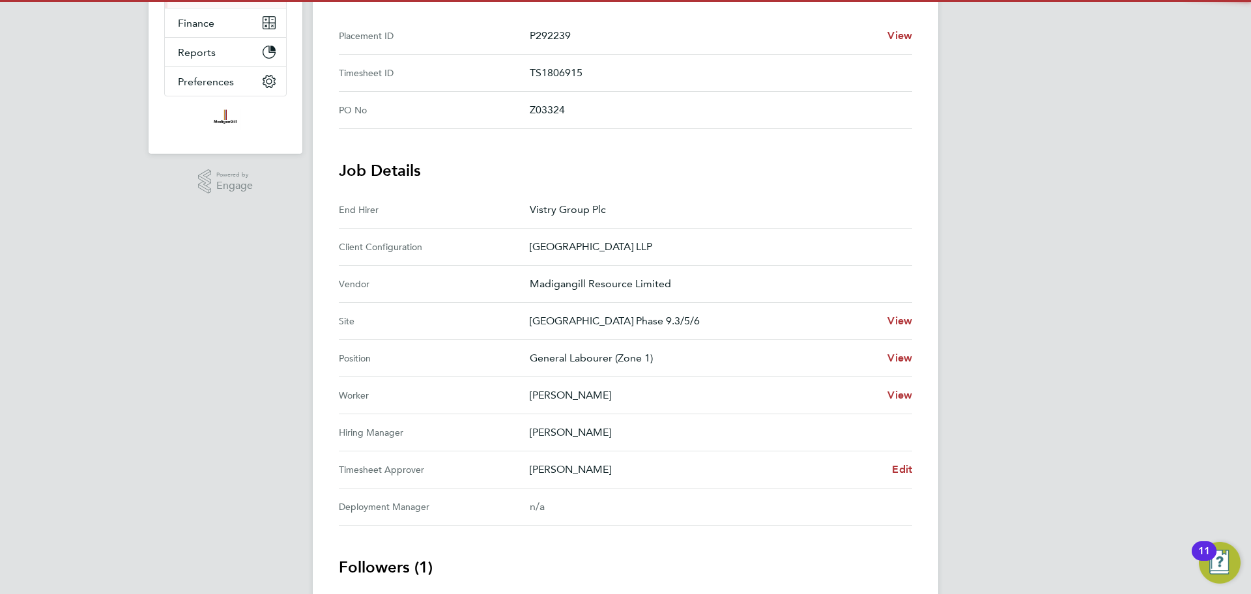
scroll to position [267, 0]
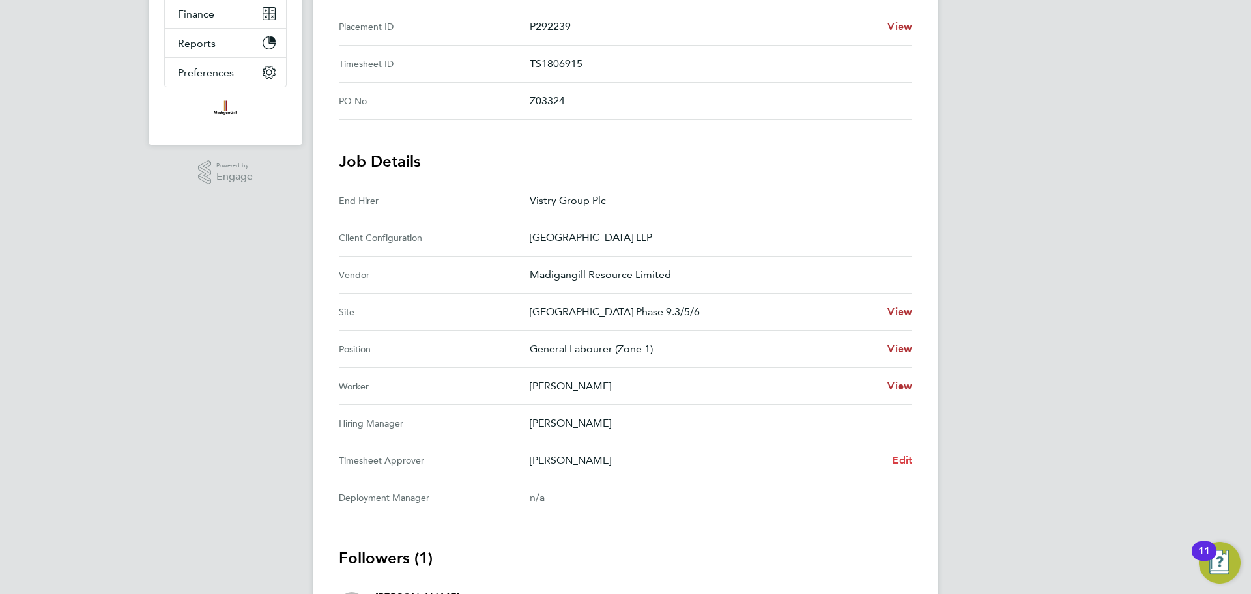
click at [909, 459] on span "Edit" at bounding box center [902, 460] width 20 height 12
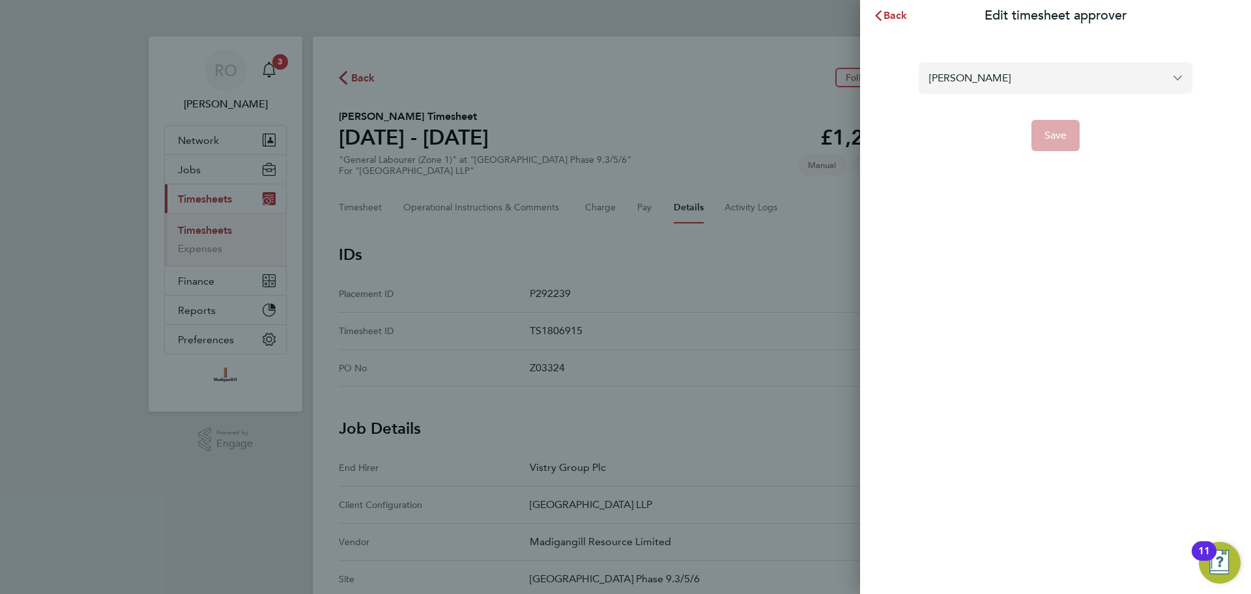
click at [1032, 79] on input "[PERSON_NAME]" at bounding box center [1056, 78] width 274 height 31
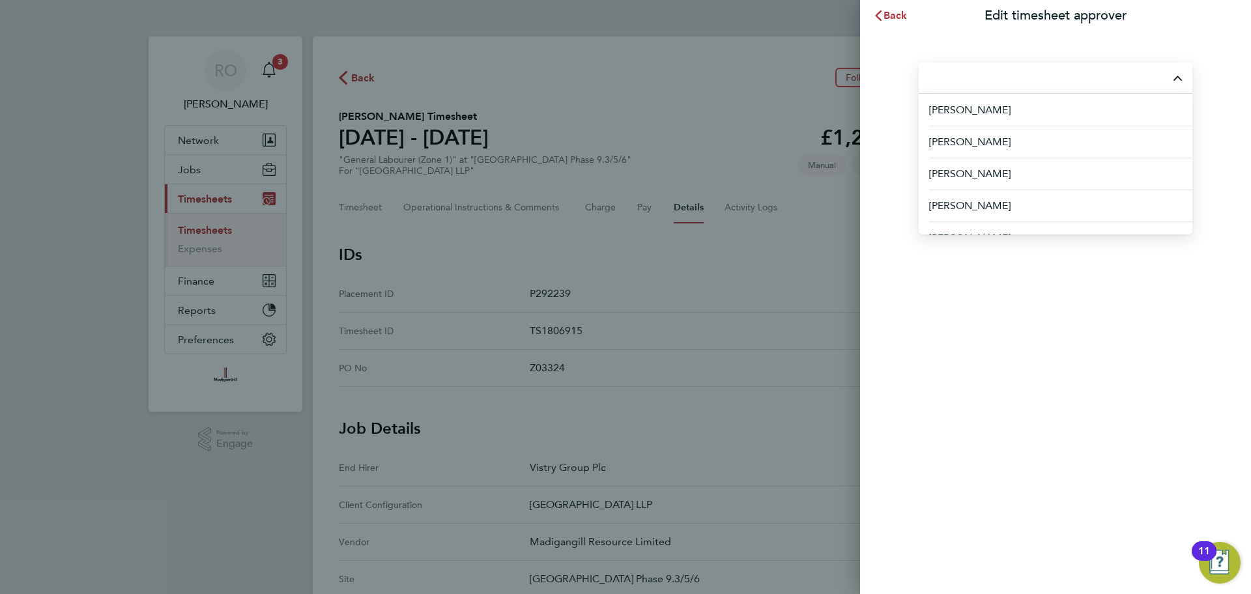
type input "N"
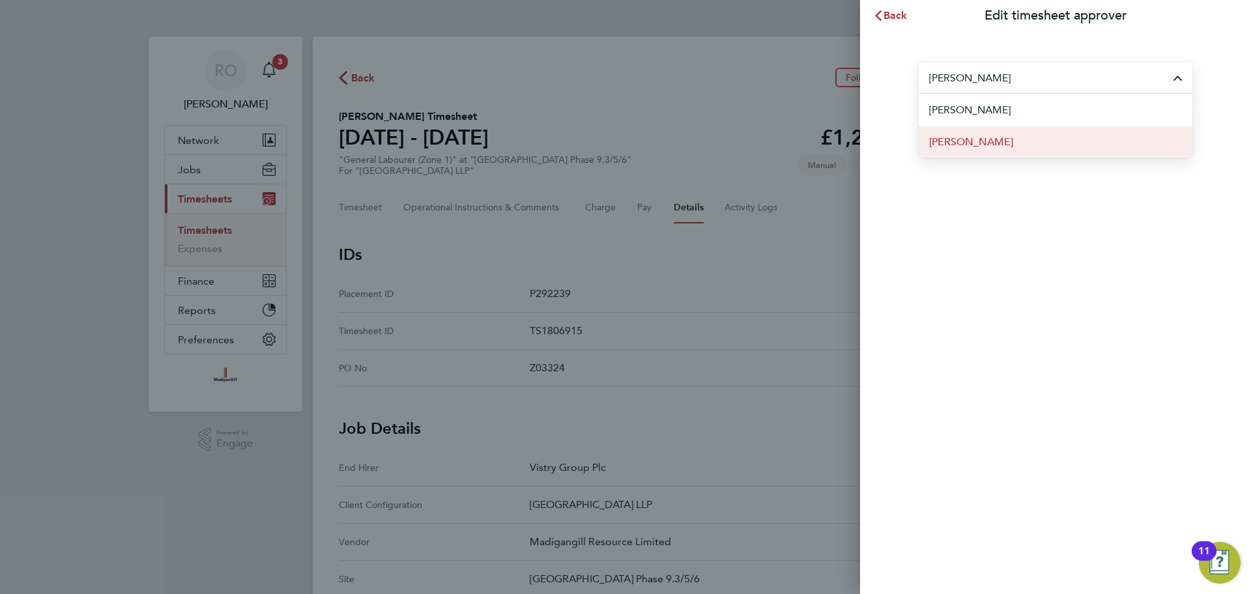
click at [1028, 139] on li "[PERSON_NAME]" at bounding box center [1056, 142] width 274 height 32
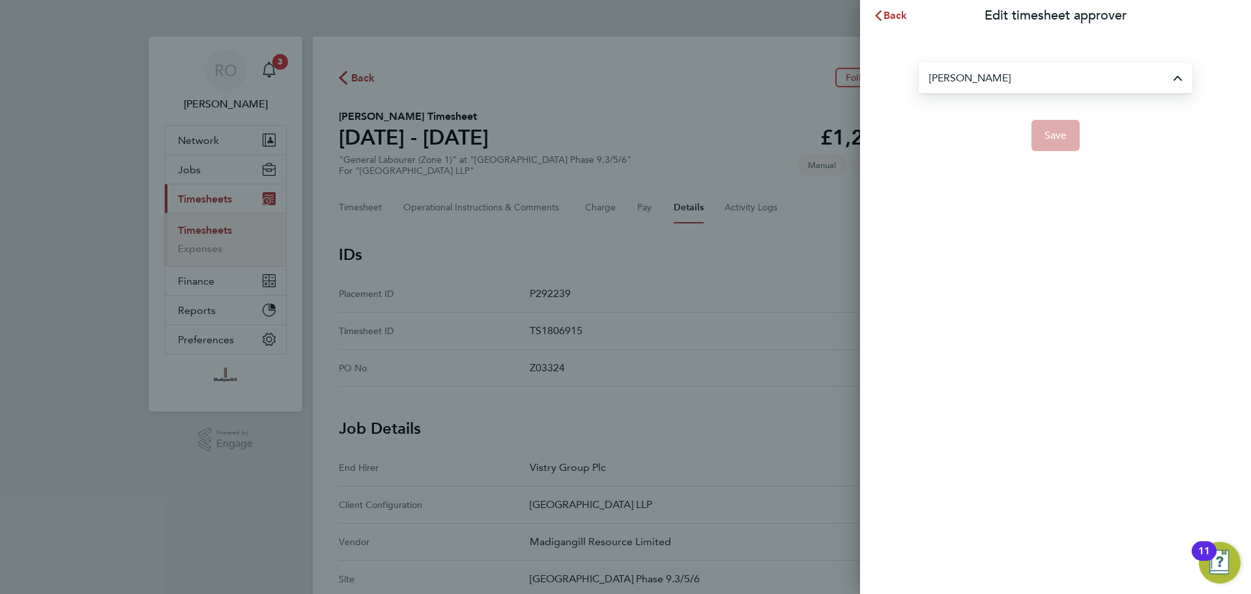
type input "[PERSON_NAME]"
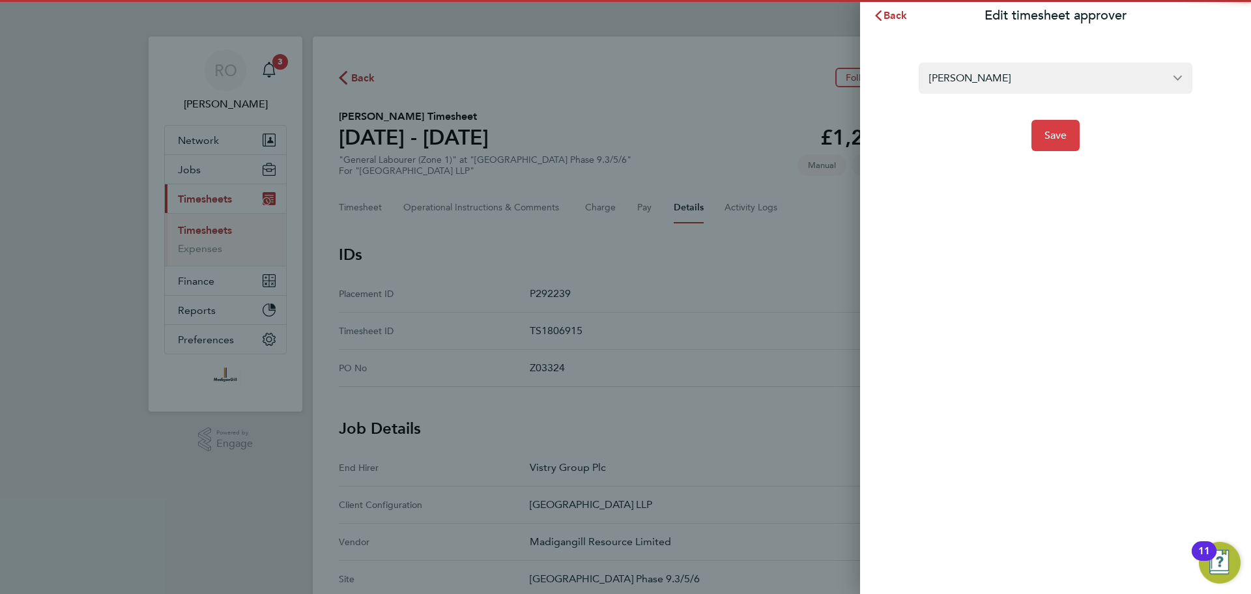
click at [1051, 131] on span "Save" at bounding box center [1055, 135] width 23 height 13
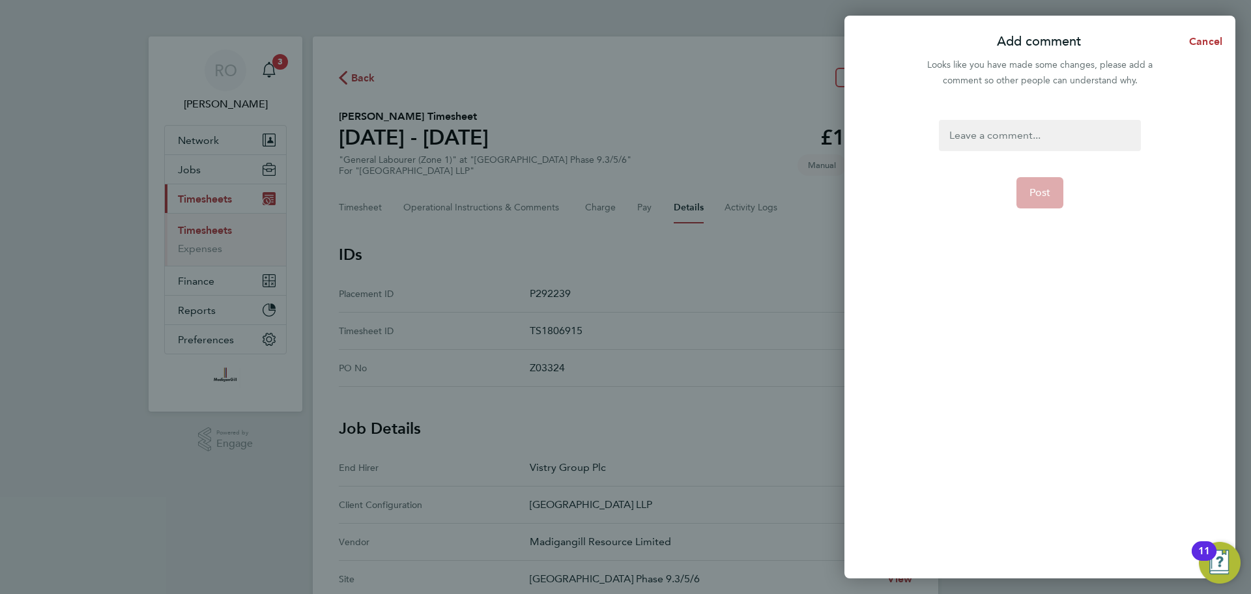
click at [1030, 135] on div at bounding box center [1039, 135] width 201 height 31
paste div
click at [1041, 188] on span "Post" at bounding box center [1040, 192] width 22 height 13
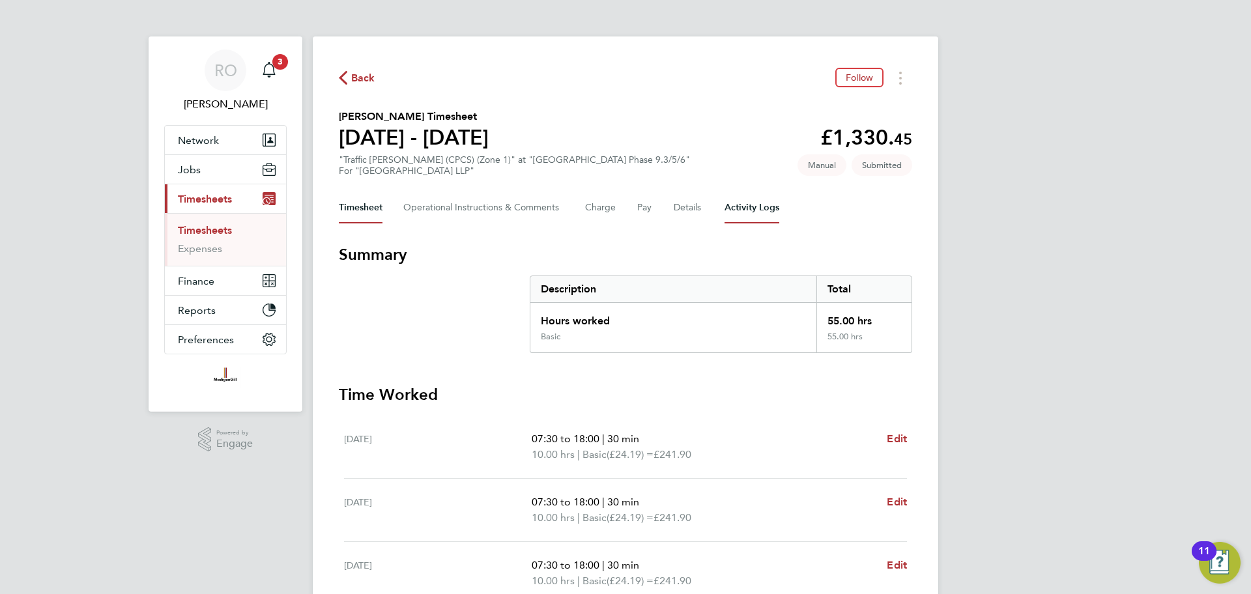
click at [729, 203] on Logs-tab "Activity Logs" at bounding box center [752, 207] width 55 height 31
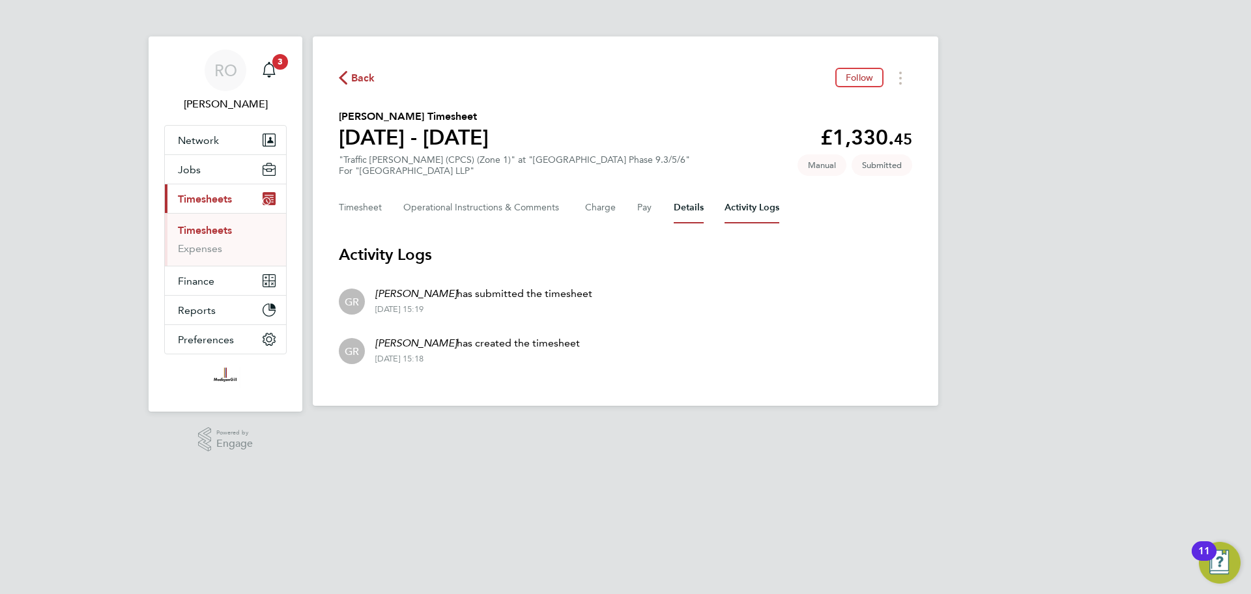
click at [700, 211] on button "Details" at bounding box center [689, 207] width 30 height 31
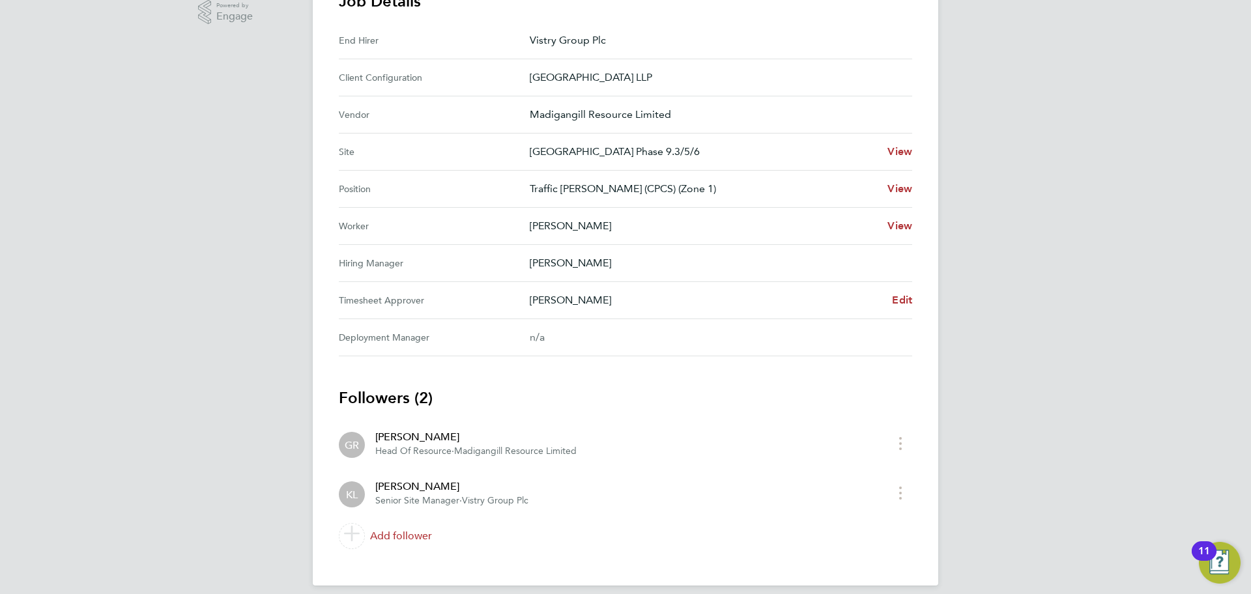
scroll to position [440, 0]
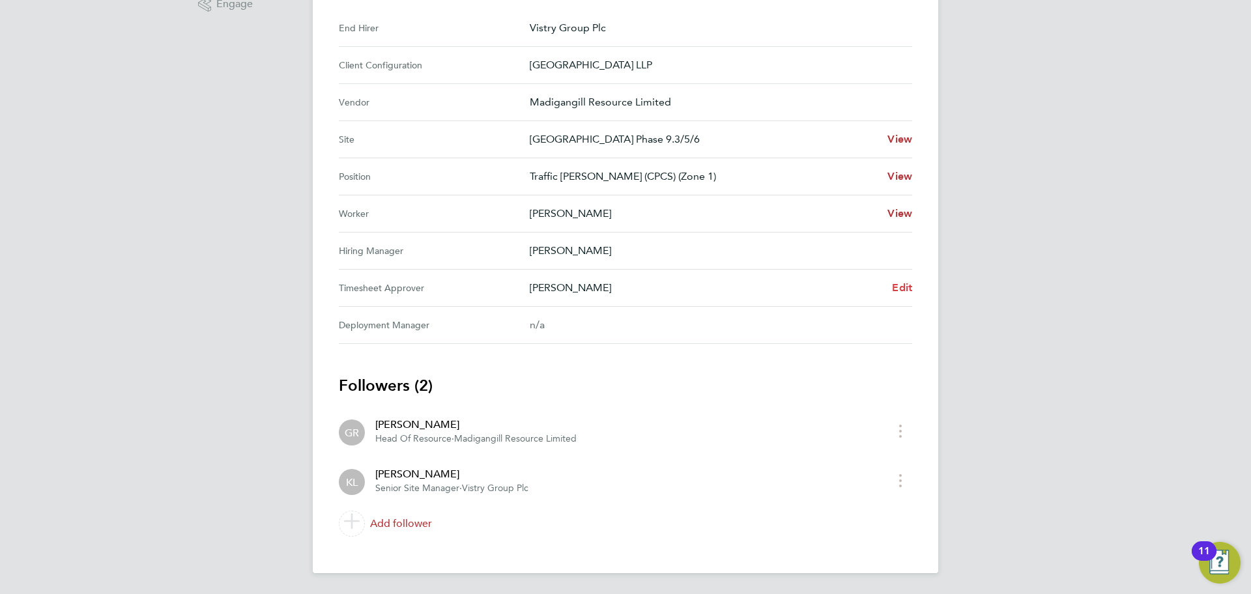
click at [897, 289] on span "Edit" at bounding box center [902, 287] width 20 height 12
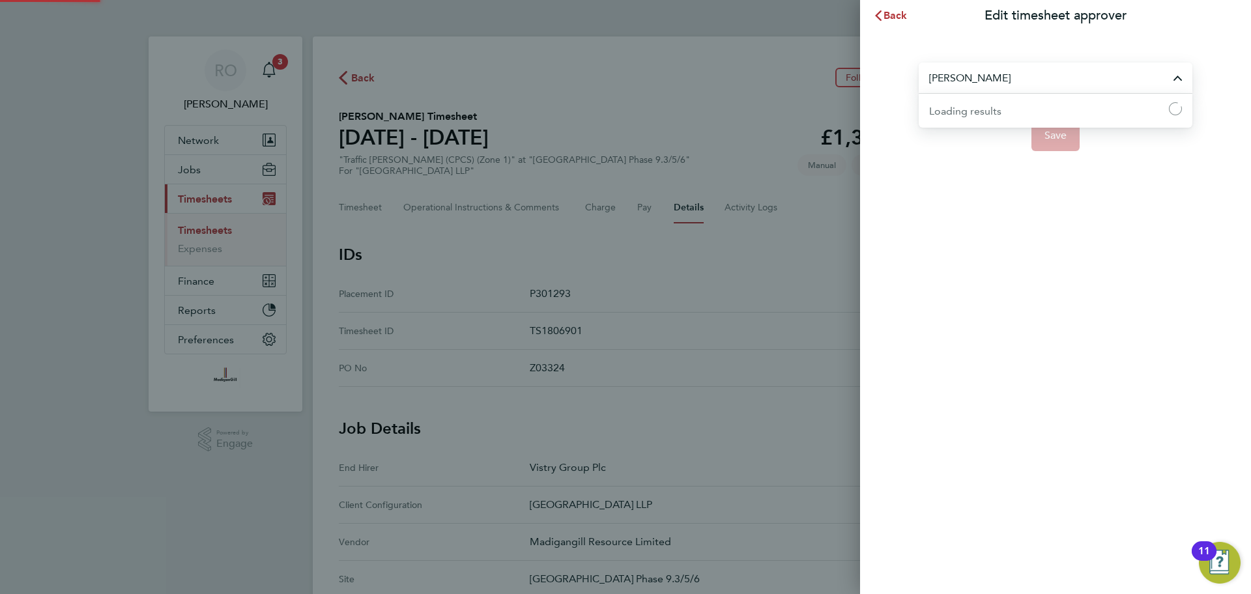
click at [1042, 81] on input "[PERSON_NAME]" at bounding box center [1056, 78] width 274 height 31
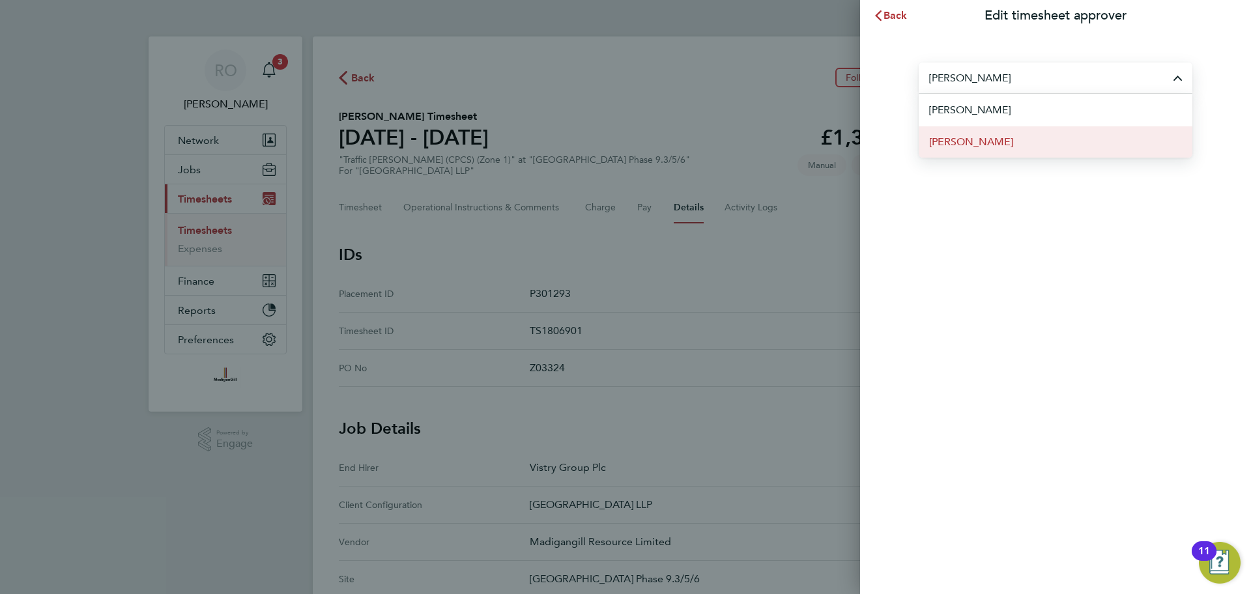
click at [1024, 144] on li "[PERSON_NAME]" at bounding box center [1056, 142] width 274 height 32
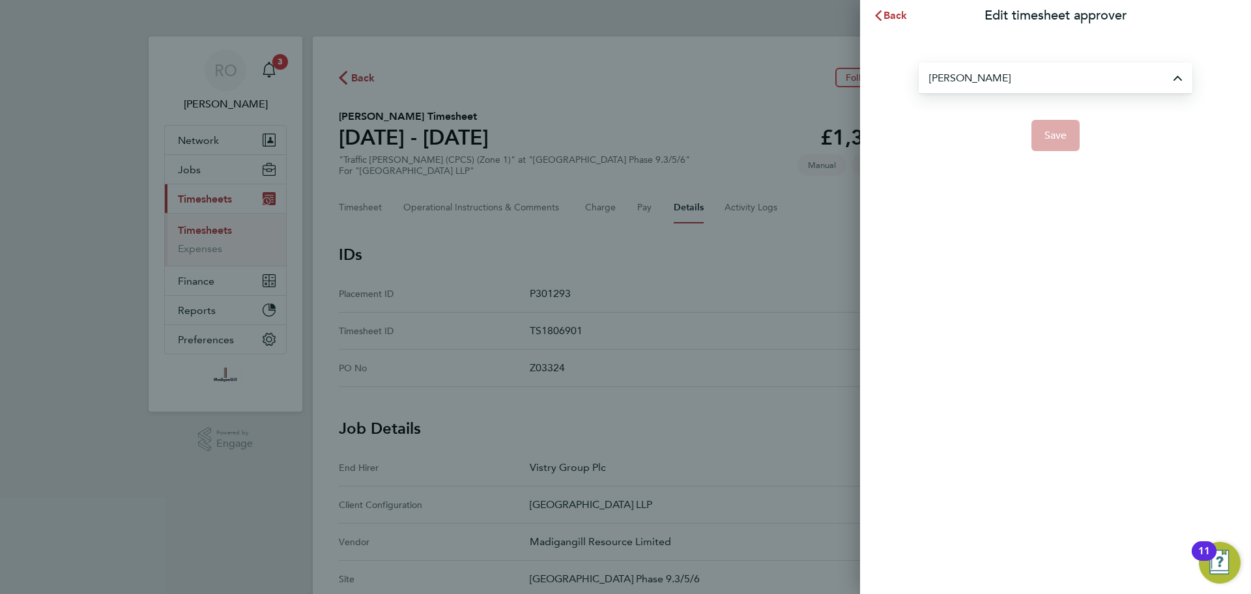
type input "[PERSON_NAME]"
click at [1069, 136] on button "Save" at bounding box center [1055, 135] width 49 height 31
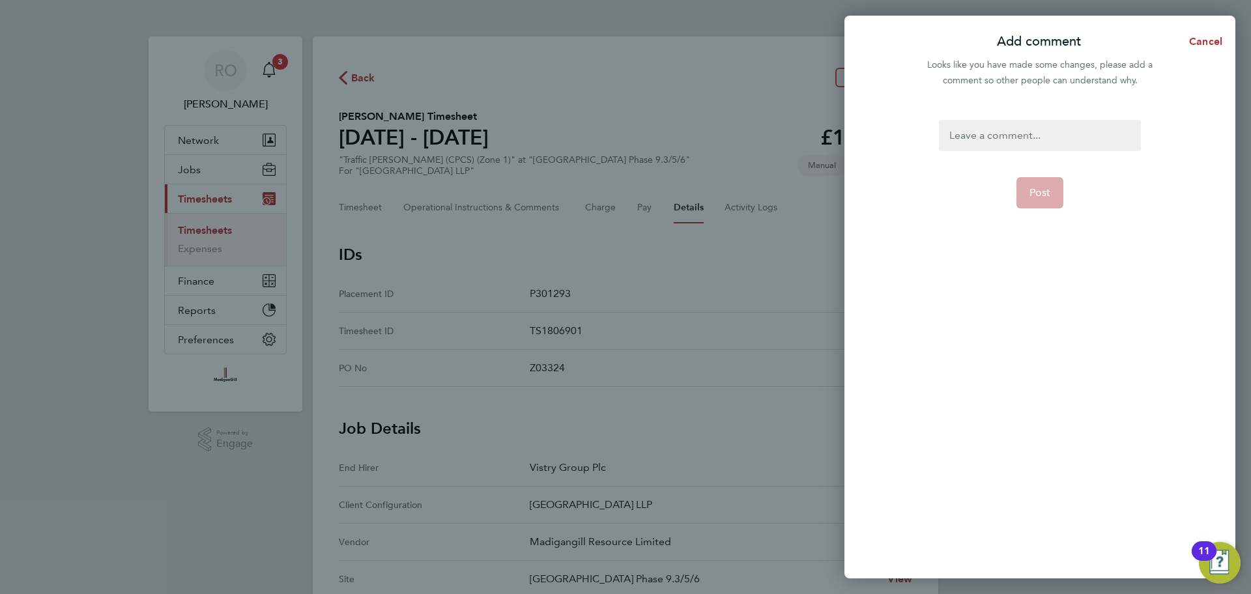
click at [1023, 130] on div at bounding box center [1039, 135] width 201 height 31
paste div
click at [1045, 201] on button "Post" at bounding box center [1040, 192] width 48 height 31
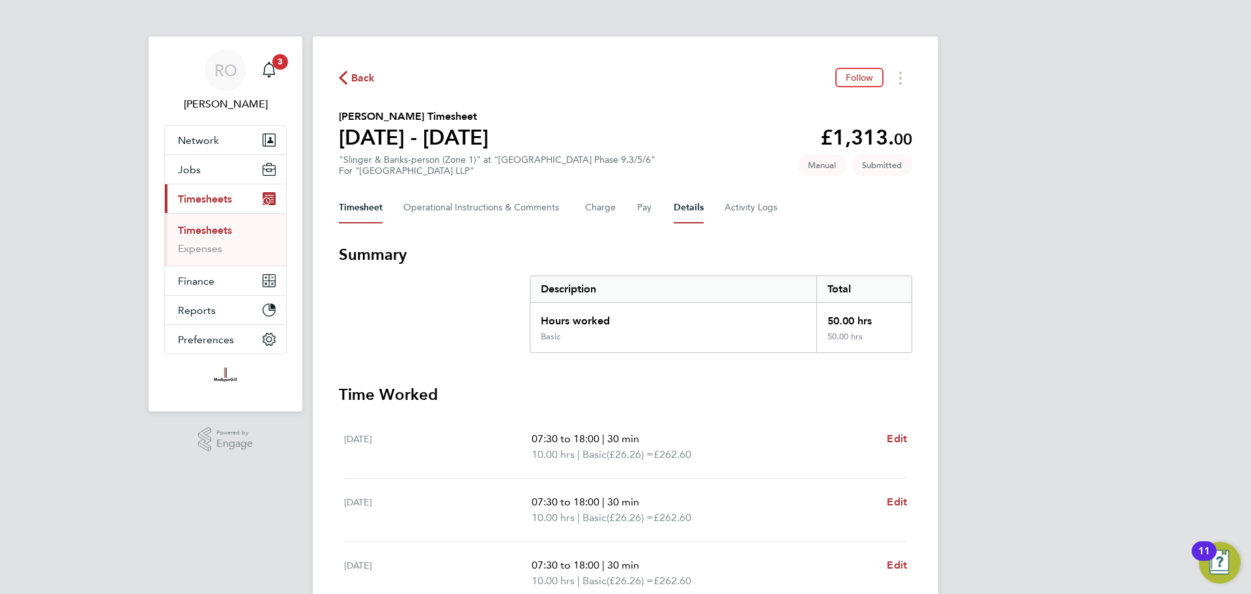
click at [685, 207] on button "Details" at bounding box center [689, 207] width 30 height 31
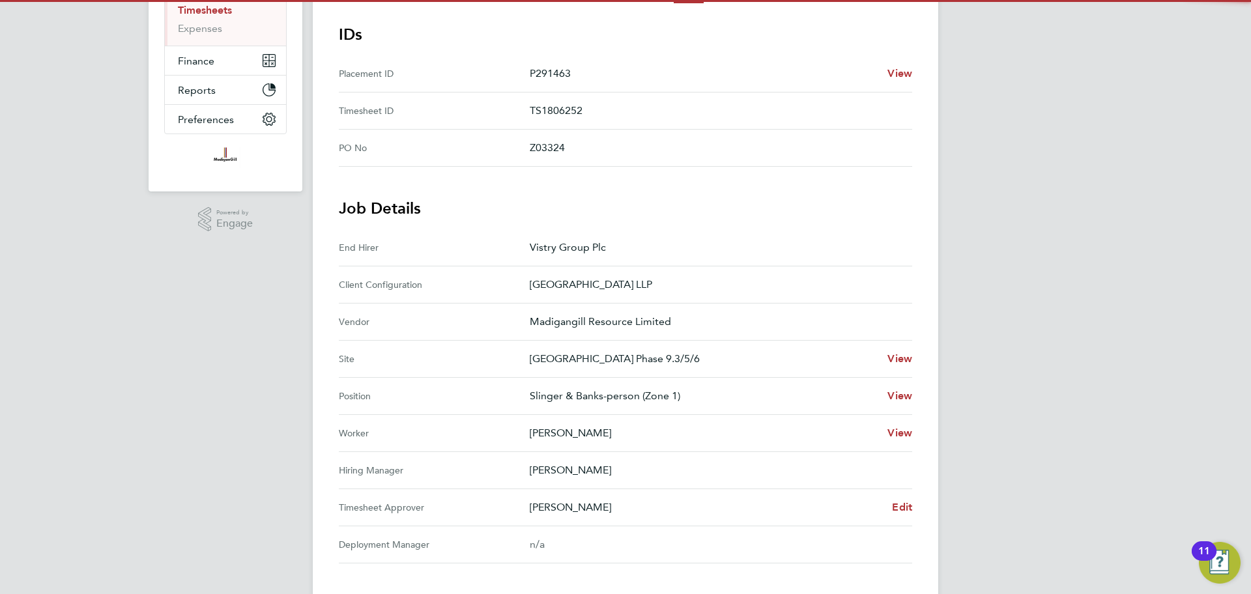
scroll to position [223, 0]
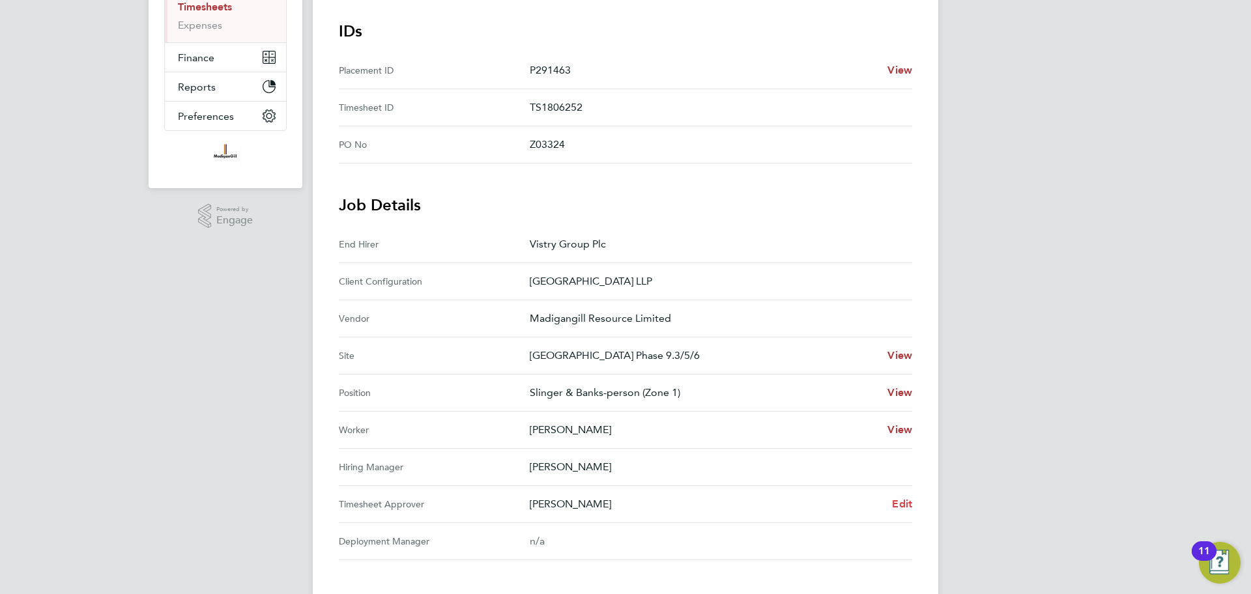
click at [902, 503] on span "Edit" at bounding box center [902, 504] width 20 height 12
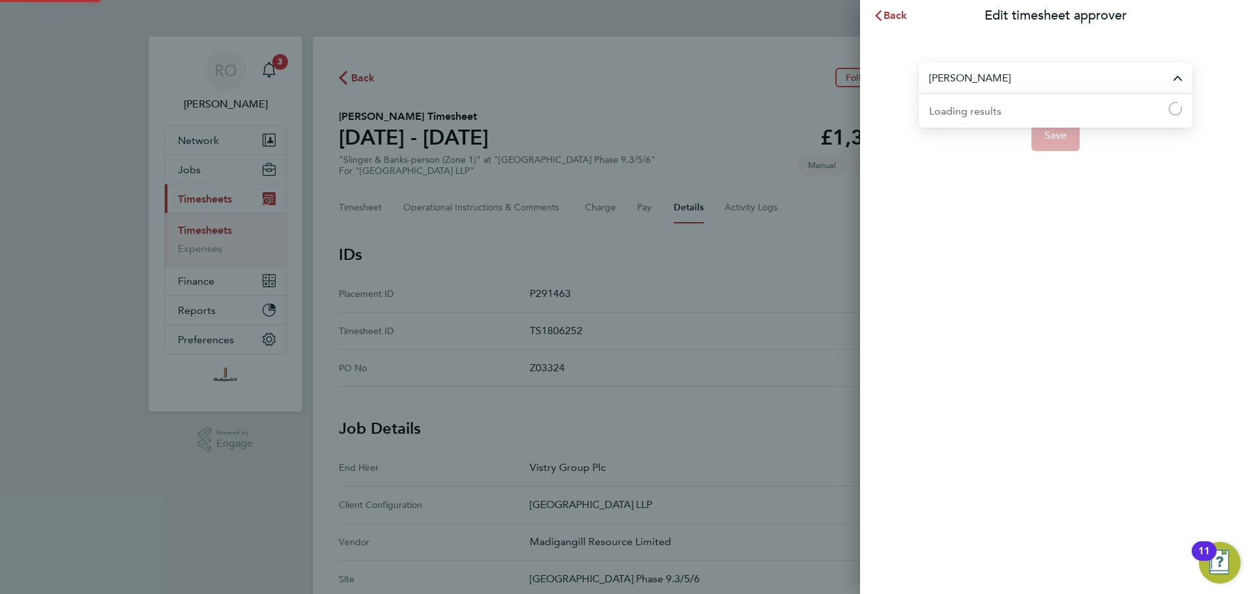
click at [1047, 78] on input "Kristoffer Lee" at bounding box center [1056, 78] width 274 height 31
click at [1047, 78] on input "[PERSON_NAME]" at bounding box center [1056, 78] width 274 height 31
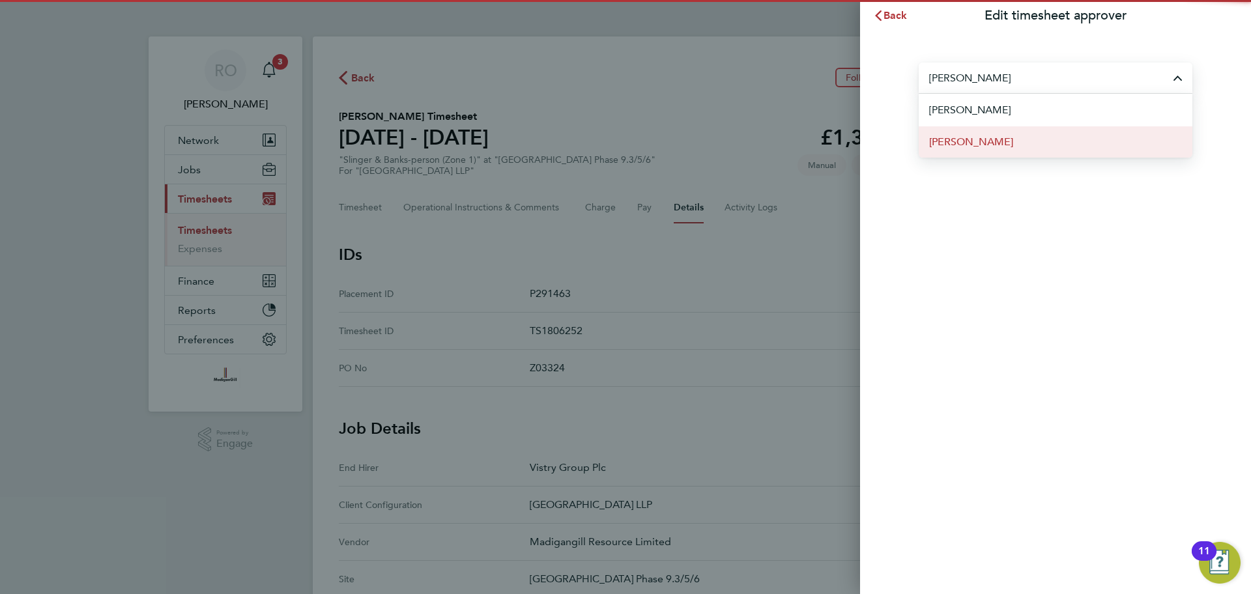
click at [1023, 147] on li "[PERSON_NAME]" at bounding box center [1056, 142] width 274 height 32
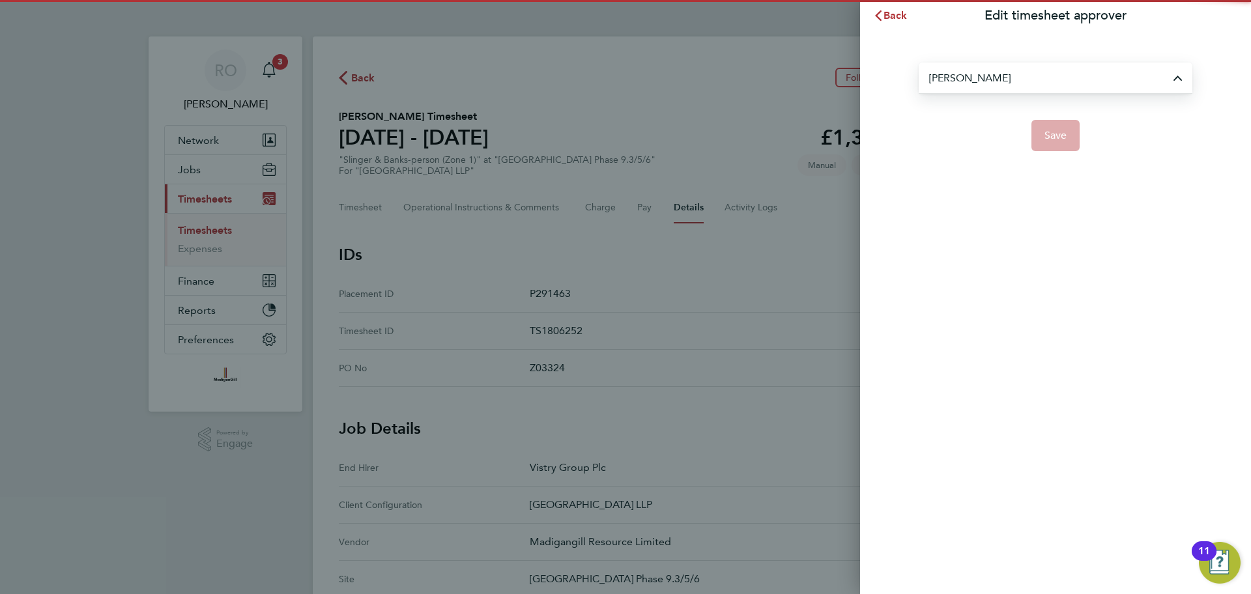
type input "[PERSON_NAME]"
click at [1058, 139] on span "Save" at bounding box center [1055, 135] width 23 height 13
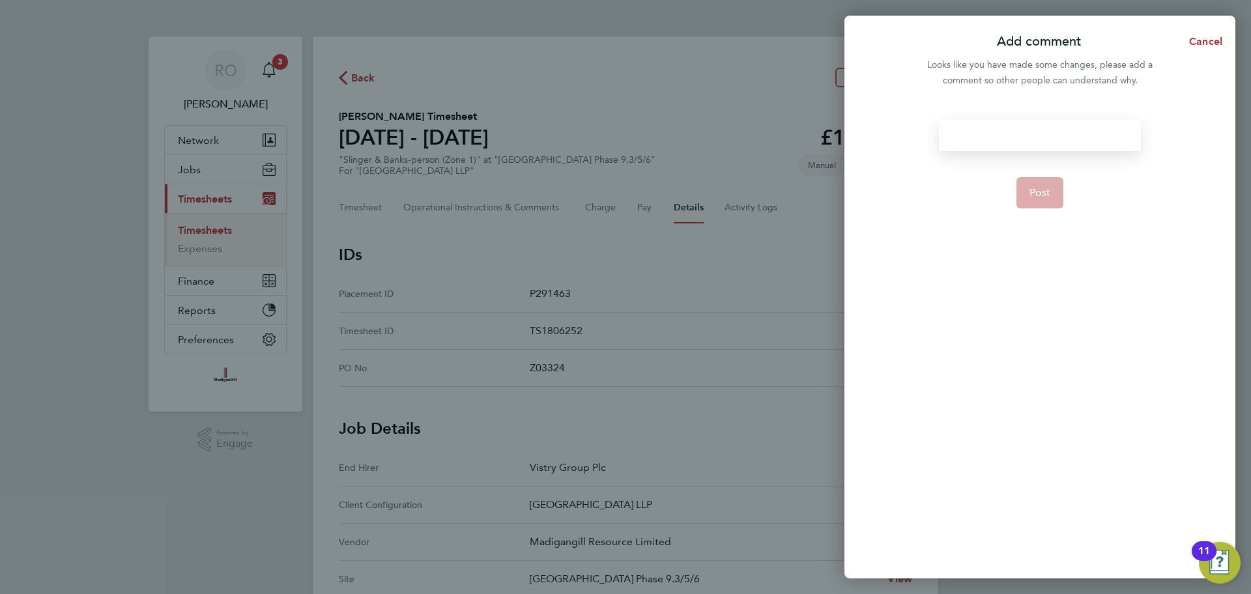
click at [986, 134] on div at bounding box center [1039, 135] width 201 height 31
paste div
click at [1047, 192] on span "Post" at bounding box center [1040, 192] width 22 height 13
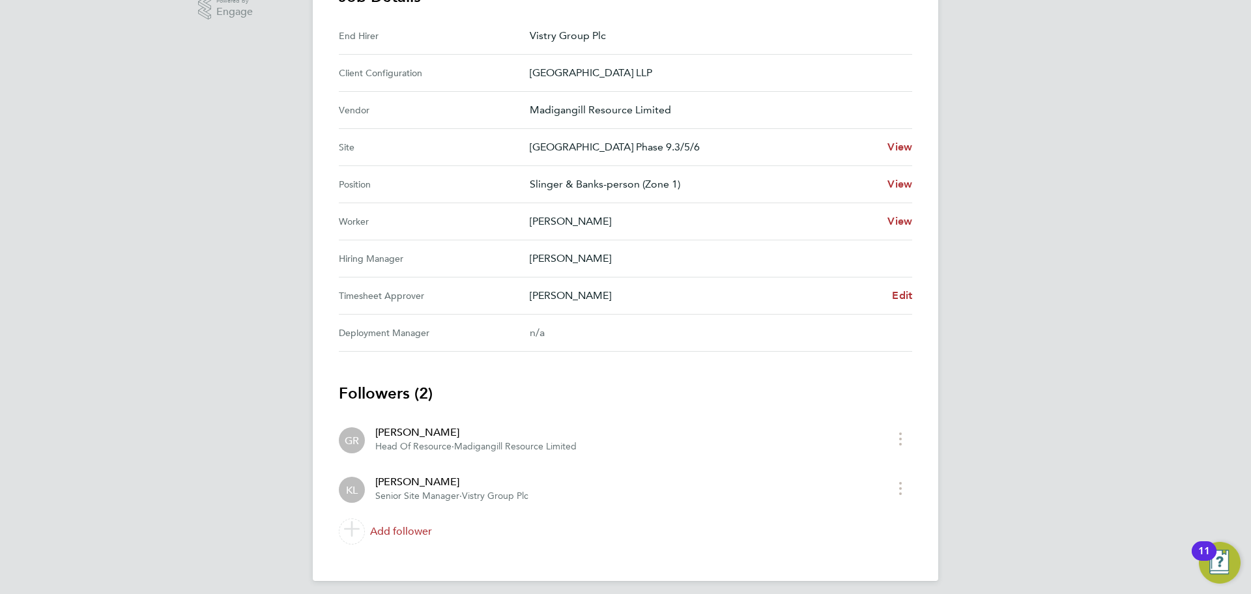
scroll to position [440, 0]
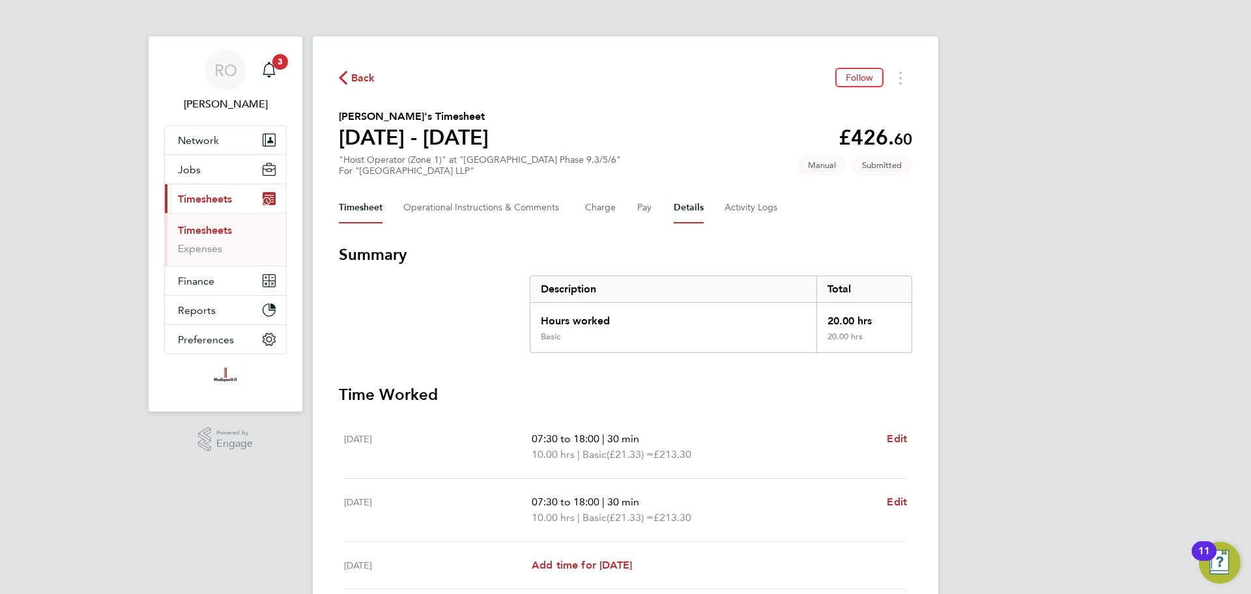
click at [694, 215] on button "Details" at bounding box center [689, 207] width 30 height 31
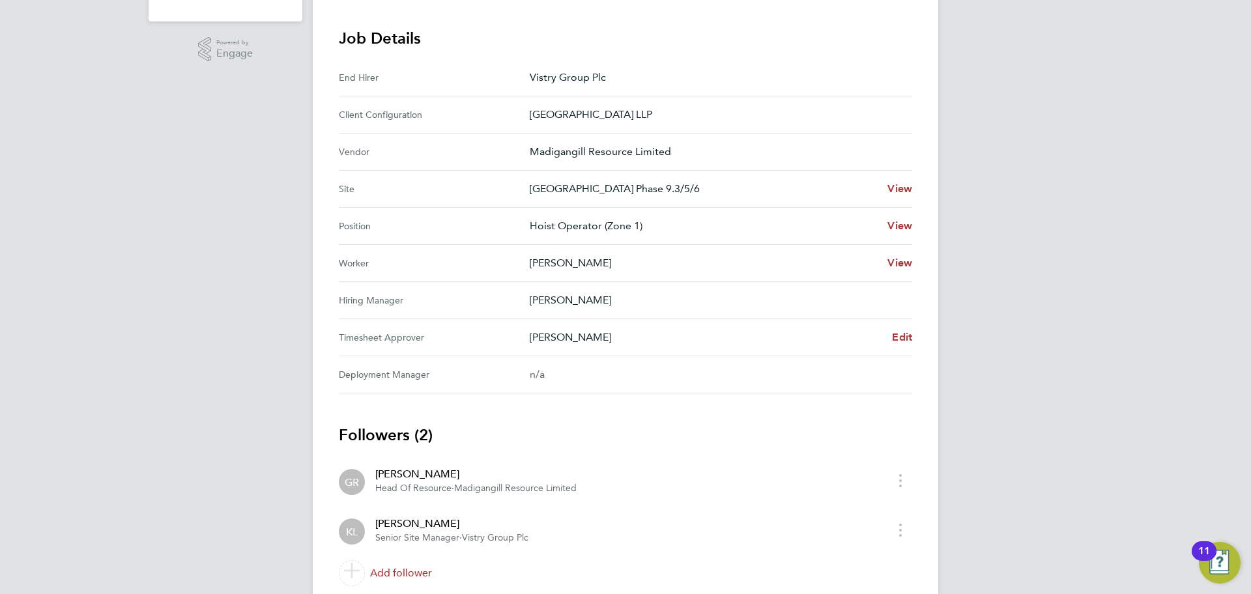
scroll to position [391, 0]
click at [907, 330] on span "Edit" at bounding box center [902, 336] width 20 height 12
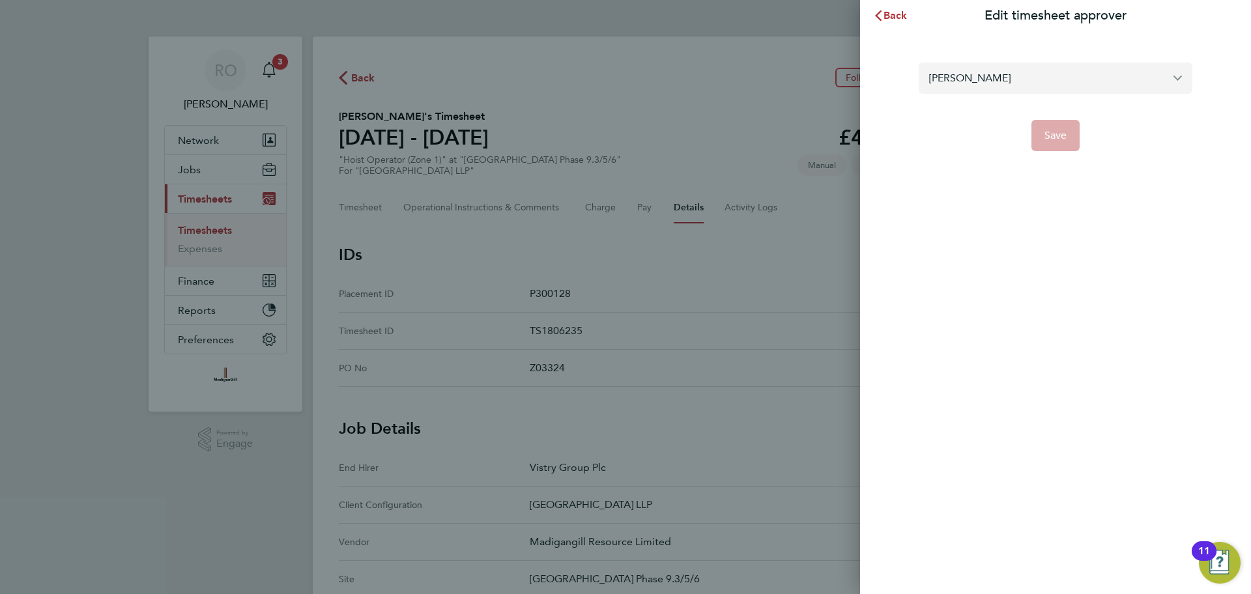
click at [1018, 72] on input "[PERSON_NAME]" at bounding box center [1056, 78] width 274 height 31
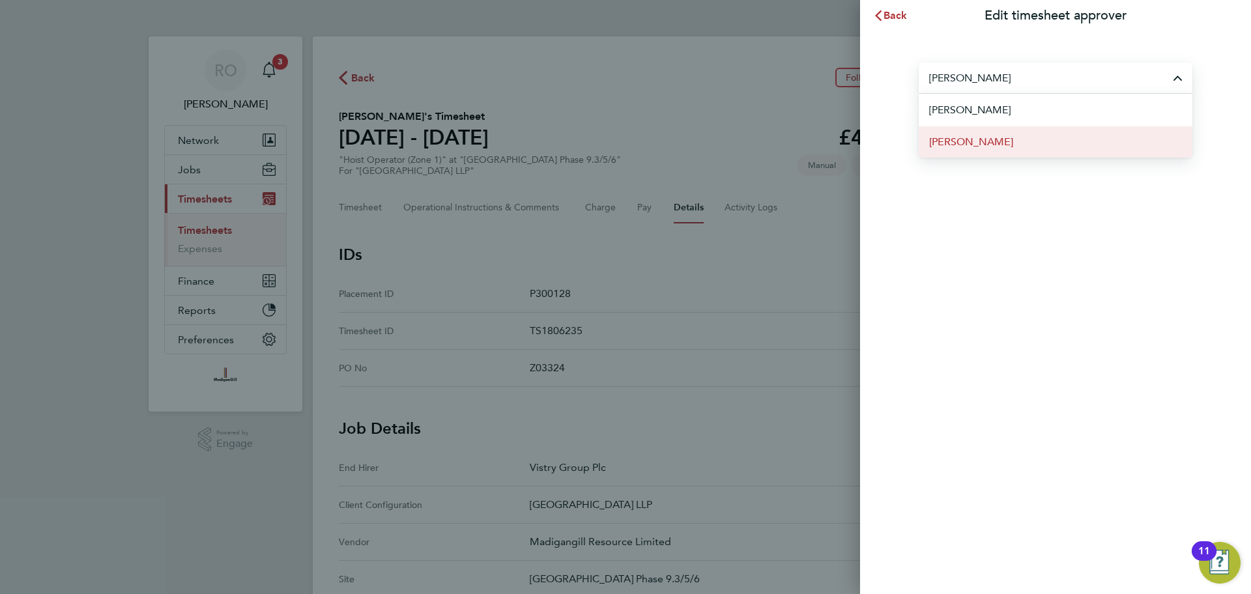
click at [1023, 141] on li "[PERSON_NAME]" at bounding box center [1056, 142] width 274 height 32
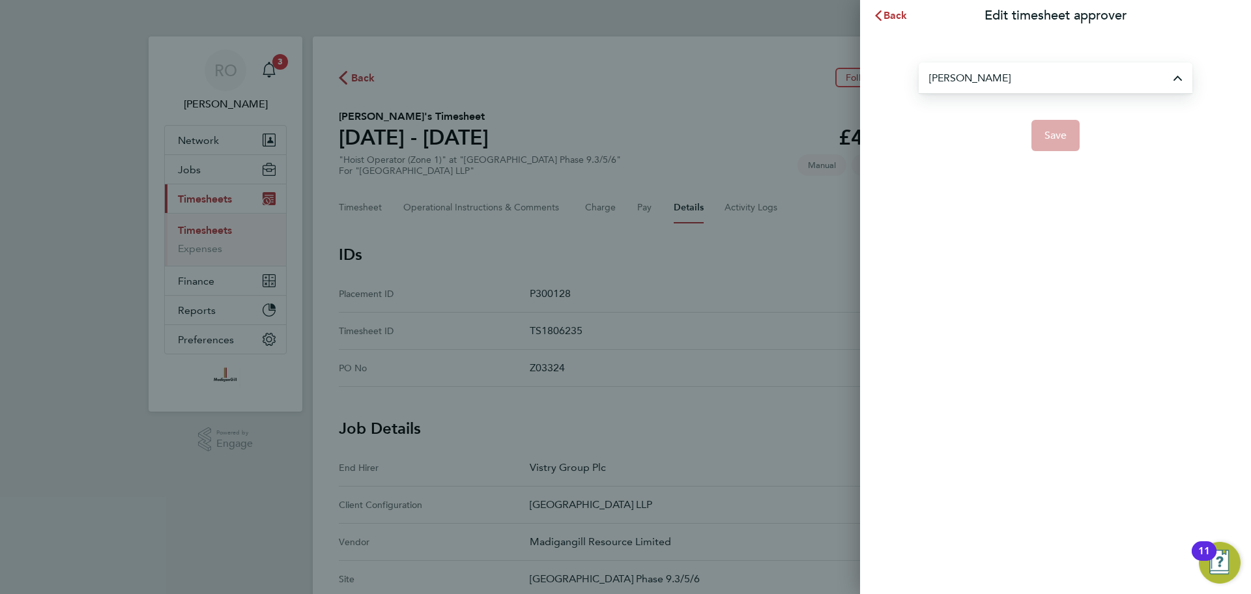
type input "[PERSON_NAME]"
click at [1061, 141] on span "Save" at bounding box center [1055, 135] width 23 height 13
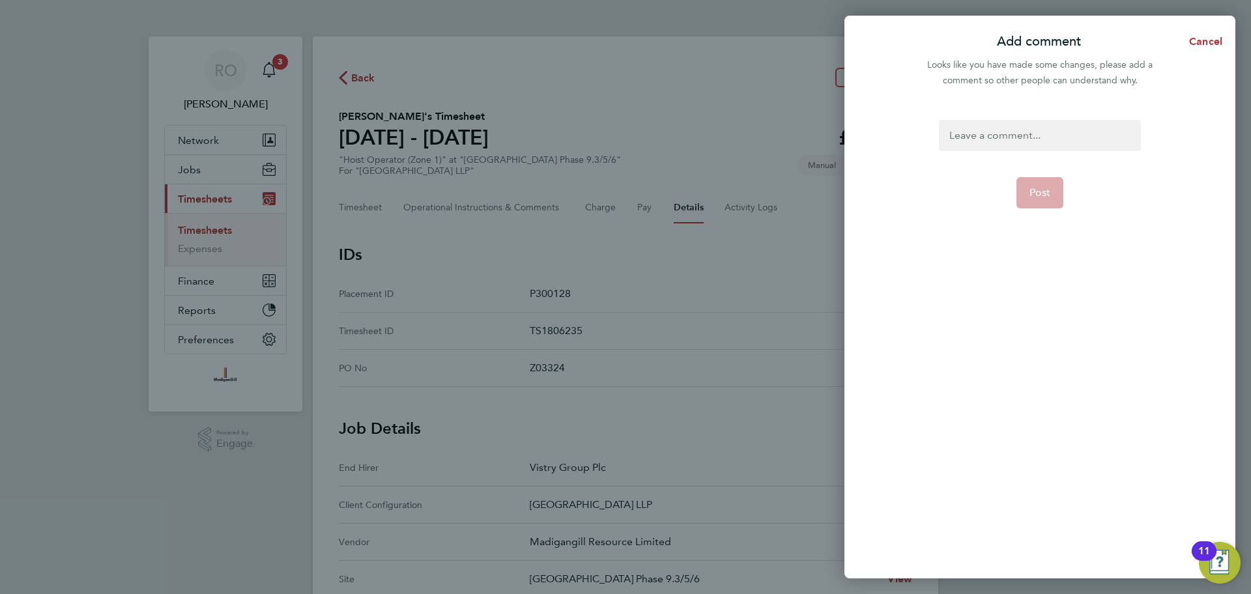
click at [991, 135] on div at bounding box center [1039, 135] width 201 height 31
click at [1051, 209] on button "Post" at bounding box center [1040, 208] width 48 height 31
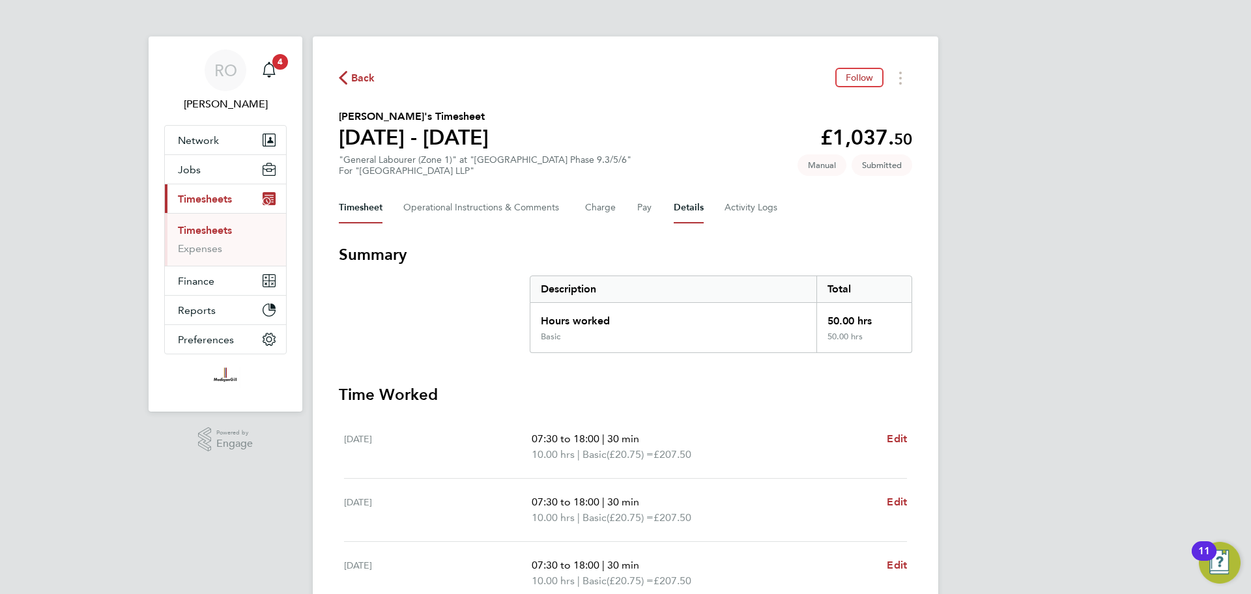
click at [690, 222] on button "Details" at bounding box center [689, 207] width 30 height 31
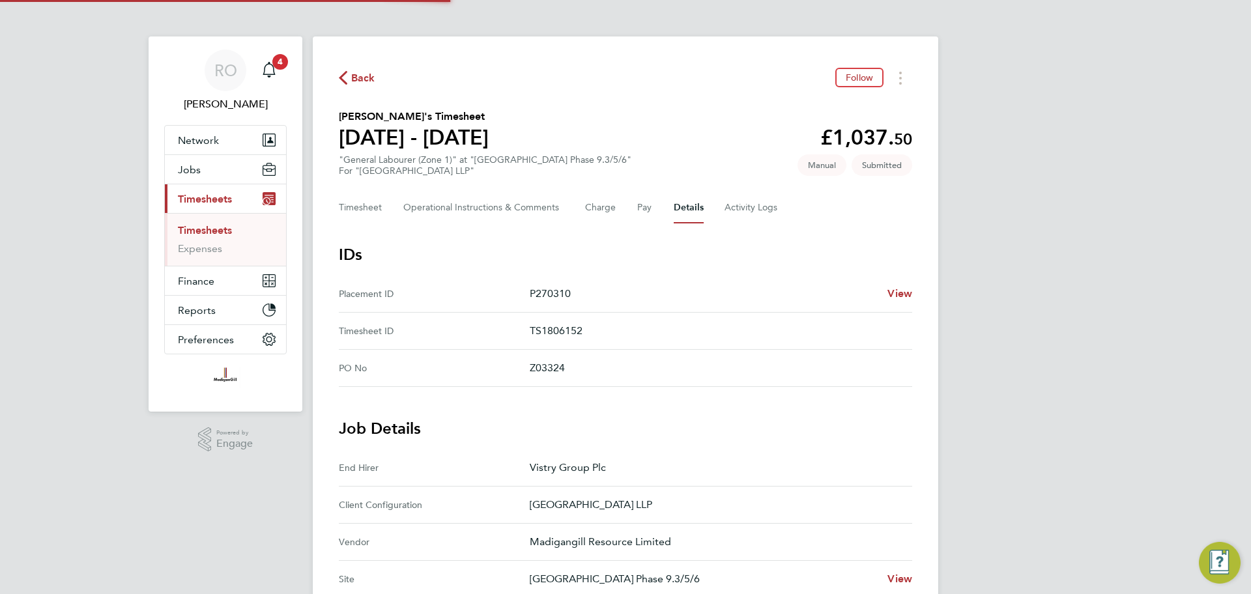
scroll to position [440, 0]
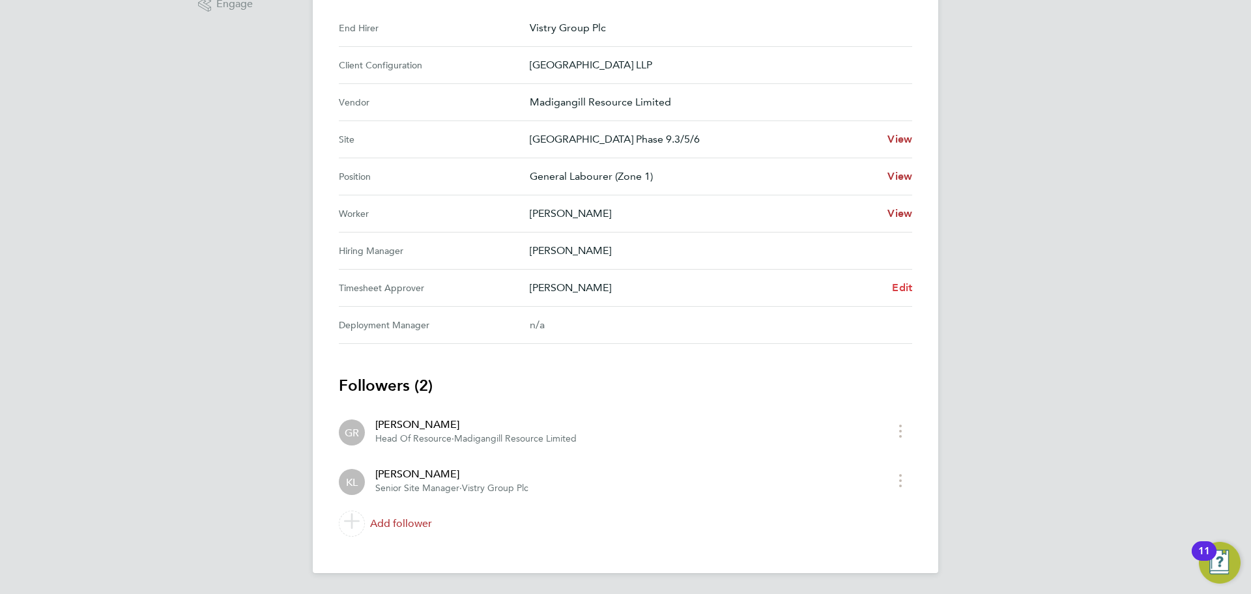
click at [899, 287] on span "Edit" at bounding box center [902, 287] width 20 height 12
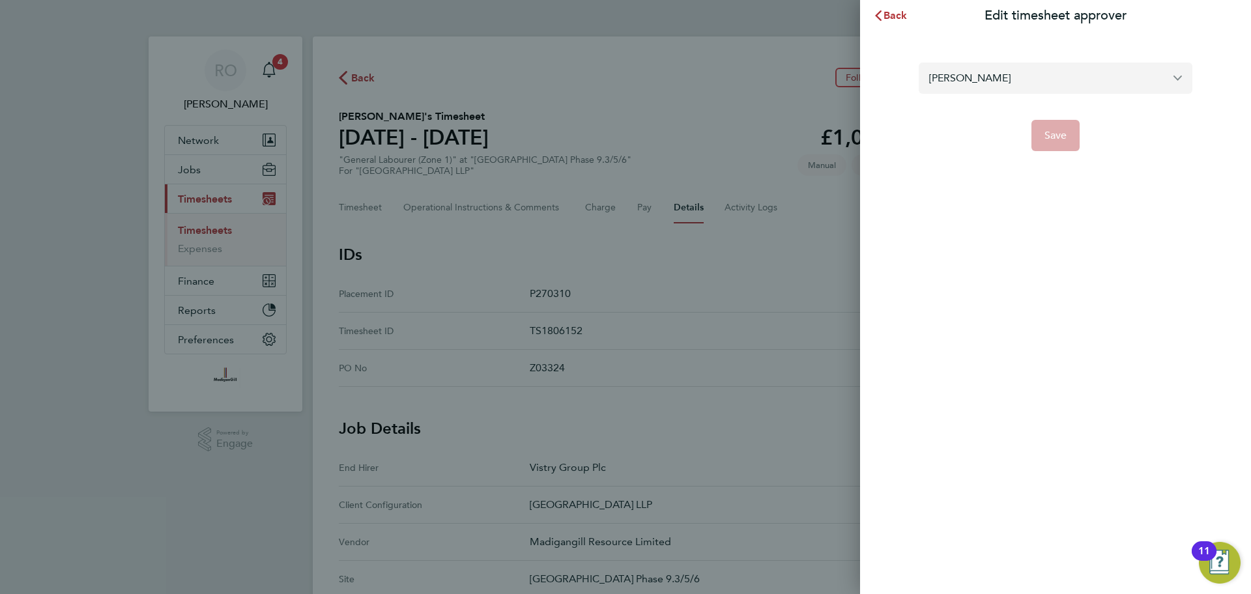
click at [991, 80] on input "[PERSON_NAME]" at bounding box center [1056, 78] width 274 height 31
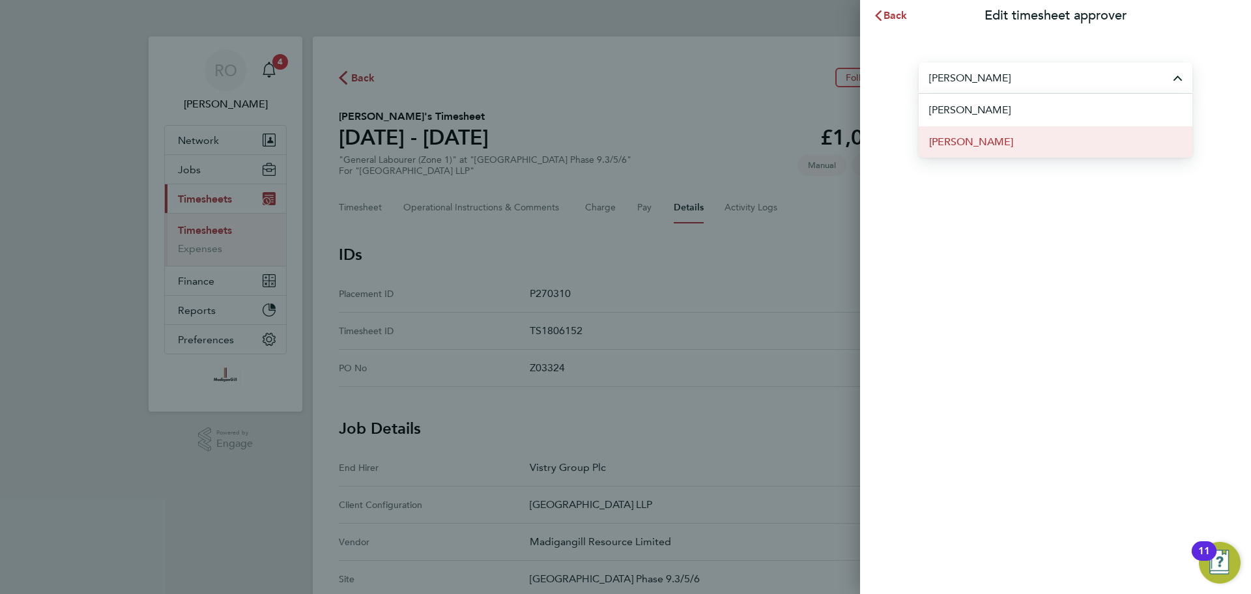
click at [1001, 141] on li "[PERSON_NAME]" at bounding box center [1056, 142] width 274 height 32
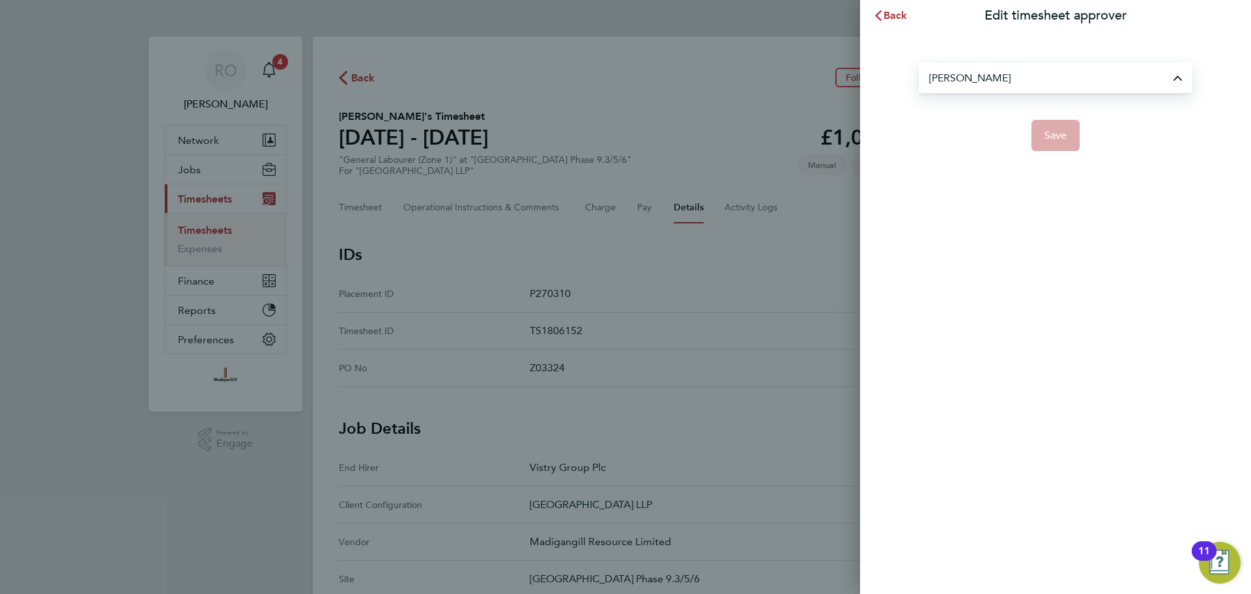
type input "[PERSON_NAME]"
click at [1069, 133] on button "Save" at bounding box center [1055, 135] width 49 height 31
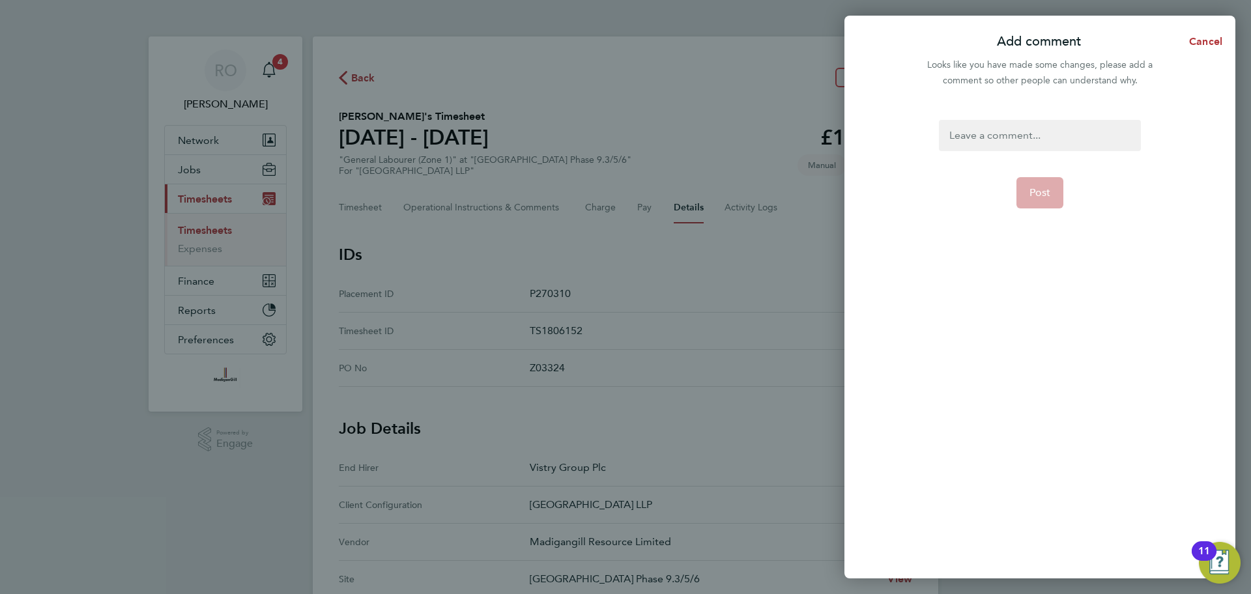
click at [1047, 139] on div at bounding box center [1039, 135] width 201 height 31
paste div
click at [1046, 183] on button "Post" at bounding box center [1040, 192] width 48 height 31
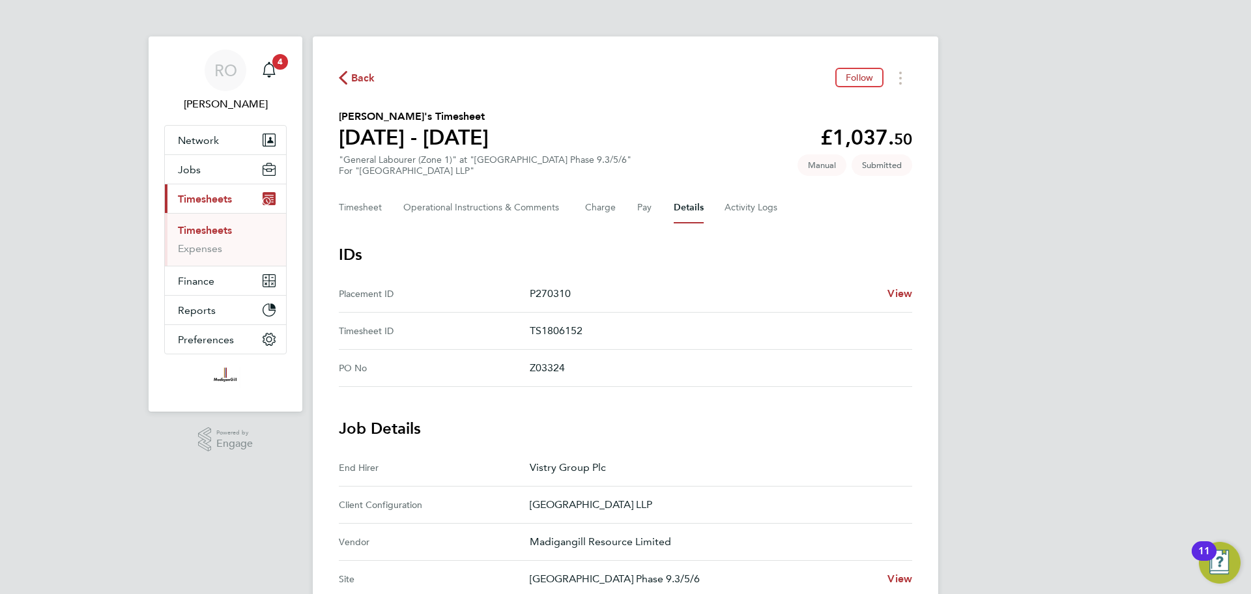
click at [349, 82] on span "Back" at bounding box center [357, 77] width 36 height 12
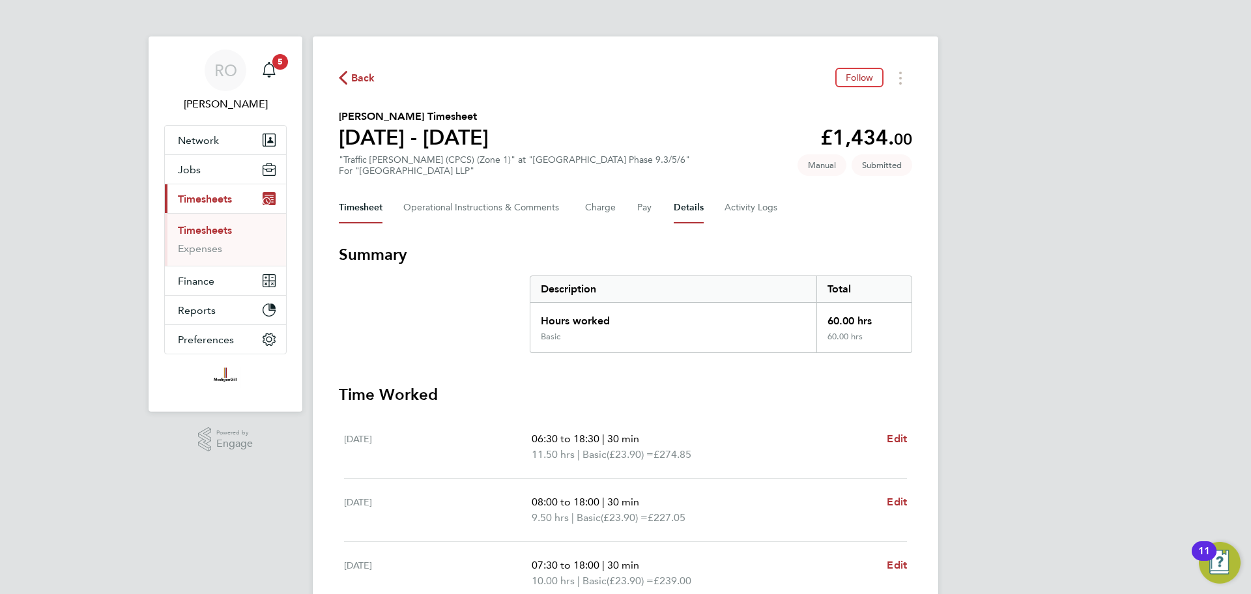
click at [689, 205] on button "Details" at bounding box center [689, 207] width 30 height 31
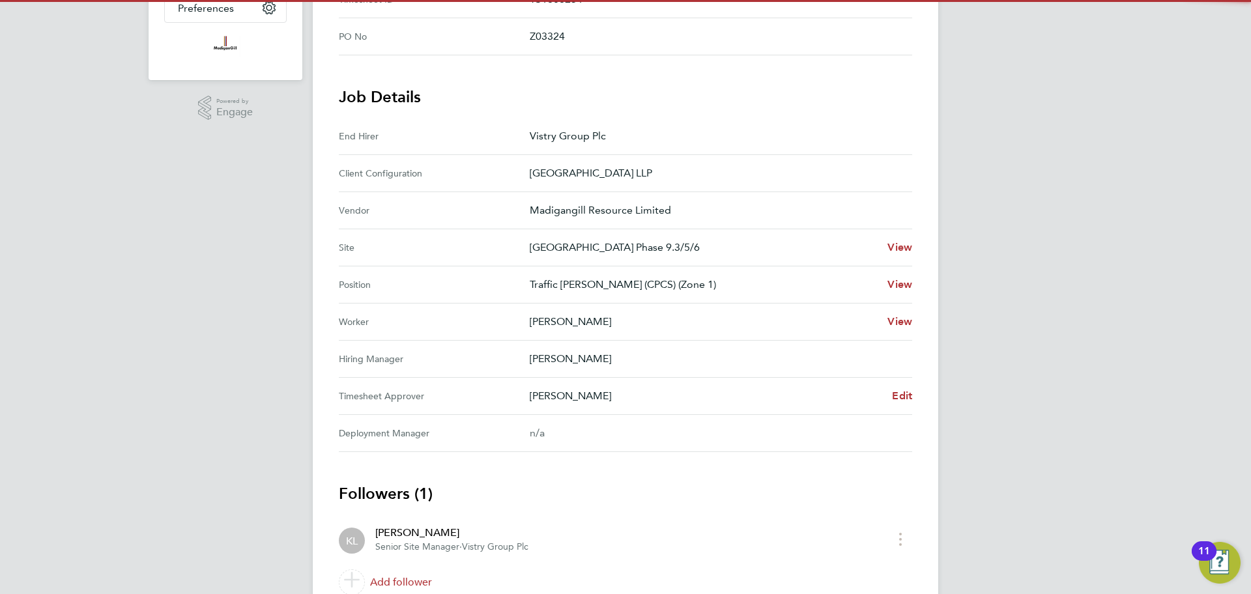
scroll to position [336, 0]
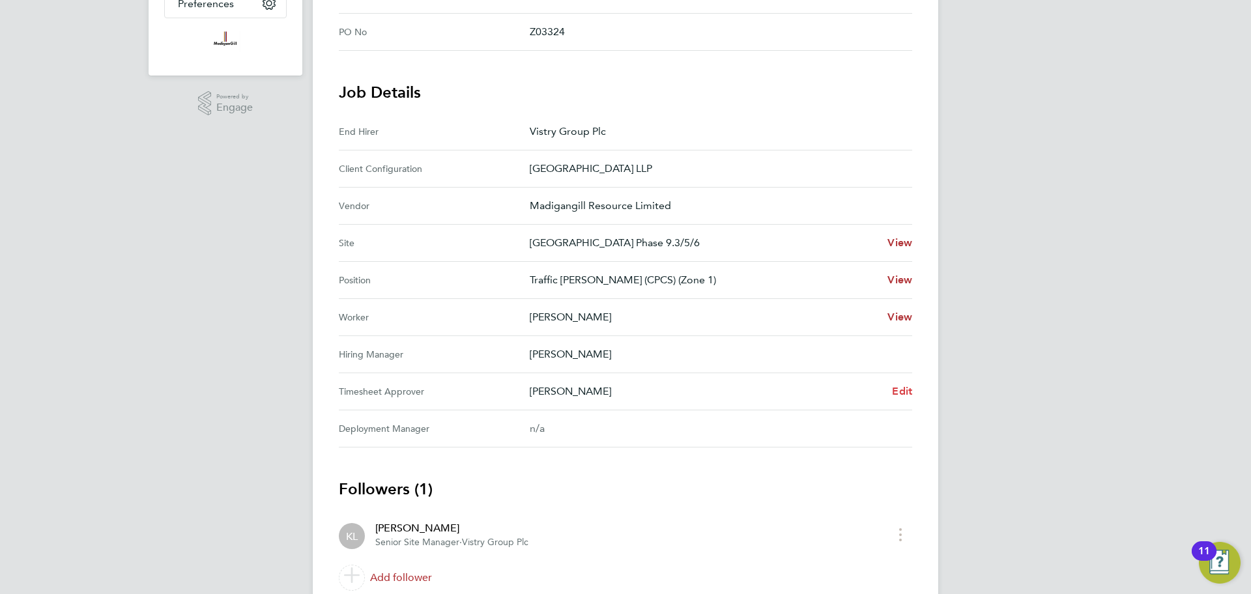
click at [904, 392] on span "Edit" at bounding box center [902, 391] width 20 height 12
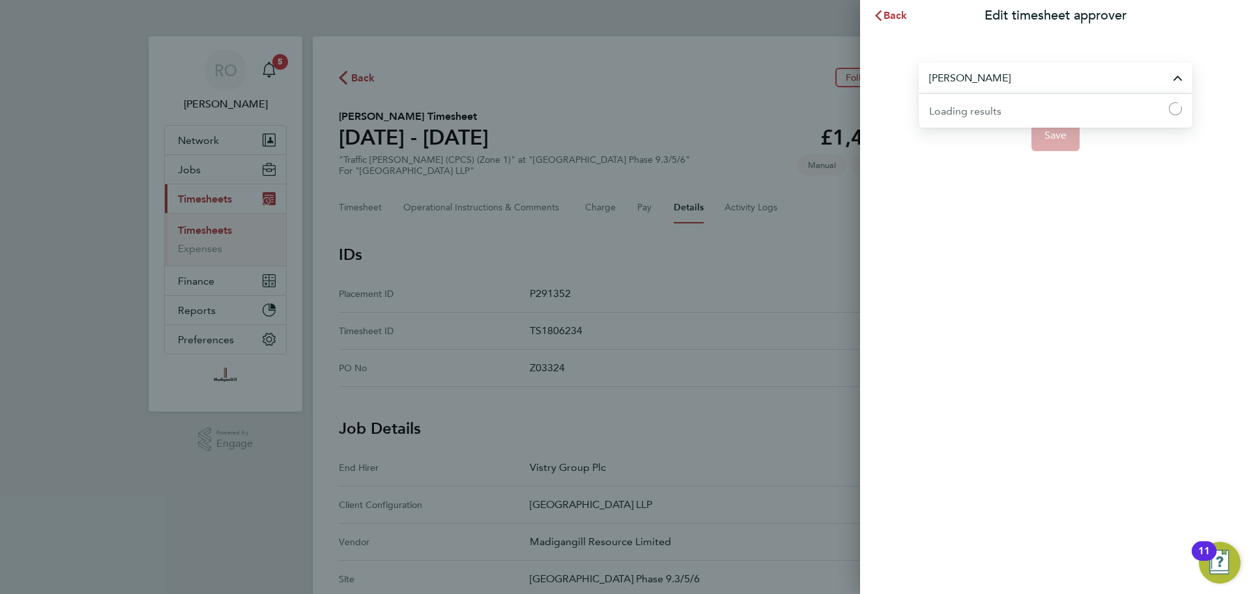
click at [1016, 82] on input "[PERSON_NAME]" at bounding box center [1056, 78] width 274 height 31
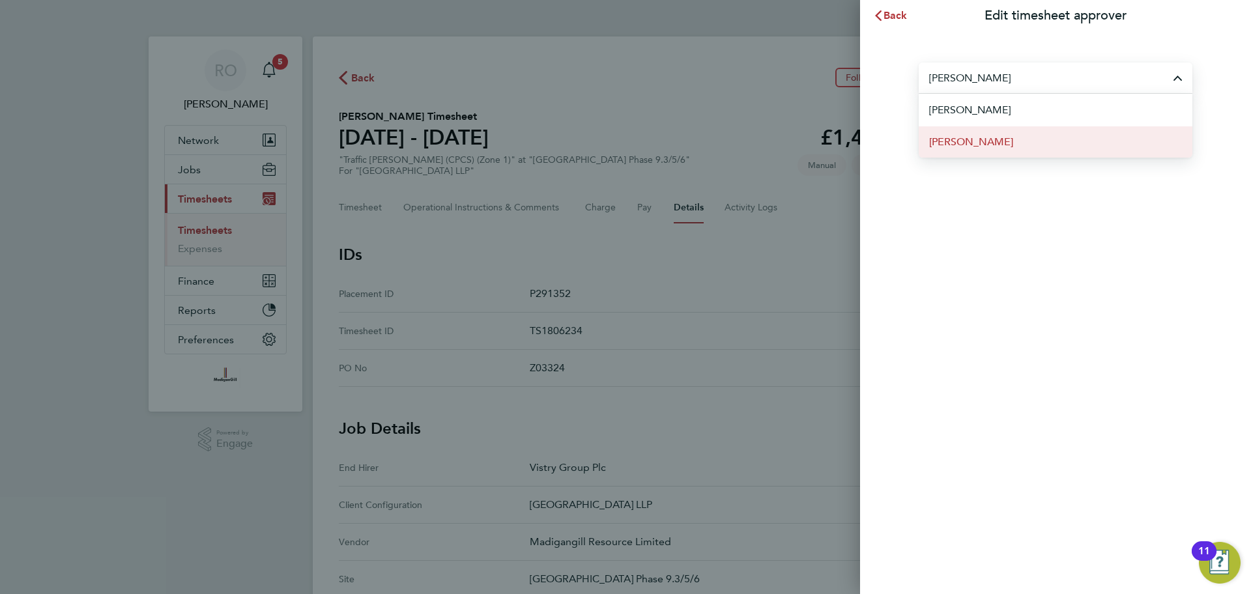
click at [1009, 138] on li "[PERSON_NAME]" at bounding box center [1056, 142] width 274 height 32
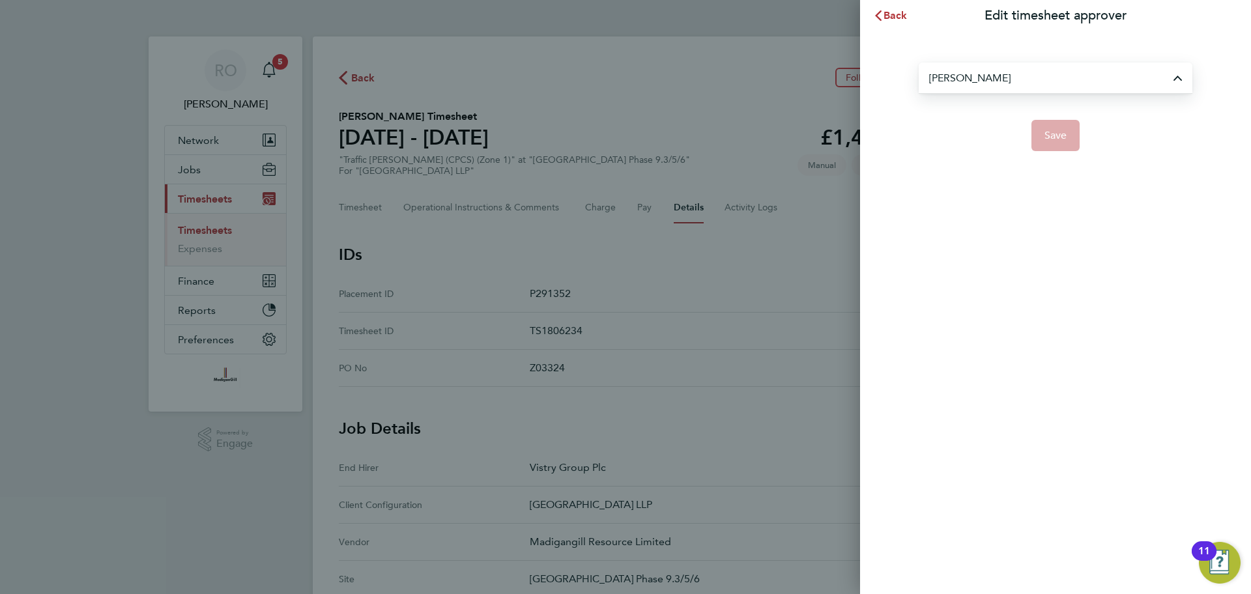
type input "[PERSON_NAME]"
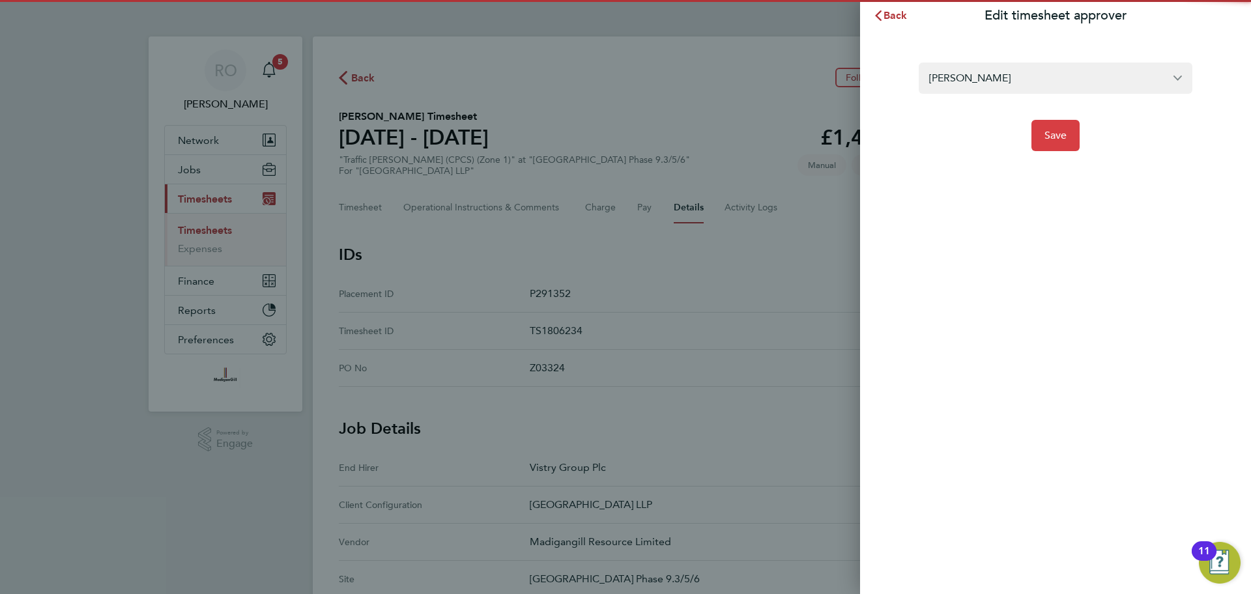
click at [1046, 132] on span "Save" at bounding box center [1055, 135] width 23 height 13
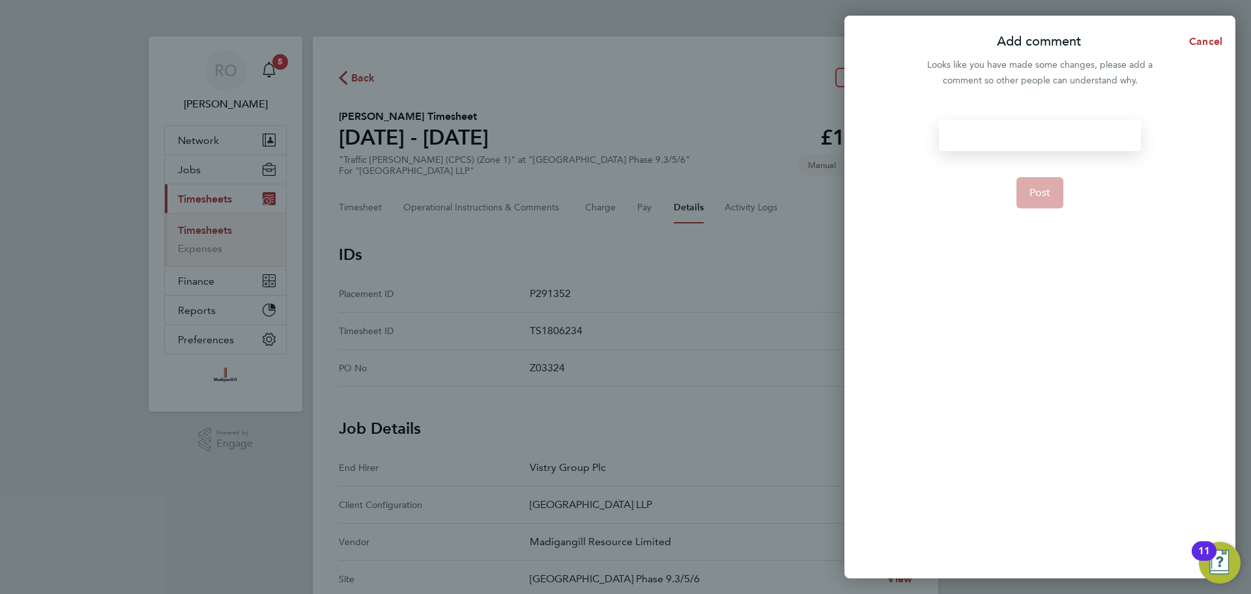
click at [1004, 135] on div at bounding box center [1039, 135] width 201 height 31
paste div
click at [1049, 207] on button "Post" at bounding box center [1040, 192] width 48 height 31
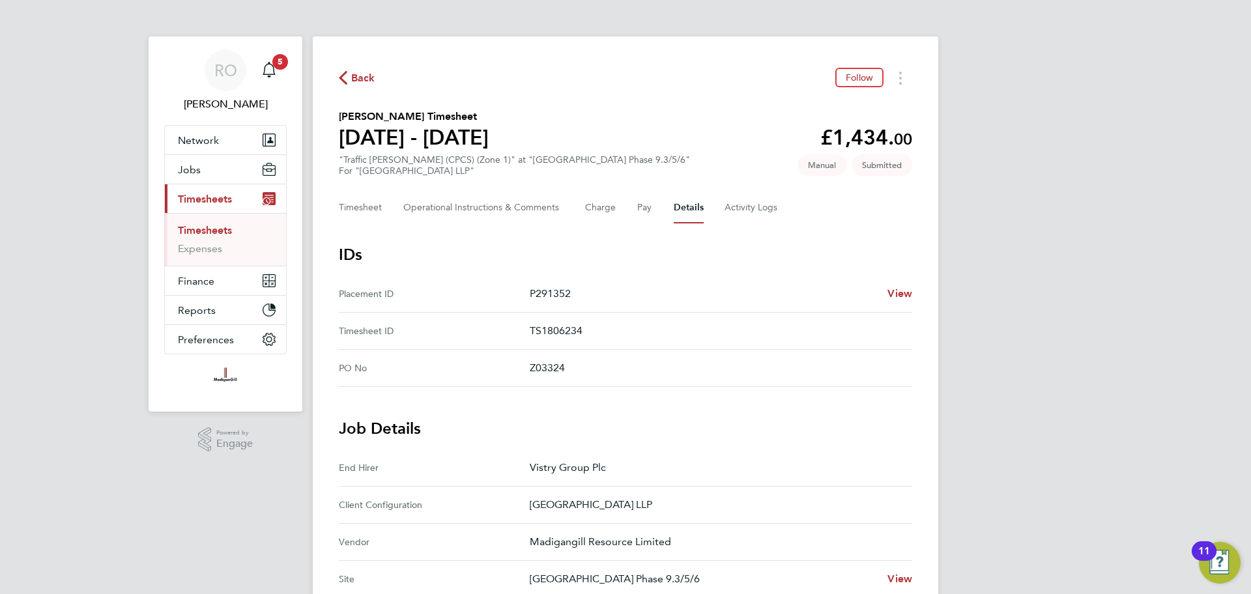
click at [357, 78] on span "Back" at bounding box center [363, 78] width 24 height 16
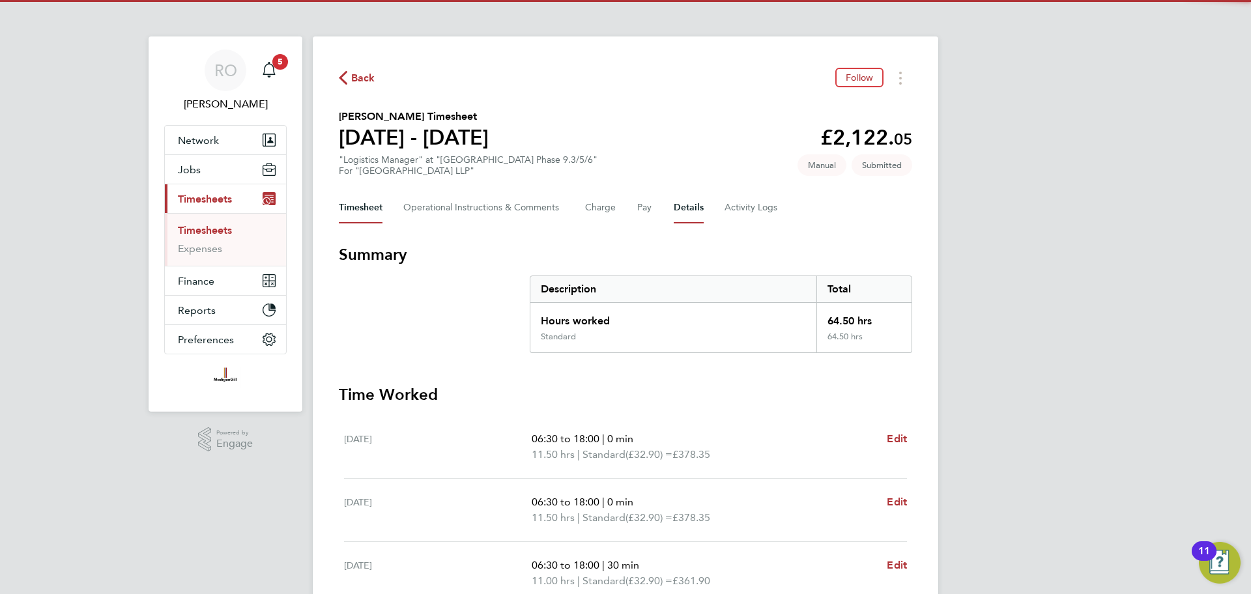
click at [696, 210] on button "Details" at bounding box center [689, 207] width 30 height 31
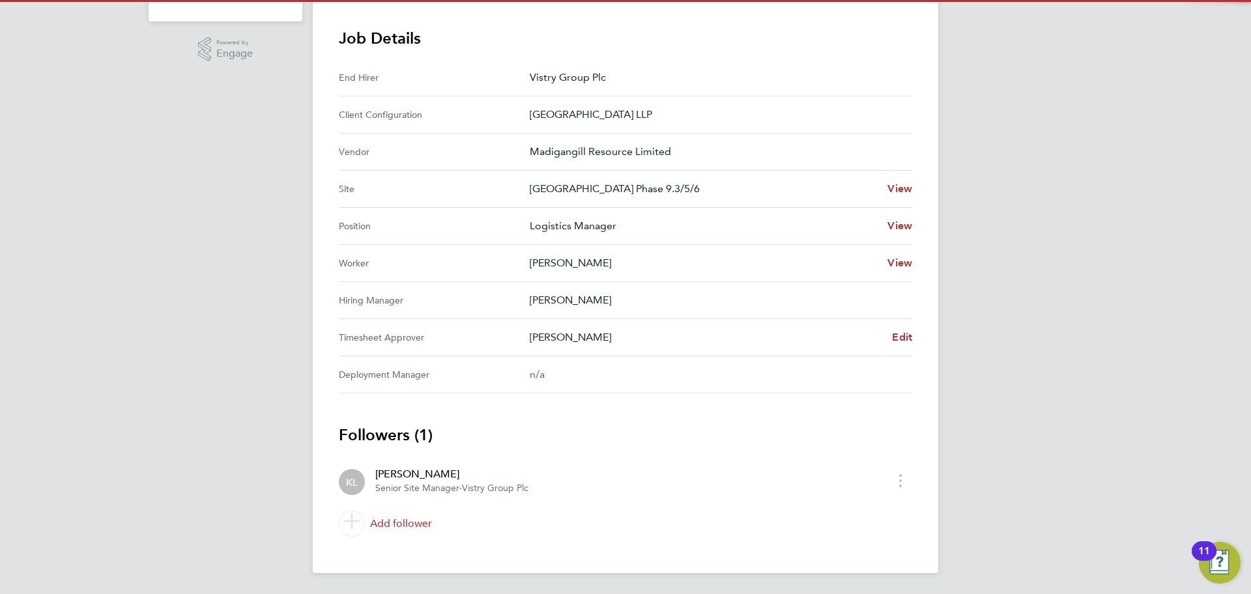
scroll to position [390, 0]
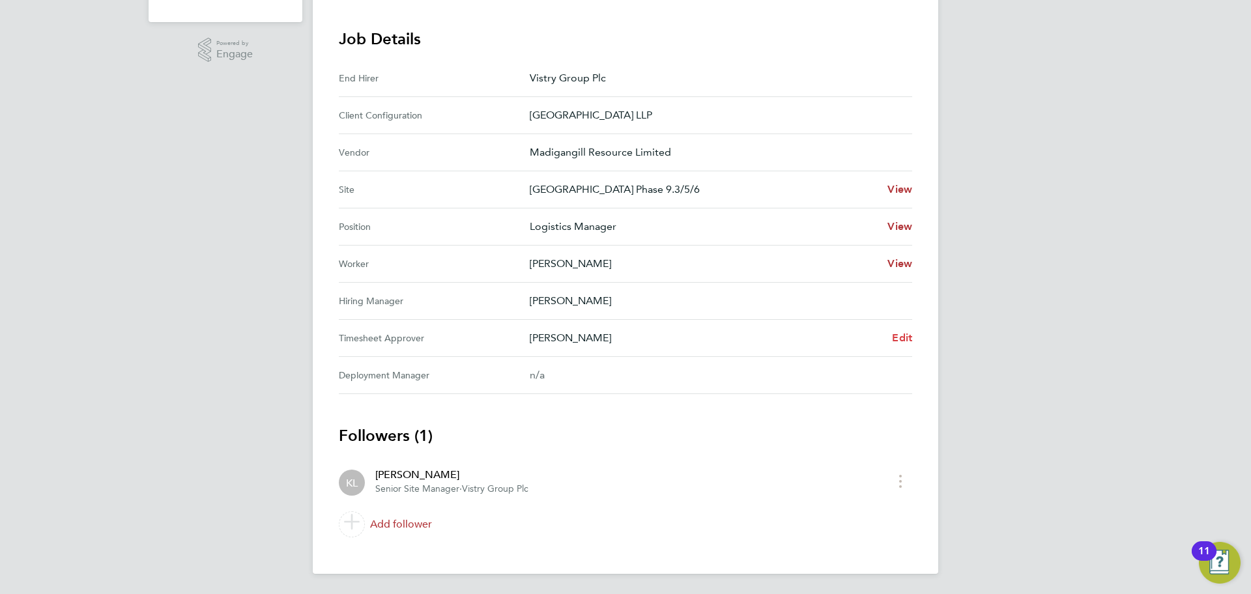
click at [899, 332] on span "Edit" at bounding box center [902, 338] width 20 height 12
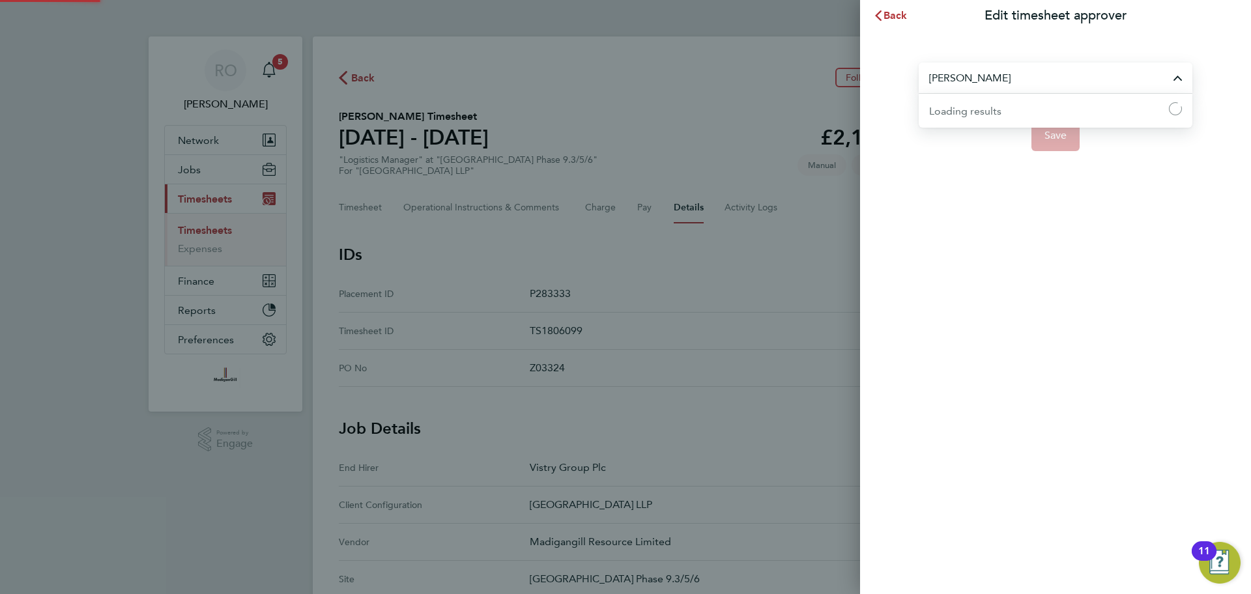
click at [1017, 81] on input "[PERSON_NAME]" at bounding box center [1056, 78] width 274 height 31
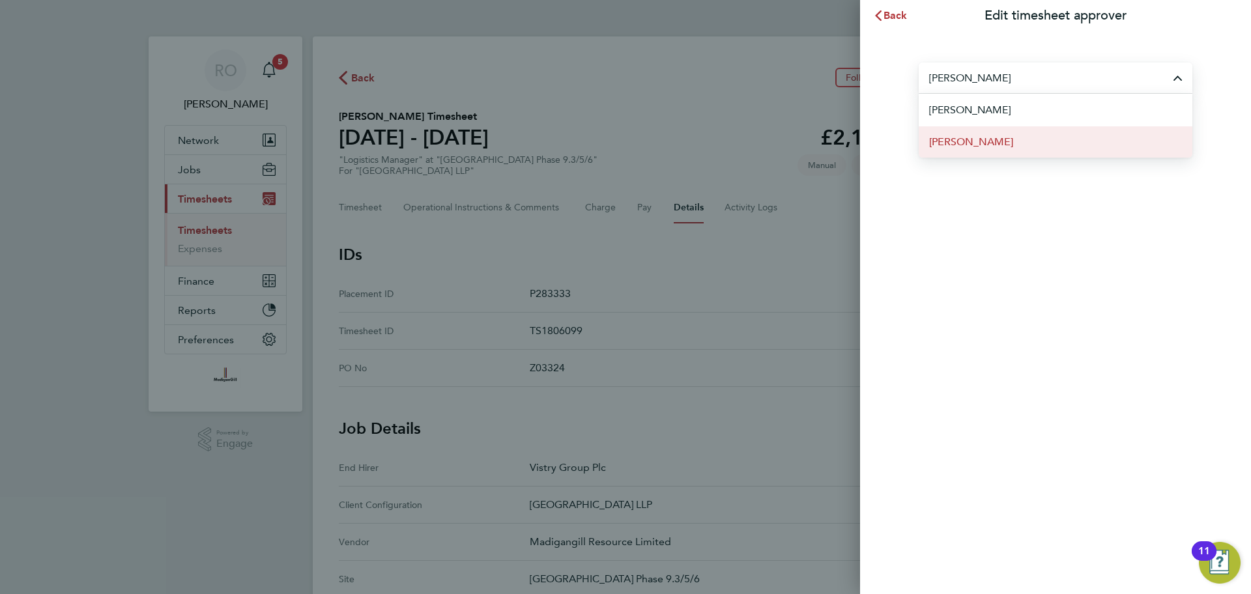
click at [1022, 145] on li "[PERSON_NAME]" at bounding box center [1056, 142] width 274 height 32
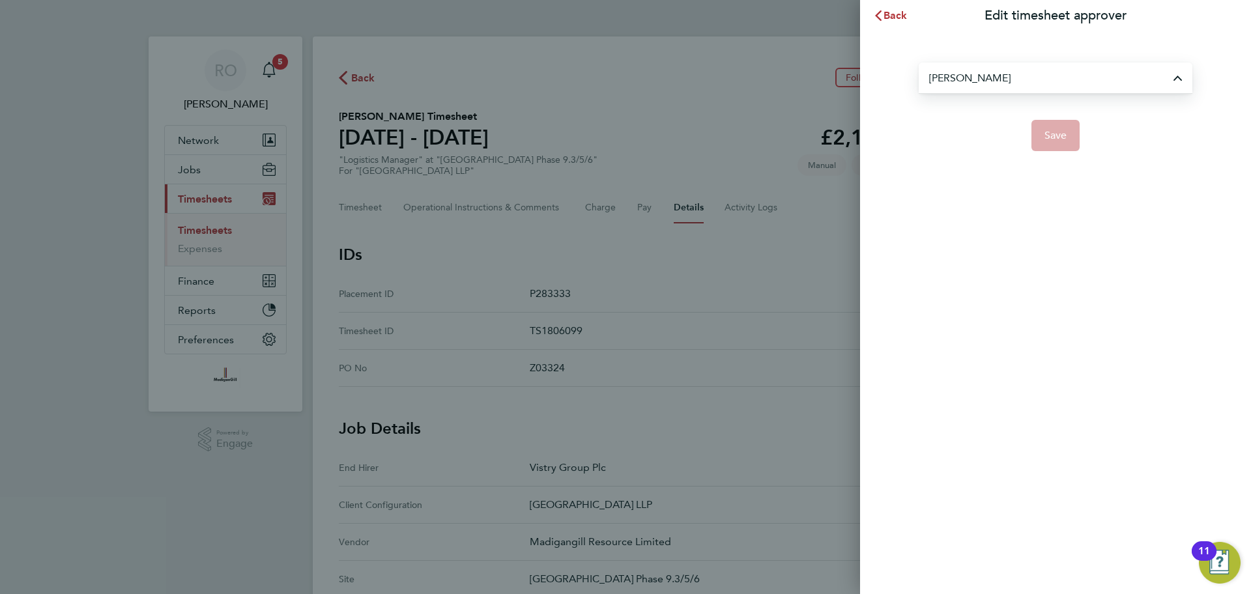
type input "[PERSON_NAME]"
click at [1077, 143] on button "Save" at bounding box center [1055, 135] width 49 height 31
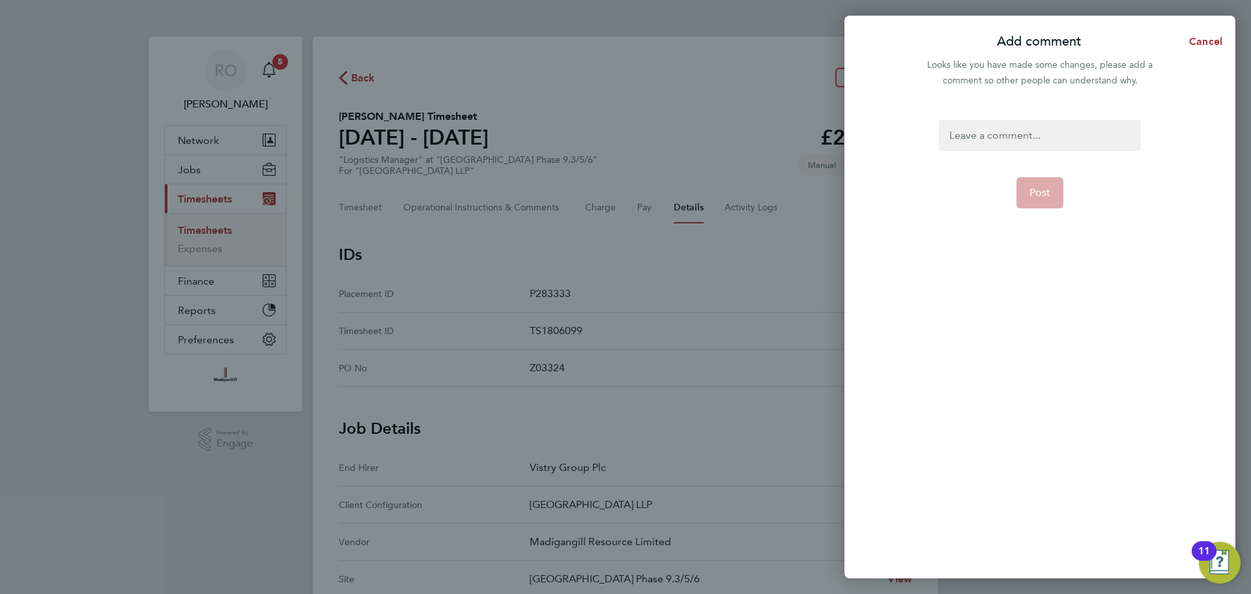
click at [1045, 141] on div at bounding box center [1039, 135] width 201 height 31
paste div
click at [1054, 195] on button "Post" at bounding box center [1040, 192] width 48 height 31
